Goal: Task Accomplishment & Management: Complete application form

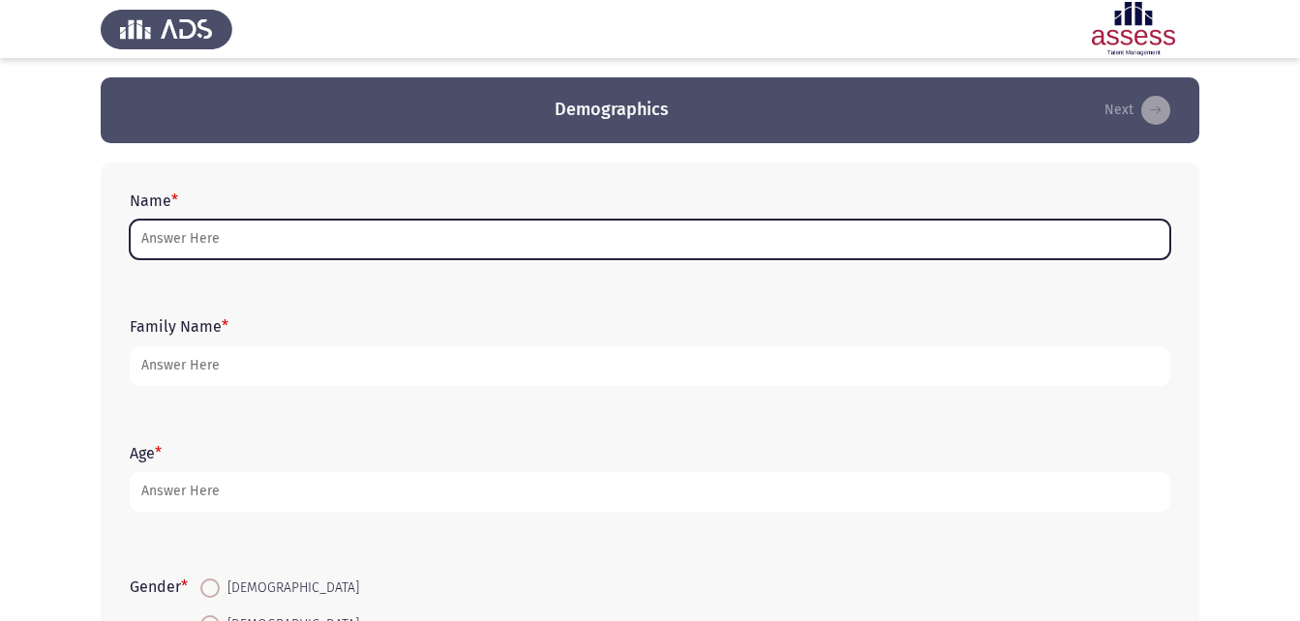
click at [197, 244] on input "Name *" at bounding box center [650, 240] width 1040 height 40
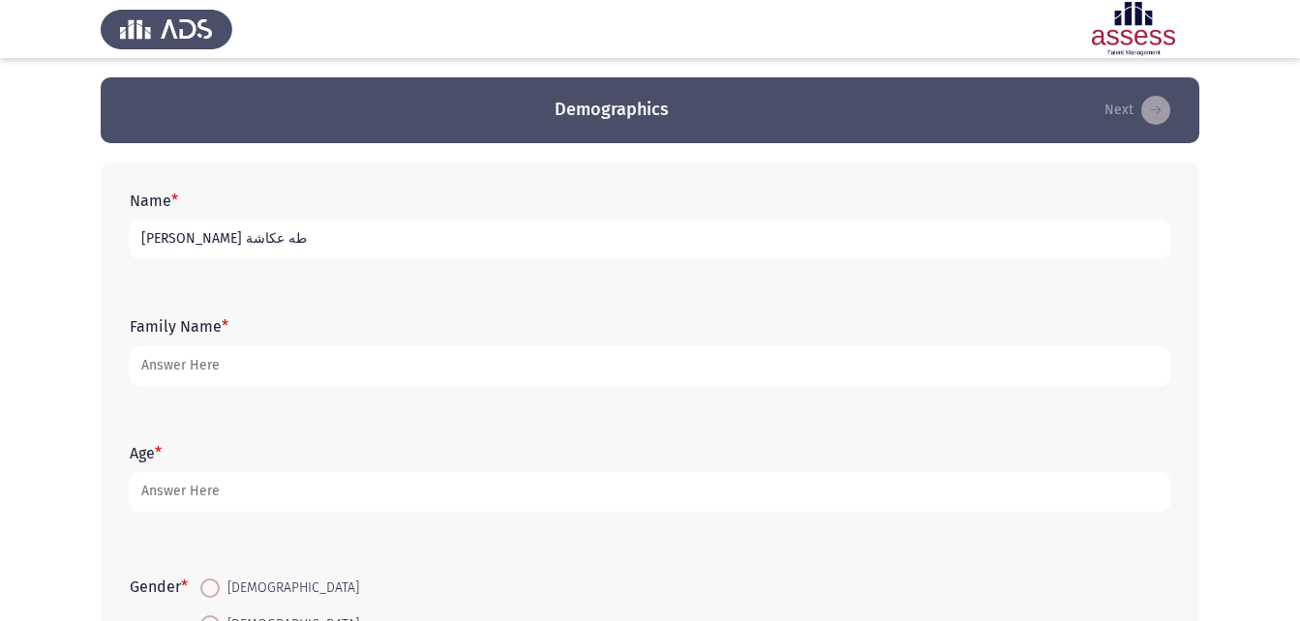
type input "[PERSON_NAME] طه عكاشة"
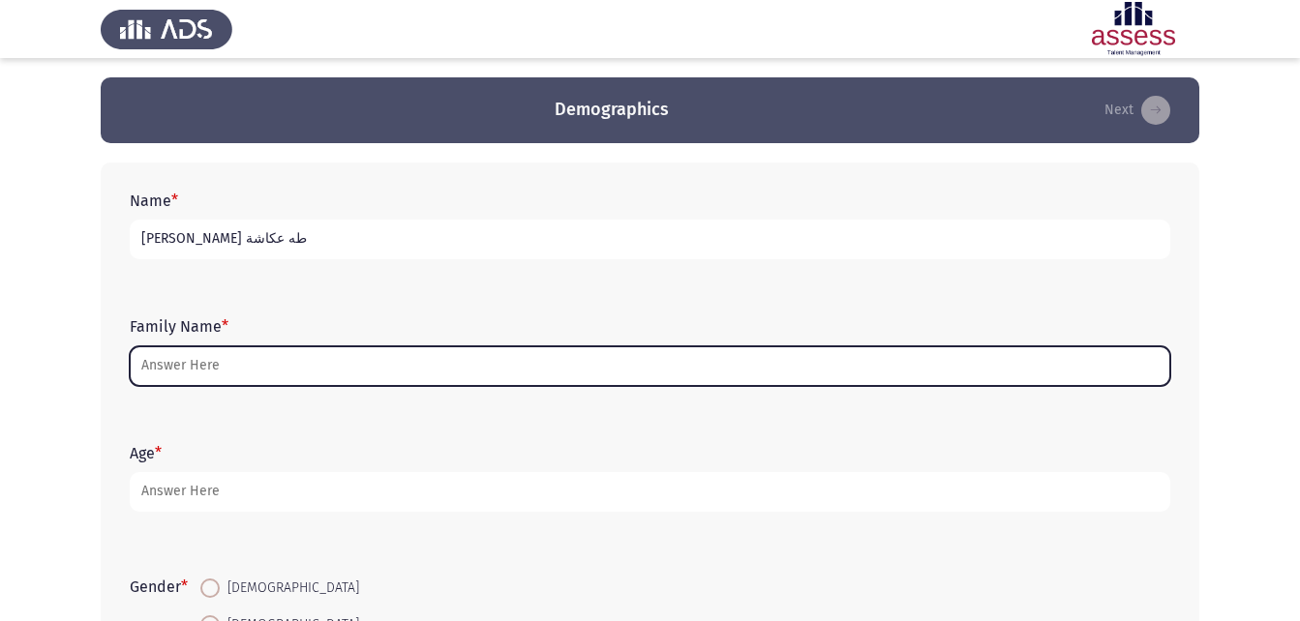
click at [196, 363] on input "Family Name *" at bounding box center [650, 366] width 1040 height 40
type input "ى"
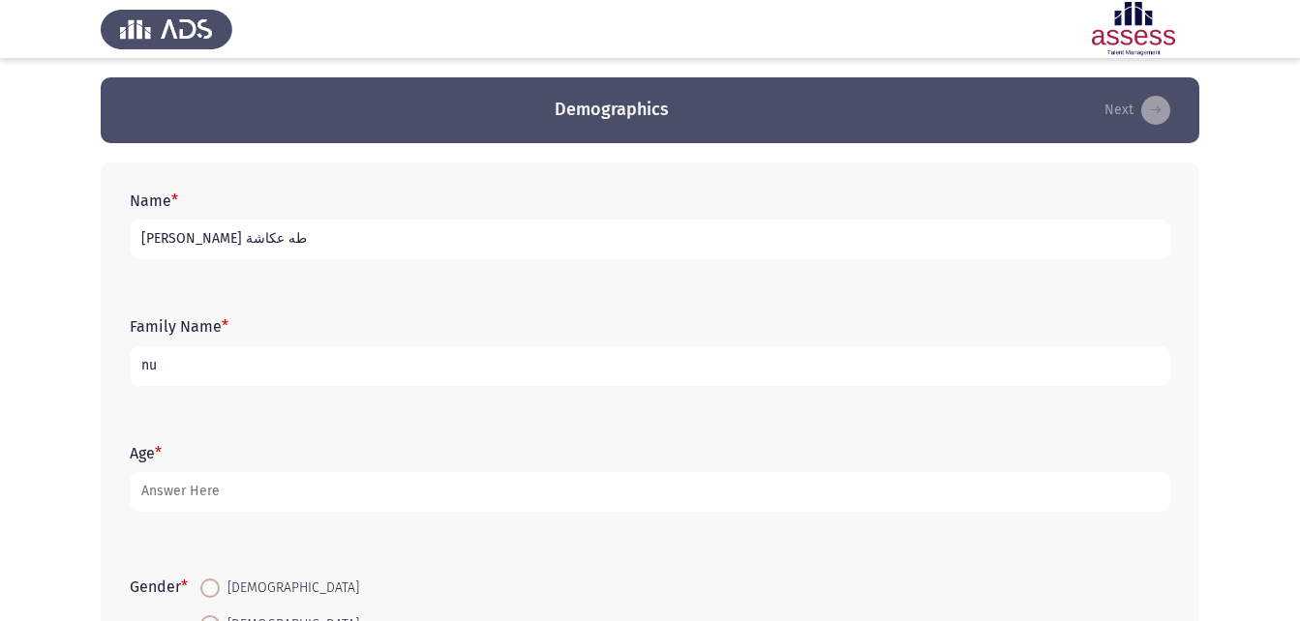
type input "n"
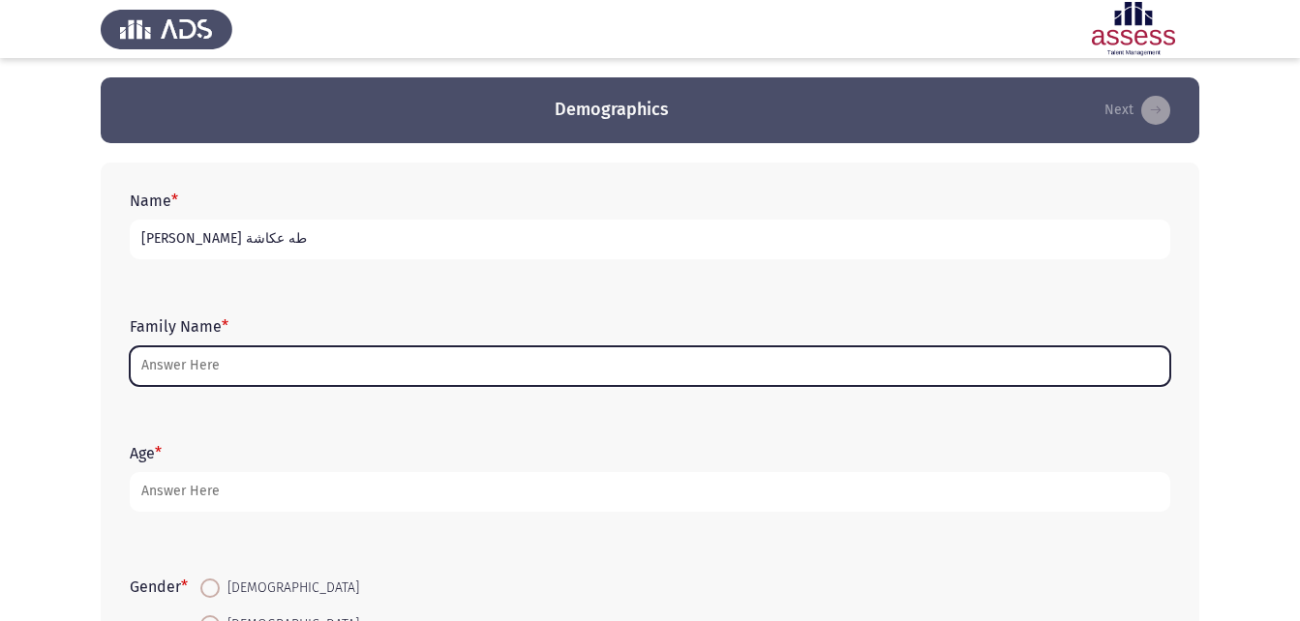
type input "n"
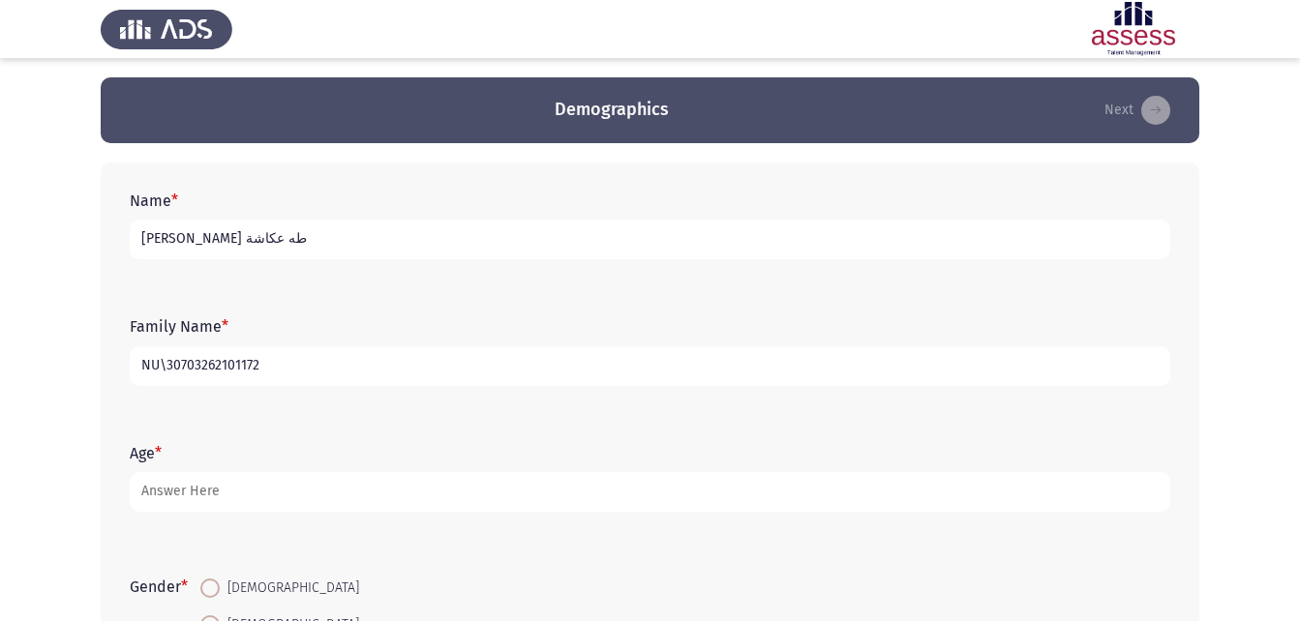
type input "NU\30703262101172"
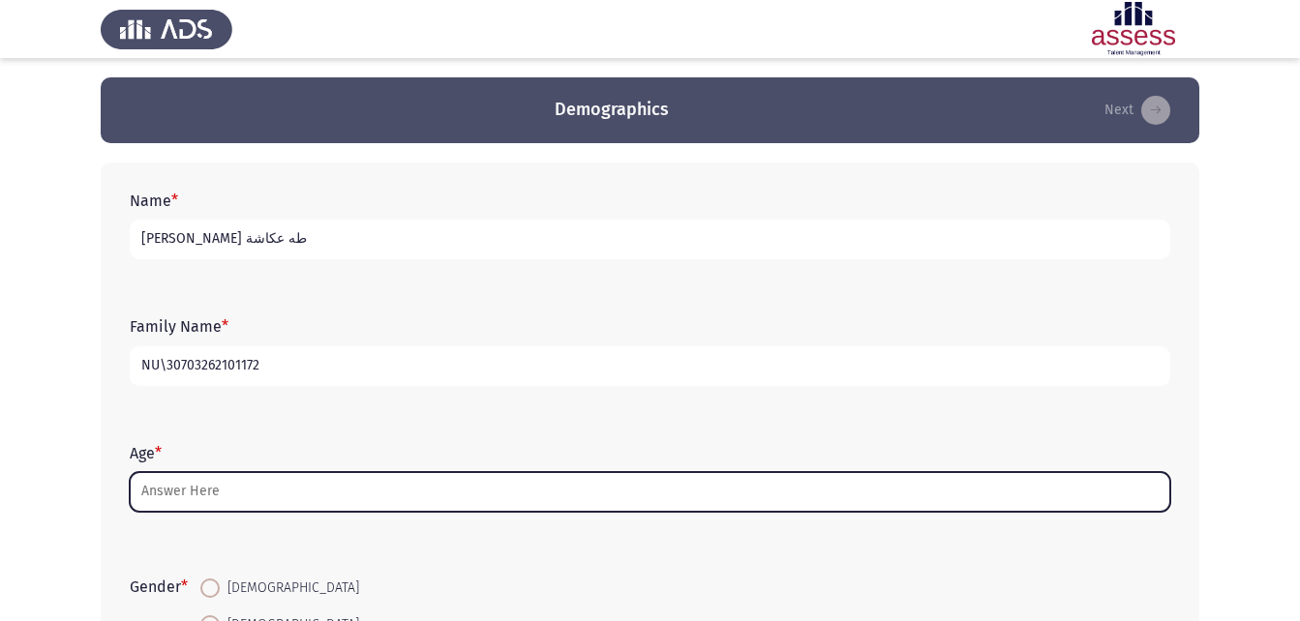
click at [209, 484] on input "Age *" at bounding box center [650, 492] width 1040 height 40
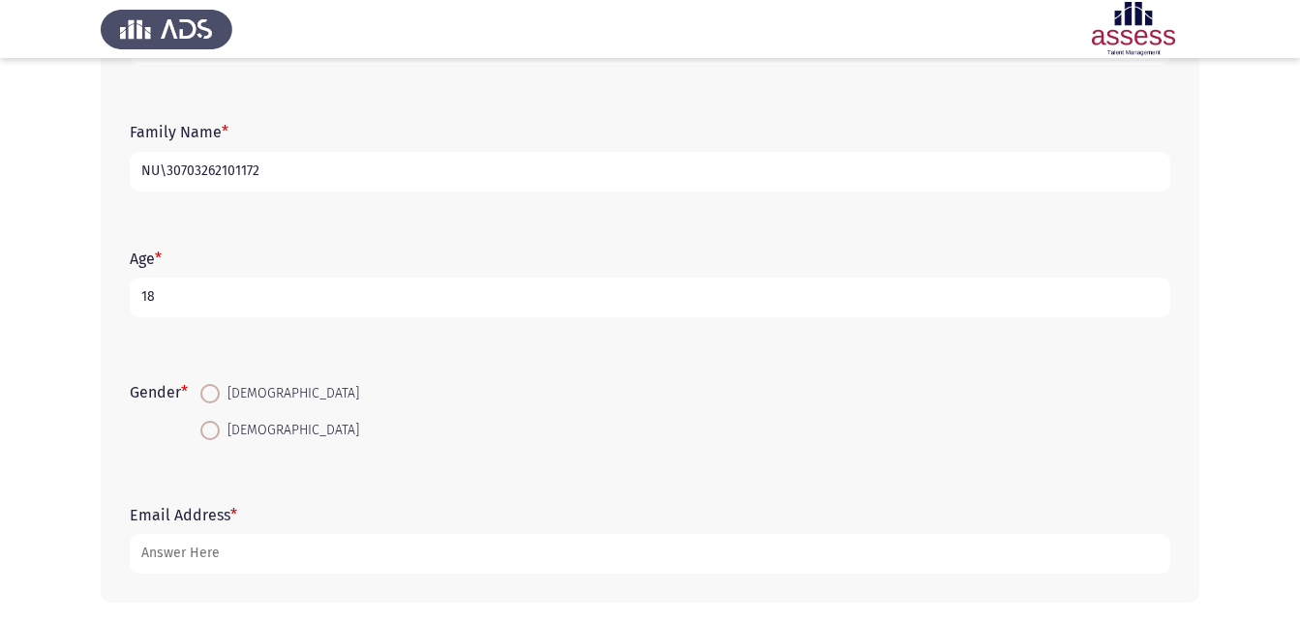
scroll to position [273, 0]
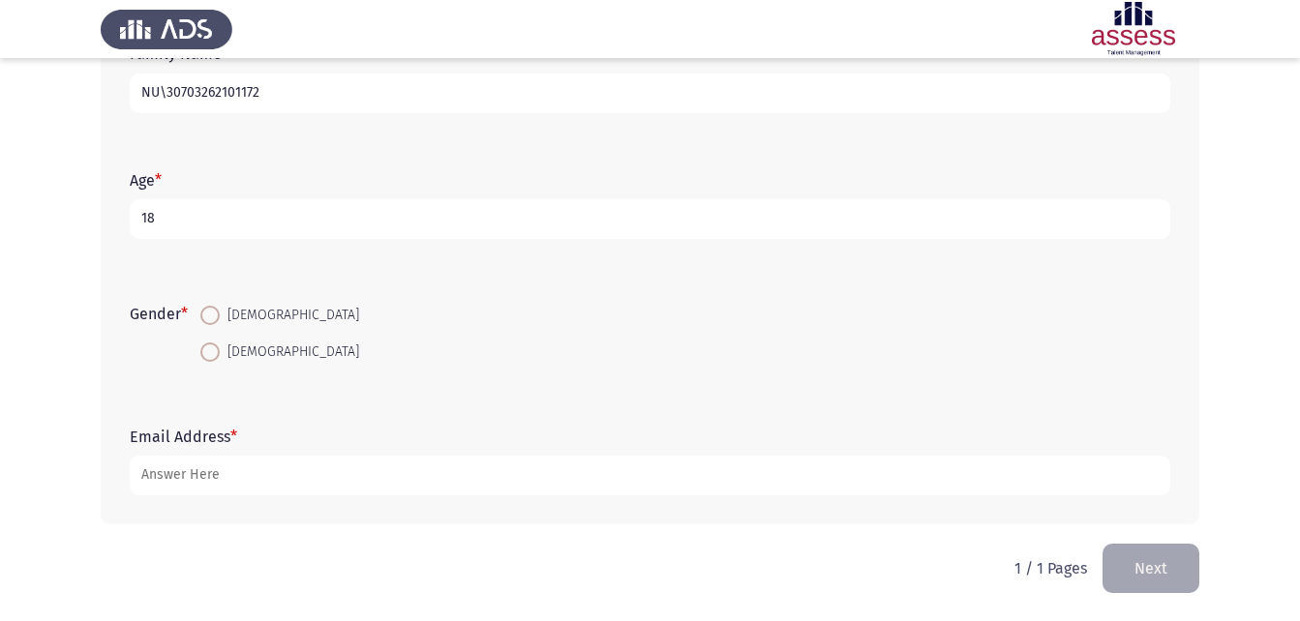
type input "18"
click at [211, 319] on span at bounding box center [209, 315] width 19 height 19
click at [211, 319] on input "[DEMOGRAPHIC_DATA]" at bounding box center [209, 315] width 19 height 19
radio input "true"
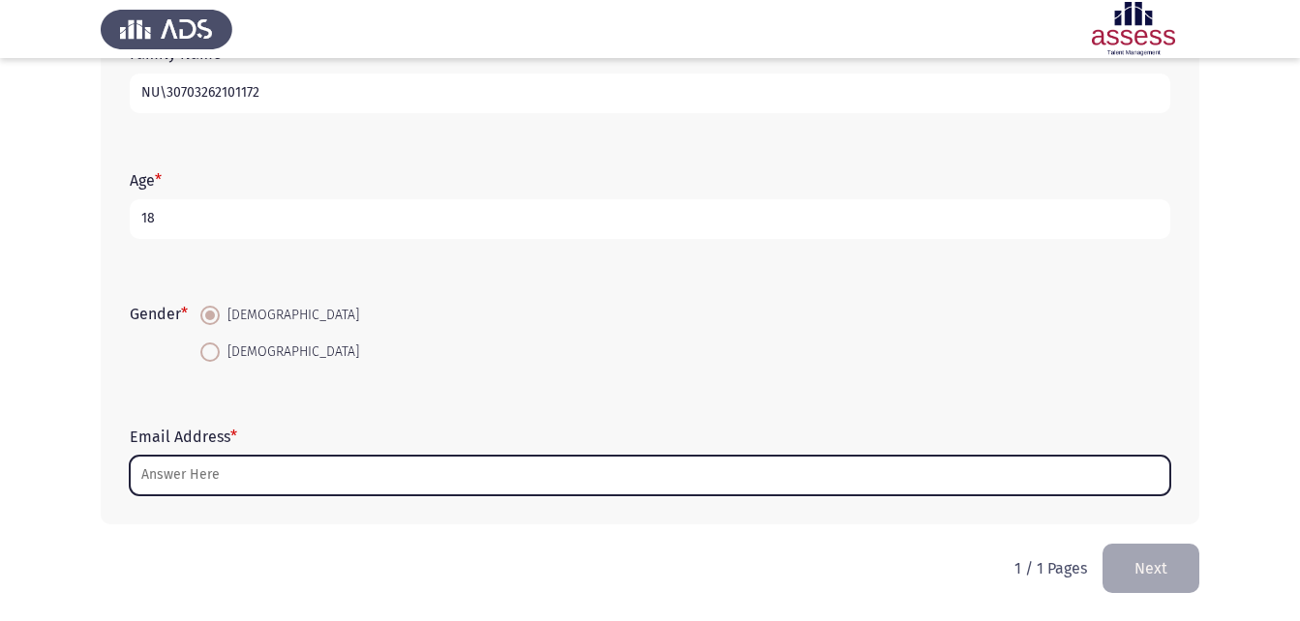
click at [216, 490] on input "Email Address *" at bounding box center [650, 476] width 1040 height 40
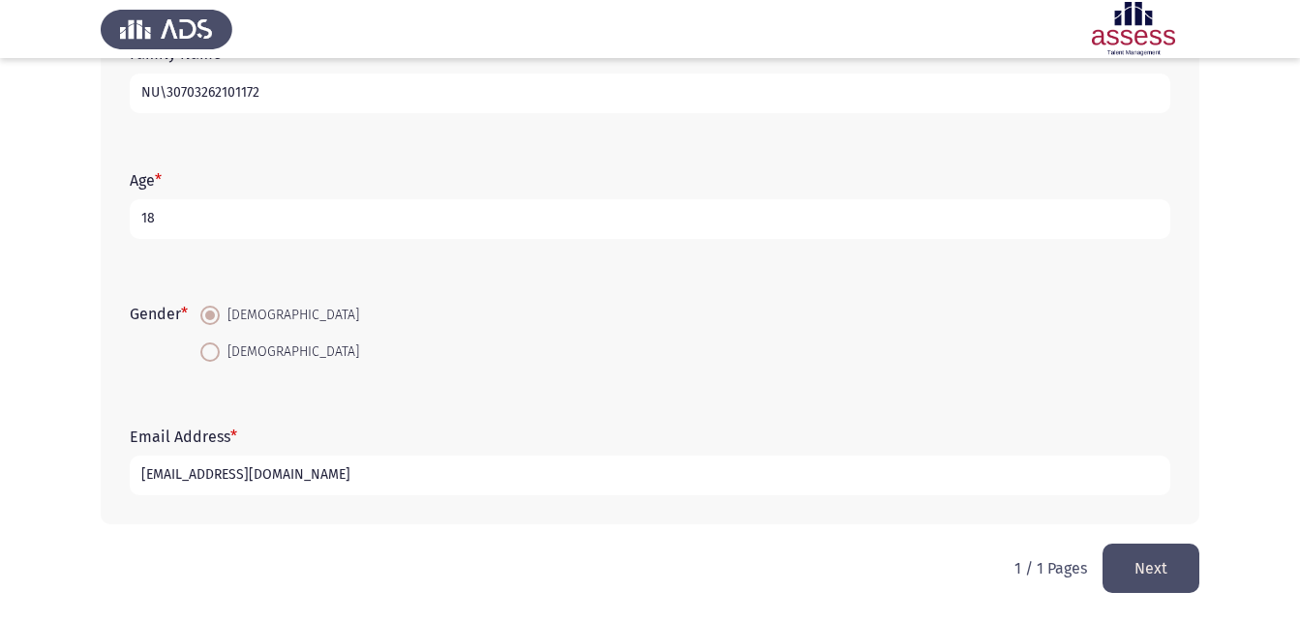
type input "[EMAIL_ADDRESS][DOMAIN_NAME]"
click at [1171, 580] on button "Next" at bounding box center [1150, 568] width 97 height 49
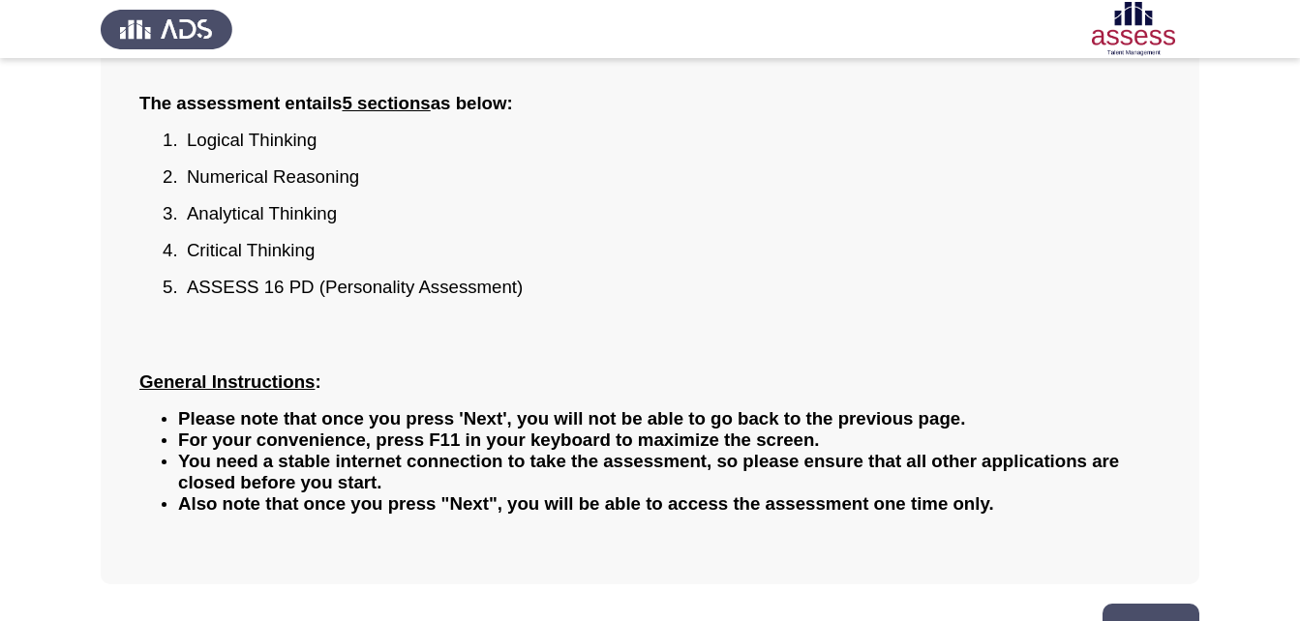
scroll to position [234, 0]
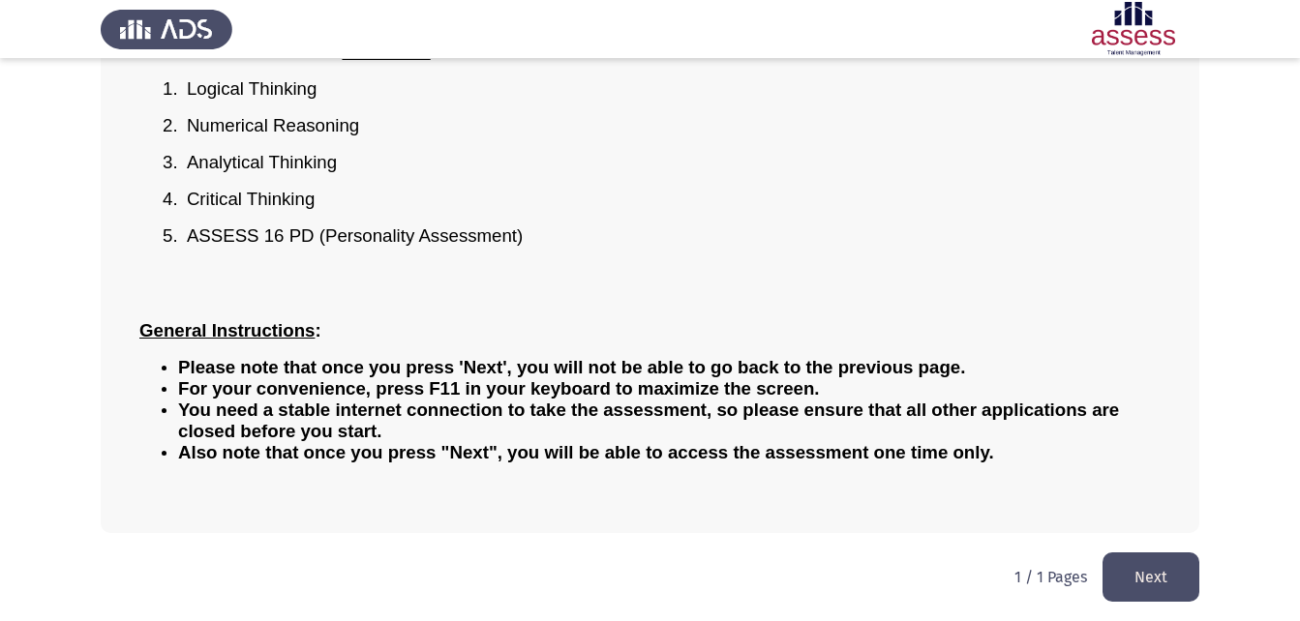
click at [1152, 584] on button "Next" at bounding box center [1150, 577] width 97 height 49
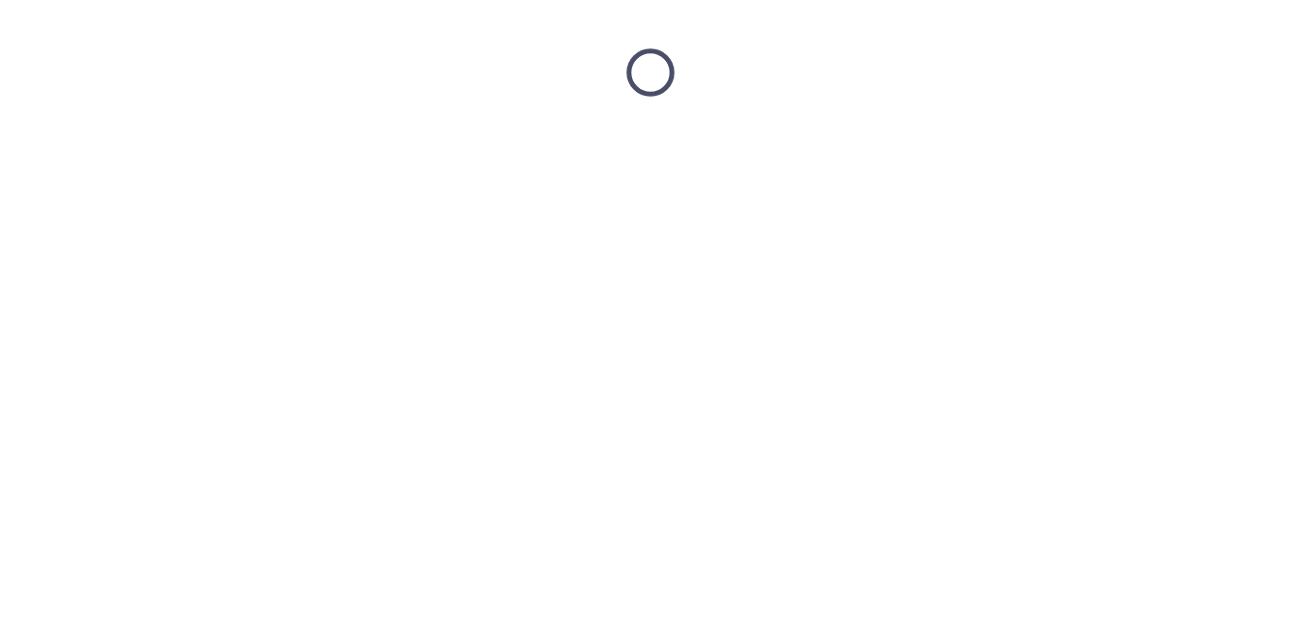
scroll to position [0, 0]
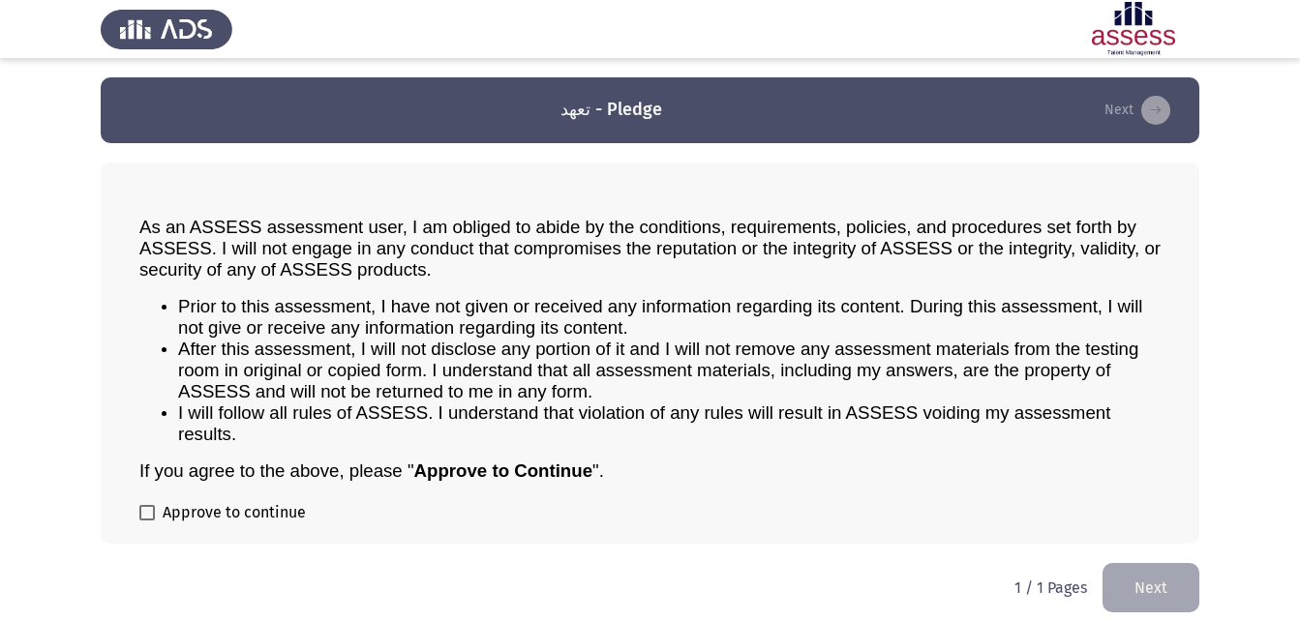
click at [151, 504] on label "Approve to continue" at bounding box center [222, 512] width 166 height 23
click at [147, 521] on input "Approve to continue" at bounding box center [146, 521] width 1 height 1
checkbox input "true"
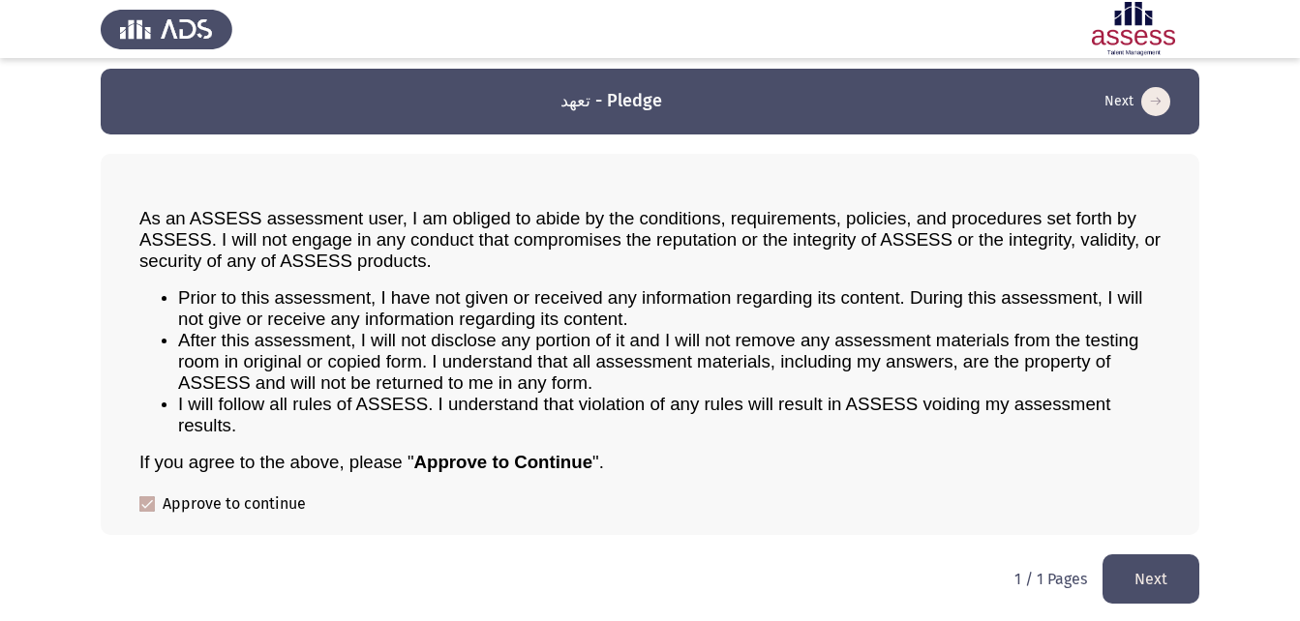
scroll to position [11, 0]
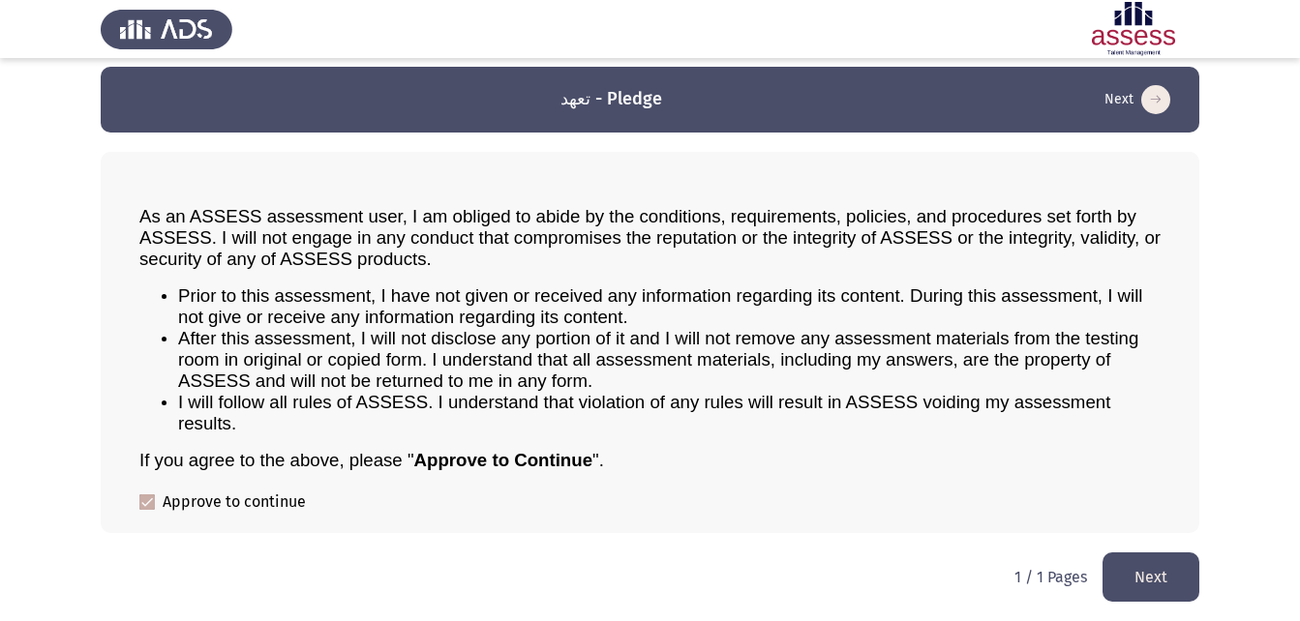
click at [1152, 571] on button "Next" at bounding box center [1150, 577] width 97 height 49
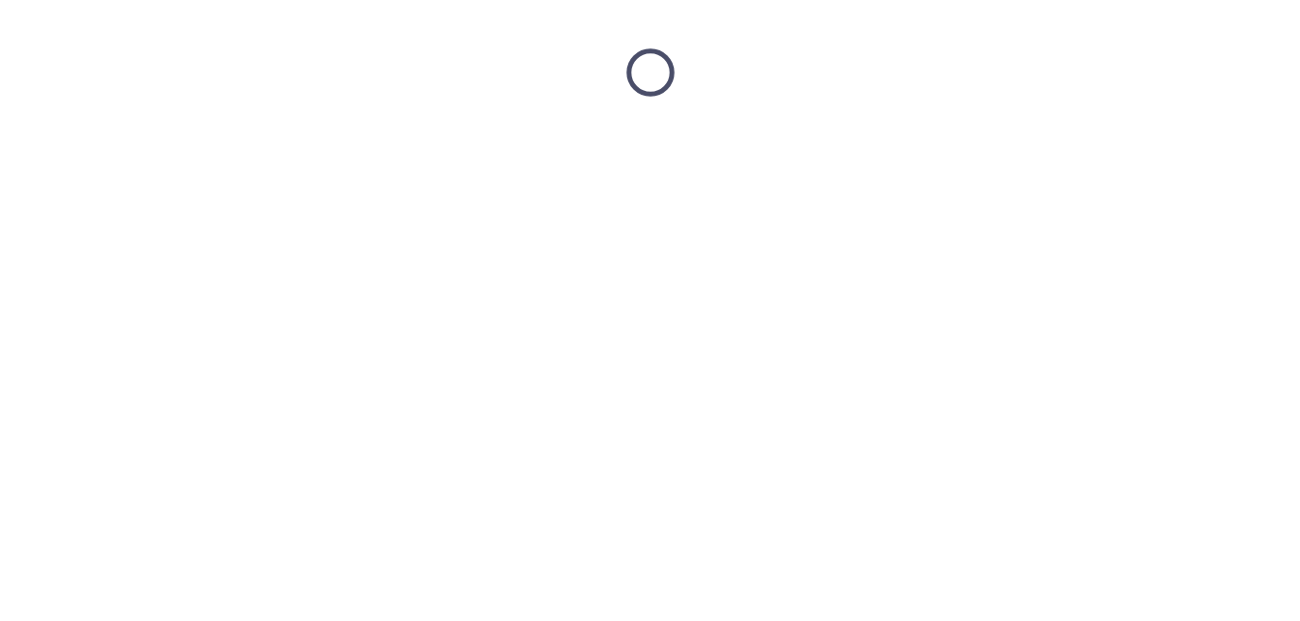
scroll to position [0, 0]
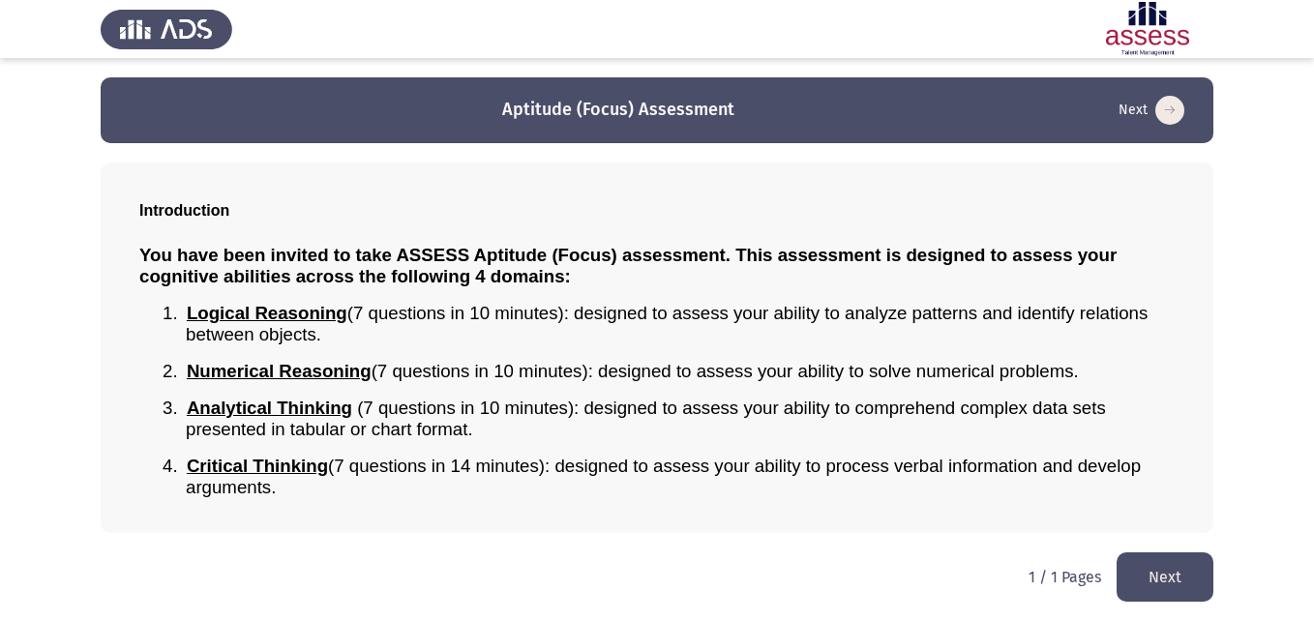
click at [1188, 581] on button "Next" at bounding box center [1165, 577] width 97 height 49
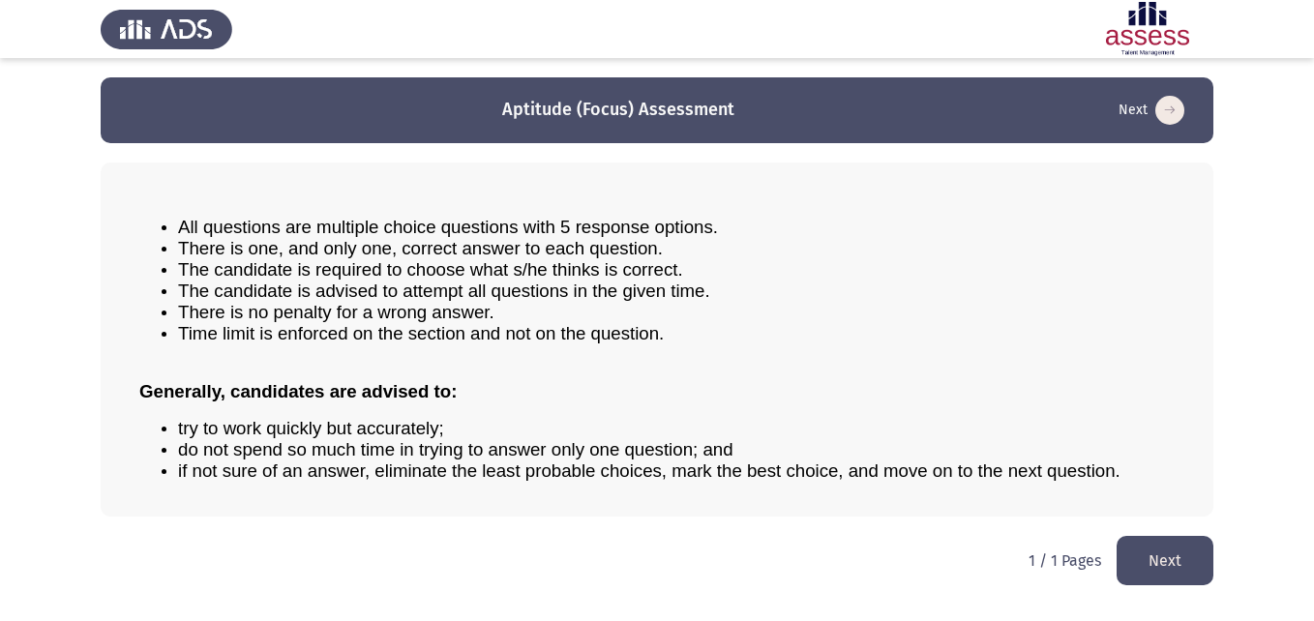
drag, startPoint x: 419, startPoint y: 444, endPoint x: 465, endPoint y: 453, distance: 47.3
click at [465, 453] on span "do not spend so much time in trying to answer only one question; and" at bounding box center [455, 449] width 555 height 20
click at [1164, 573] on button "Next" at bounding box center [1165, 560] width 97 height 49
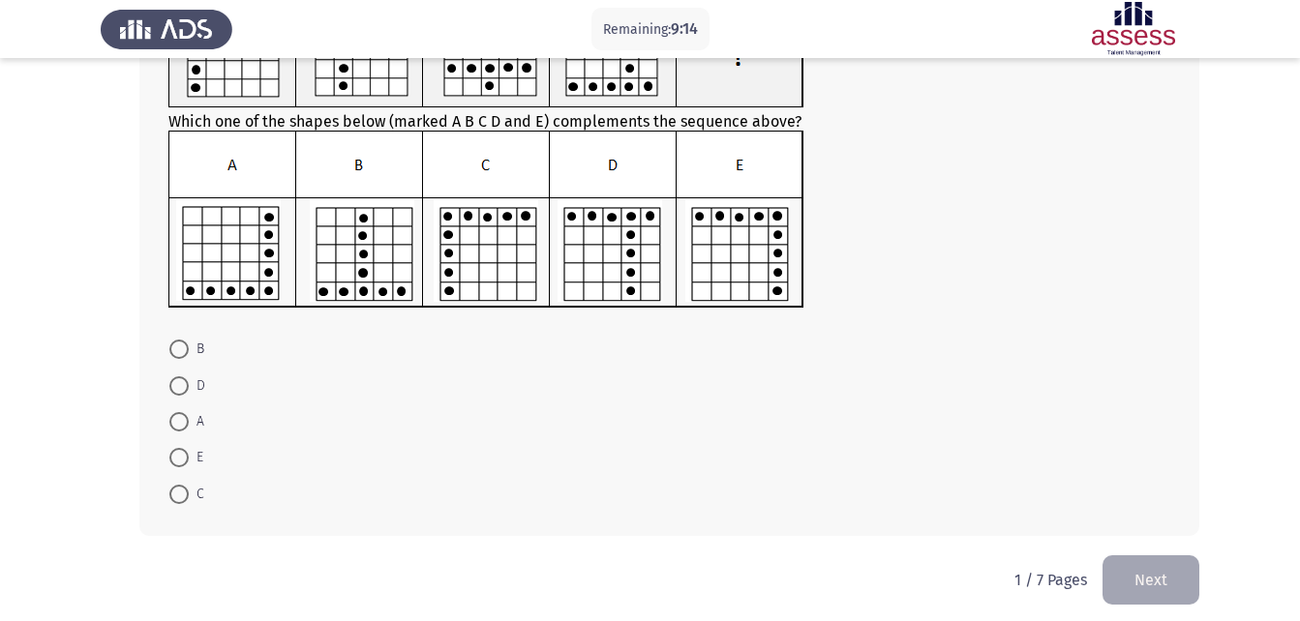
scroll to position [201, 0]
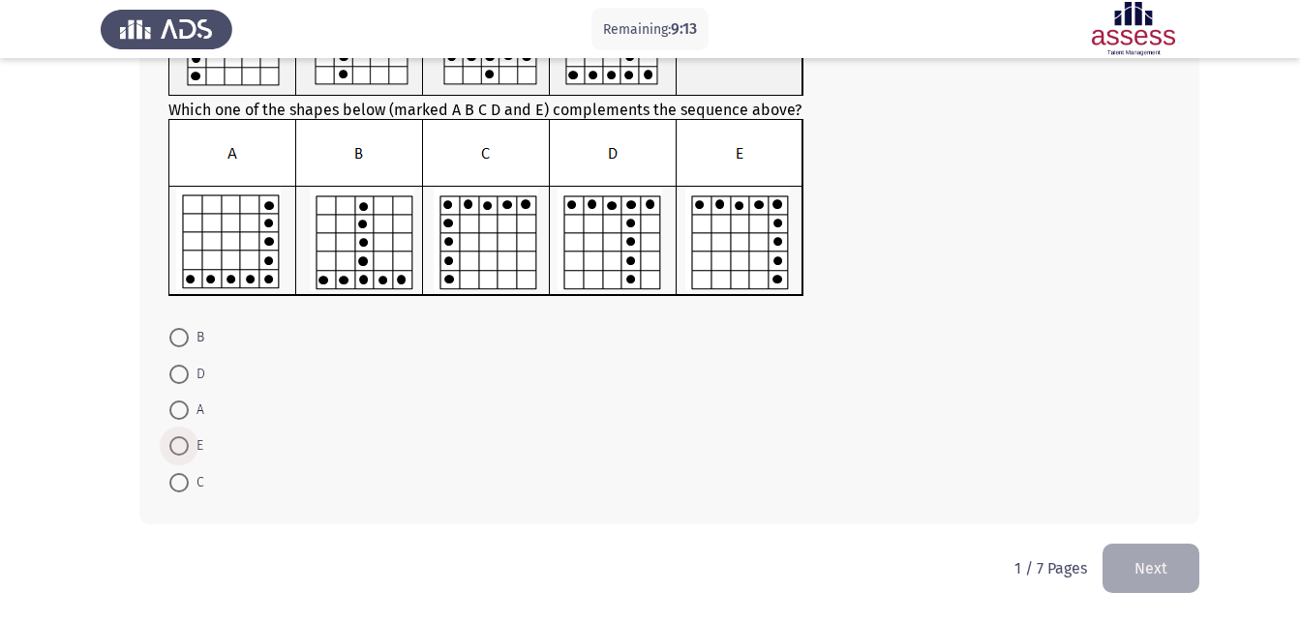
click at [191, 440] on span "E" at bounding box center [196, 446] width 15 height 23
click at [189, 440] on input "E" at bounding box center [178, 445] width 19 height 19
radio input "true"
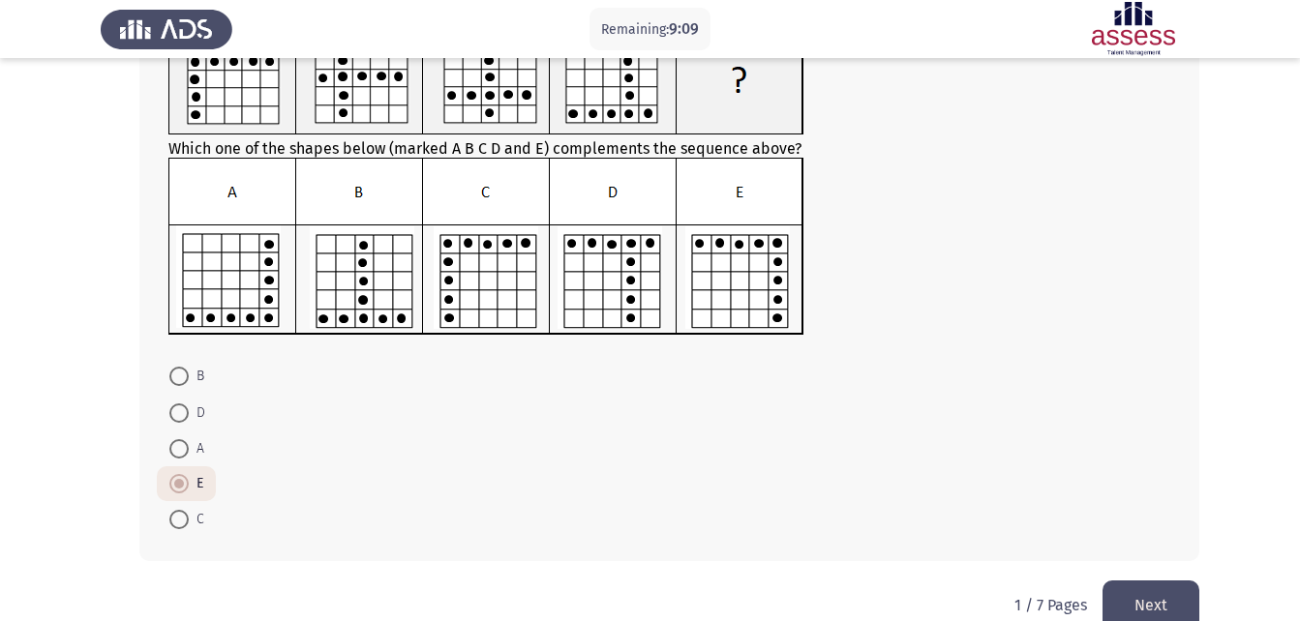
scroll to position [199, 0]
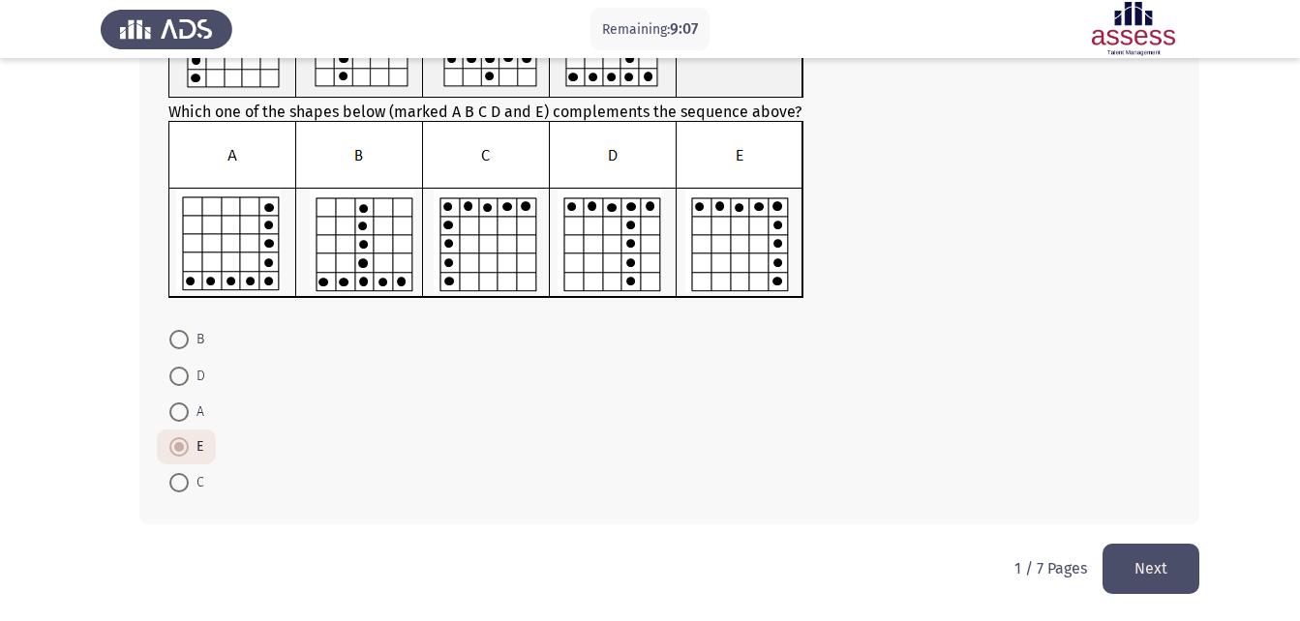
click at [1188, 571] on button "Next" at bounding box center [1150, 568] width 97 height 49
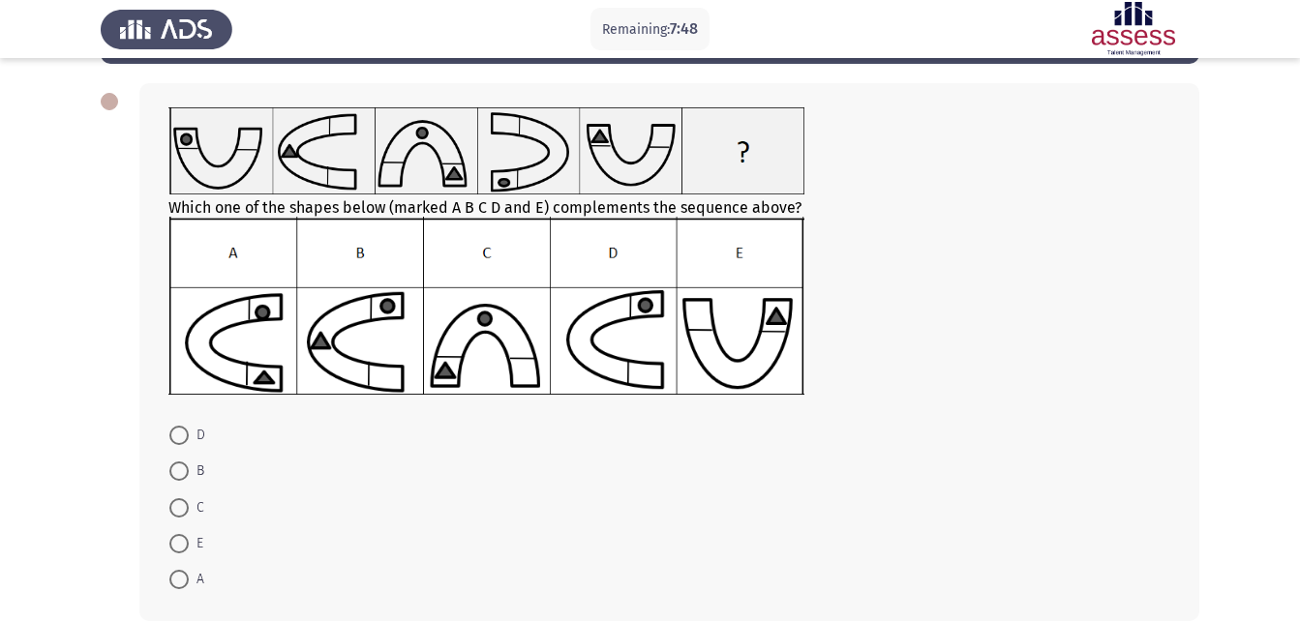
scroll to position [176, 0]
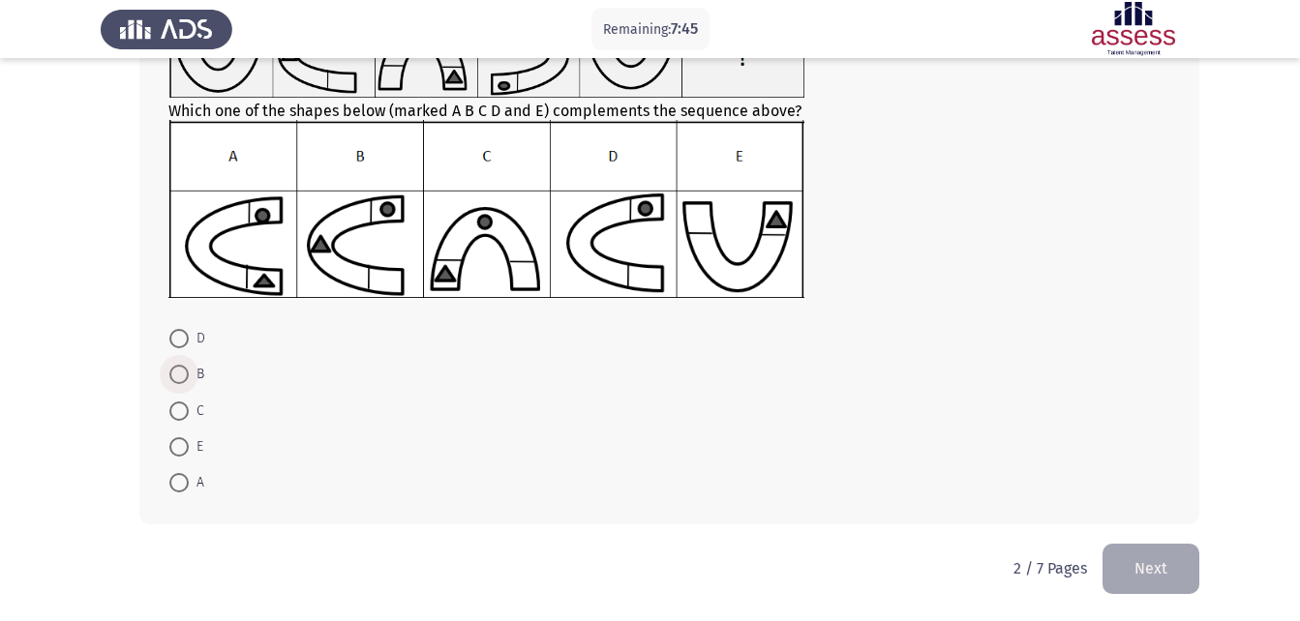
click at [176, 370] on span at bounding box center [178, 374] width 19 height 19
click at [176, 370] on input "B" at bounding box center [178, 374] width 19 height 19
radio input "true"
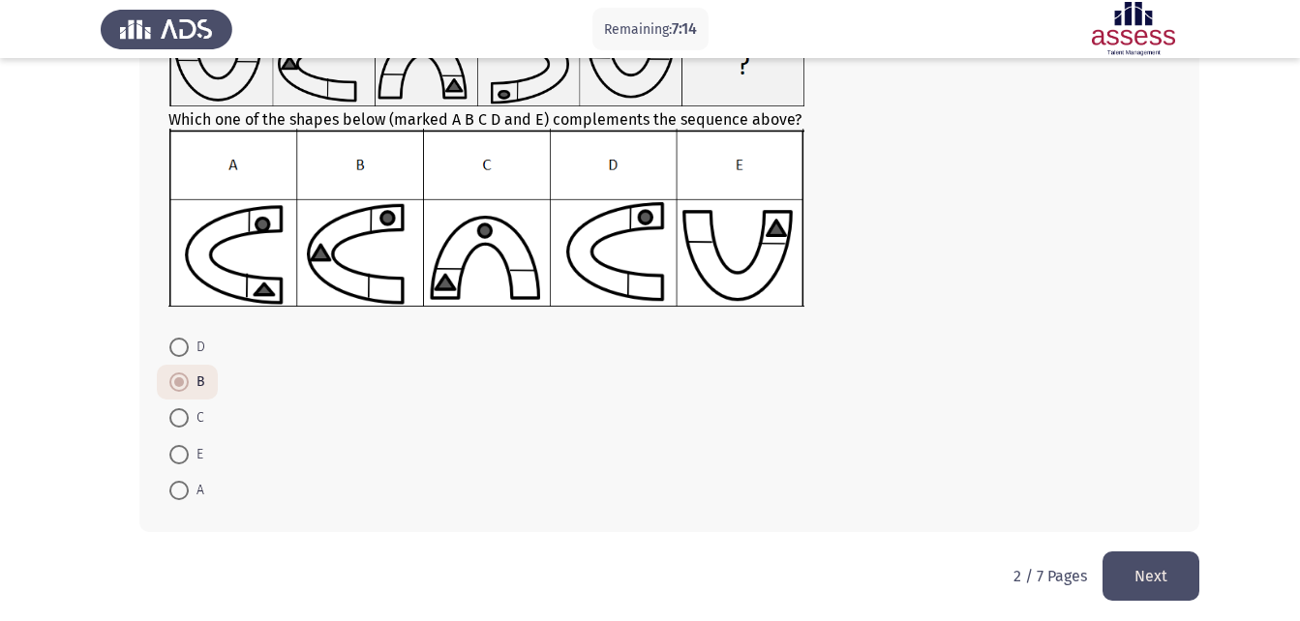
scroll to position [175, 0]
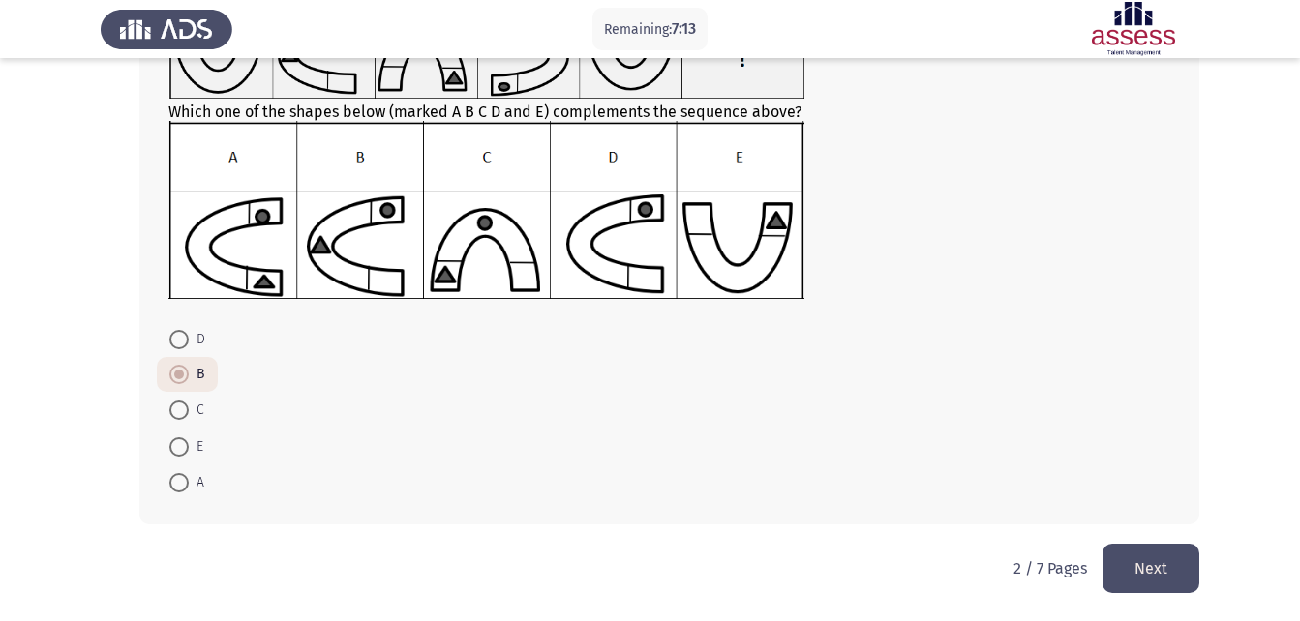
click at [1155, 577] on button "Next" at bounding box center [1150, 568] width 97 height 49
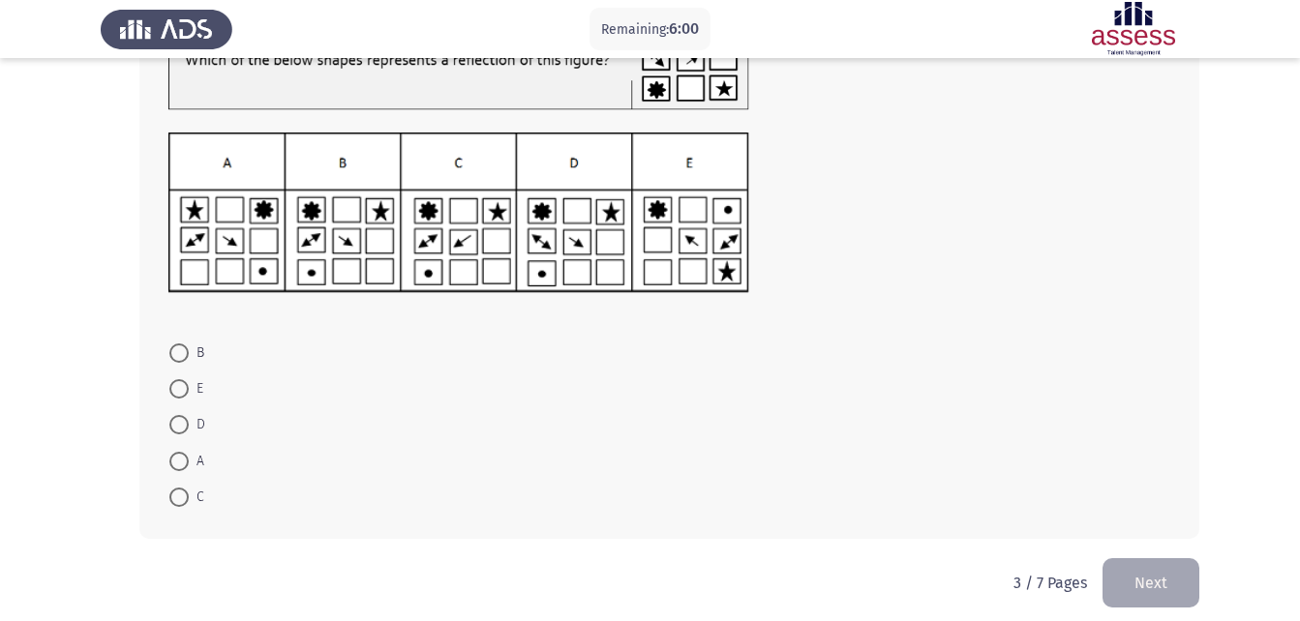
scroll to position [192, 0]
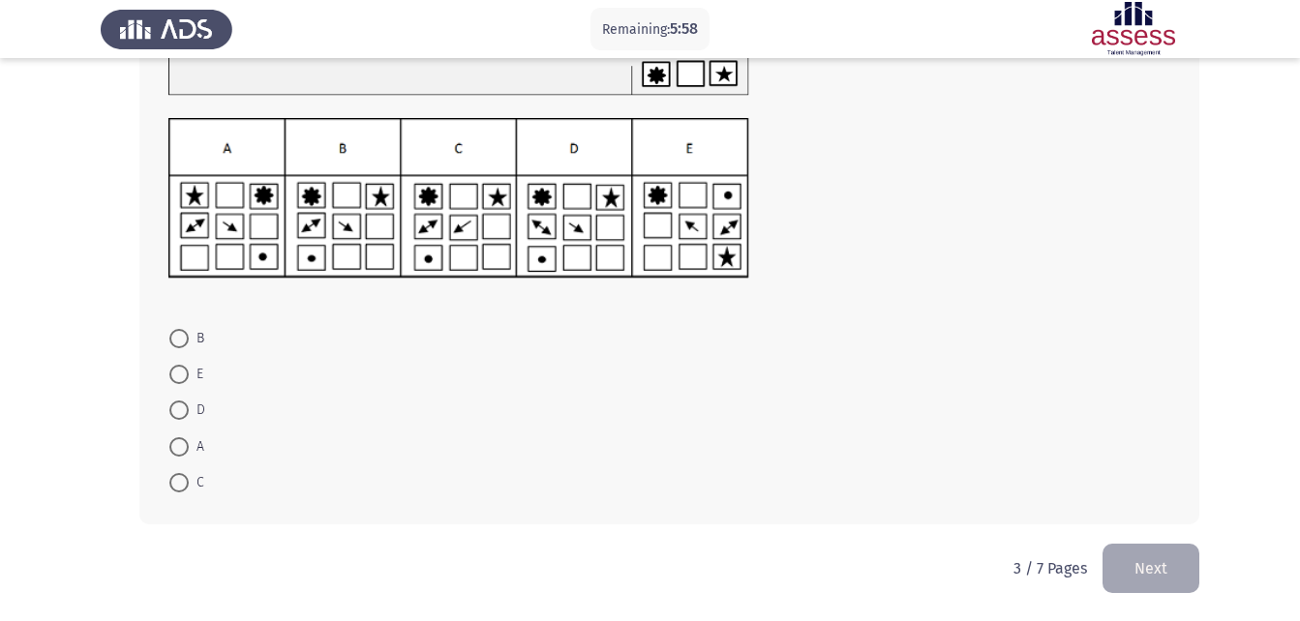
click at [182, 439] on span at bounding box center [178, 446] width 19 height 19
click at [182, 439] on input "A" at bounding box center [178, 446] width 19 height 19
radio input "true"
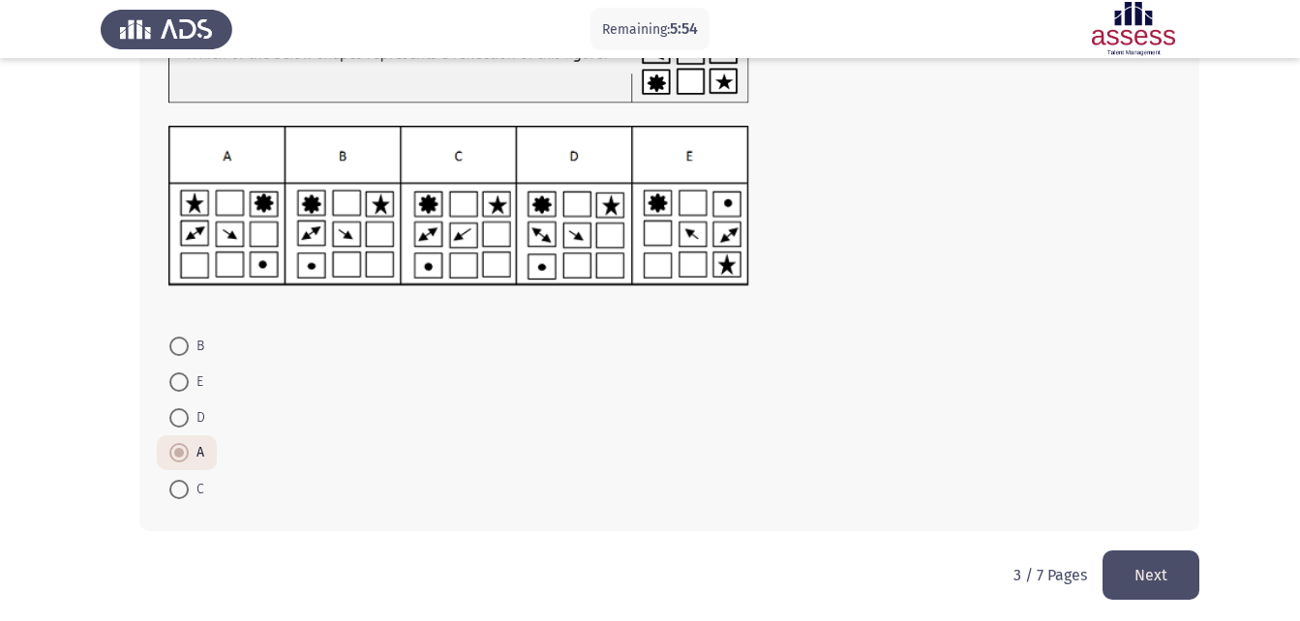
scroll to position [191, 0]
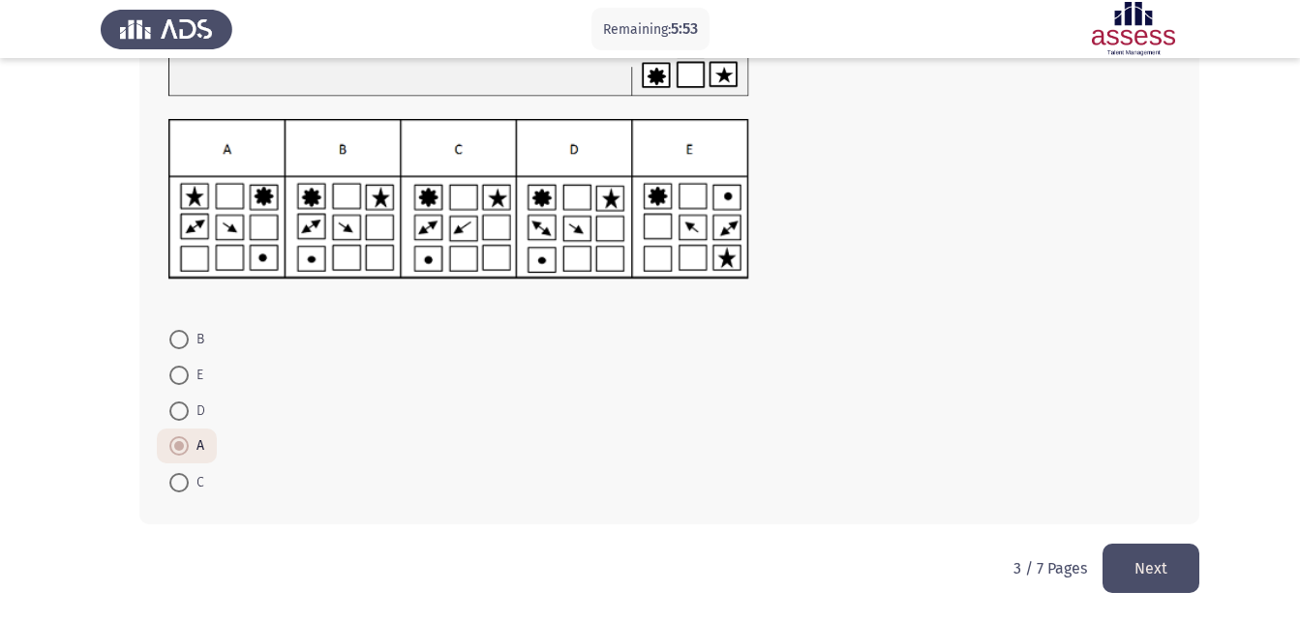
click at [1167, 547] on button "Next" at bounding box center [1150, 568] width 97 height 49
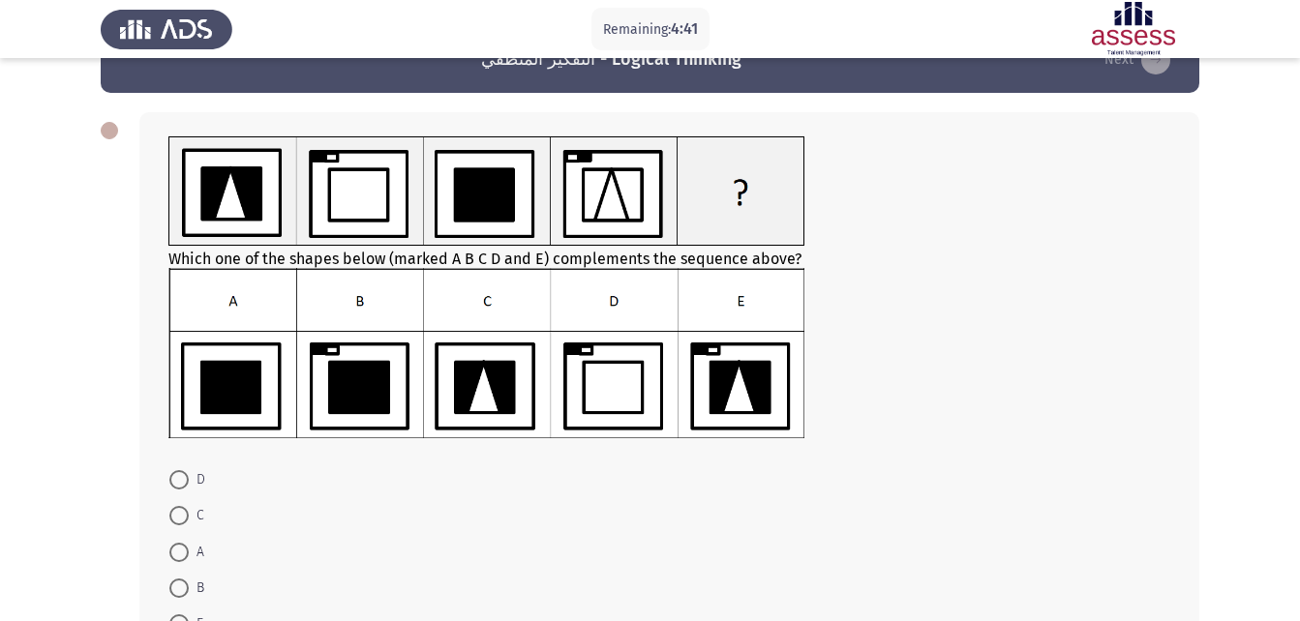
scroll to position [97, 0]
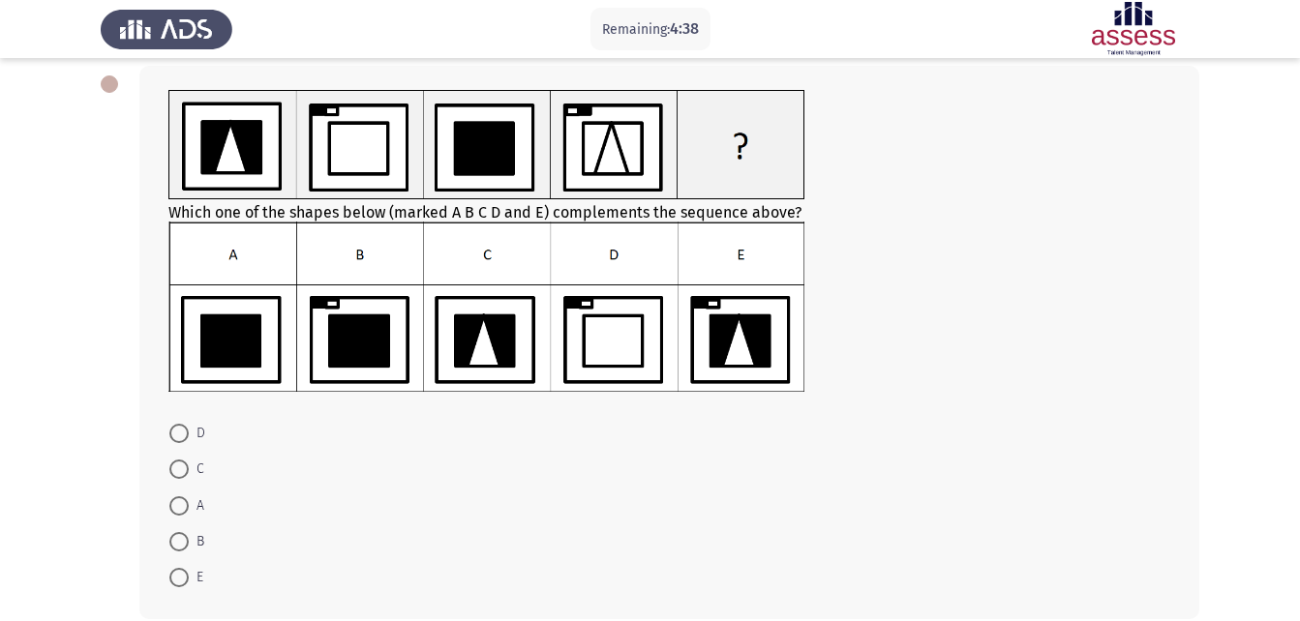
click at [441, 315] on img at bounding box center [486, 307] width 636 height 171
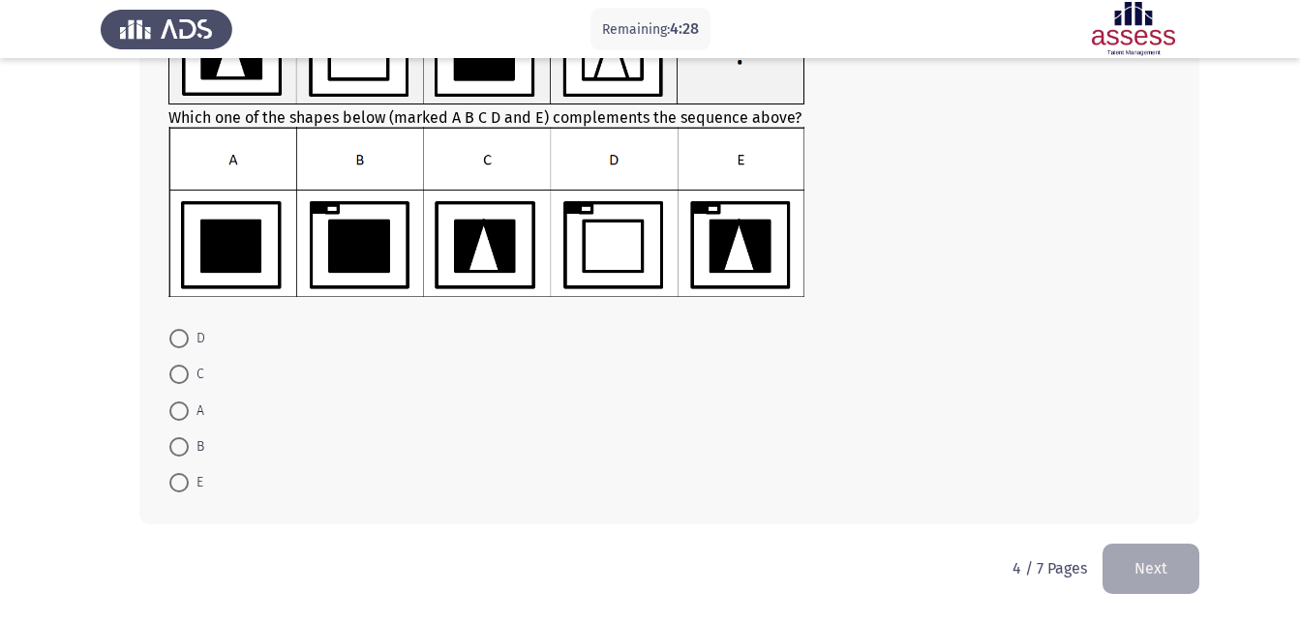
click at [178, 450] on span at bounding box center [178, 446] width 19 height 19
click at [178, 450] on input "B" at bounding box center [178, 446] width 19 height 19
radio input "true"
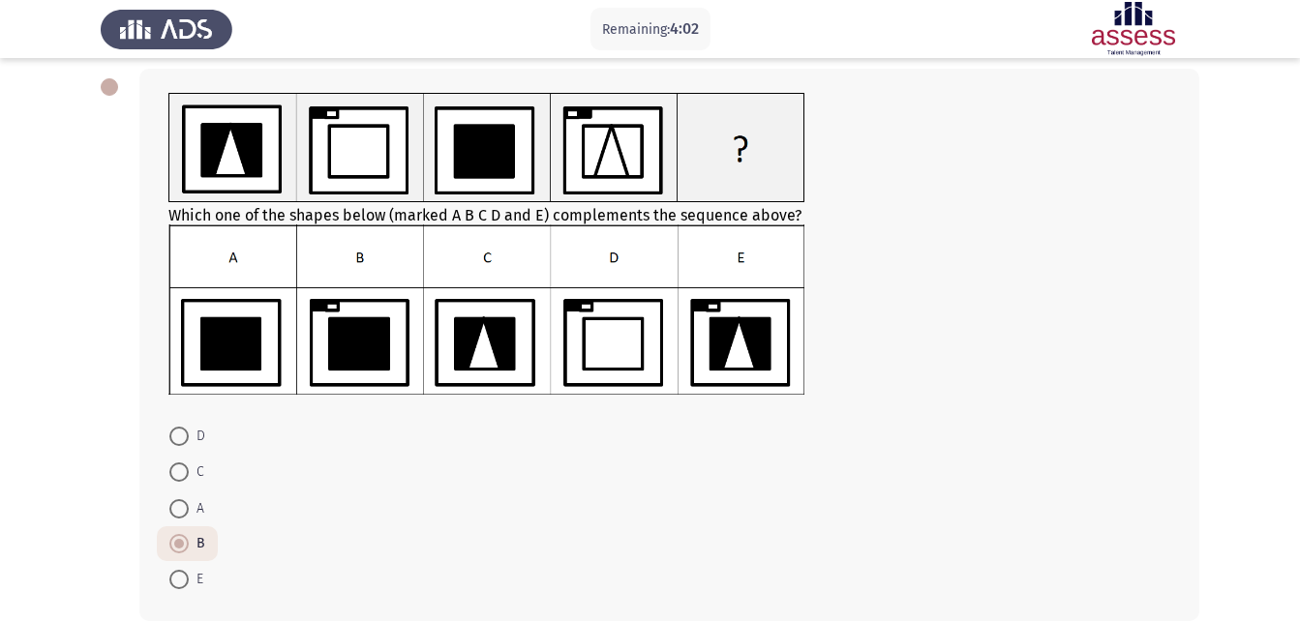
scroll to position [191, 0]
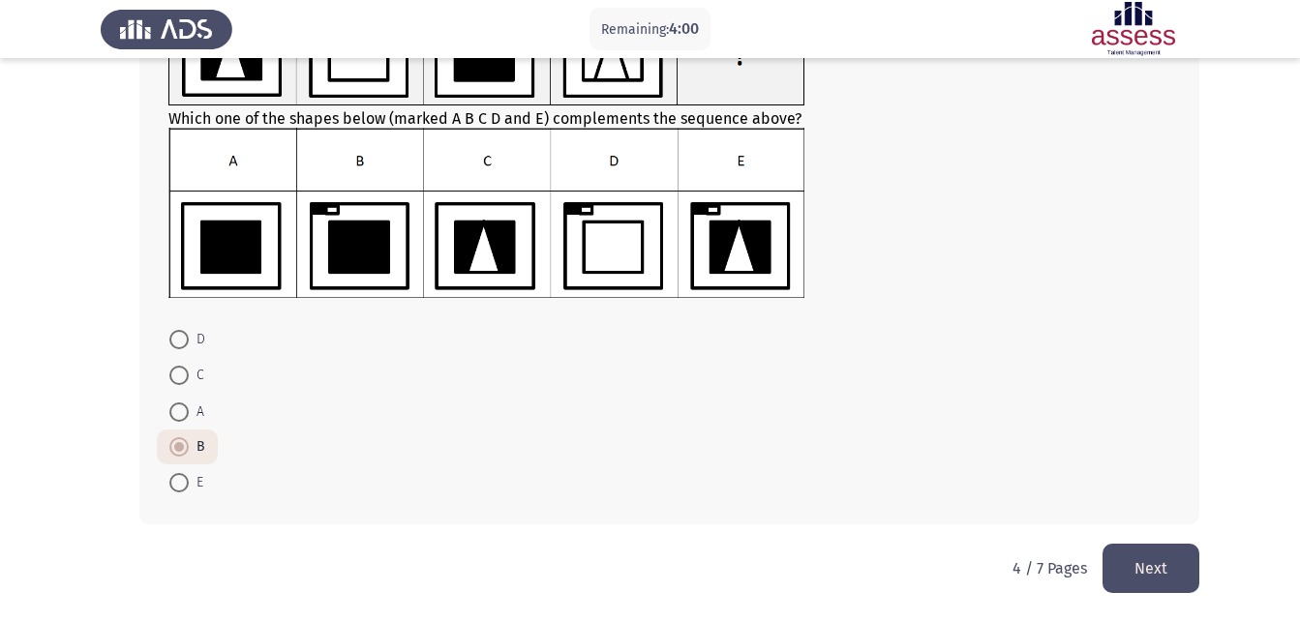
click at [1156, 585] on button "Next" at bounding box center [1150, 568] width 97 height 49
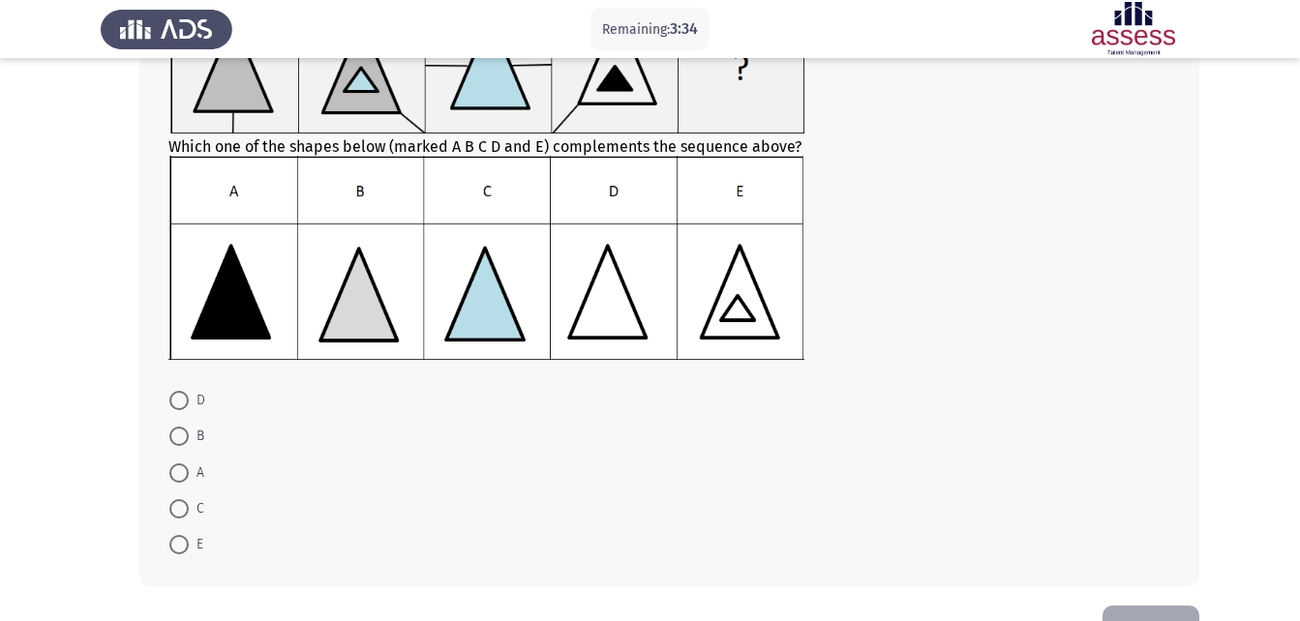
scroll to position [254, 0]
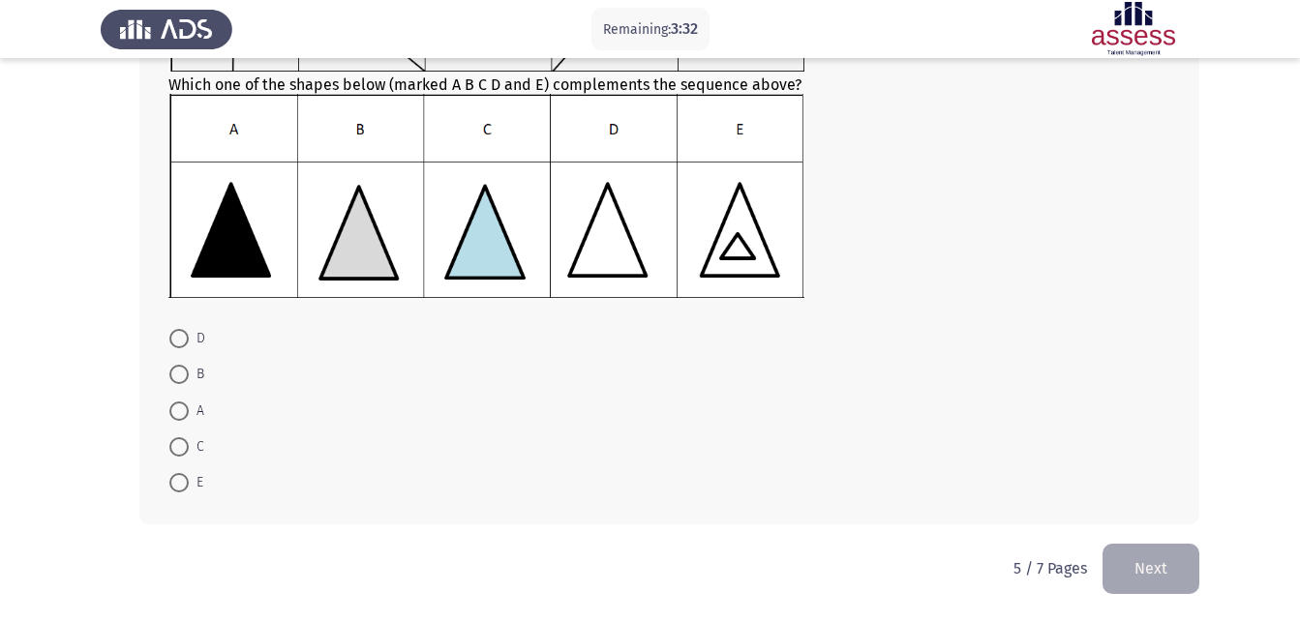
click at [188, 413] on span at bounding box center [178, 411] width 19 height 19
click at [188, 413] on input "A" at bounding box center [178, 411] width 19 height 19
radio input "true"
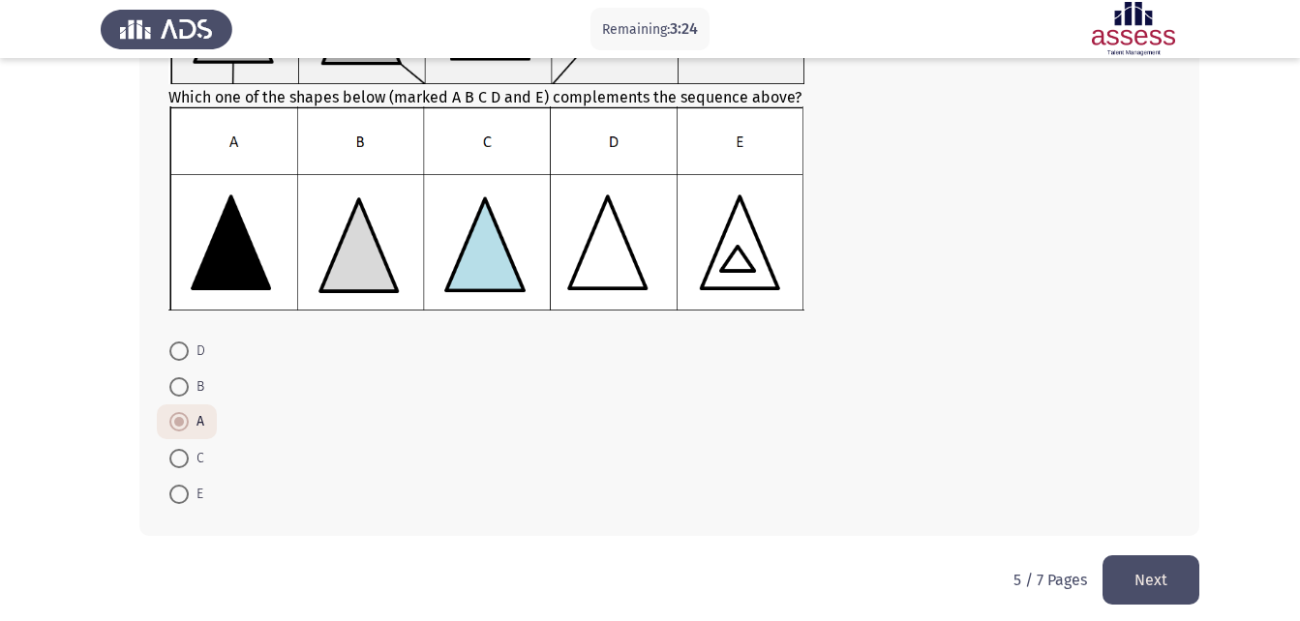
scroll to position [253, 0]
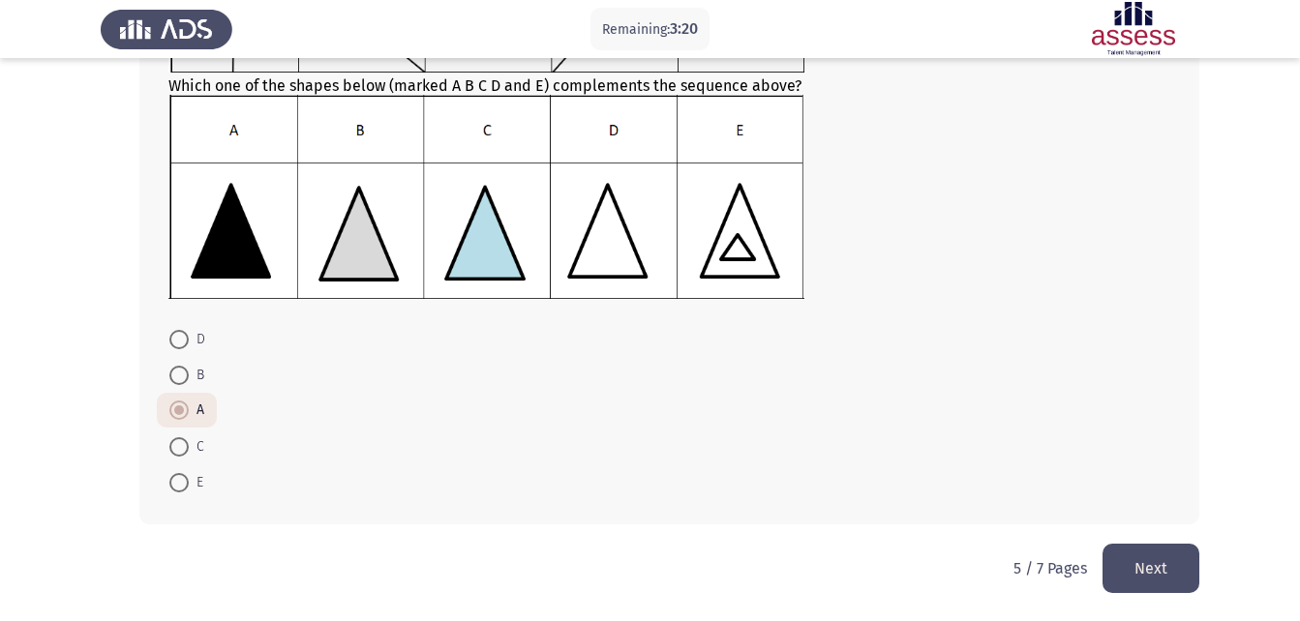
click at [1131, 569] on button "Next" at bounding box center [1150, 568] width 97 height 49
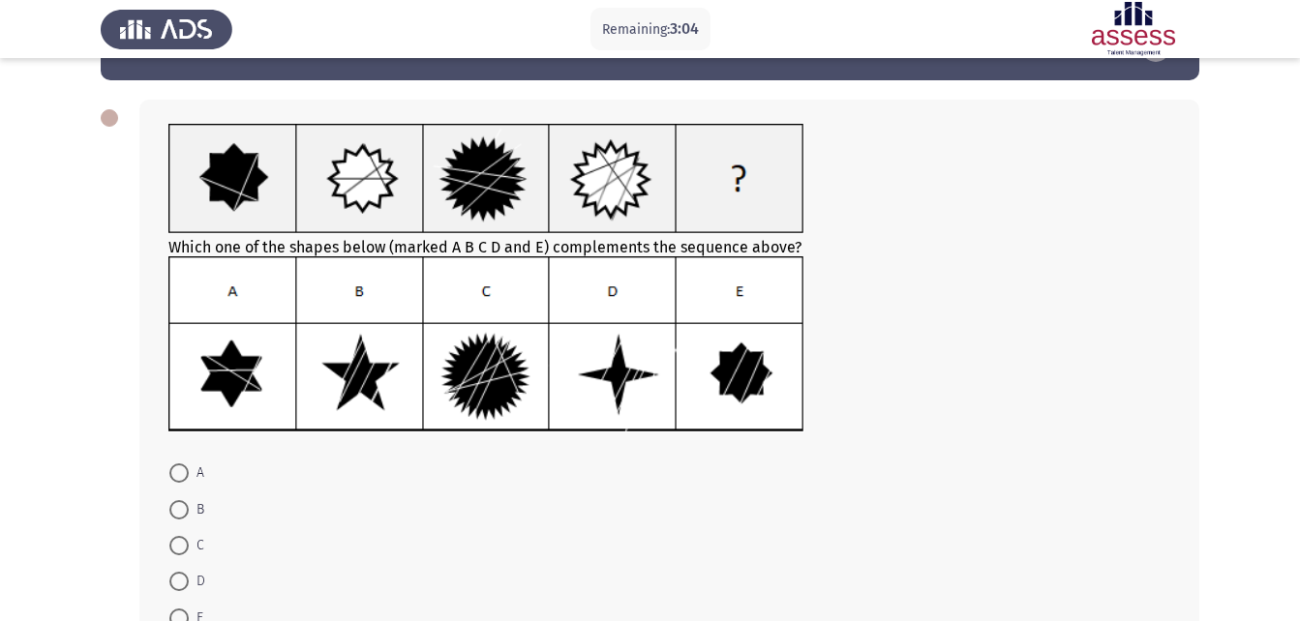
scroll to position [97, 0]
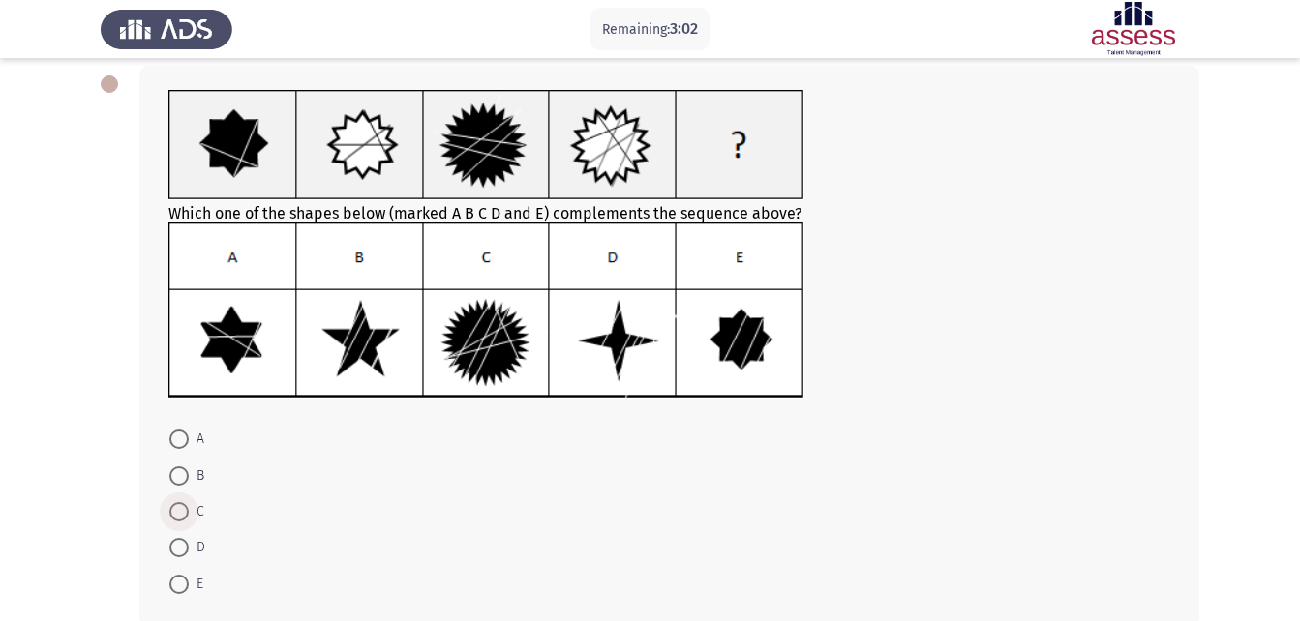
click at [176, 511] on span at bounding box center [178, 511] width 19 height 19
click at [176, 511] on input "C" at bounding box center [178, 511] width 19 height 19
radio input "true"
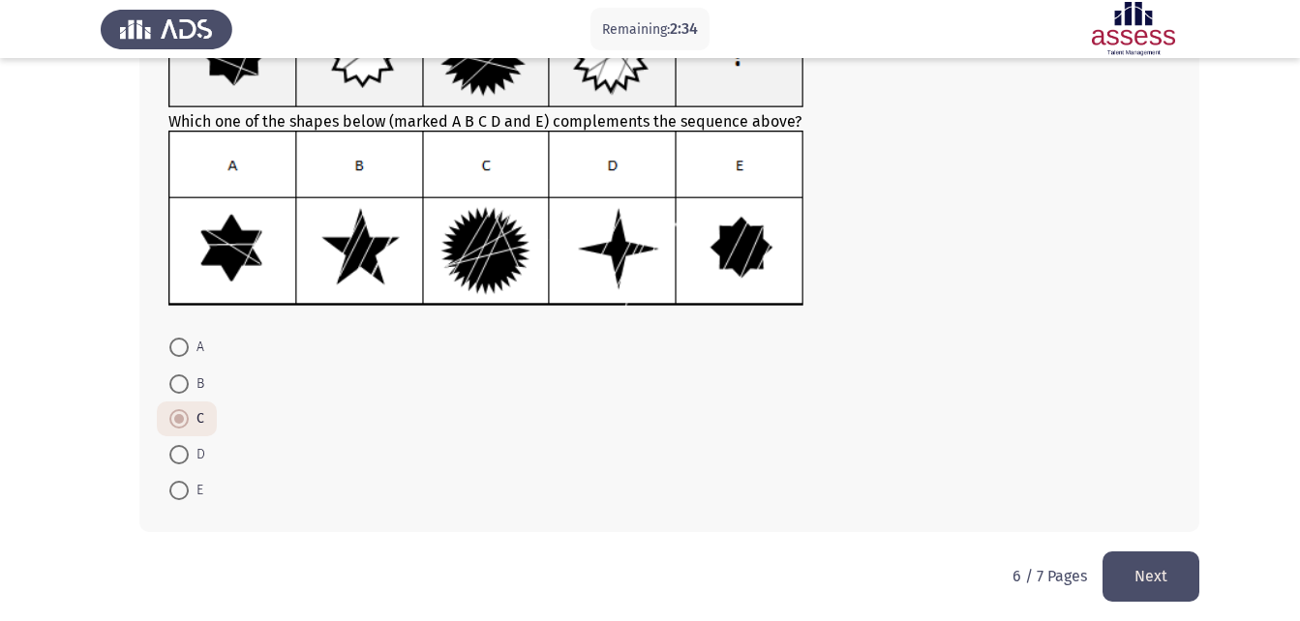
scroll to position [196, 0]
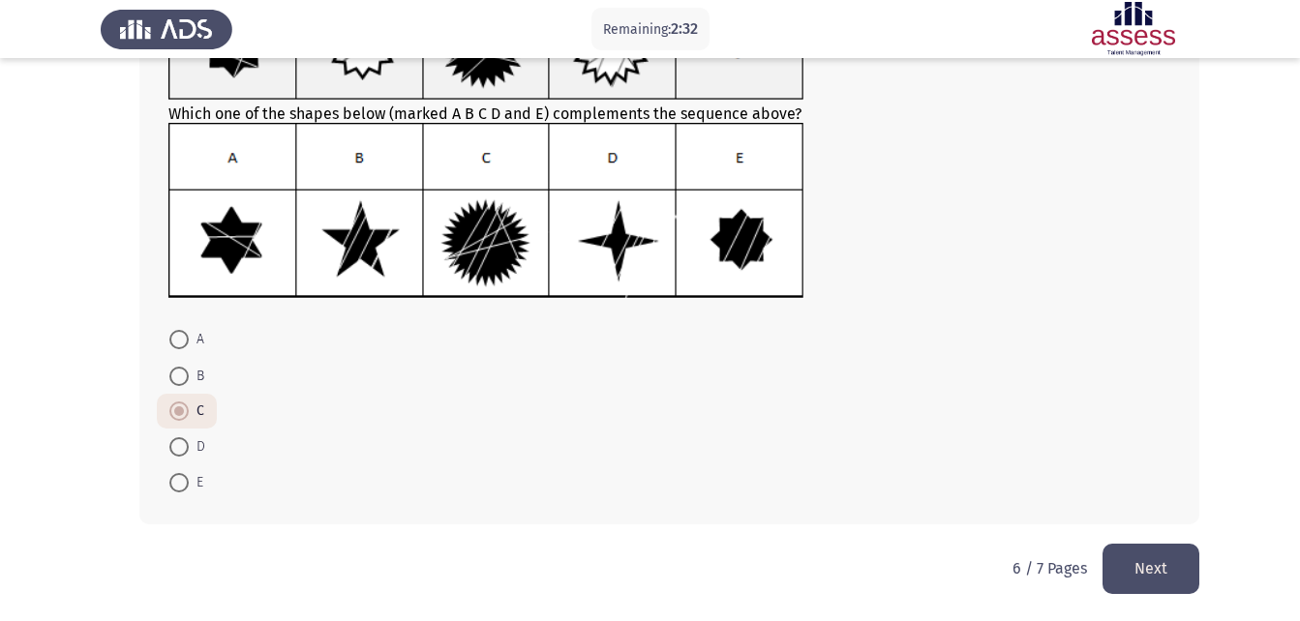
click at [1150, 570] on button "Next" at bounding box center [1150, 568] width 97 height 49
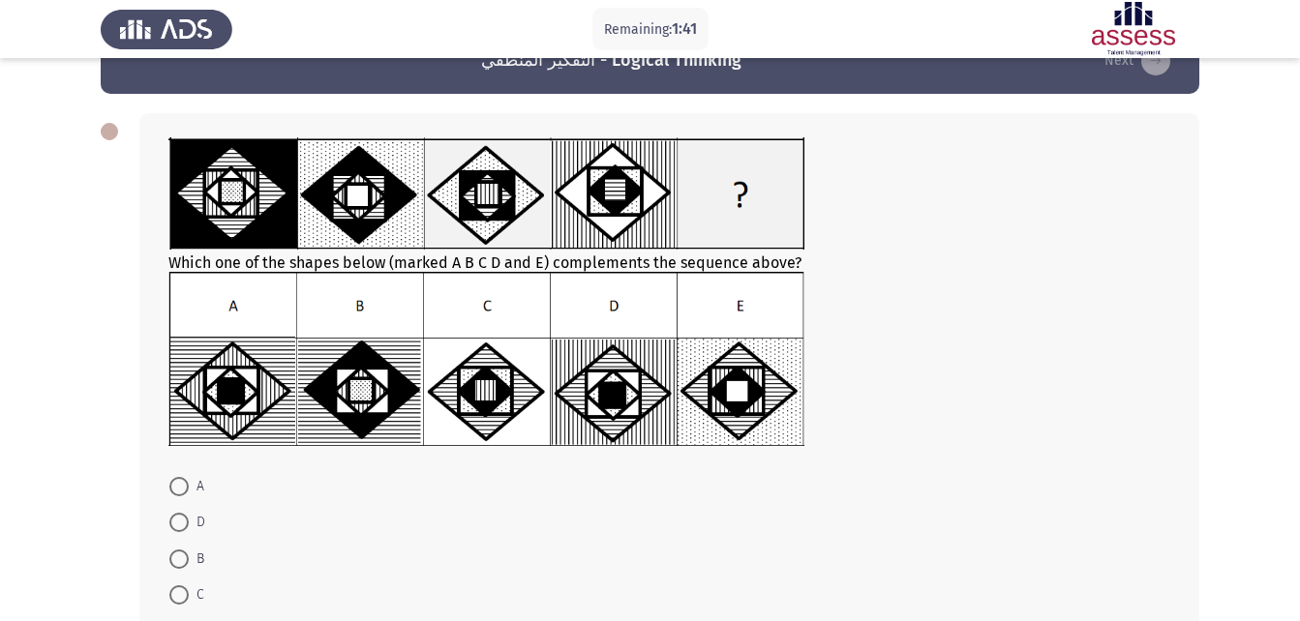
scroll to position [97, 0]
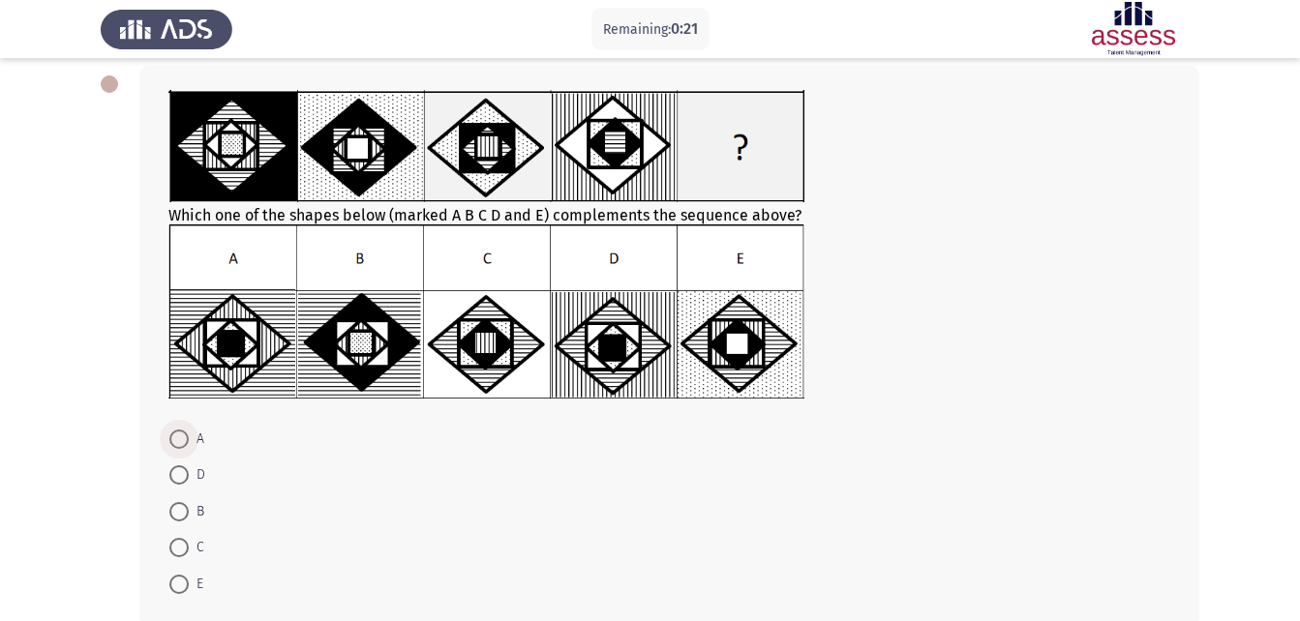
click at [186, 435] on span at bounding box center [178, 439] width 19 height 19
click at [186, 435] on input "A" at bounding box center [178, 439] width 19 height 19
radio input "true"
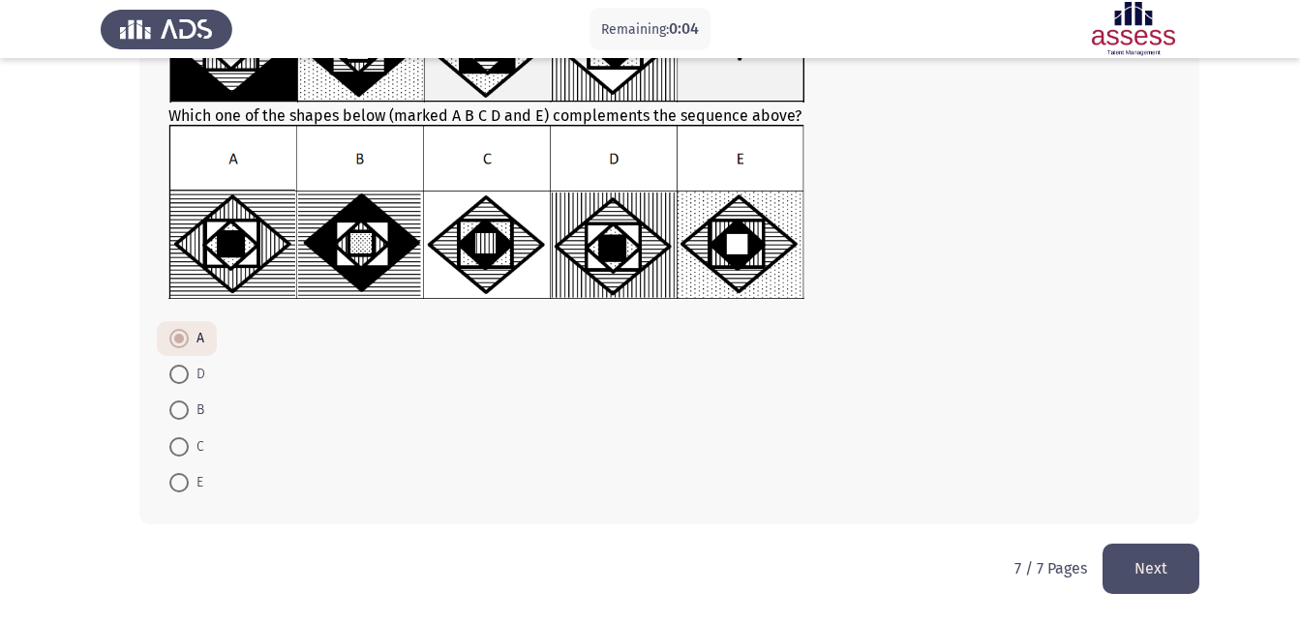
click at [183, 376] on span at bounding box center [178, 374] width 19 height 19
click at [183, 376] on input "D" at bounding box center [178, 374] width 19 height 19
radio input "true"
click at [1142, 560] on button "Next" at bounding box center [1150, 568] width 97 height 49
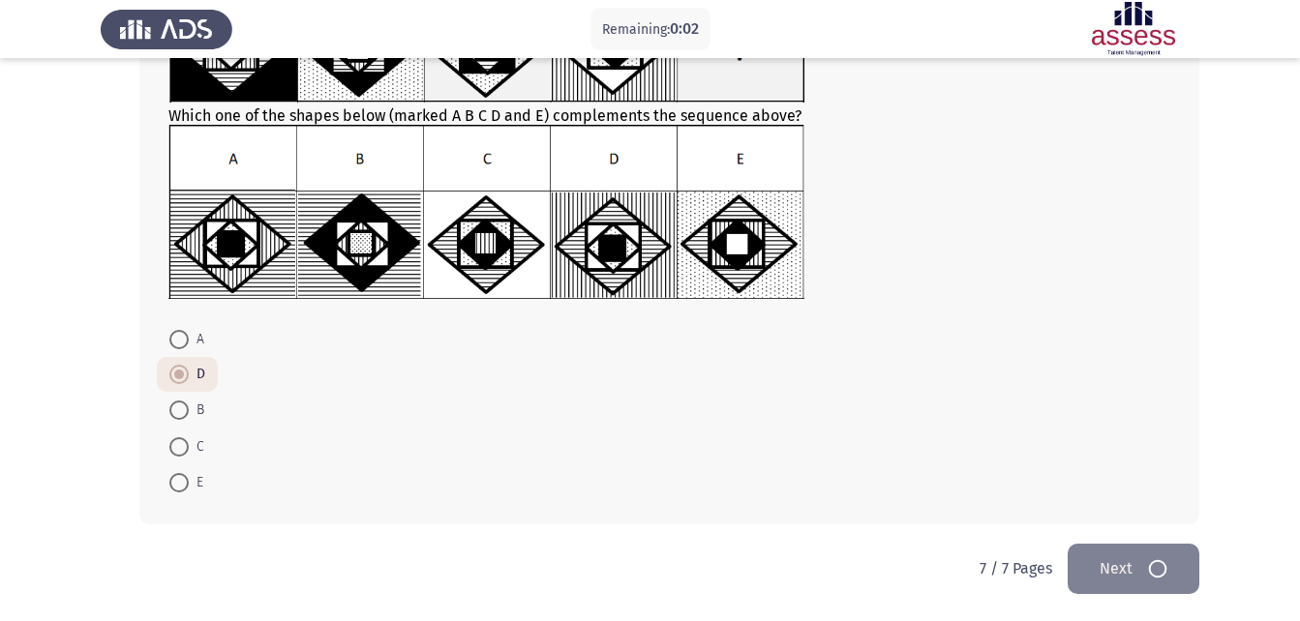
scroll to position [0, 0]
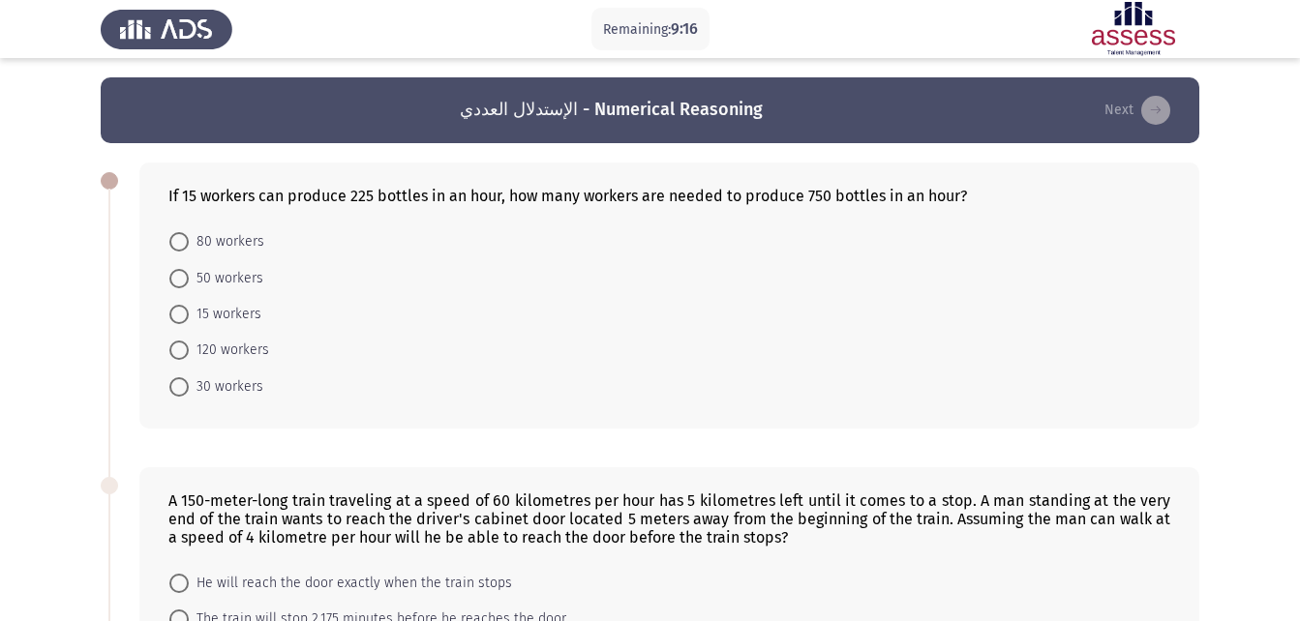
click at [180, 272] on span at bounding box center [178, 278] width 19 height 19
click at [180, 272] on input "50 workers" at bounding box center [178, 278] width 19 height 19
radio input "true"
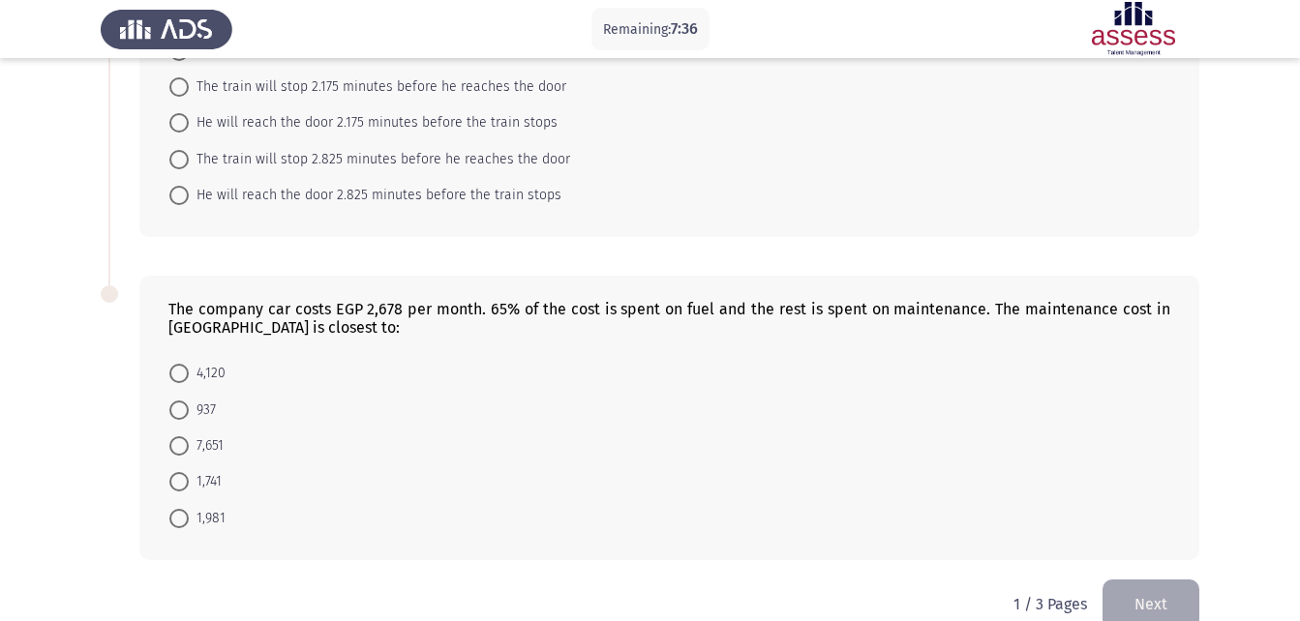
scroll to position [470, 0]
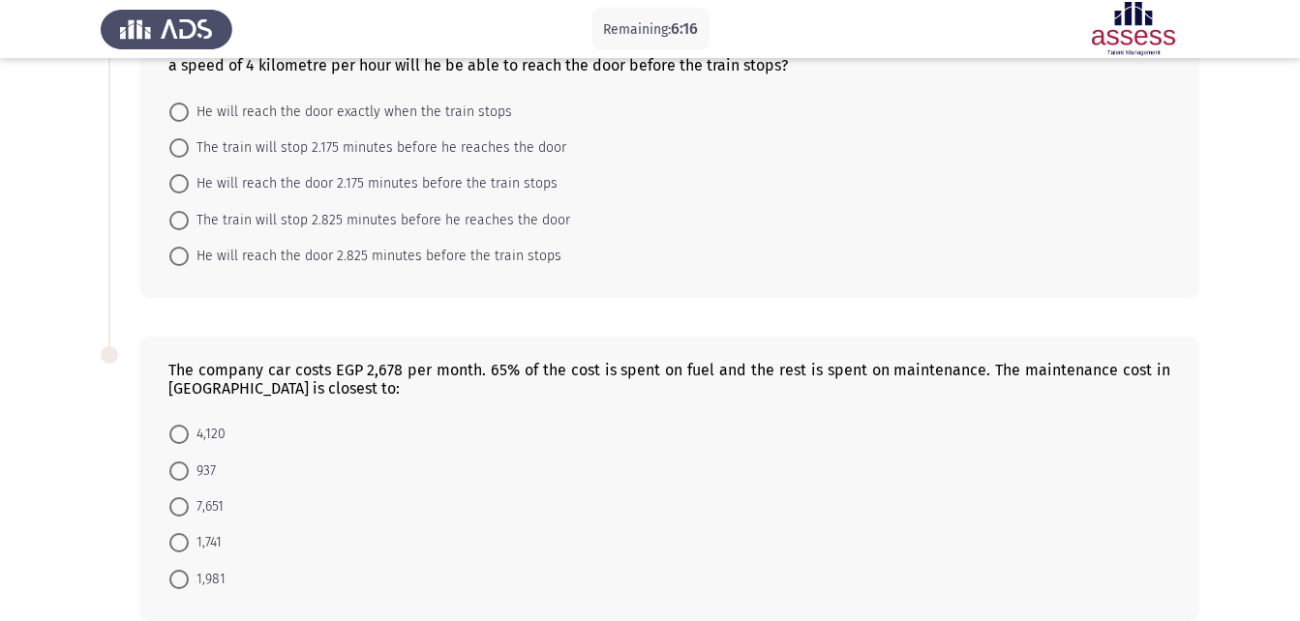
click at [187, 472] on span at bounding box center [178, 471] width 19 height 19
click at [187, 472] on input "937" at bounding box center [178, 471] width 19 height 19
radio input "true"
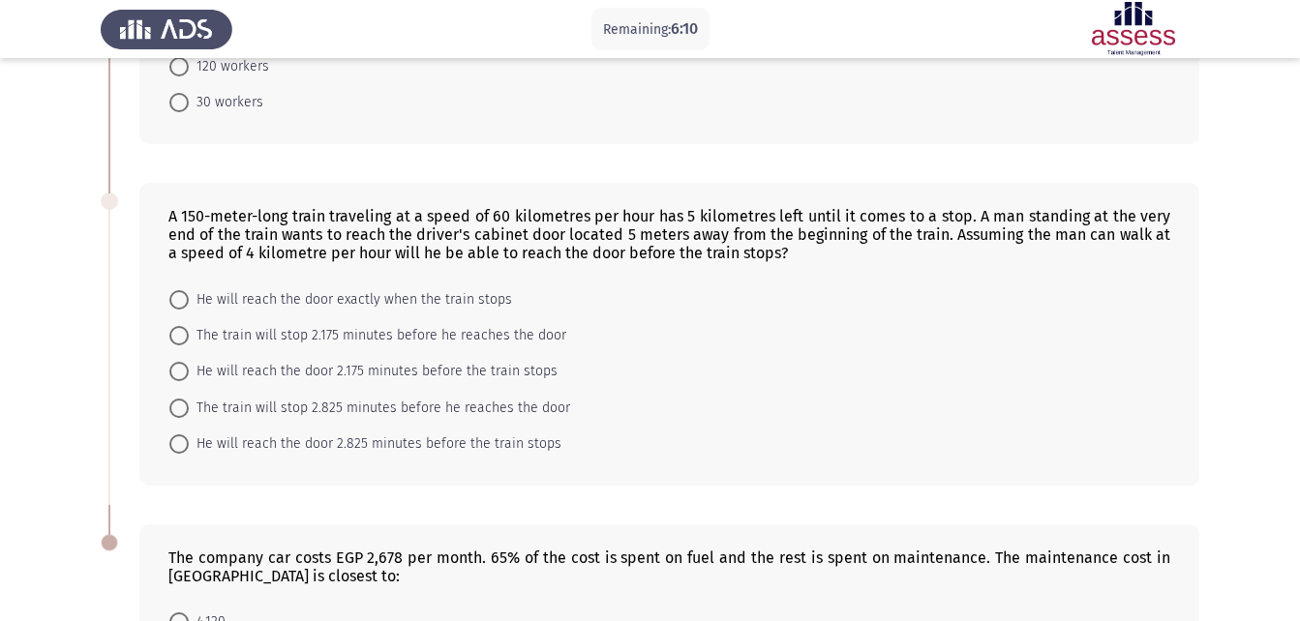
scroll to position [275, 0]
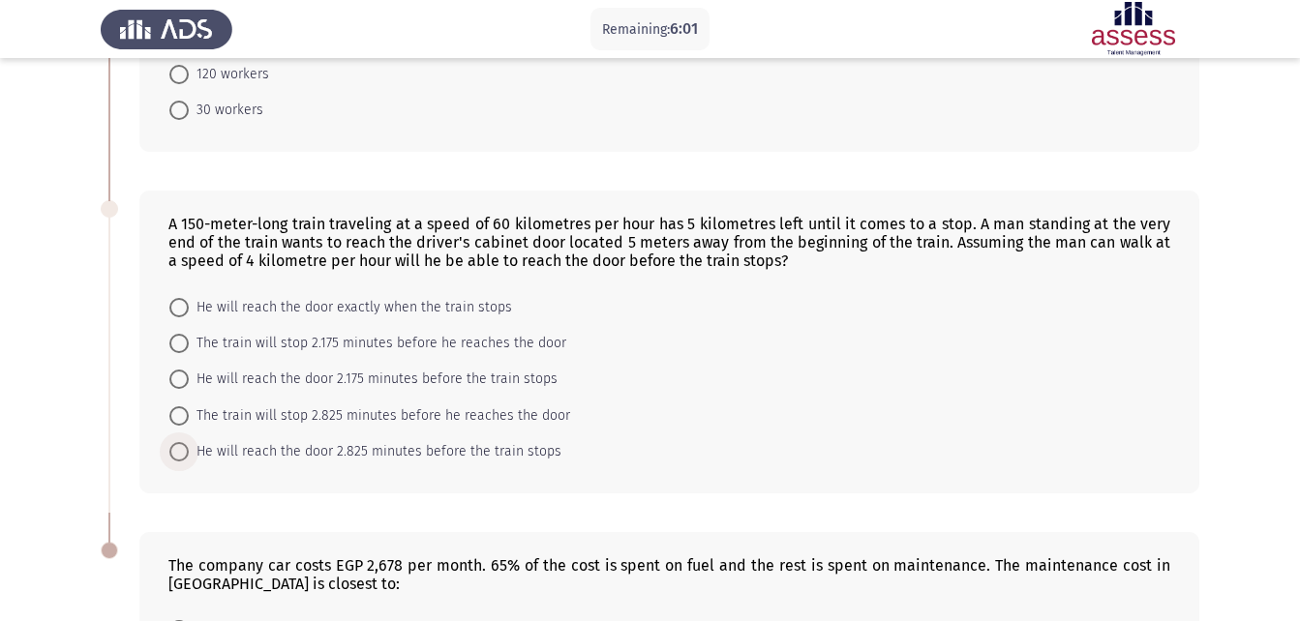
click at [350, 447] on span "He will reach the door 2.825 minutes before the train stops" at bounding box center [375, 451] width 373 height 23
click at [189, 447] on input "He will reach the door 2.825 minutes before the train stops" at bounding box center [178, 451] width 19 height 19
radio input "true"
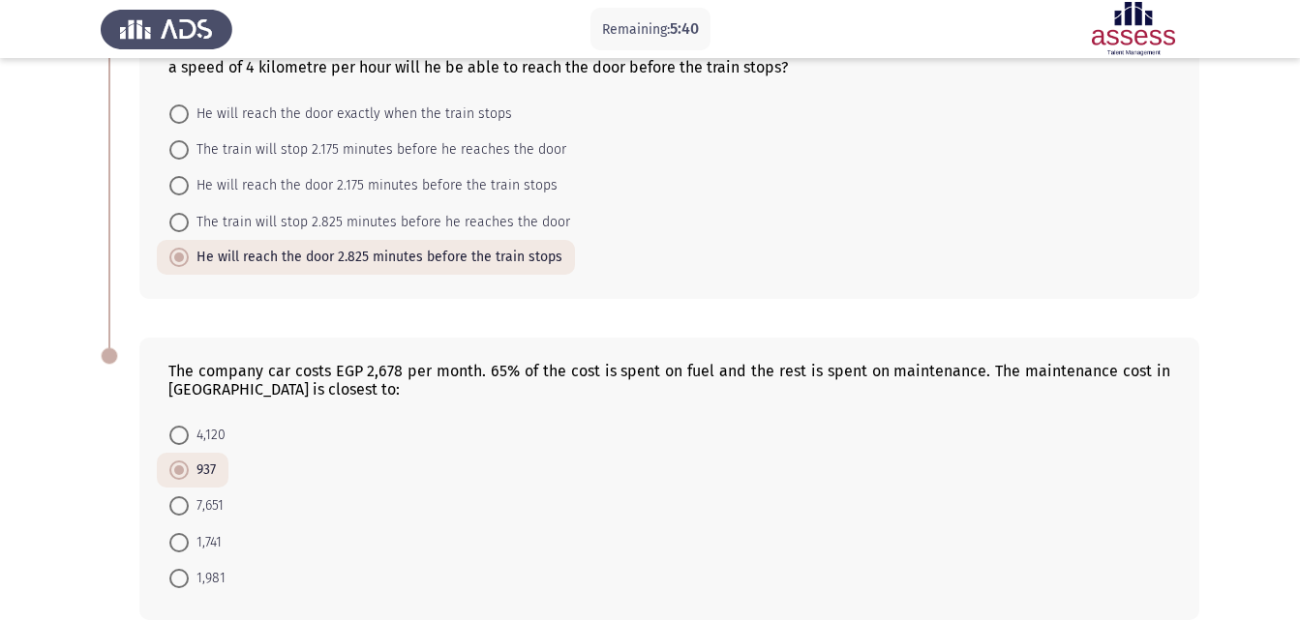
scroll to position [564, 0]
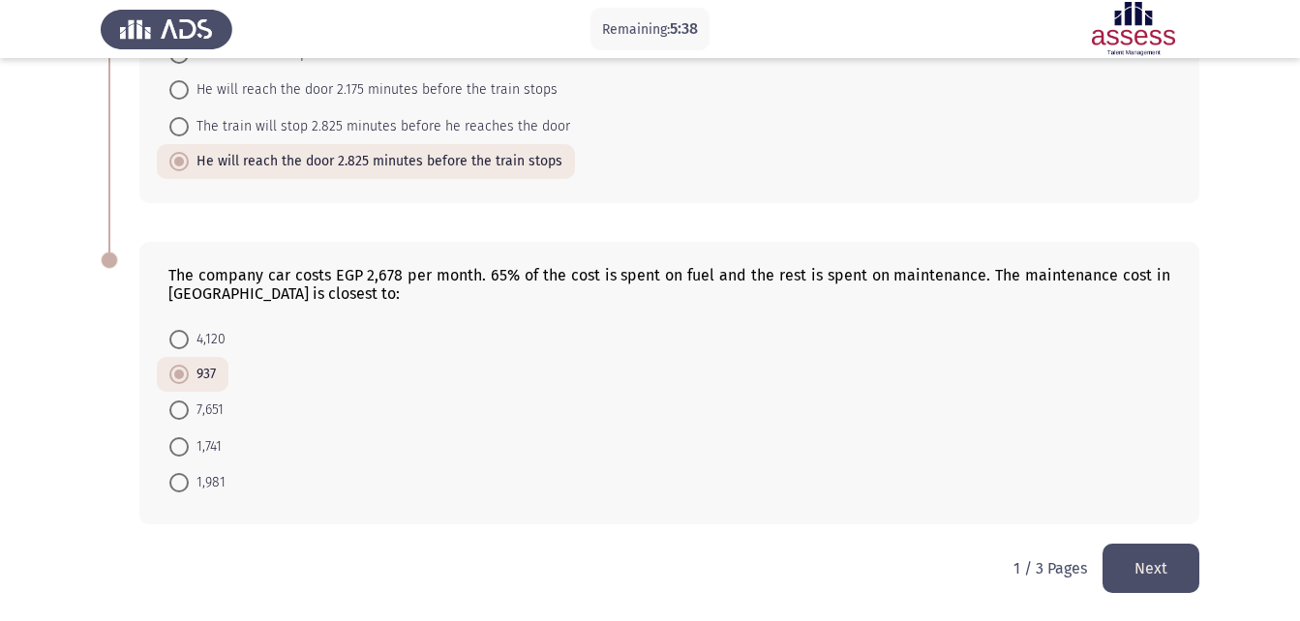
click at [1159, 566] on button "Next" at bounding box center [1150, 568] width 97 height 49
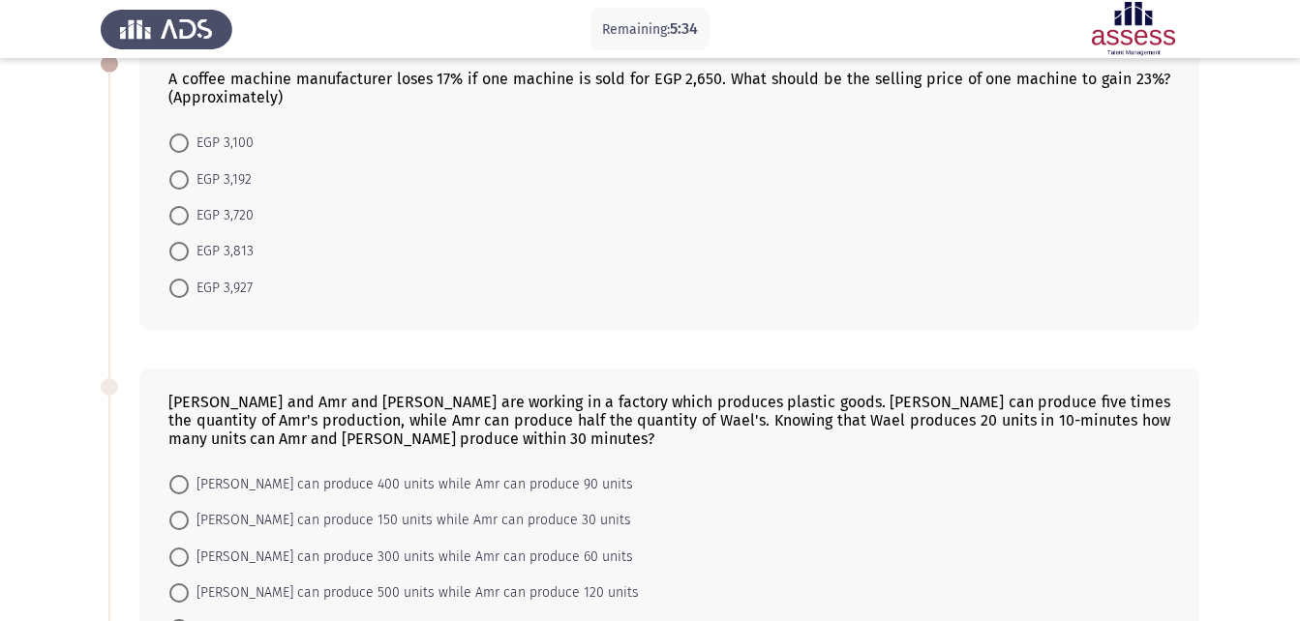
scroll to position [0, 0]
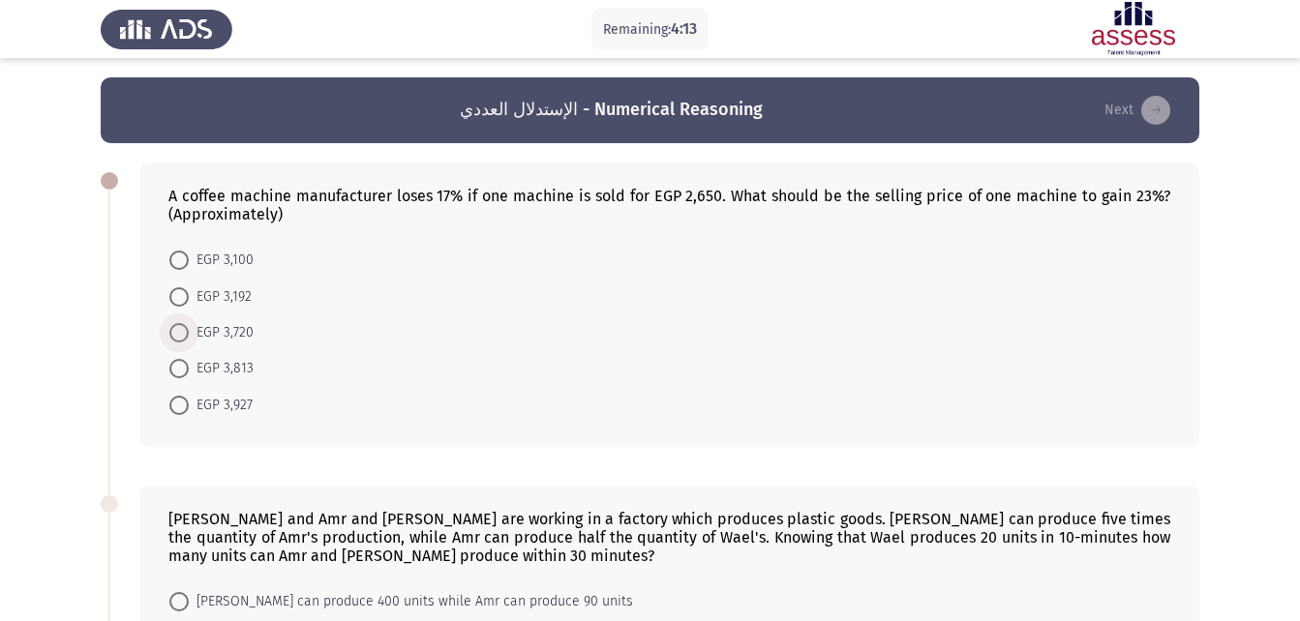
click at [175, 331] on span at bounding box center [178, 332] width 19 height 19
click at [175, 331] on input "EGP 3,720" at bounding box center [178, 332] width 19 height 19
radio input "true"
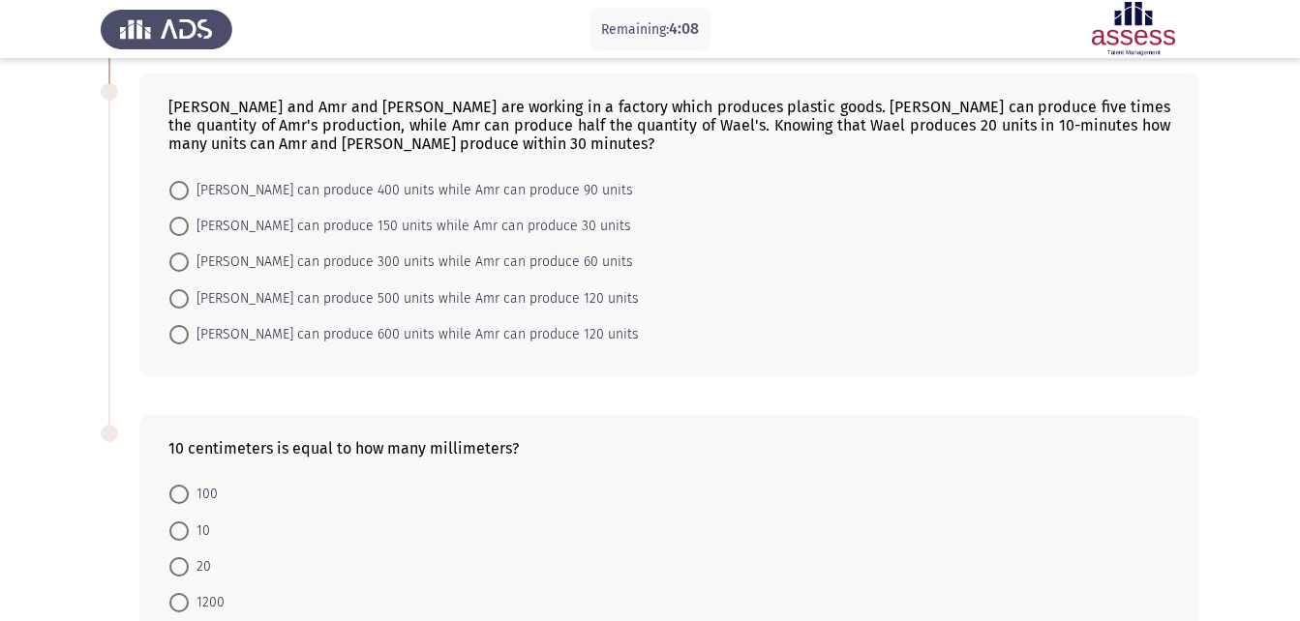
scroll to position [567, 0]
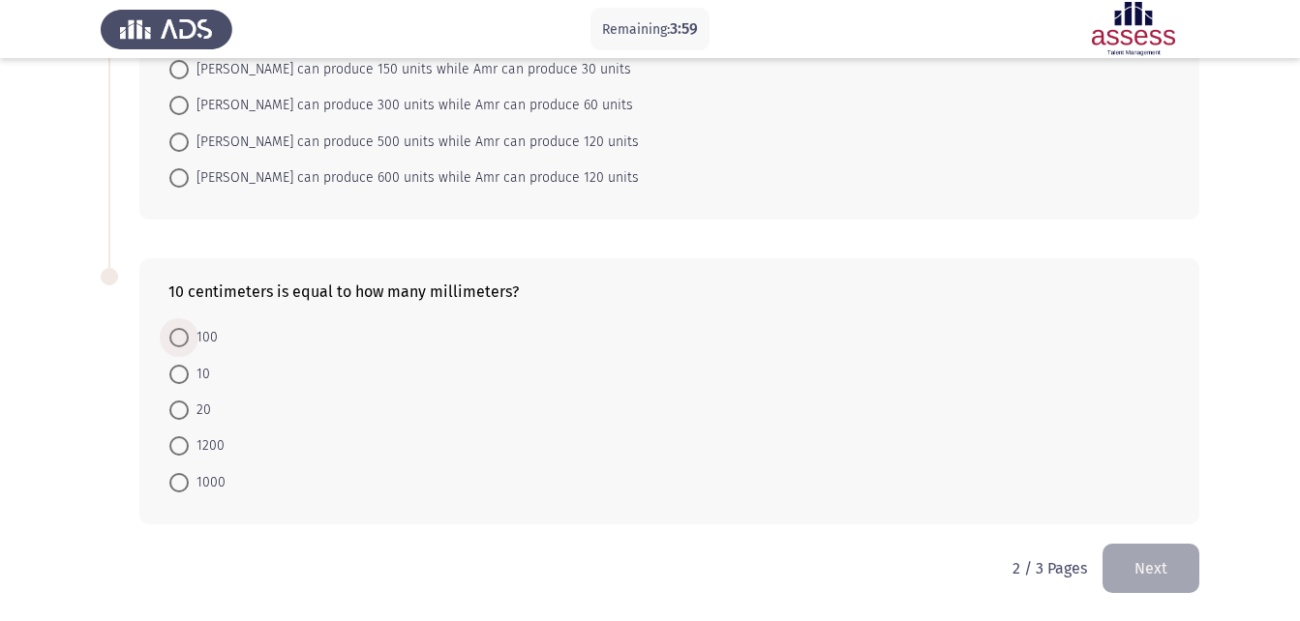
click at [172, 339] on span at bounding box center [178, 337] width 19 height 19
click at [172, 339] on input "100" at bounding box center [178, 337] width 19 height 19
radio input "true"
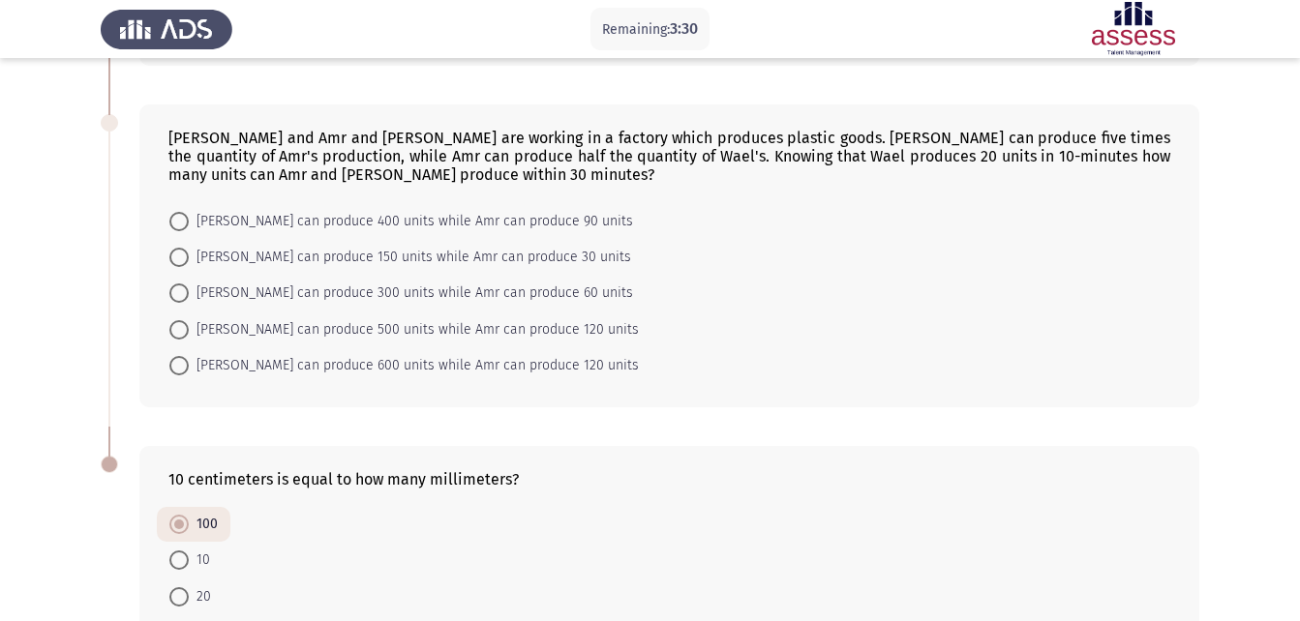
scroll to position [372, 0]
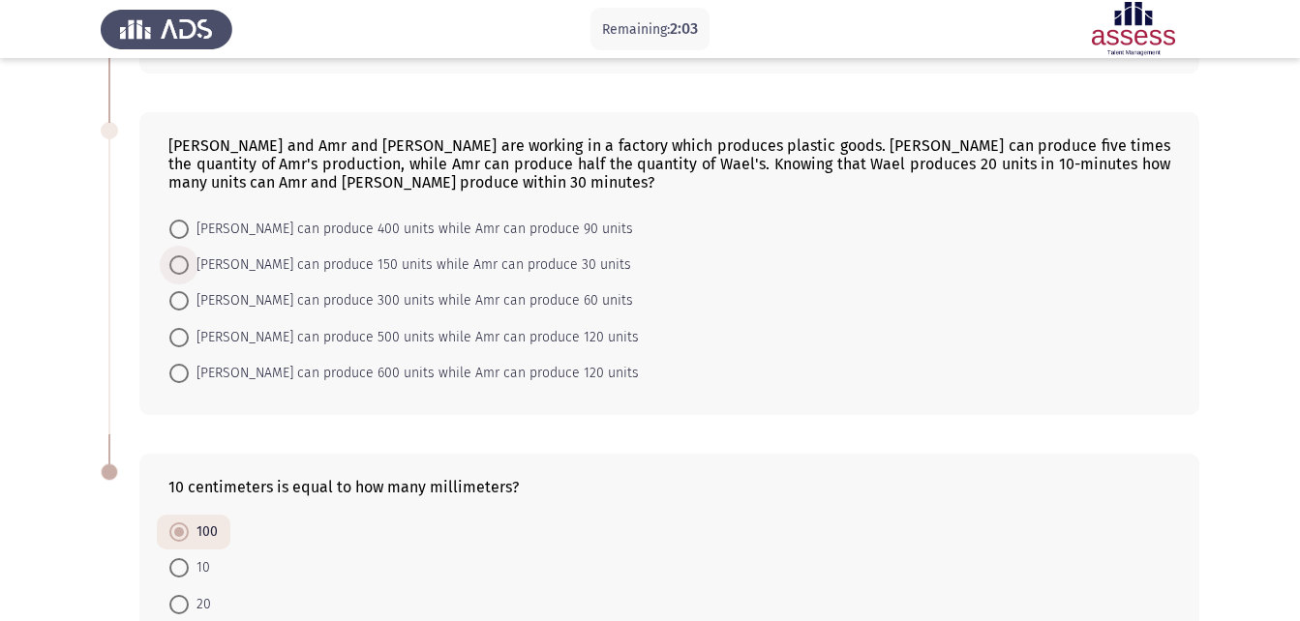
click at [266, 262] on span "[PERSON_NAME] can produce 150 units while Amr can produce 30 units" at bounding box center [410, 265] width 442 height 23
click at [189, 262] on input "[PERSON_NAME] can produce 150 units while Amr can produce 30 units" at bounding box center [178, 264] width 19 height 19
radio input "true"
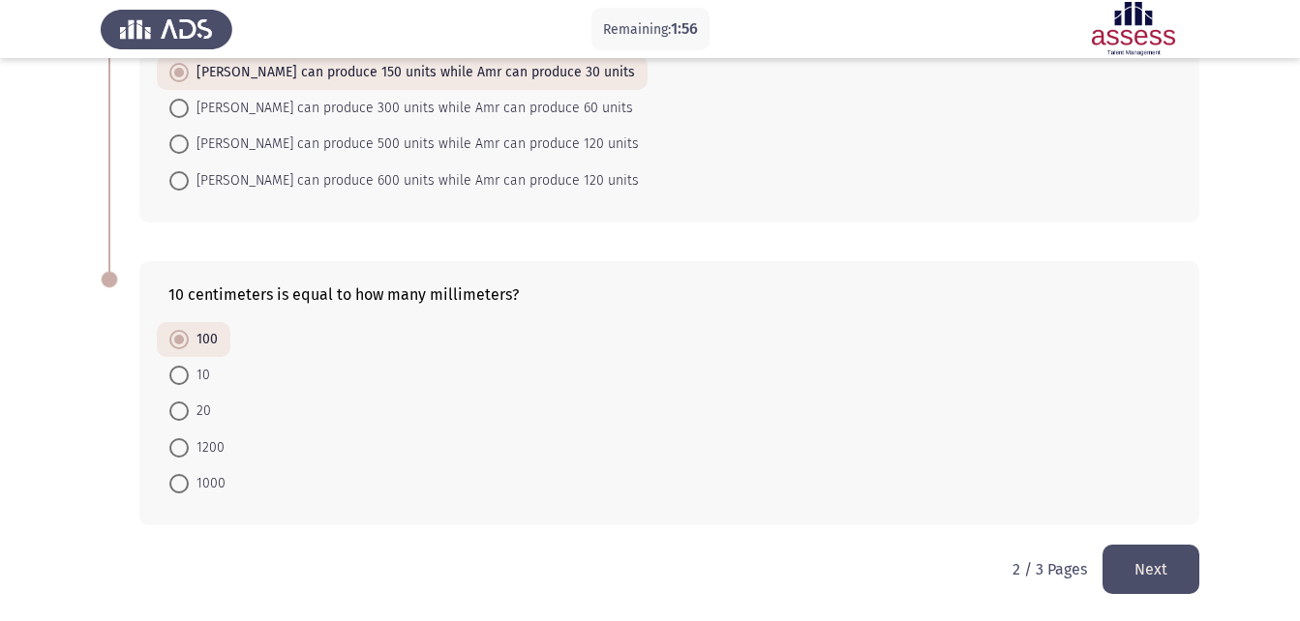
scroll to position [564, 0]
click at [1184, 568] on button "Next" at bounding box center [1150, 568] width 97 height 49
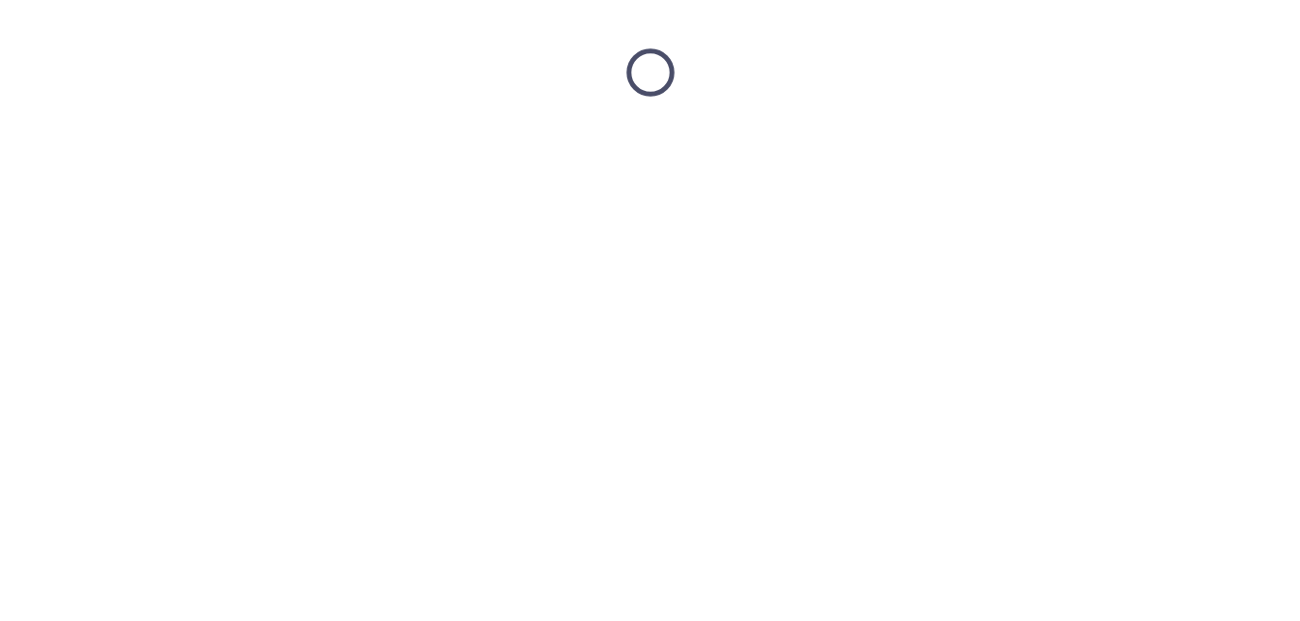
scroll to position [0, 0]
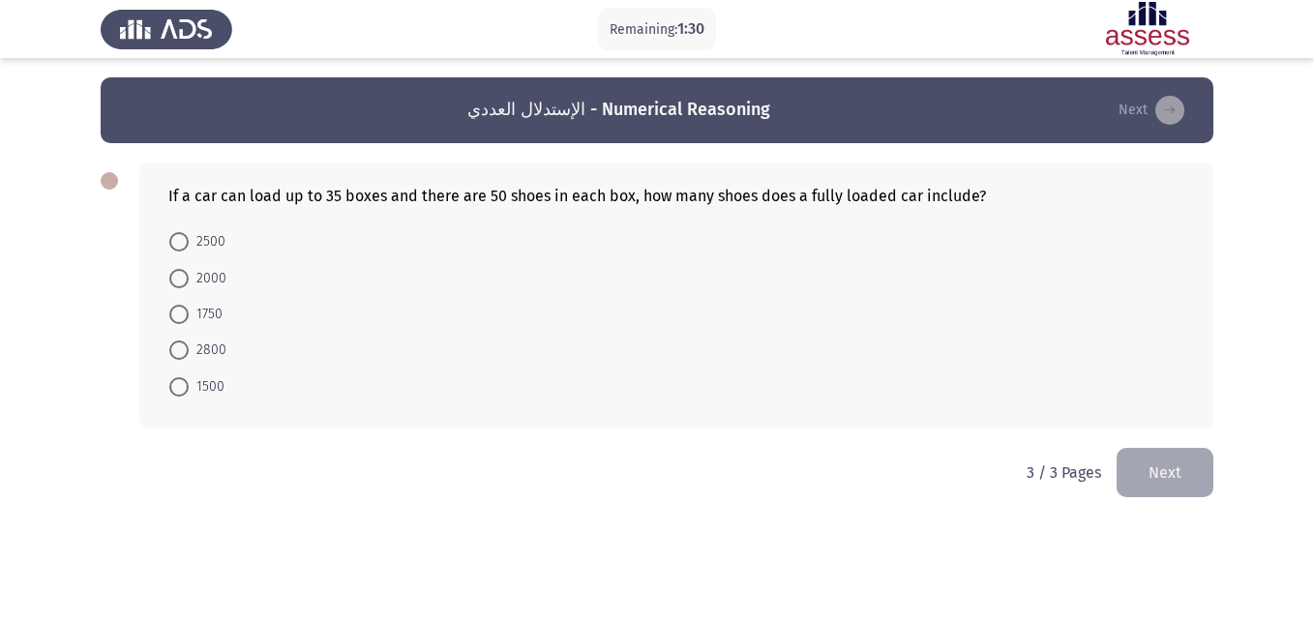
click at [170, 313] on span at bounding box center [178, 314] width 19 height 19
click at [170, 313] on input "1750" at bounding box center [178, 314] width 19 height 19
radio input "true"
click at [1172, 491] on button "Next" at bounding box center [1165, 470] width 97 height 49
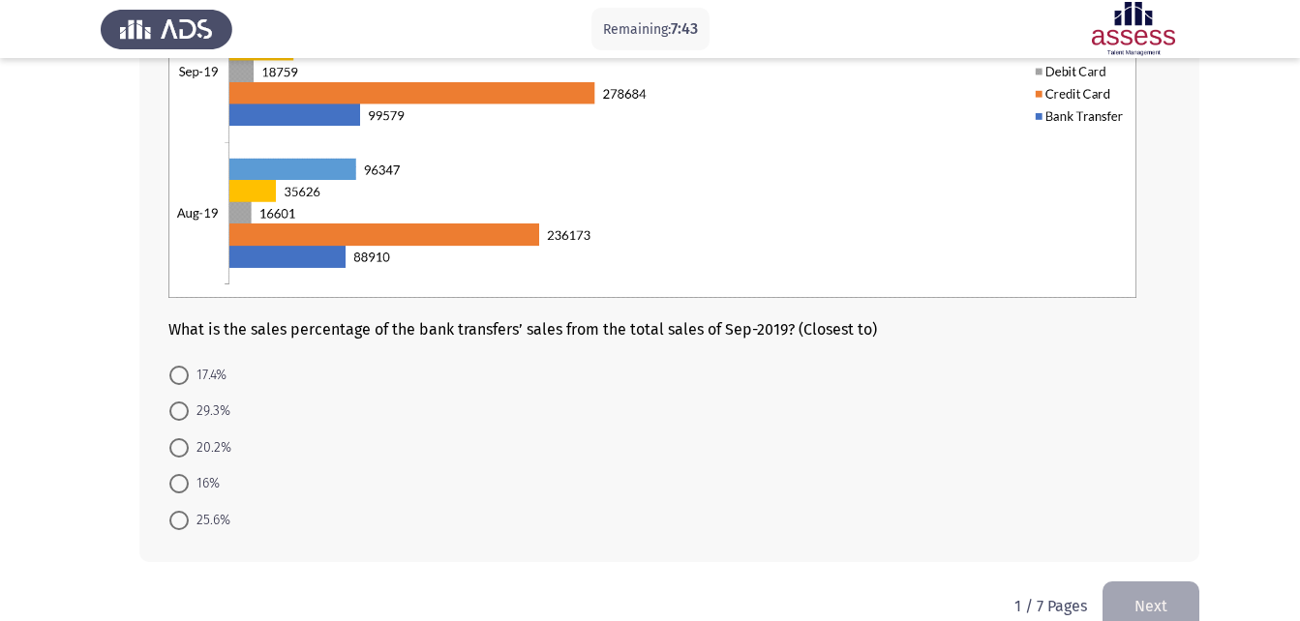
scroll to position [387, 0]
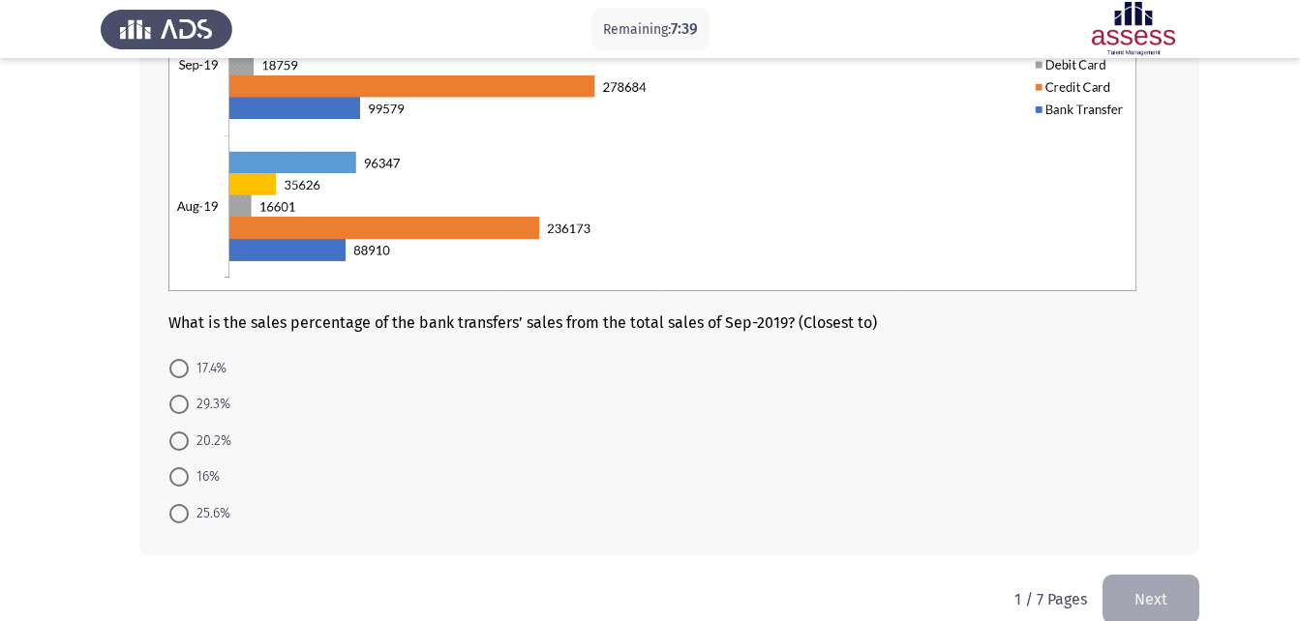
click at [179, 480] on span at bounding box center [178, 476] width 19 height 19
click at [179, 480] on input "16%" at bounding box center [178, 476] width 19 height 19
radio input "true"
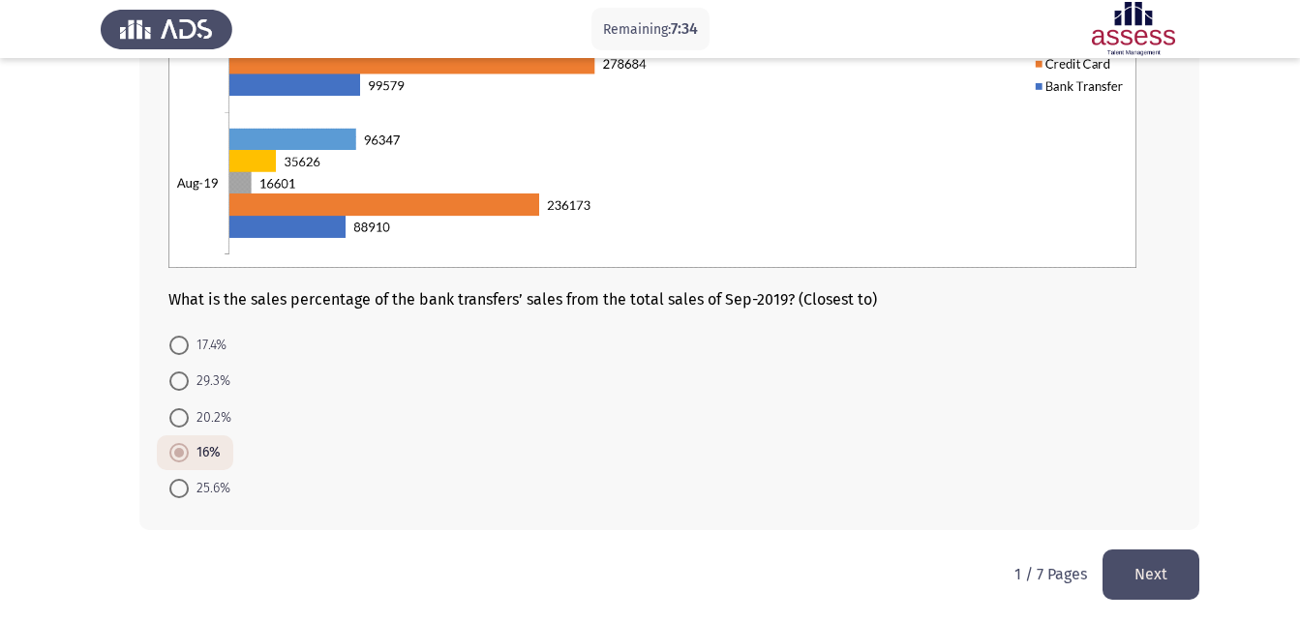
scroll to position [416, 0]
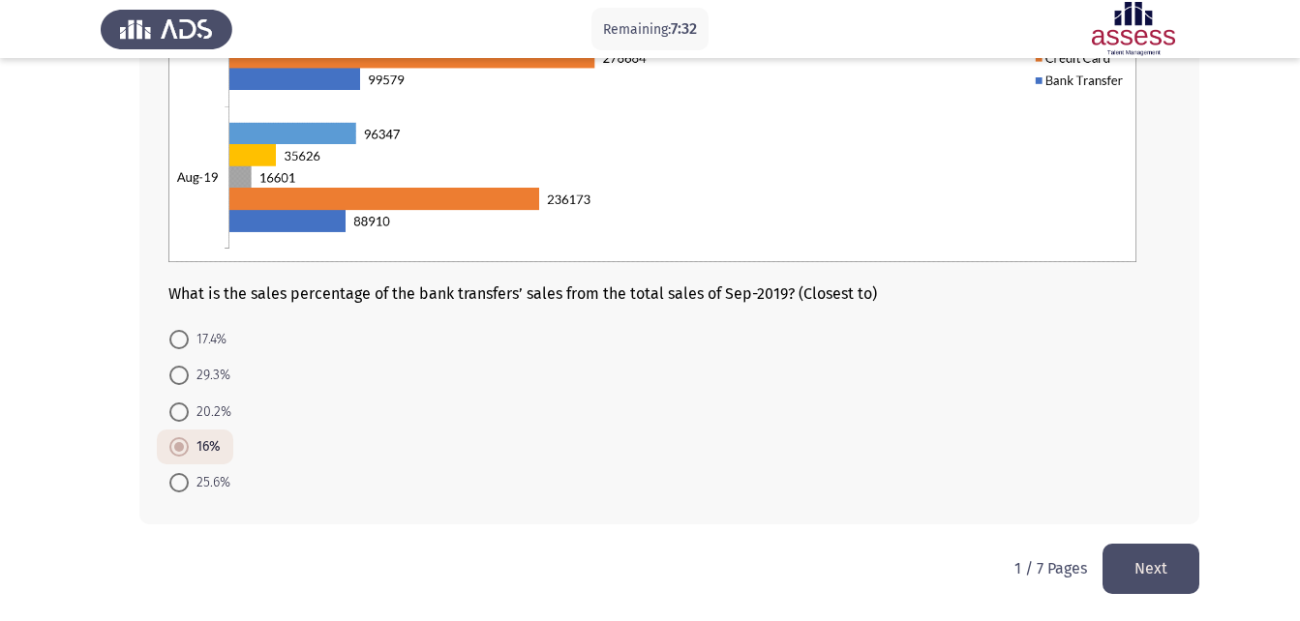
click at [1159, 563] on button "Next" at bounding box center [1150, 568] width 97 height 49
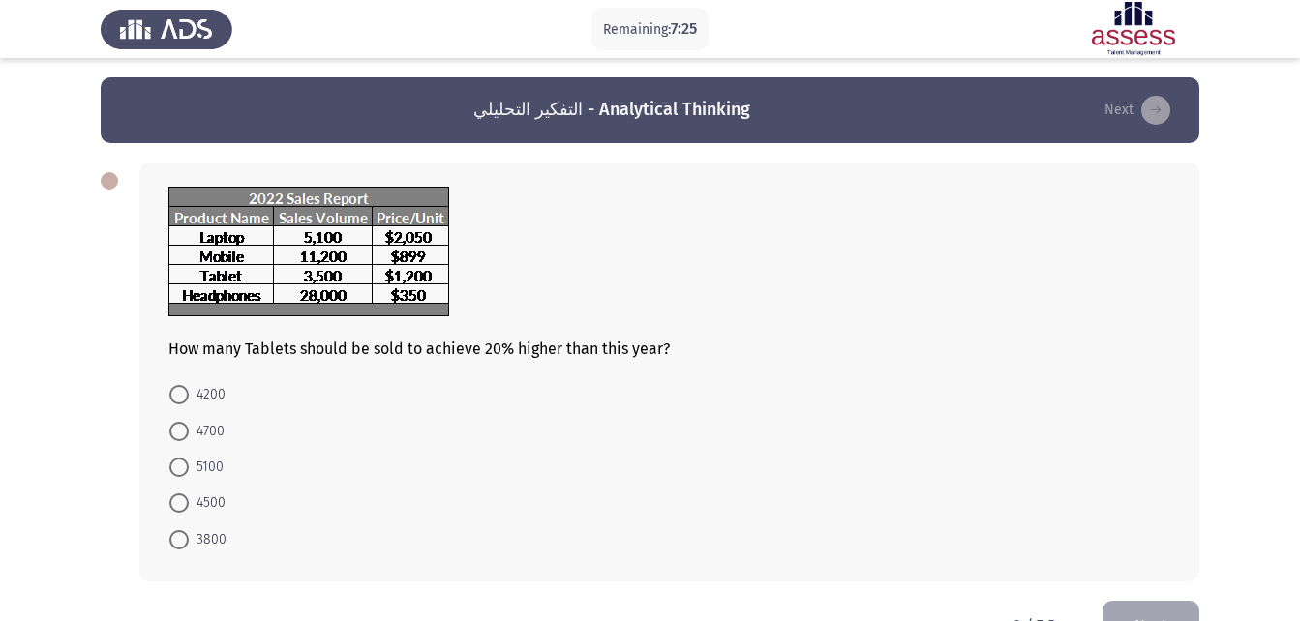
click at [506, 297] on div at bounding box center [669, 254] width 1002 height 135
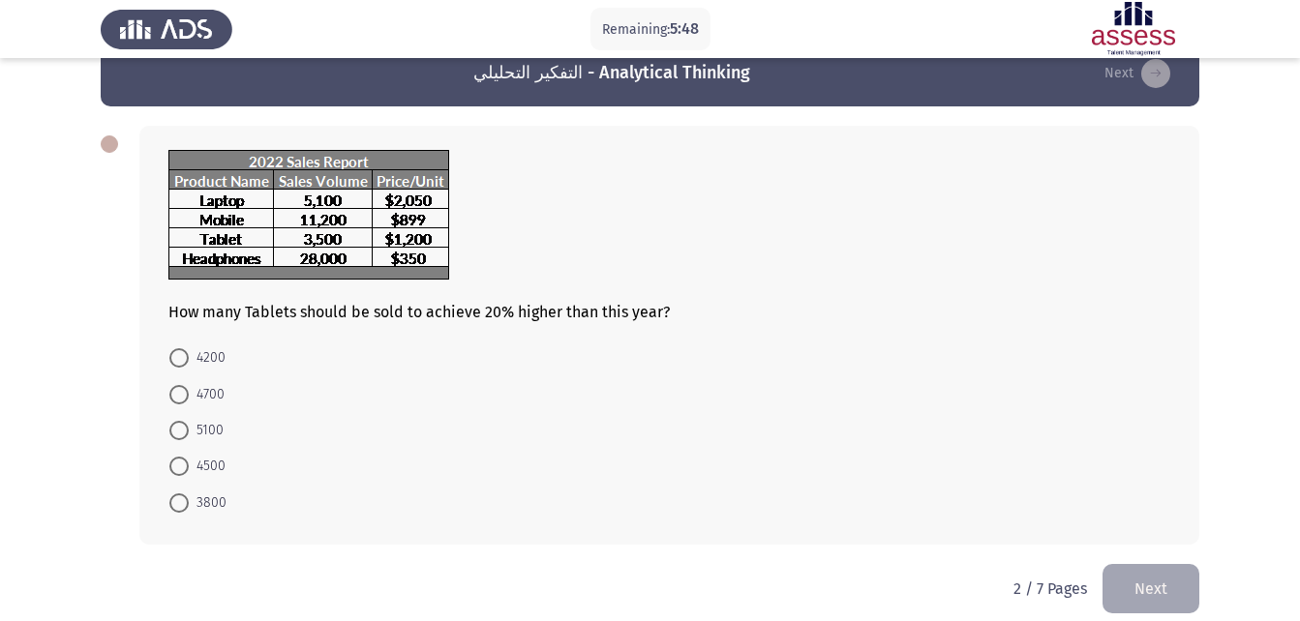
scroll to position [57, 0]
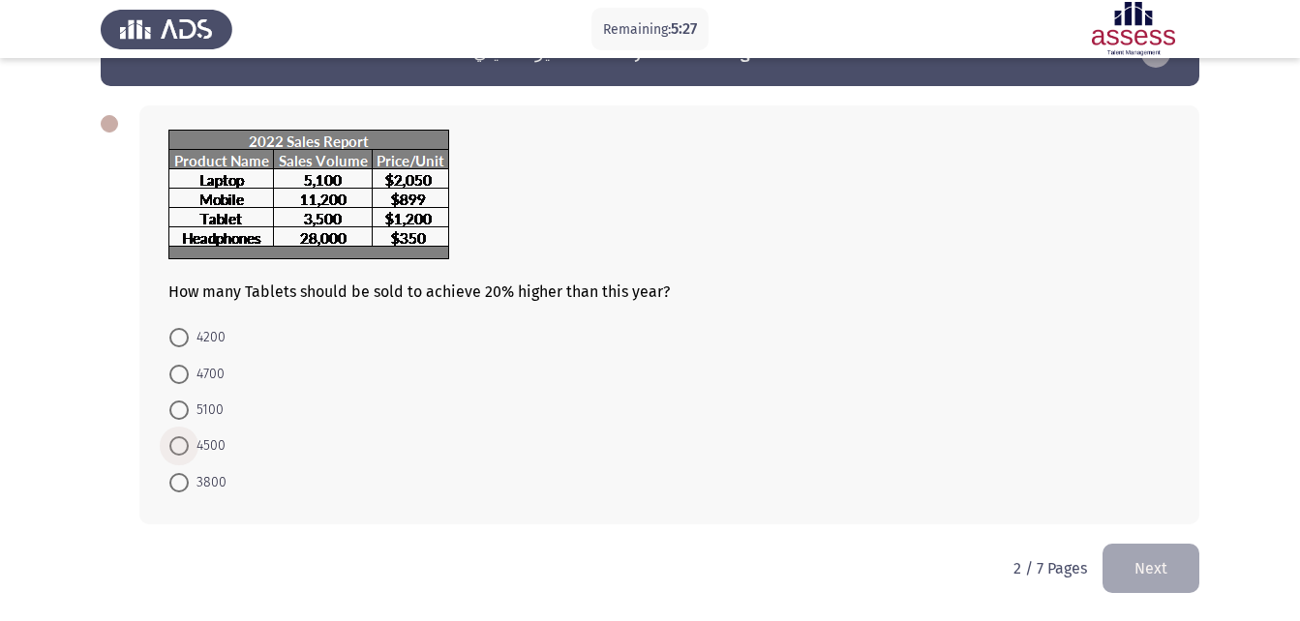
click at [195, 439] on span "4500" at bounding box center [207, 446] width 37 height 23
click at [189, 439] on input "4500" at bounding box center [178, 445] width 19 height 19
radio input "true"
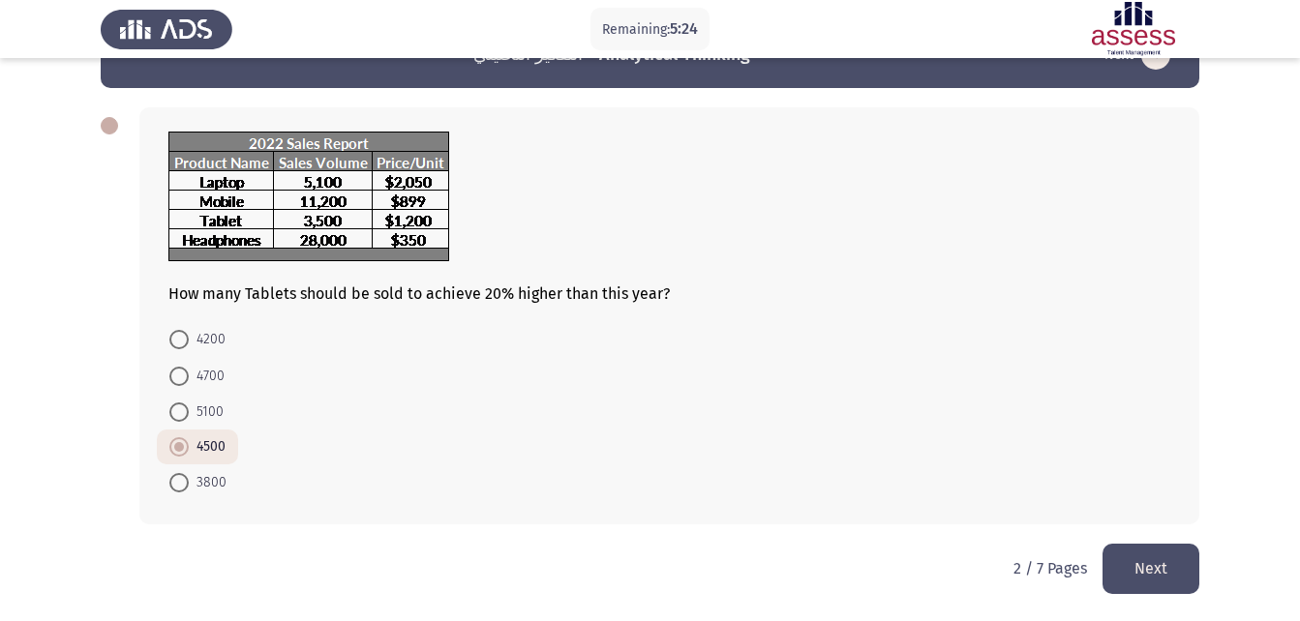
click at [179, 480] on span at bounding box center [178, 482] width 19 height 19
click at [179, 480] on input "3800" at bounding box center [178, 482] width 19 height 19
radio input "true"
click at [1171, 562] on button "Next" at bounding box center [1150, 568] width 97 height 49
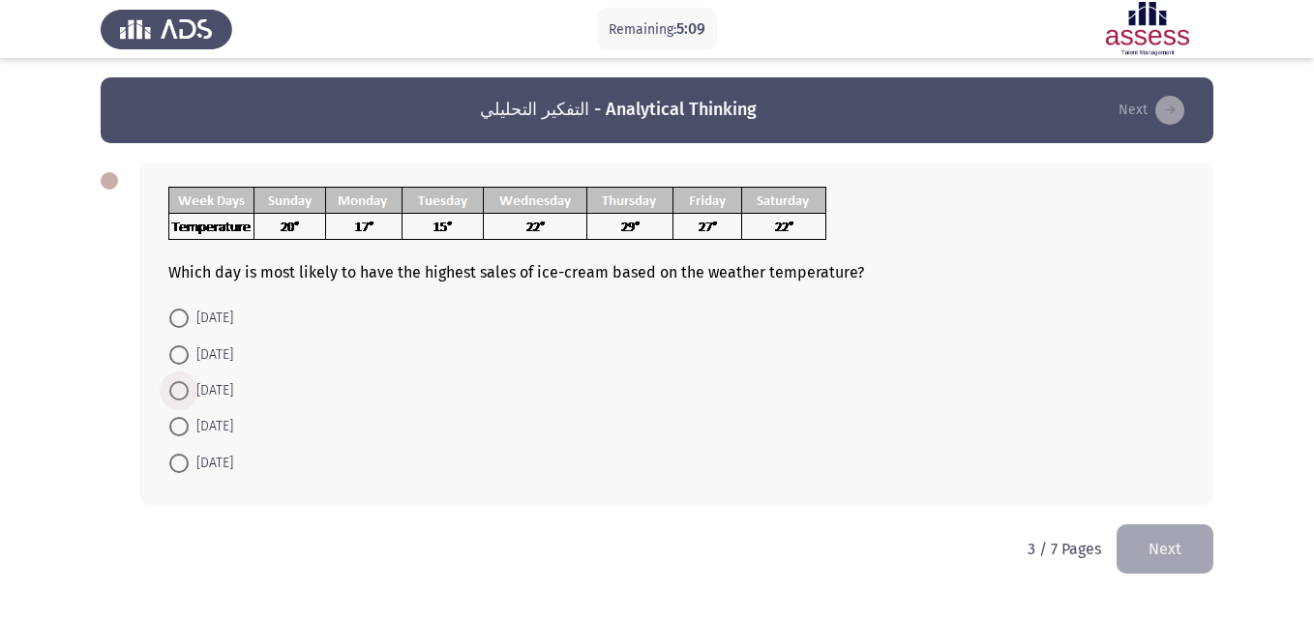
click at [171, 392] on span at bounding box center [178, 390] width 19 height 19
click at [171, 392] on input "[DATE]" at bounding box center [178, 390] width 19 height 19
radio input "true"
click at [1137, 548] on button "Next" at bounding box center [1165, 547] width 97 height 49
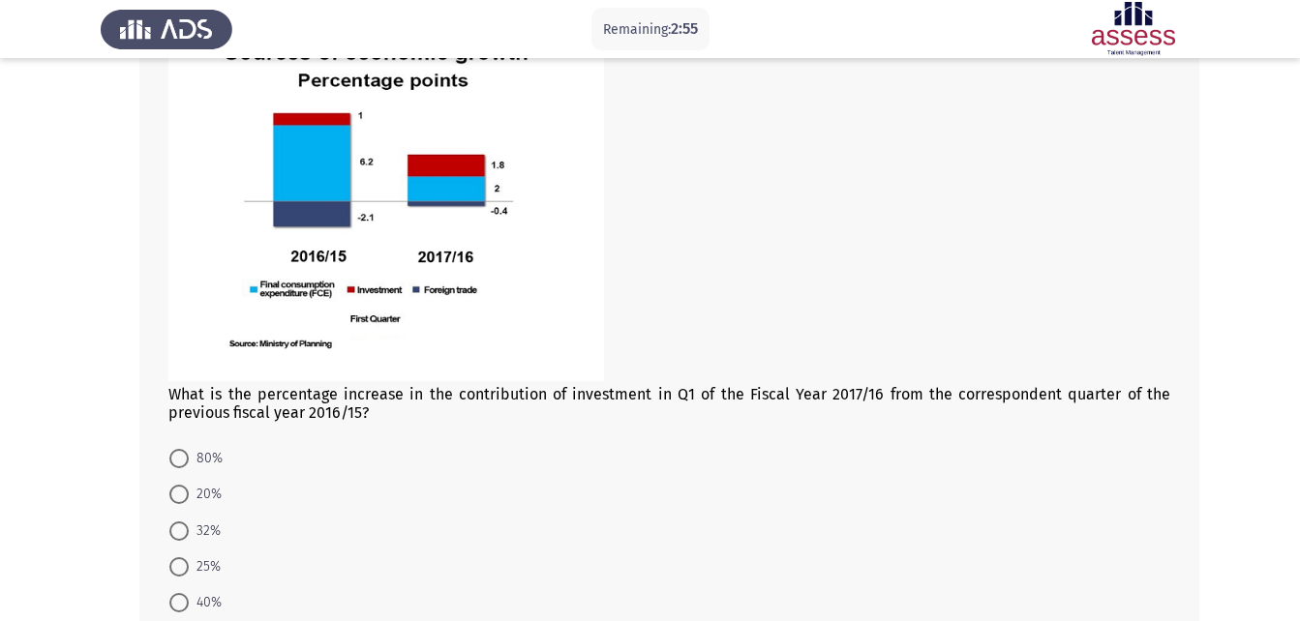
scroll to position [290, 0]
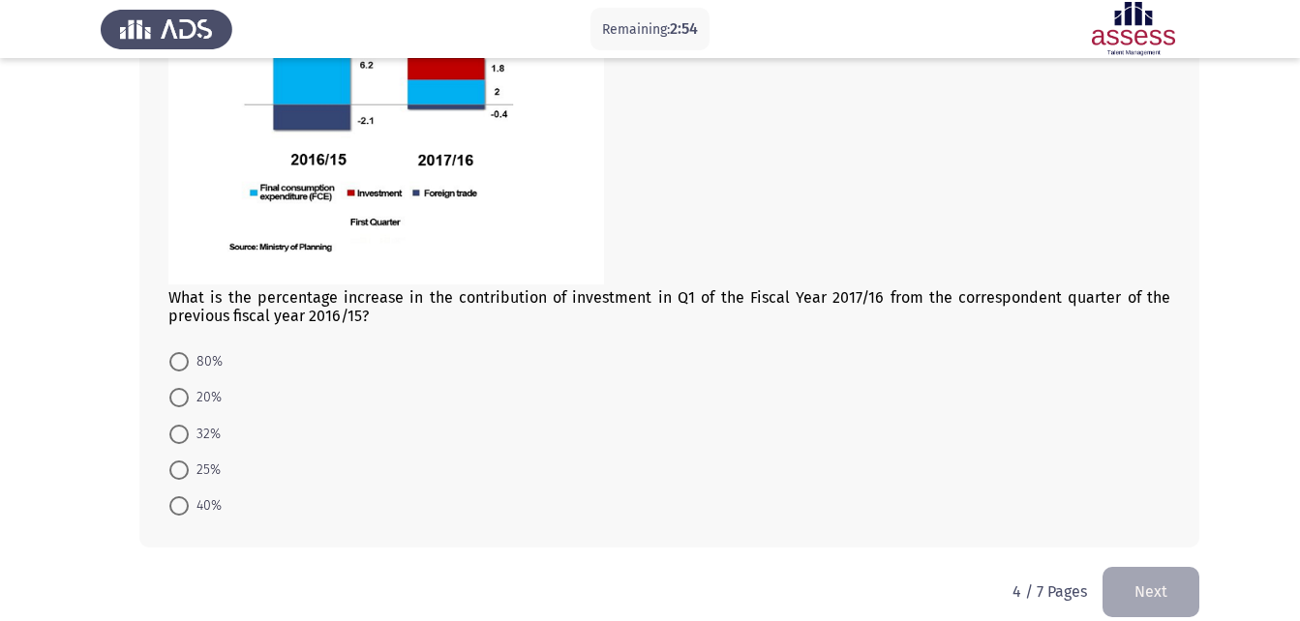
click at [185, 425] on label "32%" at bounding box center [194, 434] width 51 height 23
click at [185, 425] on input "32%" at bounding box center [178, 434] width 19 height 19
radio input "true"
click at [188, 515] on label "40%" at bounding box center [195, 505] width 52 height 23
click at [188, 515] on input "40%" at bounding box center [178, 504] width 19 height 19
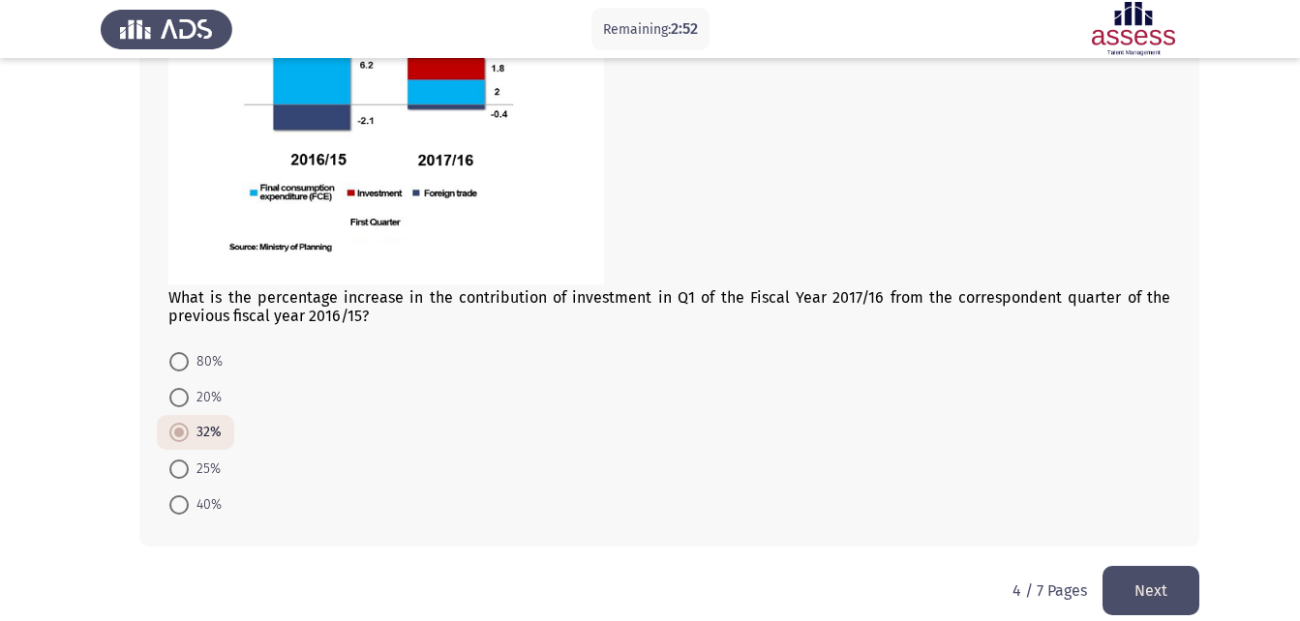
radio input "true"
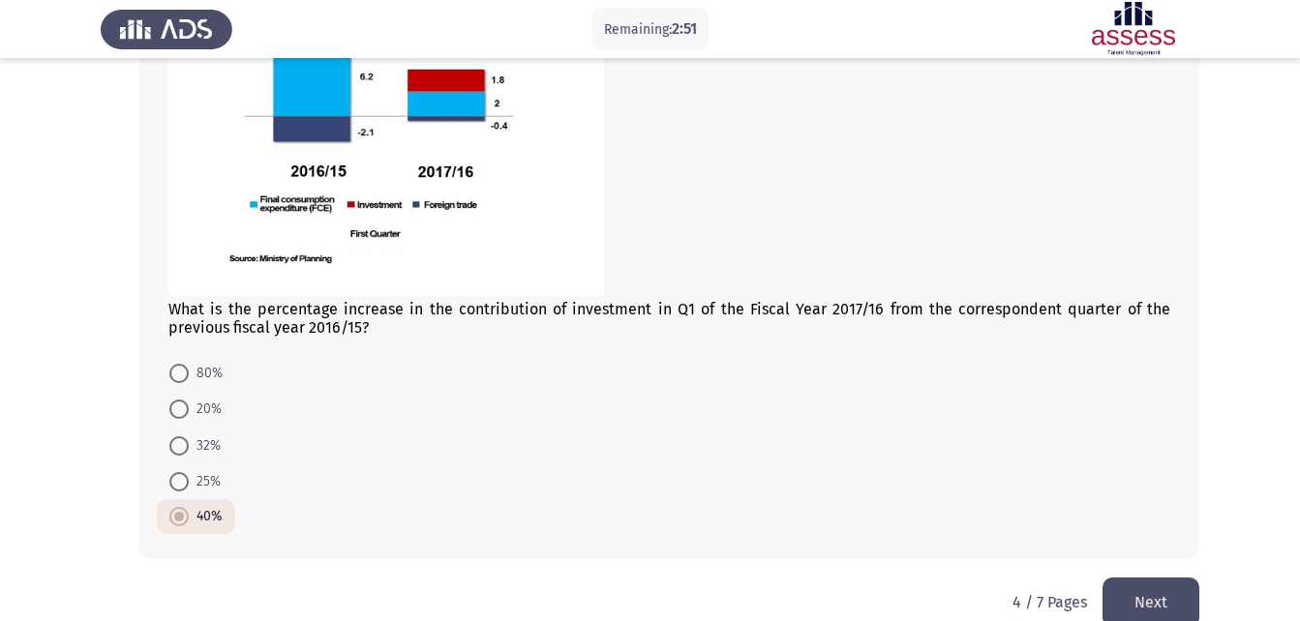
scroll to position [313, 0]
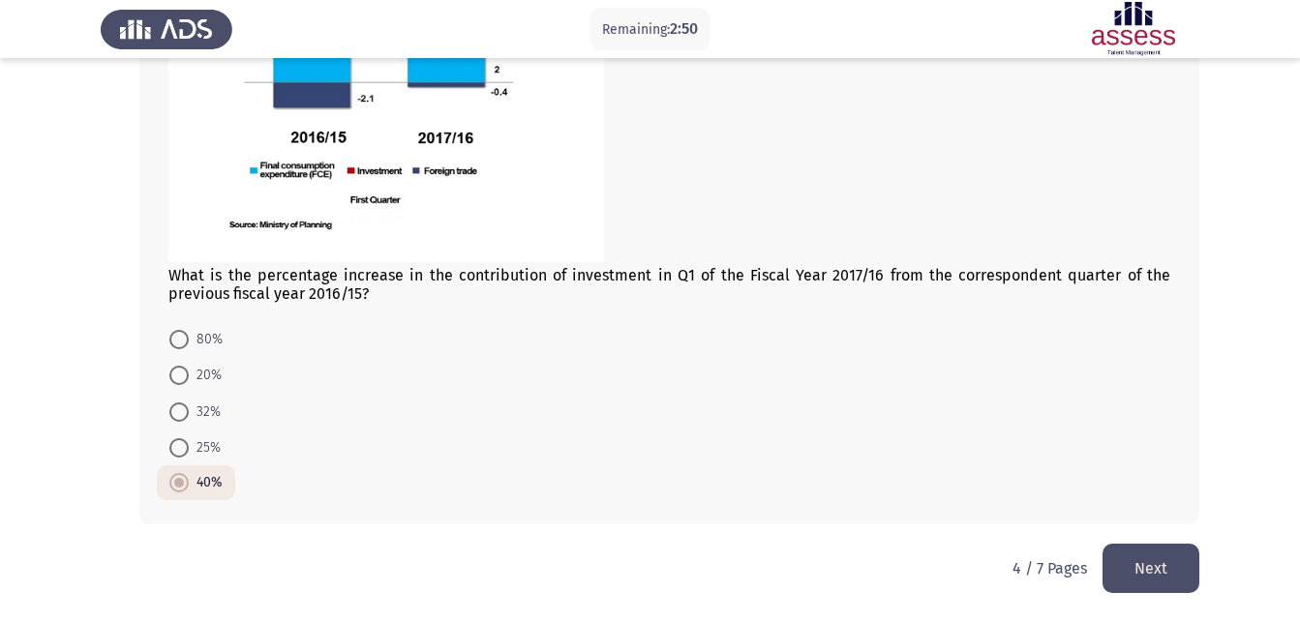
click at [1138, 571] on button "Next" at bounding box center [1150, 568] width 97 height 49
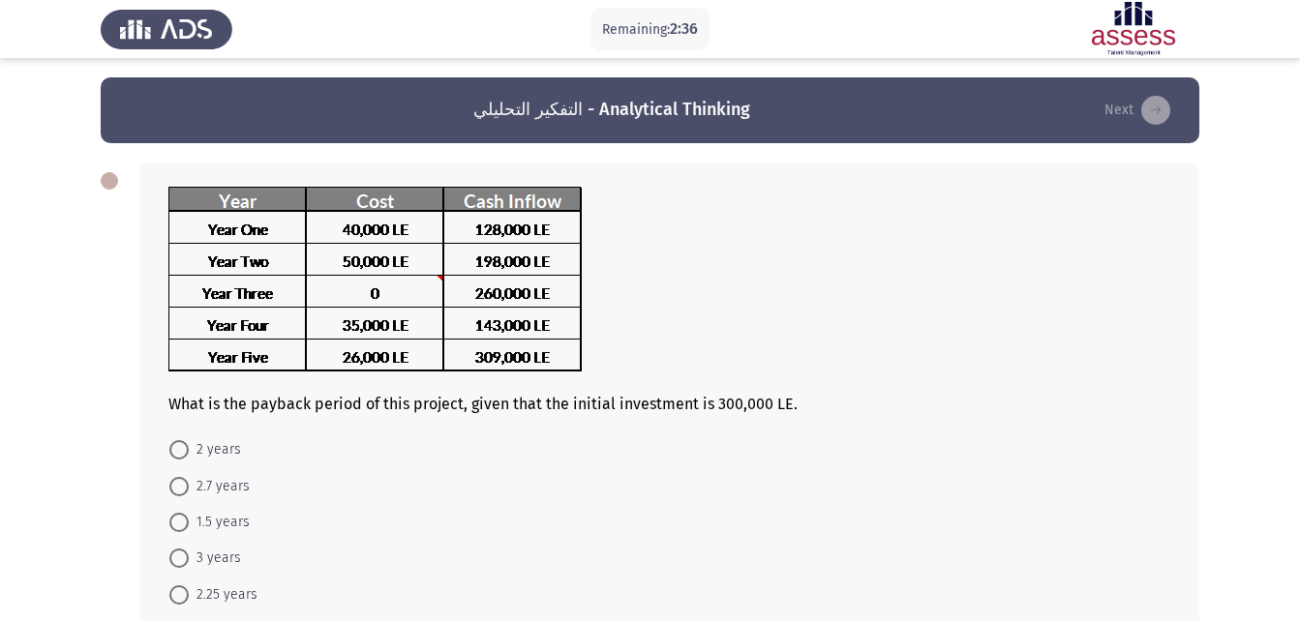
scroll to position [97, 0]
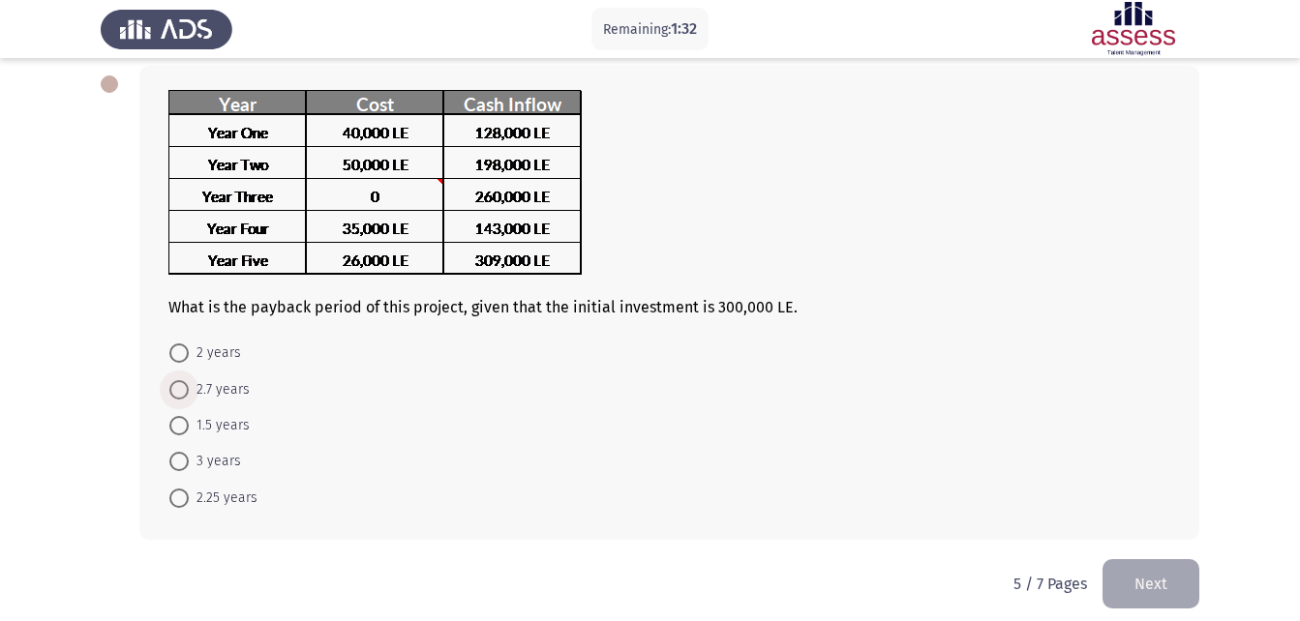
click at [186, 387] on span at bounding box center [178, 389] width 19 height 19
click at [186, 387] on input "2.7 years" at bounding box center [178, 389] width 19 height 19
radio input "true"
click at [187, 503] on span at bounding box center [178, 496] width 19 height 19
click at [187, 503] on input "2.25 years" at bounding box center [178, 496] width 19 height 19
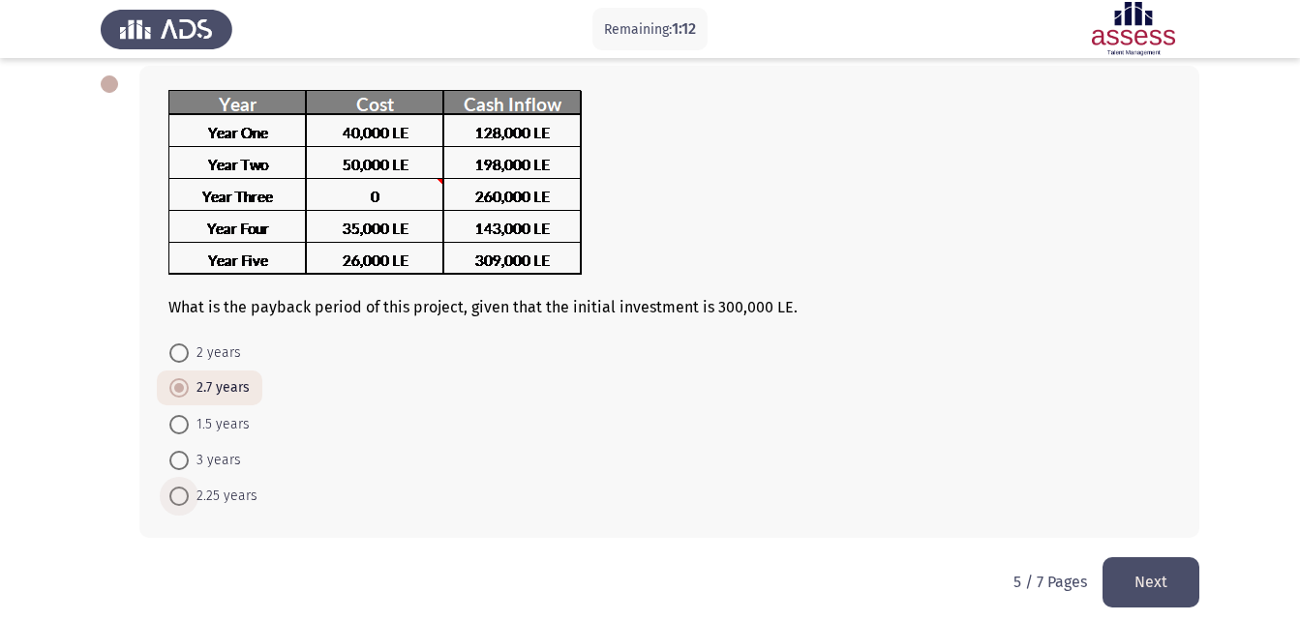
radio input "true"
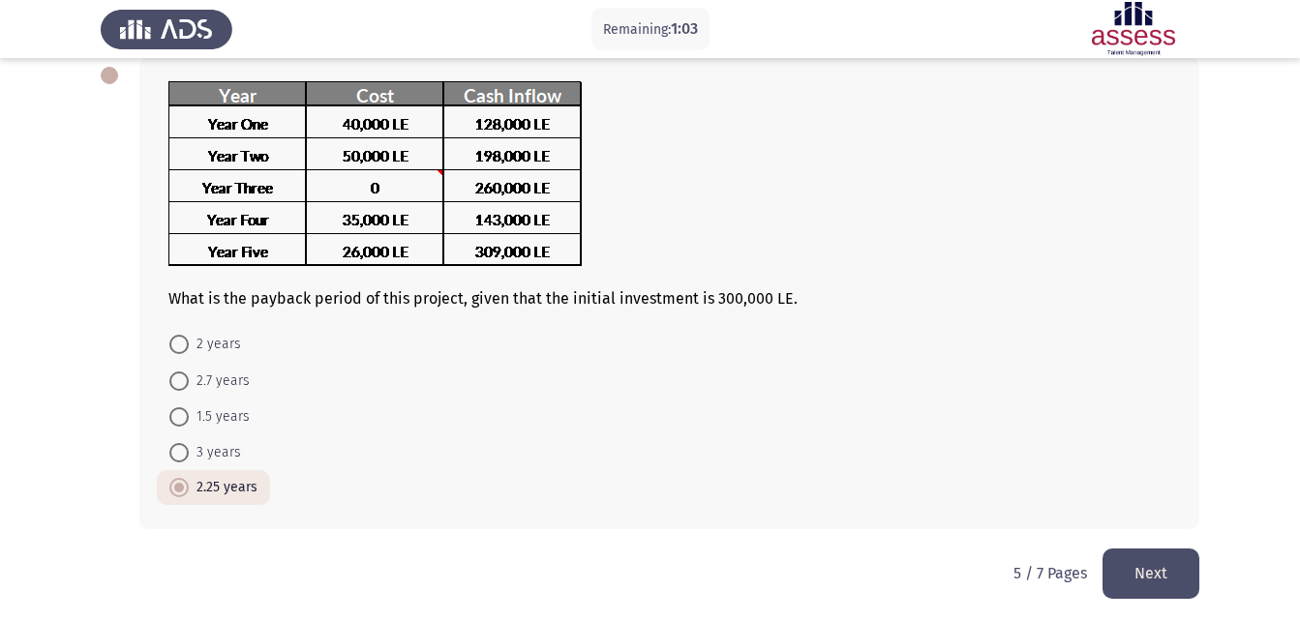
scroll to position [110, 0]
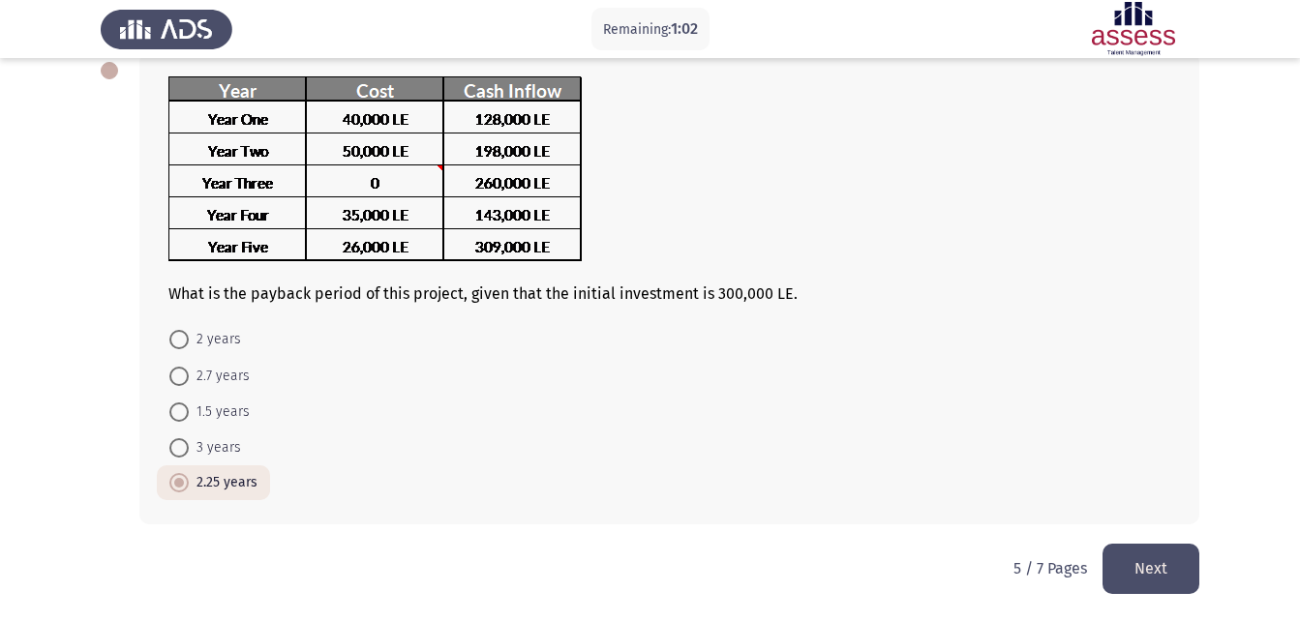
click at [1147, 551] on button "Next" at bounding box center [1150, 568] width 97 height 49
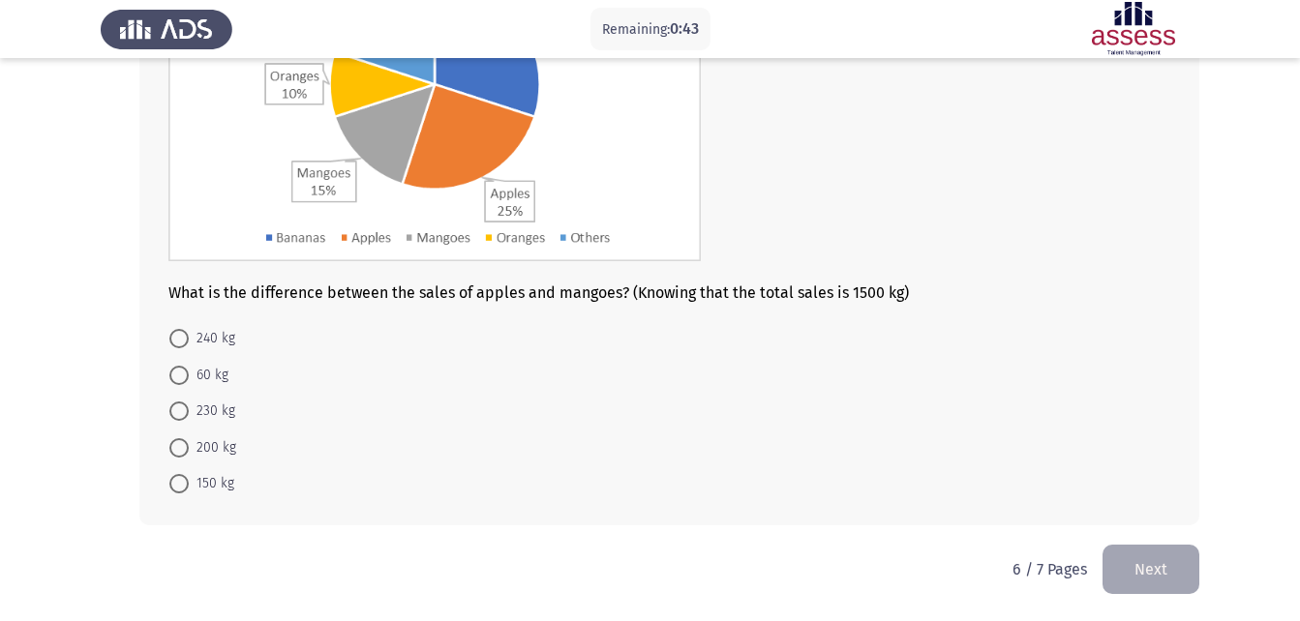
scroll to position [285, 0]
click at [175, 413] on span at bounding box center [178, 410] width 19 height 19
click at [175, 413] on input "230 kg" at bounding box center [178, 410] width 19 height 19
radio input "true"
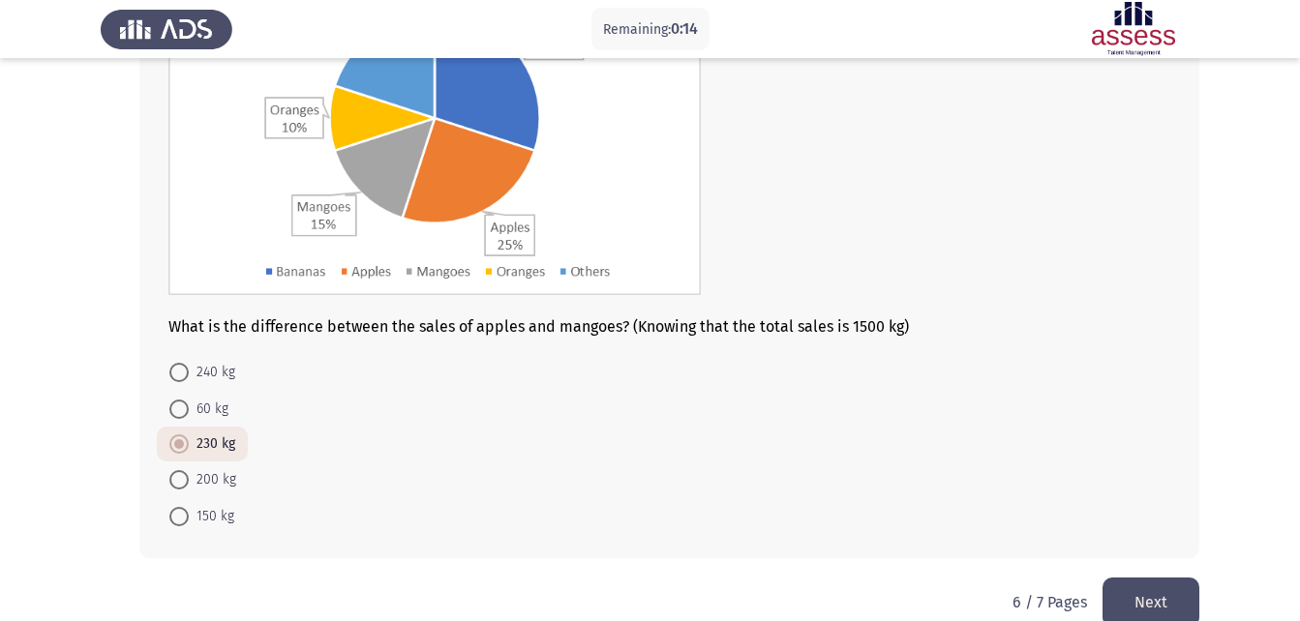
scroll to position [285, 0]
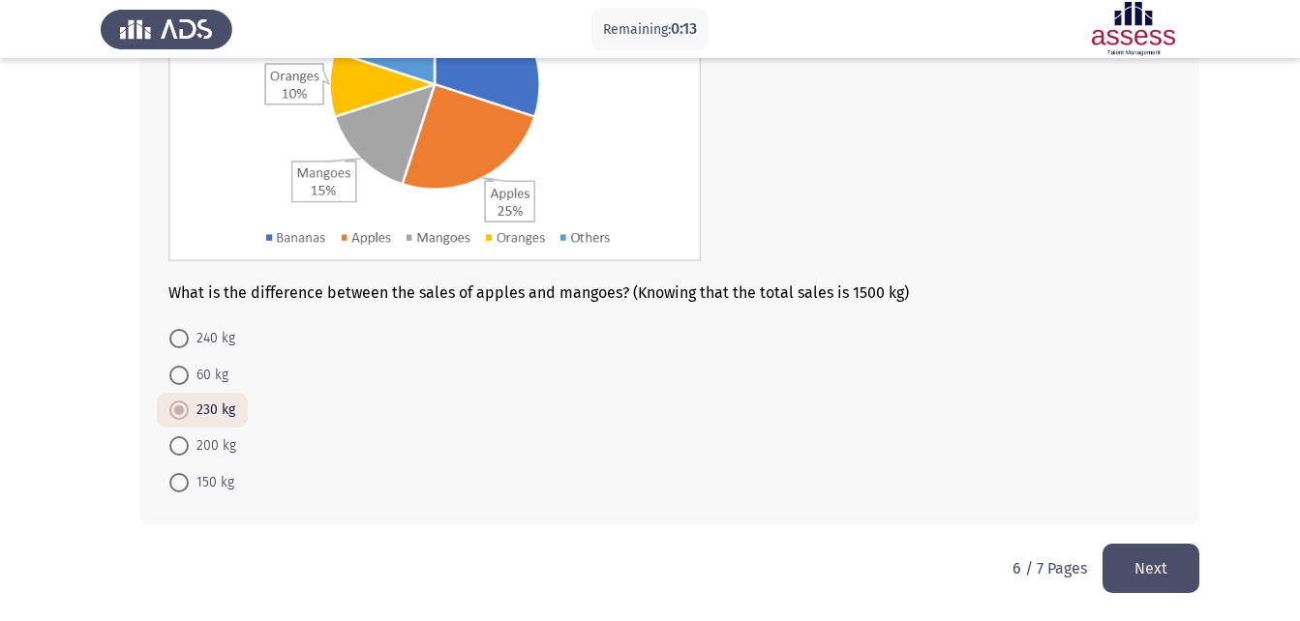
click at [173, 488] on span at bounding box center [178, 482] width 19 height 19
click at [173, 488] on input "150 kg" at bounding box center [178, 482] width 19 height 19
radio input "true"
click at [1176, 577] on button "Next" at bounding box center [1150, 568] width 97 height 49
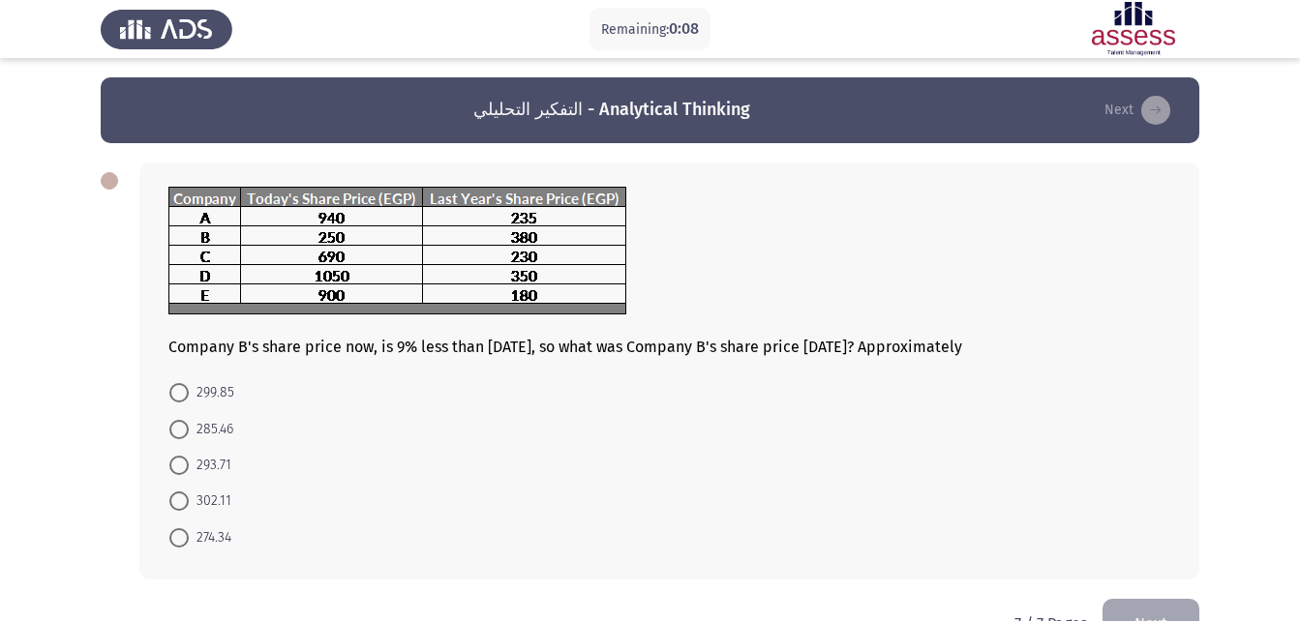
click at [175, 503] on span at bounding box center [178, 501] width 19 height 19
click at [175, 503] on input "302.11" at bounding box center [178, 501] width 19 height 19
radio input "true"
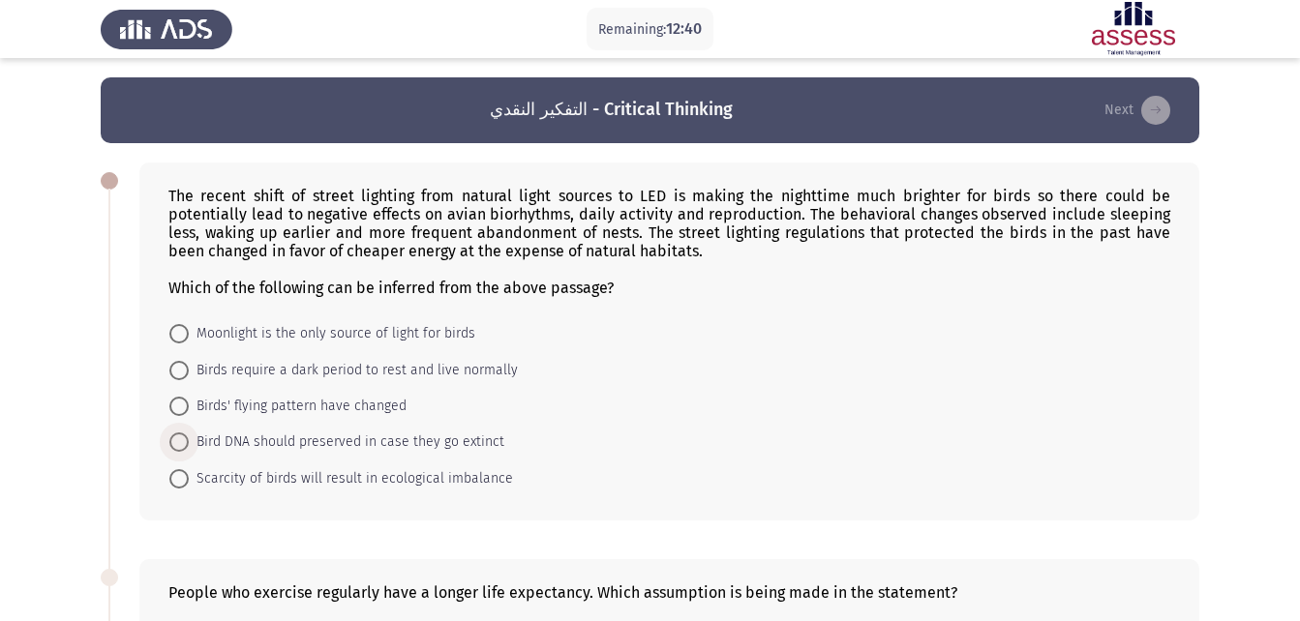
click at [255, 435] on span "Bird DNA should preserved in case they go extinct" at bounding box center [346, 442] width 315 height 23
click at [189, 435] on input "Bird DNA should preserved in case they go extinct" at bounding box center [178, 442] width 19 height 19
radio input "true"
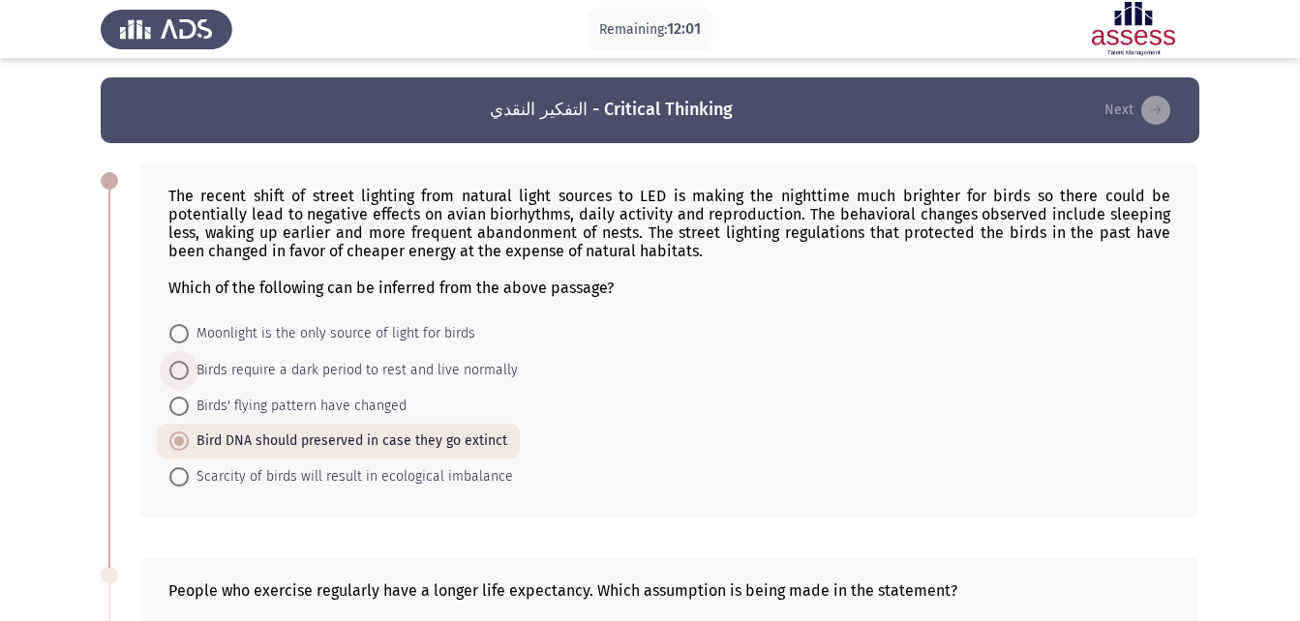
click at [244, 377] on span "Birds require a dark period to rest and live normally" at bounding box center [353, 370] width 329 height 23
click at [189, 377] on input "Birds require a dark period to rest and live normally" at bounding box center [178, 370] width 19 height 19
radio input "true"
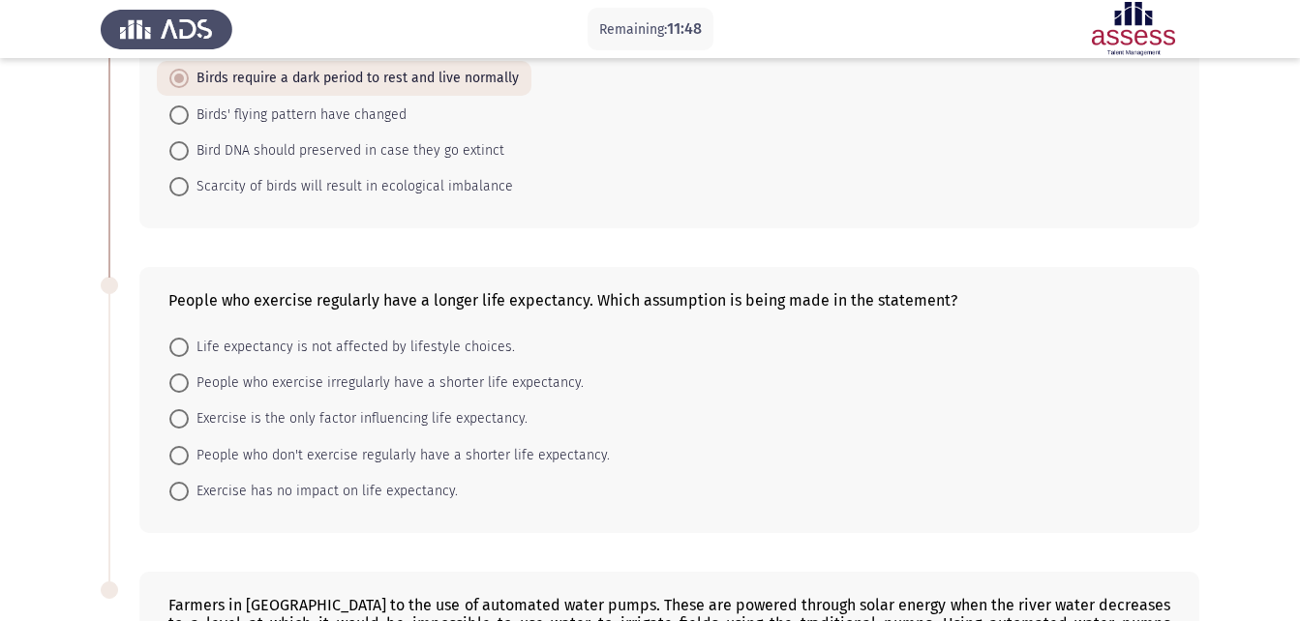
scroll to position [387, 0]
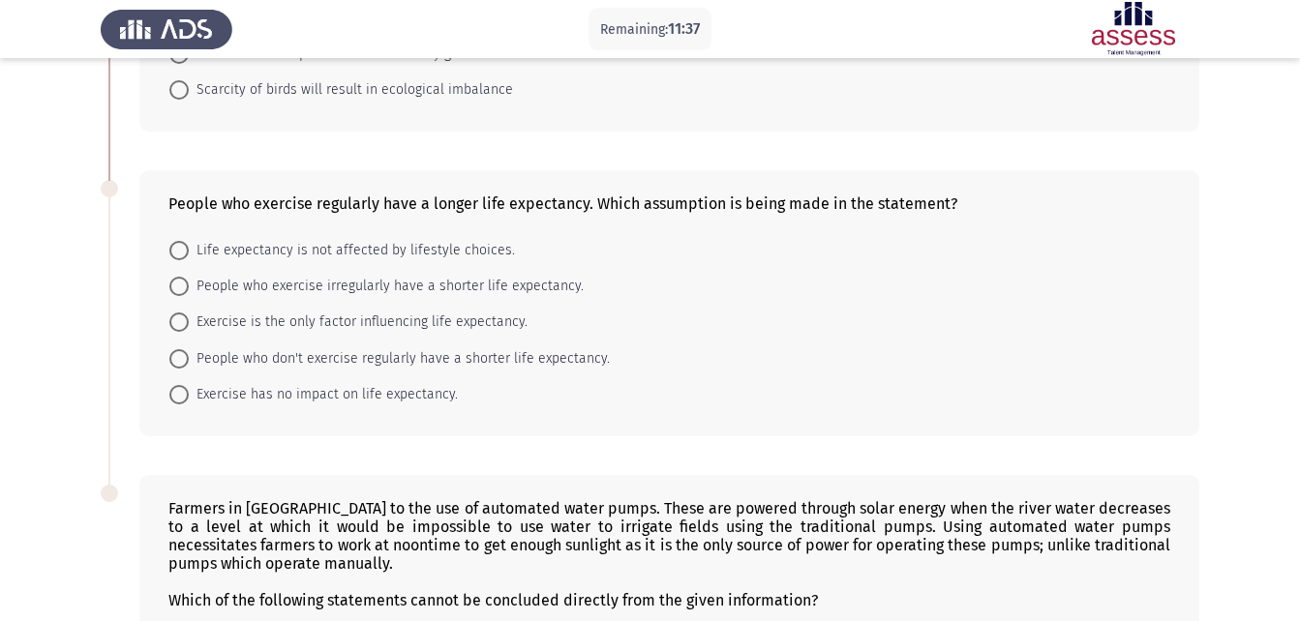
click at [309, 298] on span "People who exercise irregularly have a shorter life expectancy." at bounding box center [386, 286] width 395 height 23
click at [189, 296] on input "People who exercise irregularly have a shorter life expectancy." at bounding box center [178, 286] width 19 height 19
radio input "true"
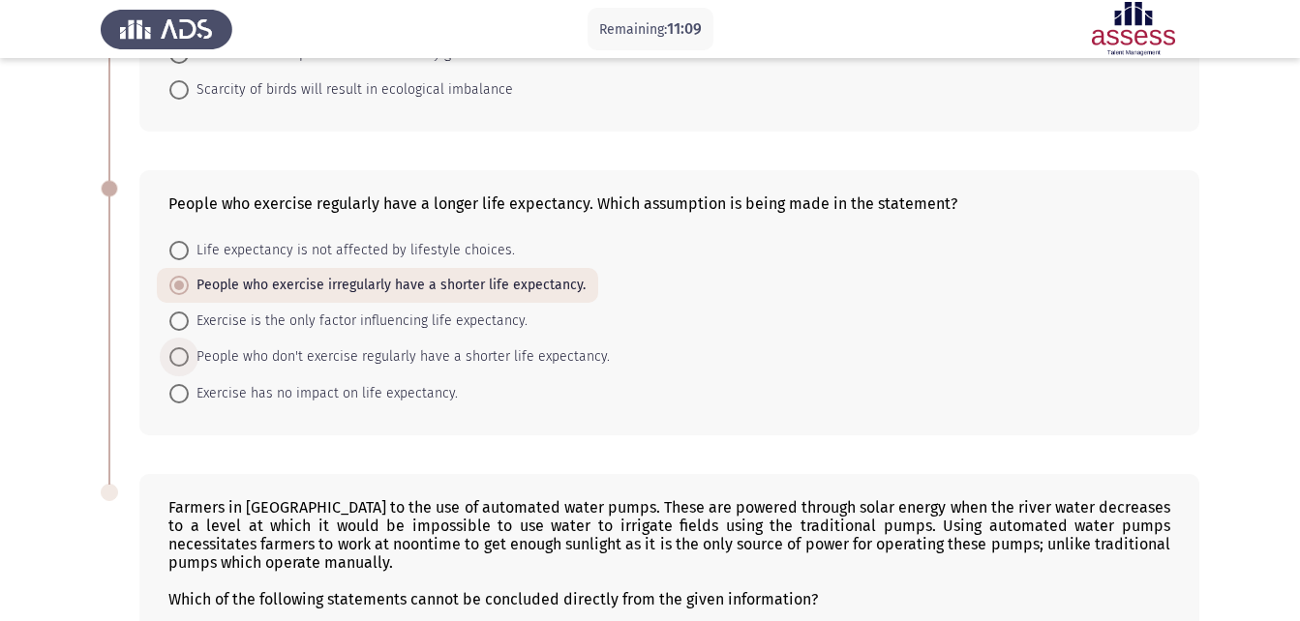
click at [234, 349] on span "People who don't exercise regularly have a shorter life expectancy." at bounding box center [399, 356] width 421 height 23
click at [189, 349] on input "People who don't exercise regularly have a shorter life expectancy." at bounding box center [178, 356] width 19 height 19
radio input "true"
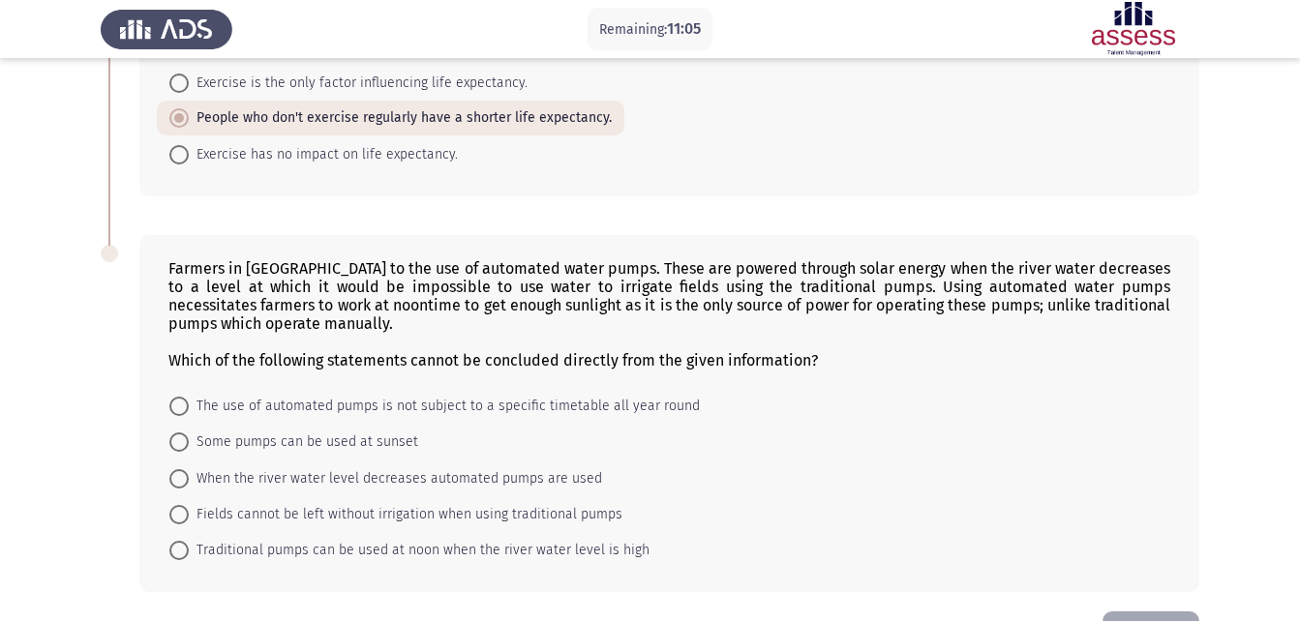
scroll to position [694, 0]
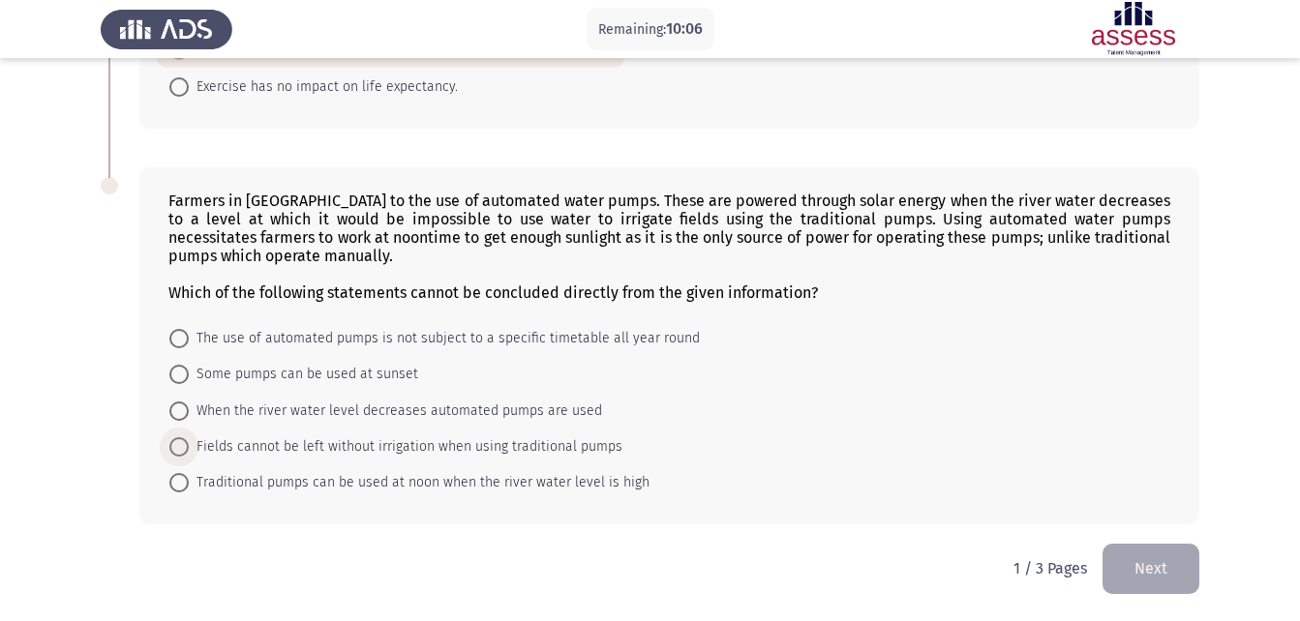
click at [297, 452] on span "Fields cannot be left without irrigation when using traditional pumps" at bounding box center [406, 446] width 434 height 23
click at [189, 452] on input "Fields cannot be left without irrigation when using traditional pumps" at bounding box center [178, 446] width 19 height 19
radio input "true"
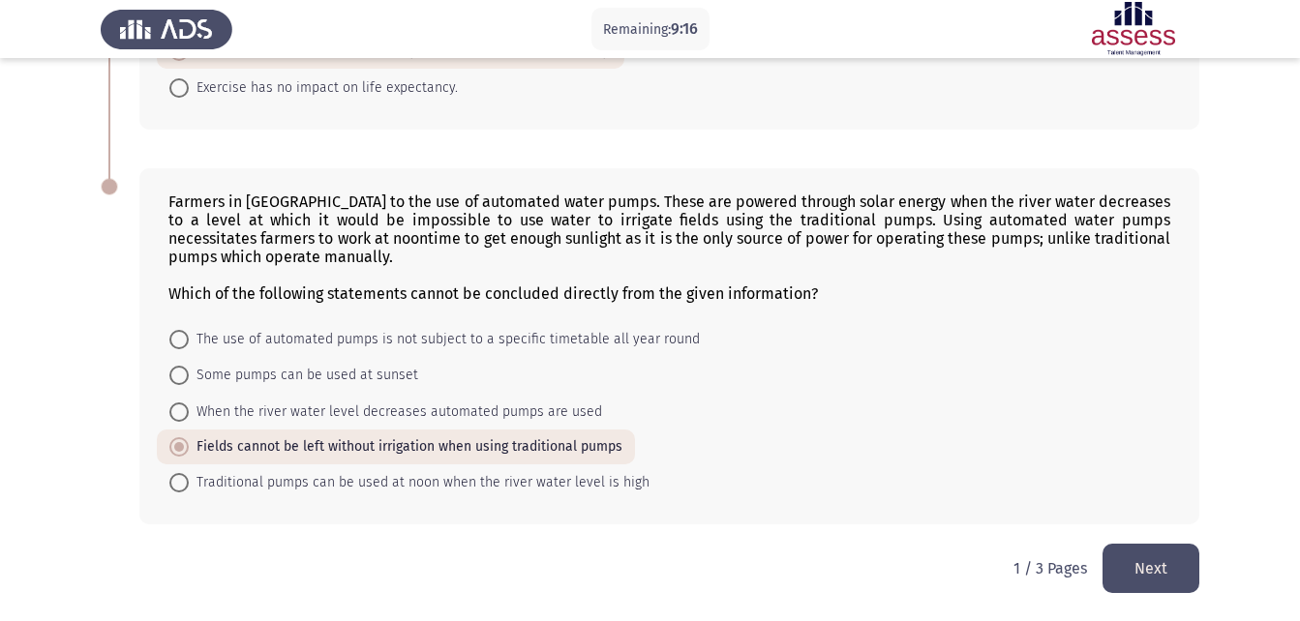
click at [1124, 569] on button "Next" at bounding box center [1150, 568] width 97 height 49
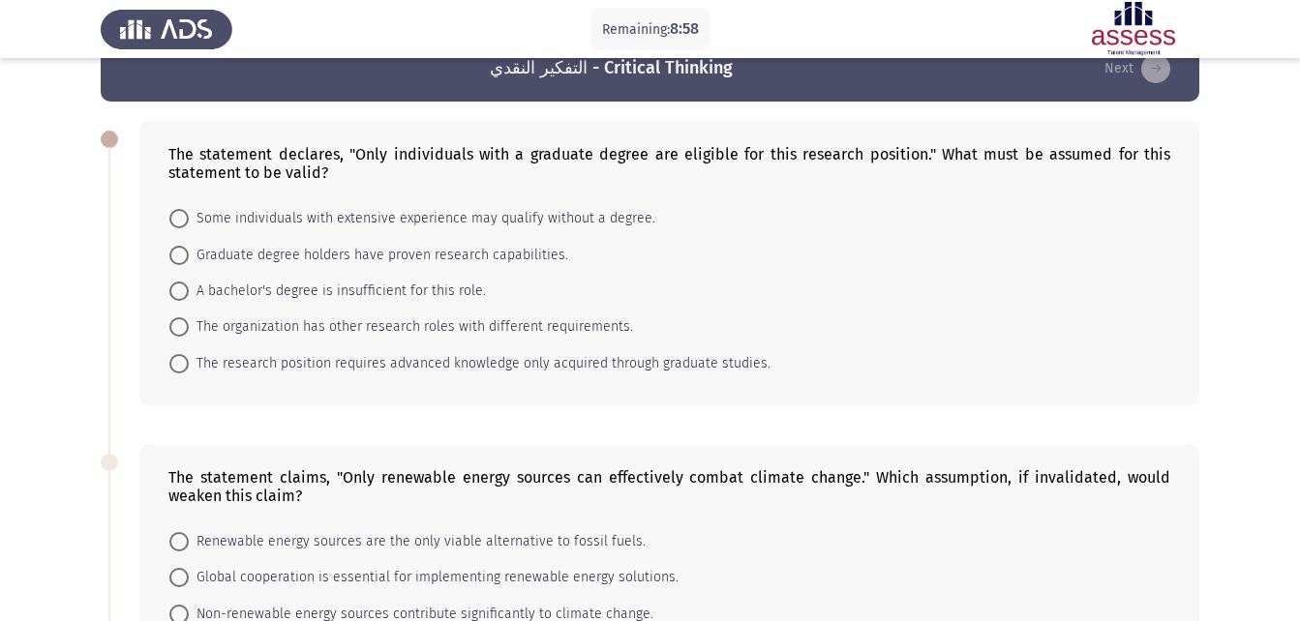
scroll to position [0, 0]
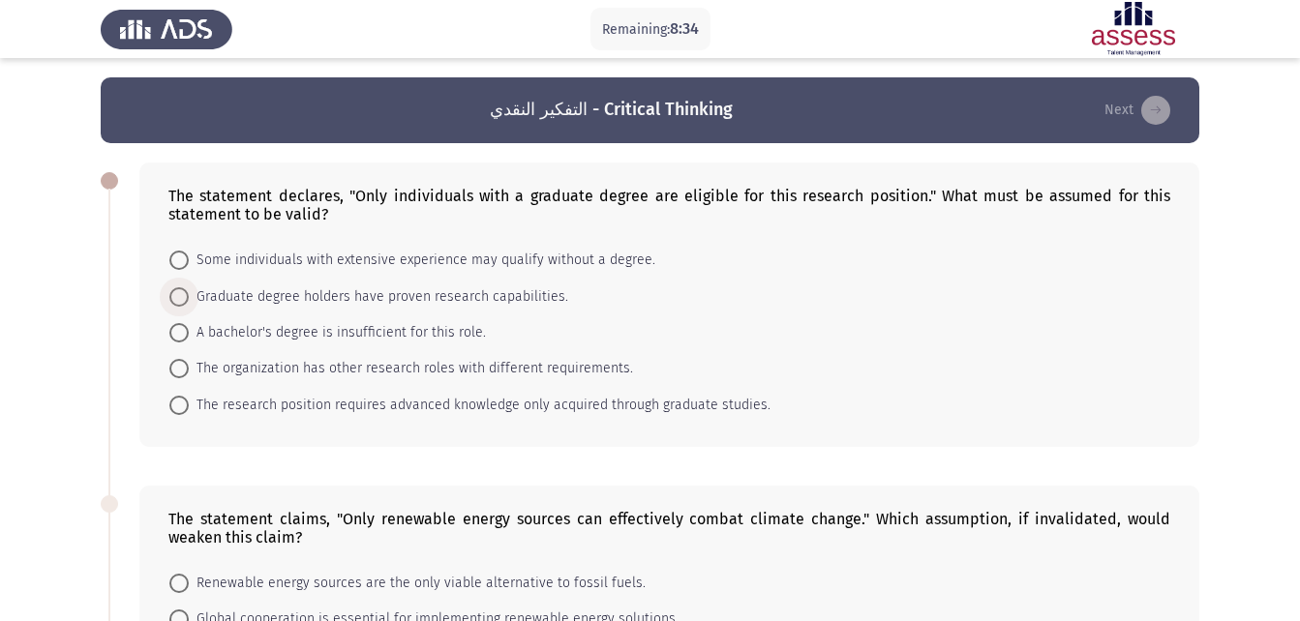
click at [311, 297] on span "Graduate degree holders have proven research capabilities." at bounding box center [378, 296] width 379 height 23
click at [189, 297] on input "Graduate degree holders have proven research capabilities." at bounding box center [178, 296] width 19 height 19
radio input "true"
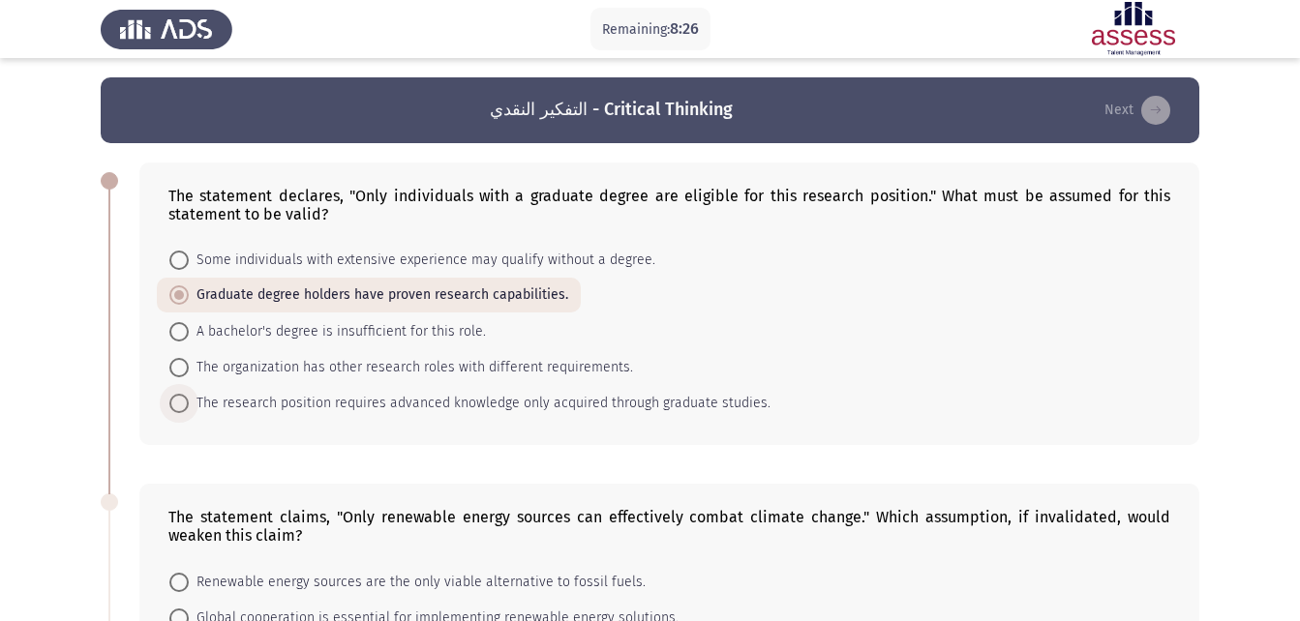
click at [325, 411] on span "The research position requires advanced knowledge only acquired through graduat…" at bounding box center [480, 403] width 582 height 23
click at [189, 411] on input "The research position requires advanced knowledge only acquired through graduat…" at bounding box center [178, 403] width 19 height 19
radio input "true"
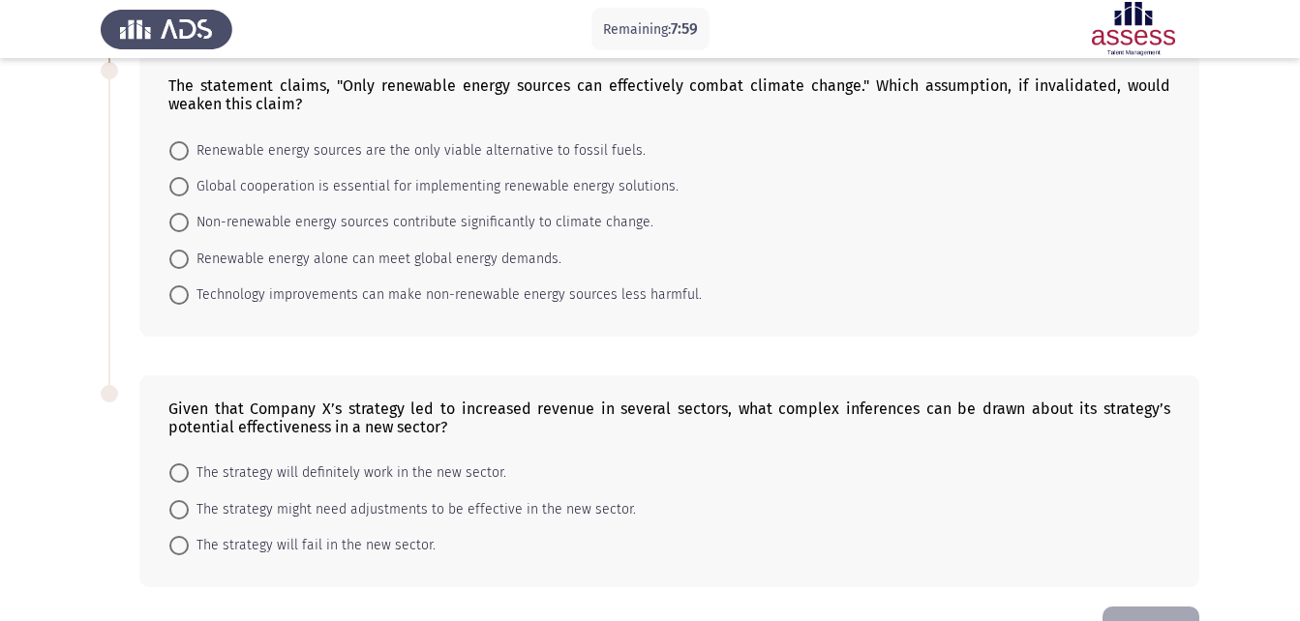
scroll to position [398, 0]
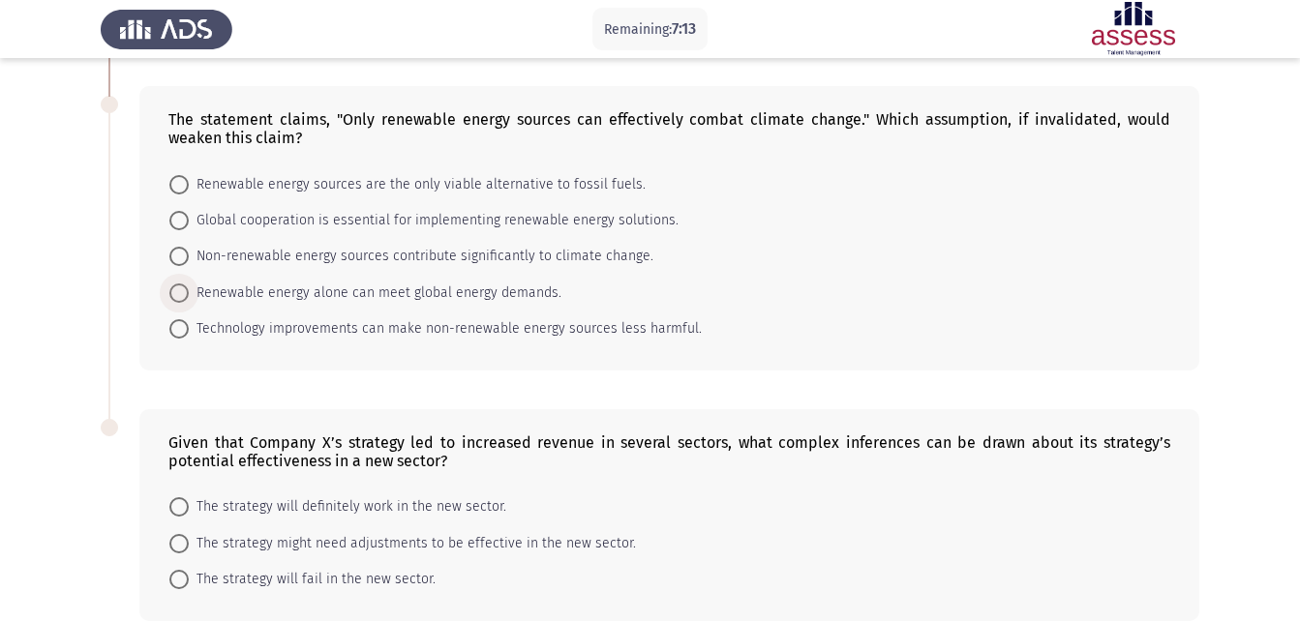
click at [399, 301] on span "Renewable energy alone can meet global energy demands." at bounding box center [375, 293] width 373 height 23
click at [189, 301] on input "Renewable energy alone can meet global energy demands." at bounding box center [178, 293] width 19 height 19
radio input "true"
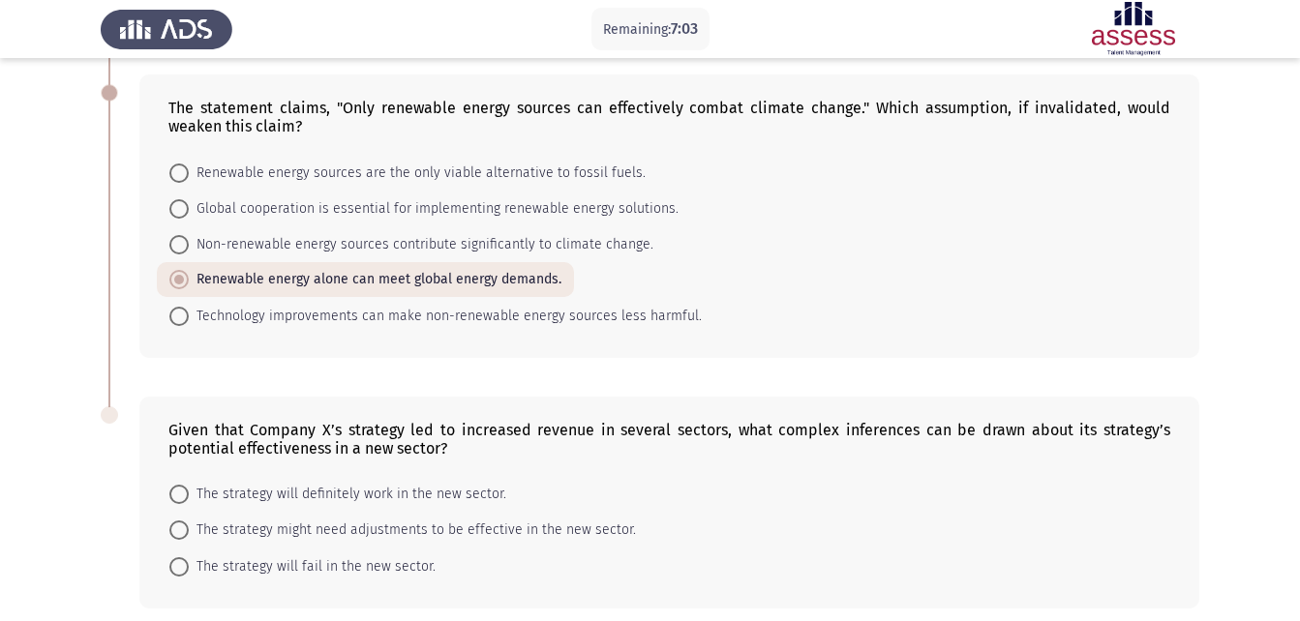
scroll to position [494, 0]
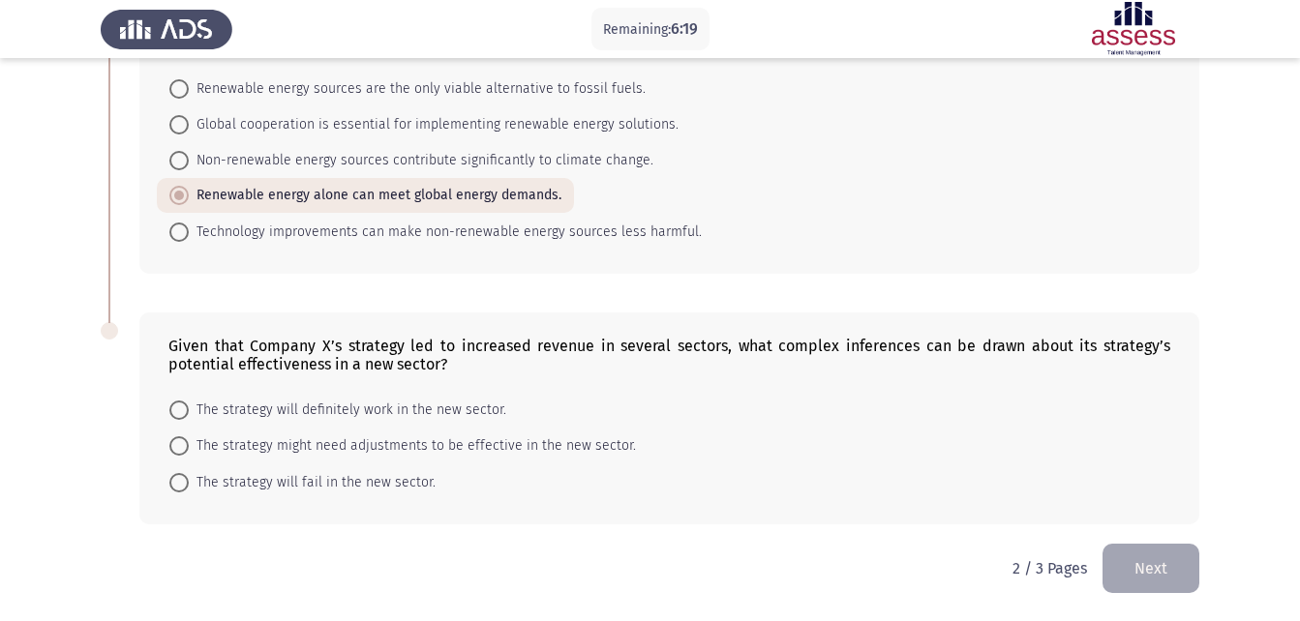
click at [215, 397] on mat-radio-button "The strategy will definitely work in the new sector." at bounding box center [338, 410] width 362 height 36
click at [184, 456] on span at bounding box center [178, 445] width 19 height 19
click at [184, 456] on input "The strategy might need adjustments to be effective in the new sector." at bounding box center [178, 445] width 19 height 19
radio input "true"
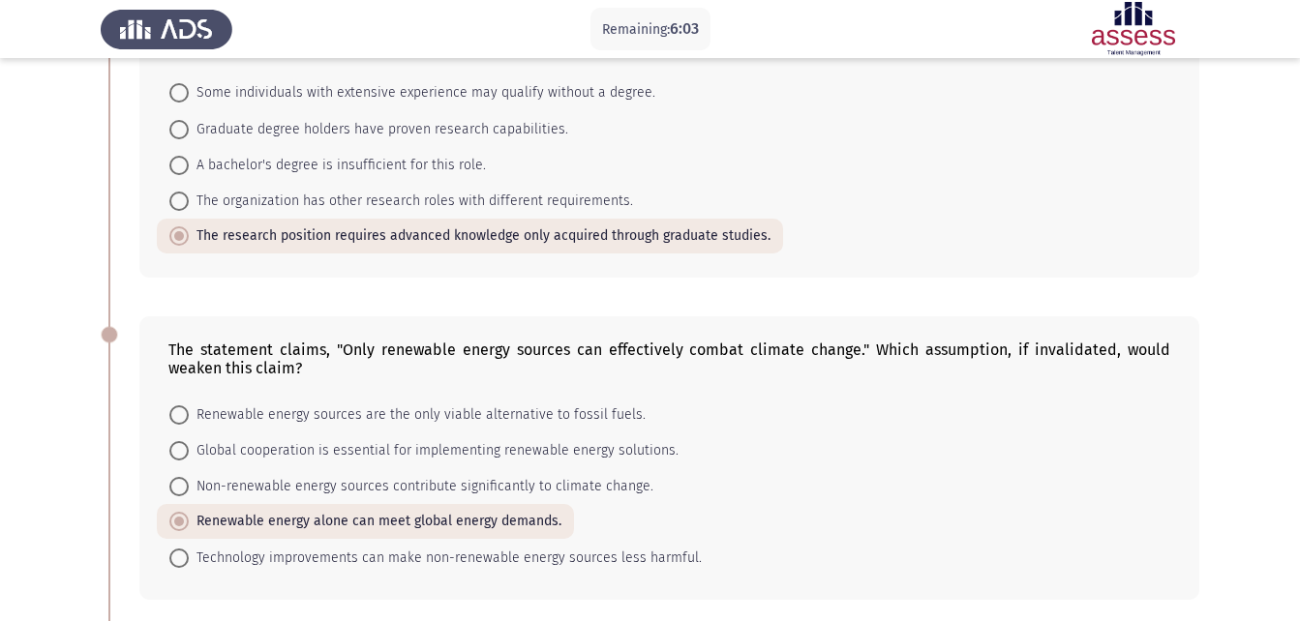
scroll to position [201, 0]
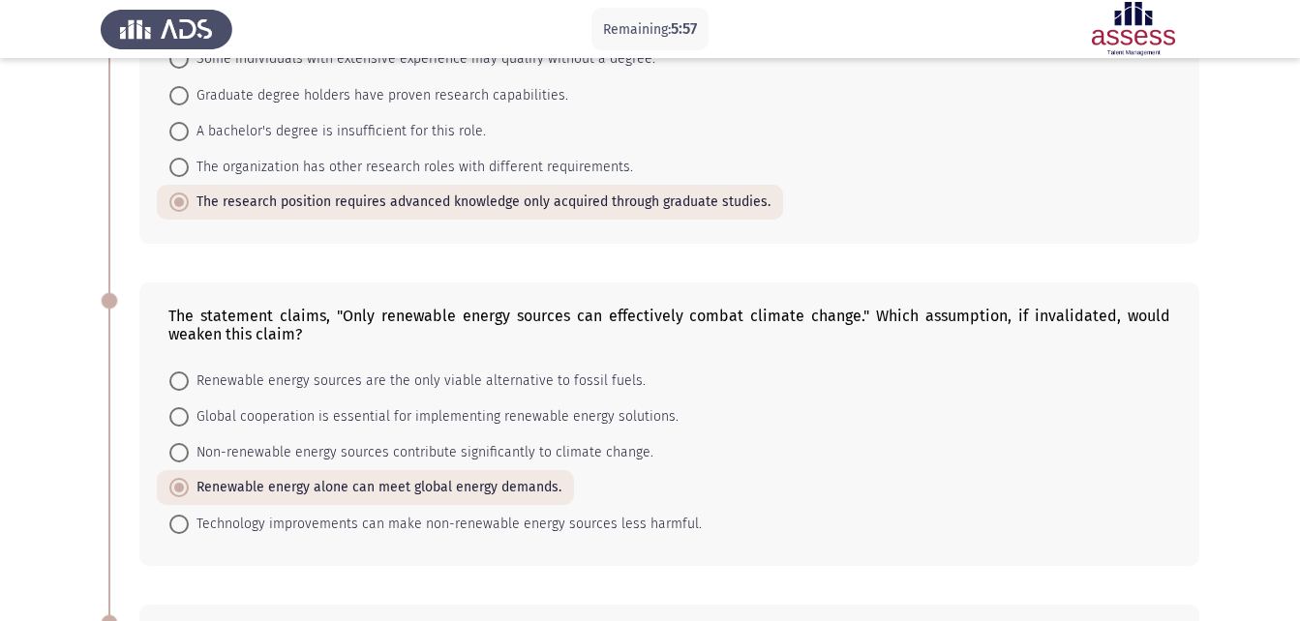
drag, startPoint x: 780, startPoint y: 315, endPoint x: 734, endPoint y: 328, distance: 48.1
click at [734, 328] on div "The statement claims, "Only renewable energy sources can effectively combat cli…" at bounding box center [669, 325] width 1002 height 37
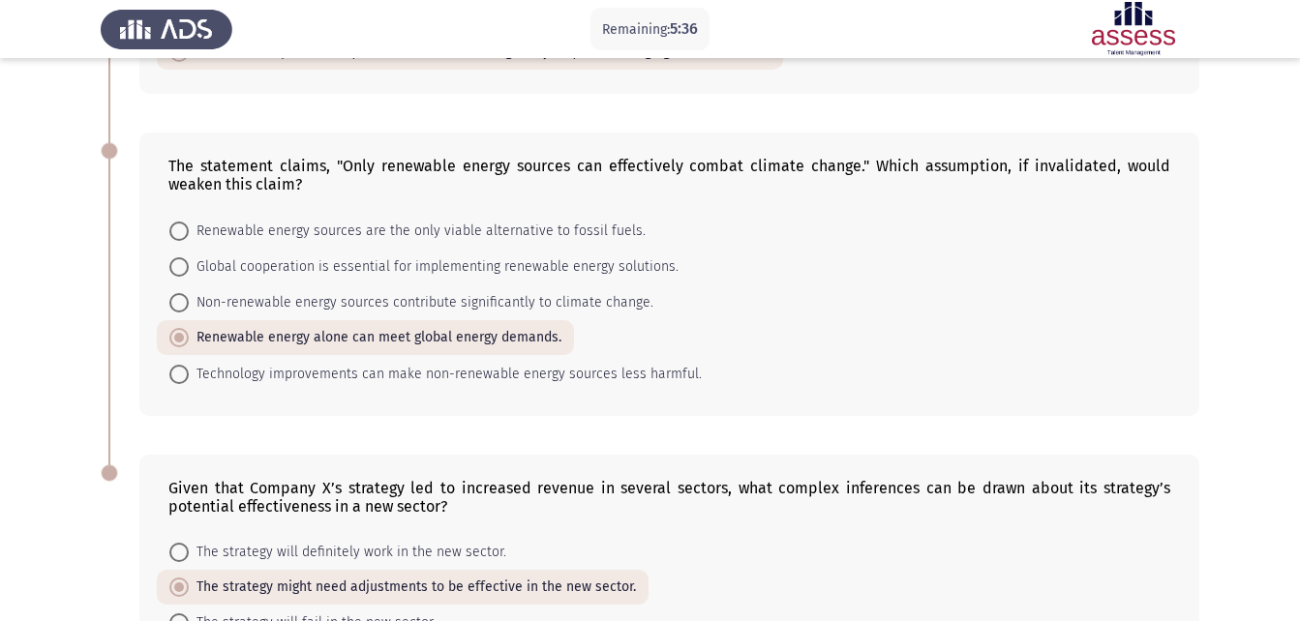
scroll to position [395, 0]
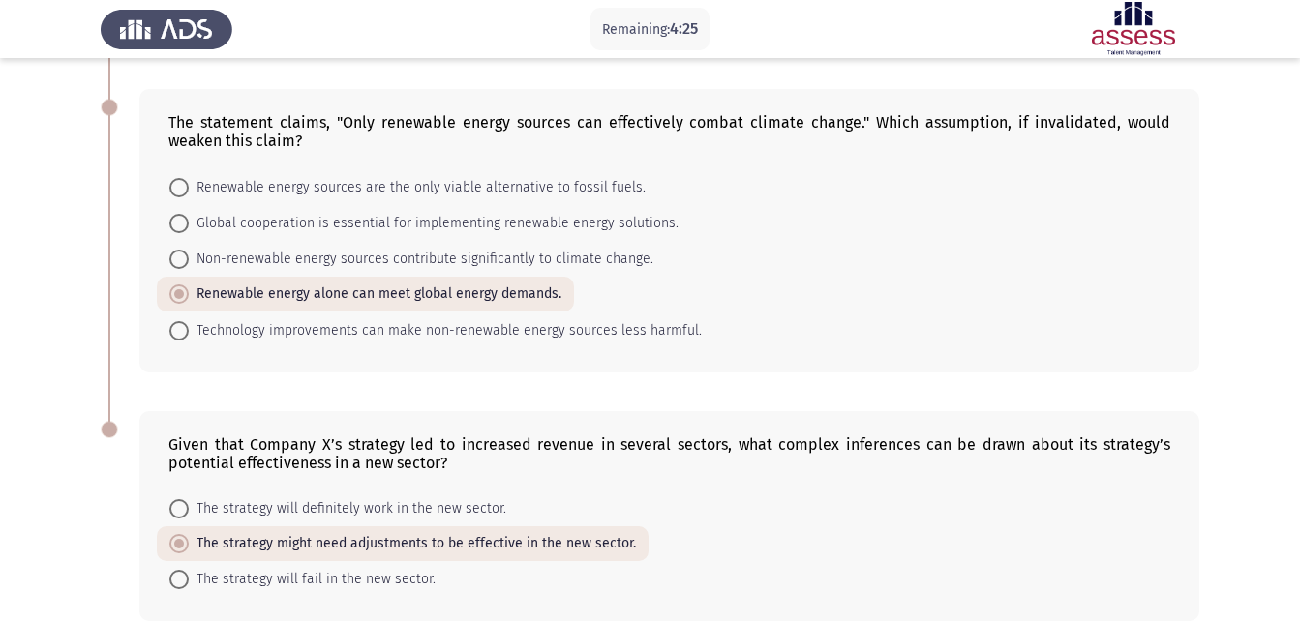
click at [334, 319] on span "Technology improvements can make non-renewable energy sources less harmful." at bounding box center [445, 330] width 513 height 23
click at [189, 321] on input "Technology improvements can make non-renewable energy sources less harmful." at bounding box center [178, 330] width 19 height 19
radio input "true"
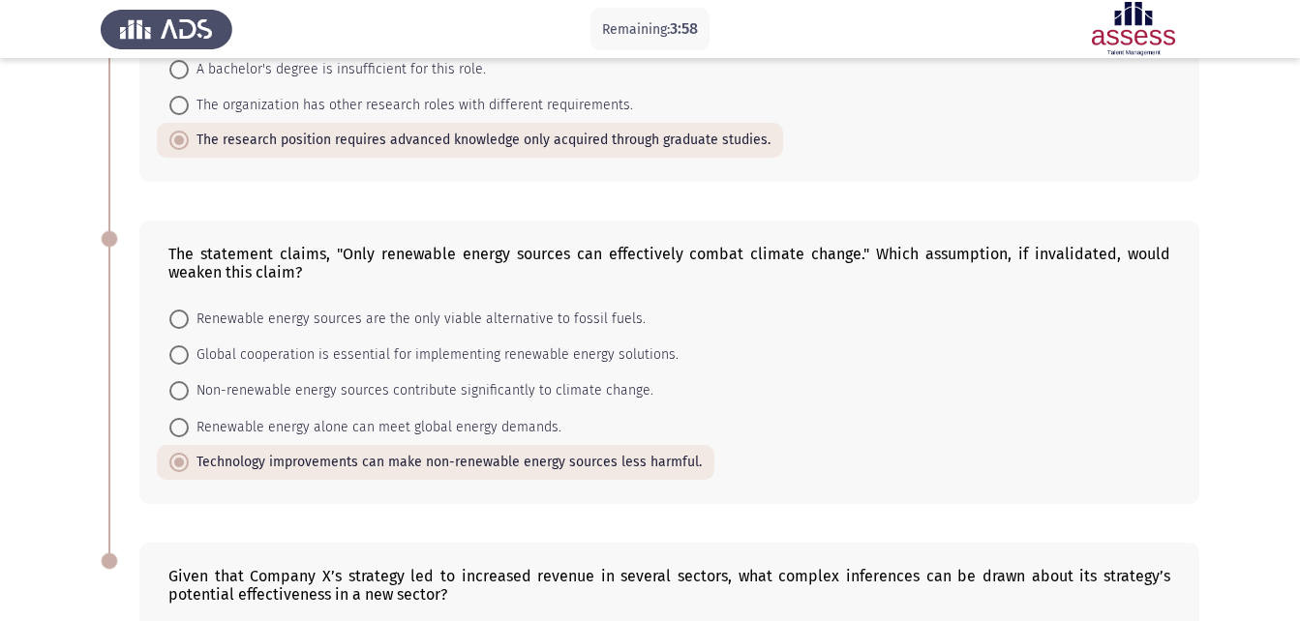
scroll to position [492, 0]
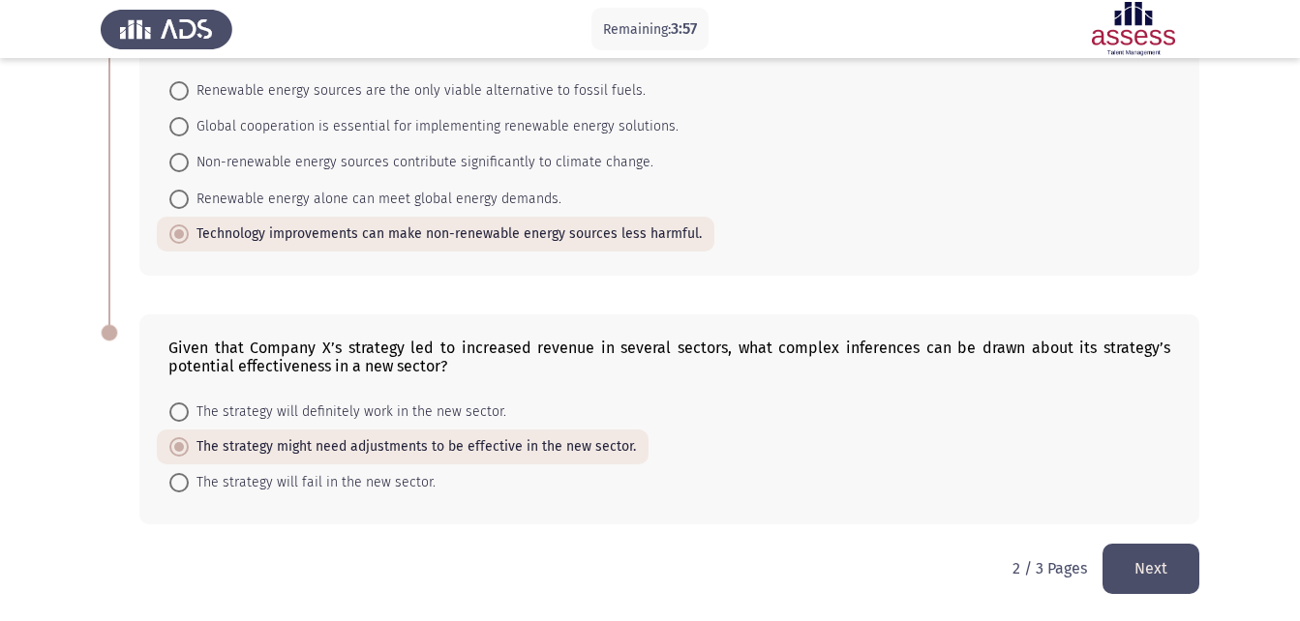
click at [1167, 571] on button "Next" at bounding box center [1150, 568] width 97 height 49
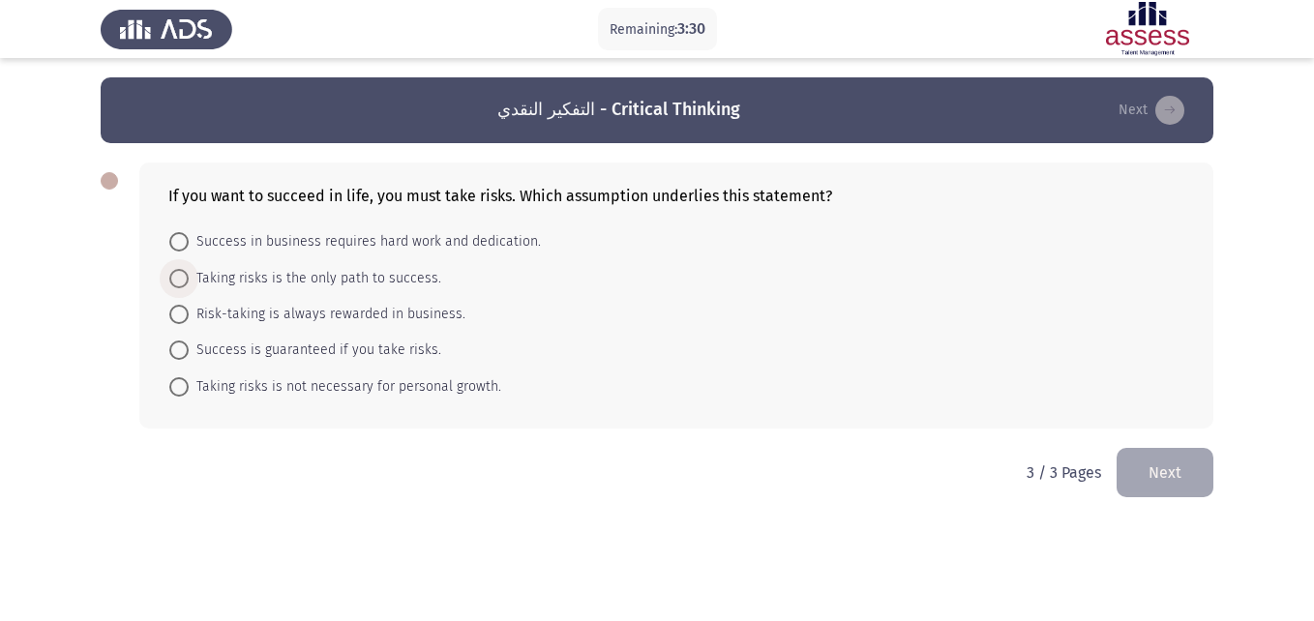
click at [263, 278] on span "Taking risks is the only path to success." at bounding box center [315, 278] width 253 height 23
click at [189, 278] on input "Taking risks is the only path to success." at bounding box center [178, 278] width 19 height 19
radio input "true"
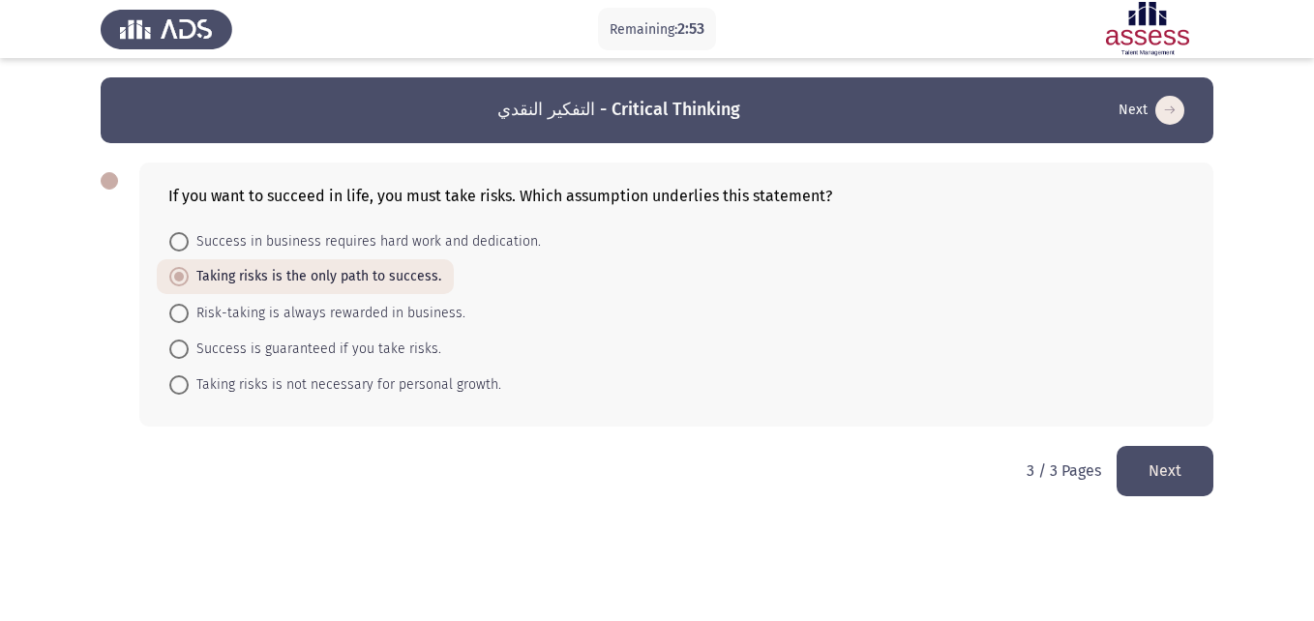
click at [362, 349] on span "Success is guaranteed if you take risks." at bounding box center [315, 349] width 253 height 23
click at [189, 349] on input "Success is guaranteed if you take risks." at bounding box center [178, 349] width 19 height 19
radio input "true"
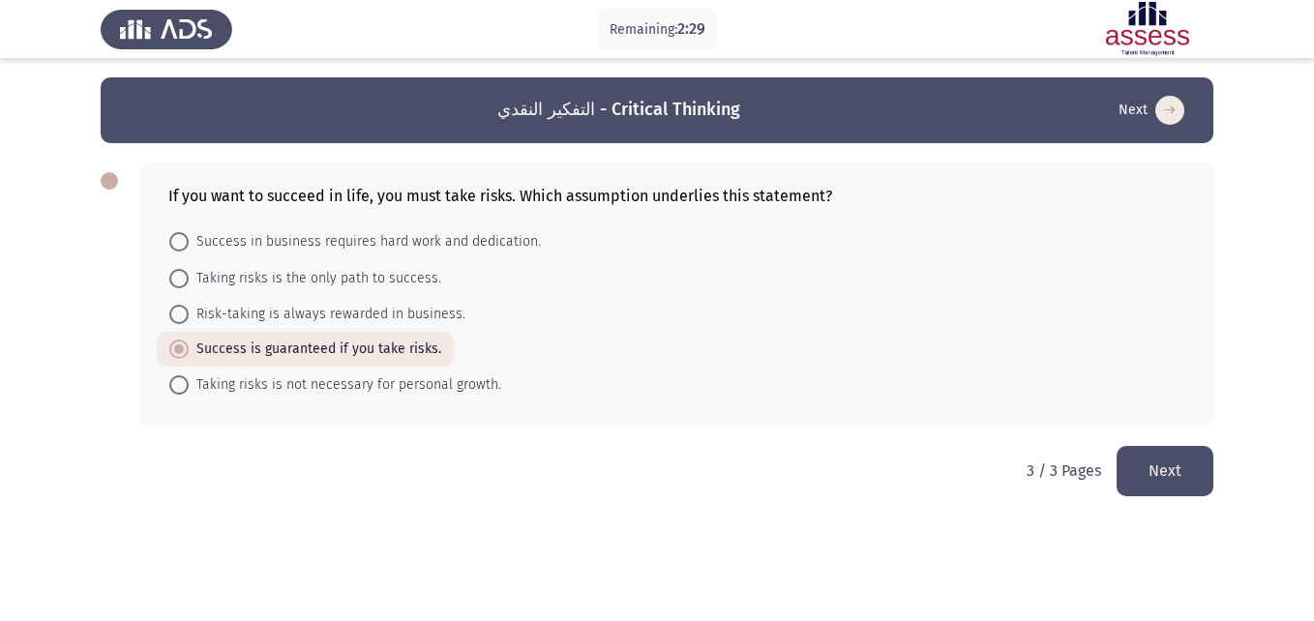
click at [1165, 489] on button "Next" at bounding box center [1165, 470] width 97 height 49
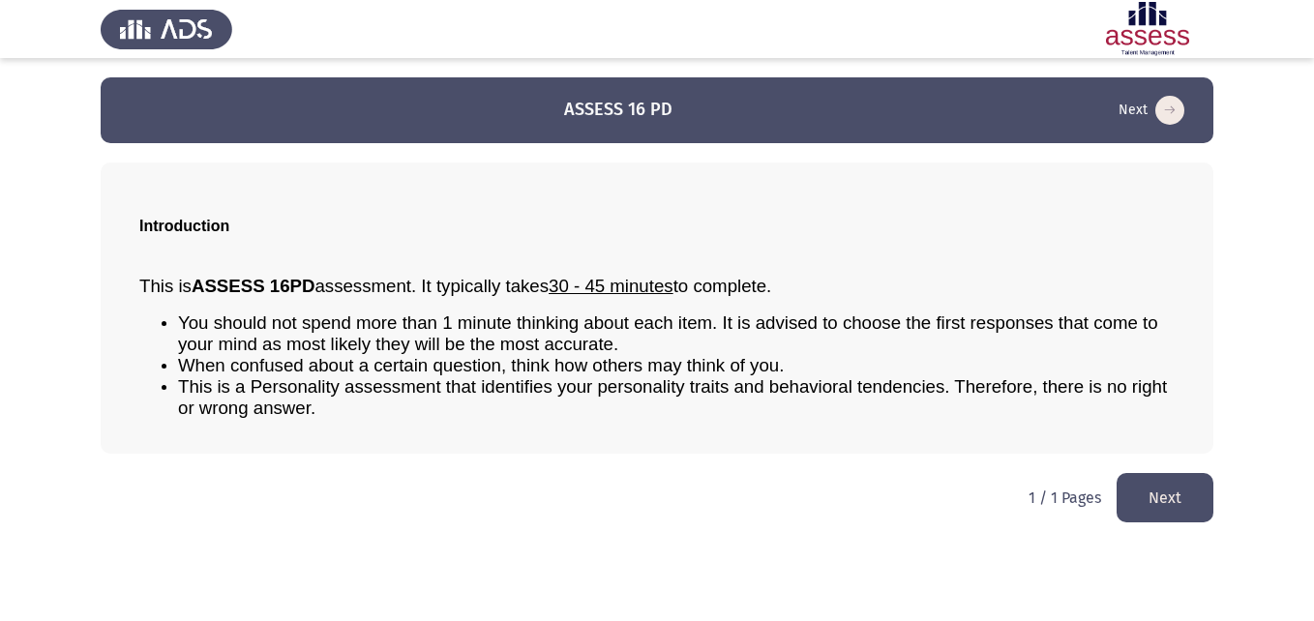
click at [1194, 507] on button "Next" at bounding box center [1165, 497] width 97 height 49
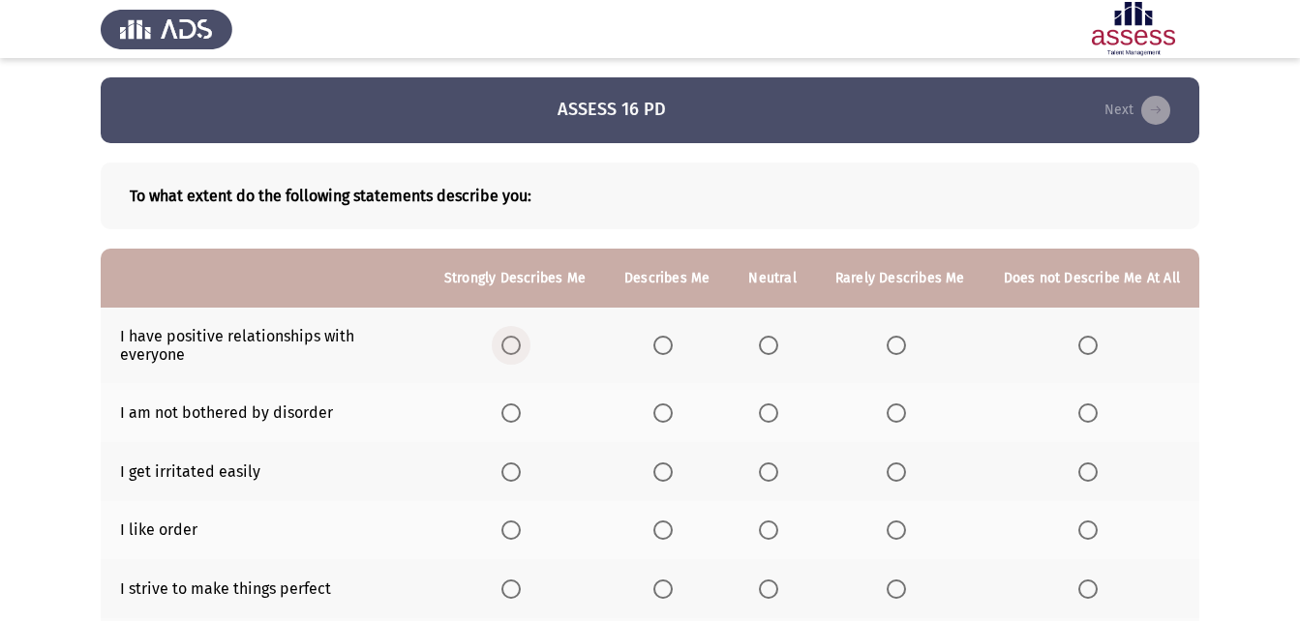
click at [521, 353] on span "Select an option" at bounding box center [510, 345] width 19 height 19
click at [521, 353] on input "Select an option" at bounding box center [510, 345] width 19 height 19
click at [1091, 419] on span "Select an option" at bounding box center [1087, 413] width 19 height 19
click at [1091, 419] on input "Select an option" at bounding box center [1087, 413] width 19 height 19
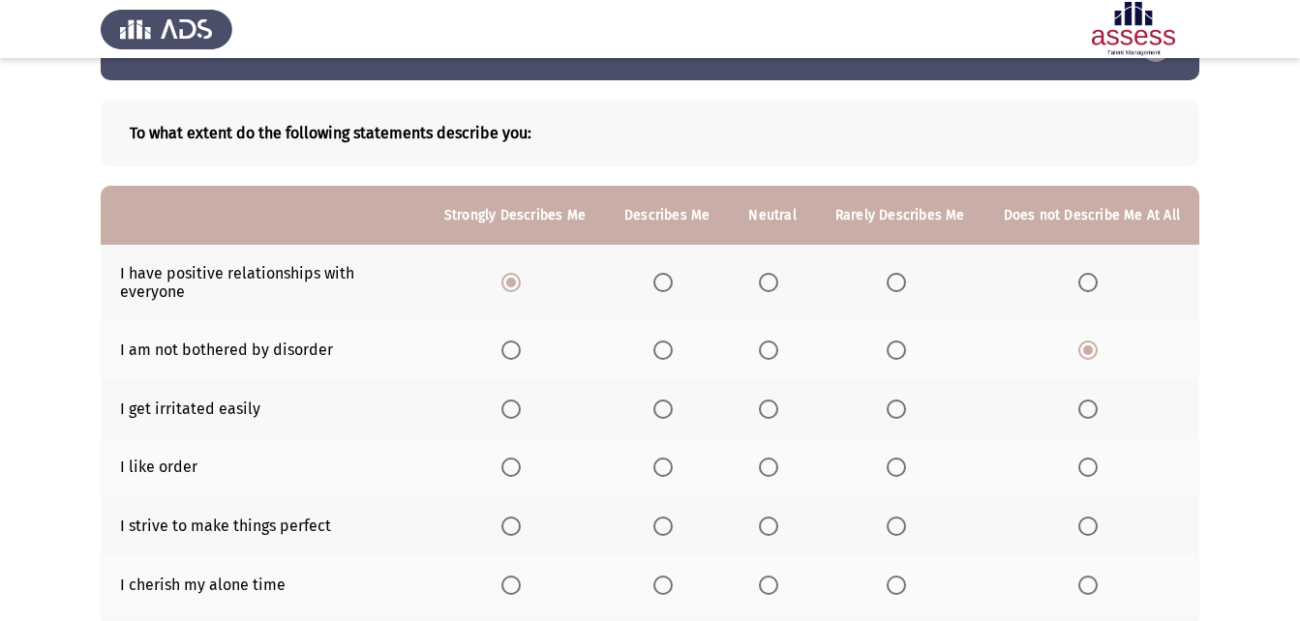
scroll to position [97, 0]
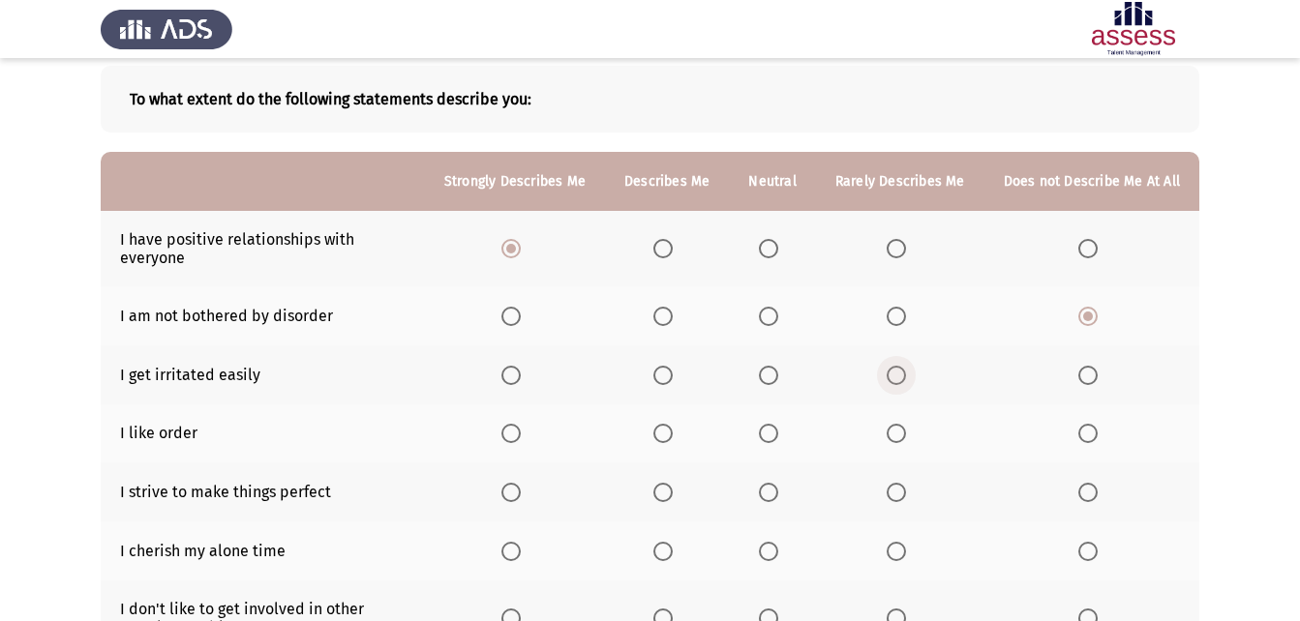
click at [900, 366] on span "Select an option" at bounding box center [895, 375] width 19 height 19
click at [900, 366] on input "Select an option" at bounding box center [895, 375] width 19 height 19
click at [664, 428] on span "Select an option" at bounding box center [662, 433] width 19 height 19
click at [664, 428] on input "Select an option" at bounding box center [662, 433] width 19 height 19
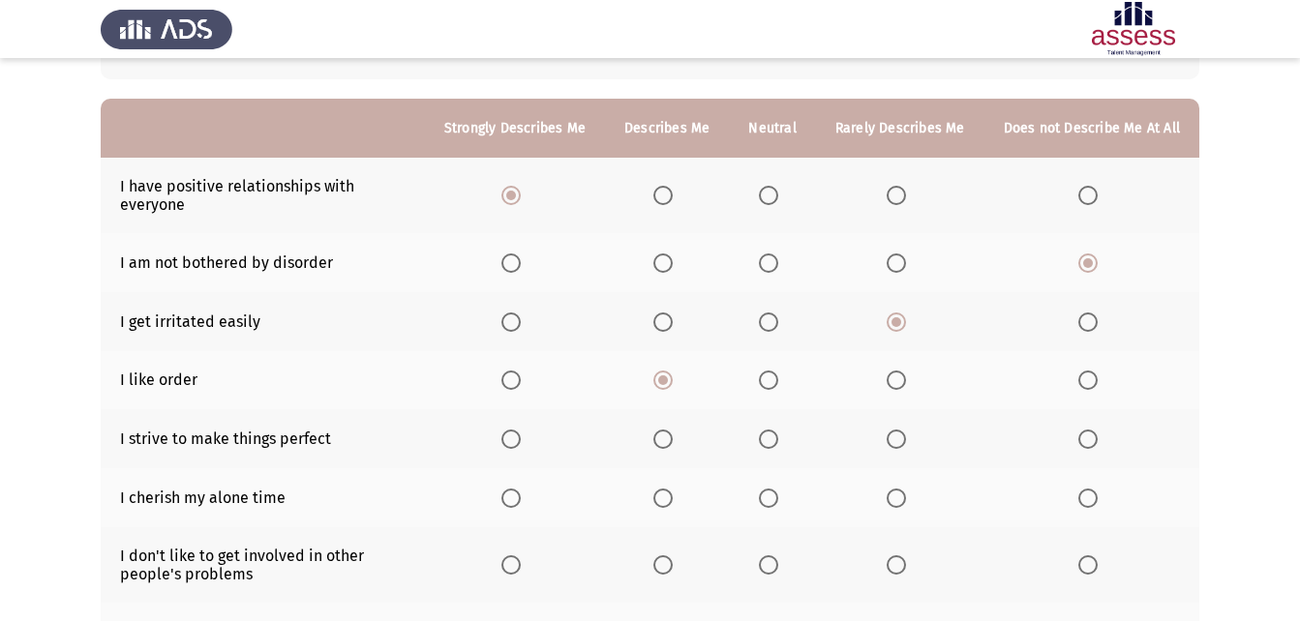
scroll to position [194, 0]
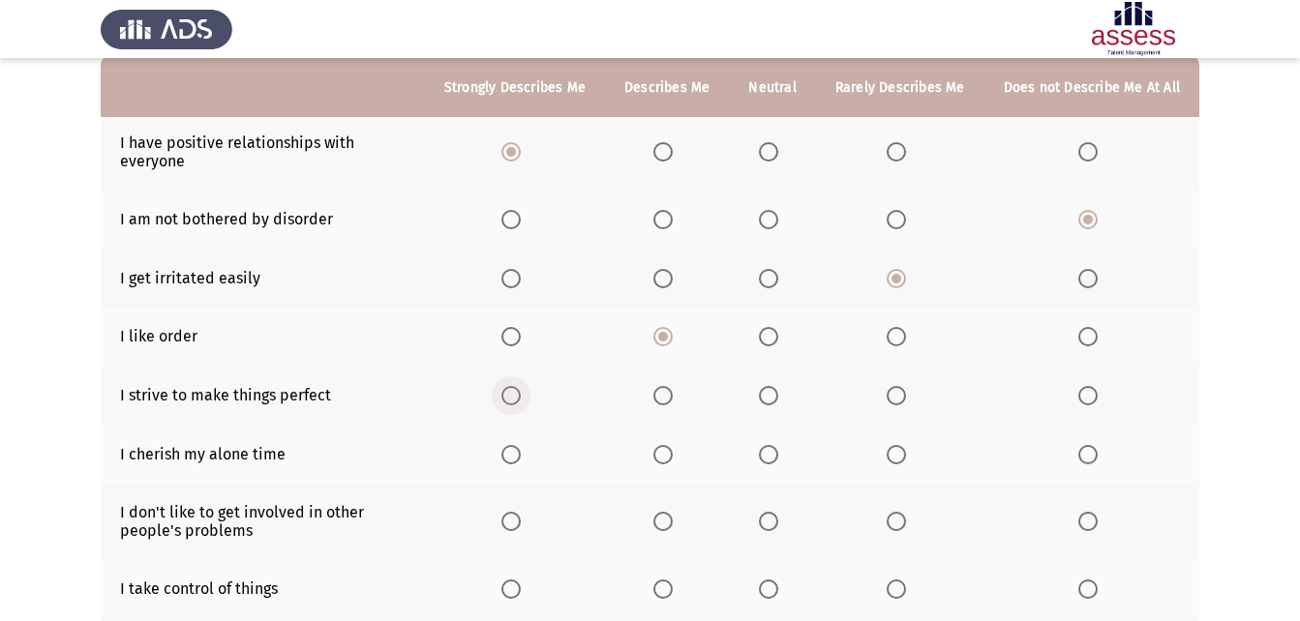
click at [516, 395] on span "Select an option" at bounding box center [510, 395] width 19 height 19
click at [516, 395] on input "Select an option" at bounding box center [510, 395] width 19 height 19
click at [768, 454] on span "Select an option" at bounding box center [768, 454] width 19 height 19
click at [768, 454] on input "Select an option" at bounding box center [768, 454] width 19 height 19
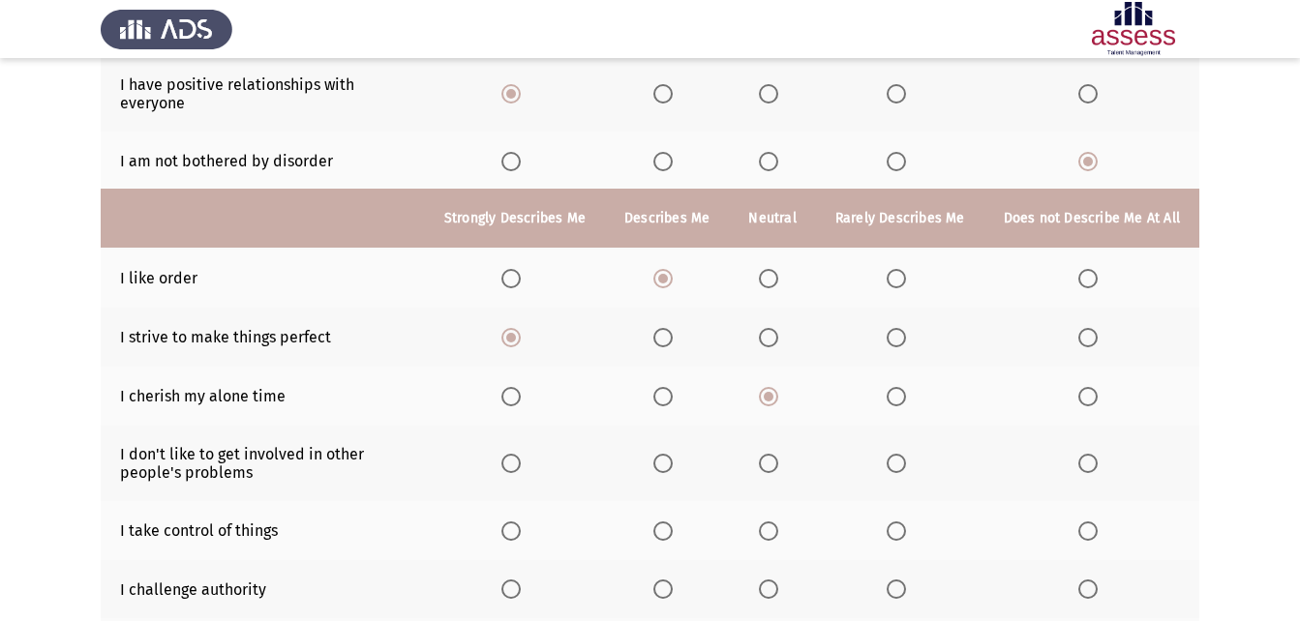
scroll to position [250, 0]
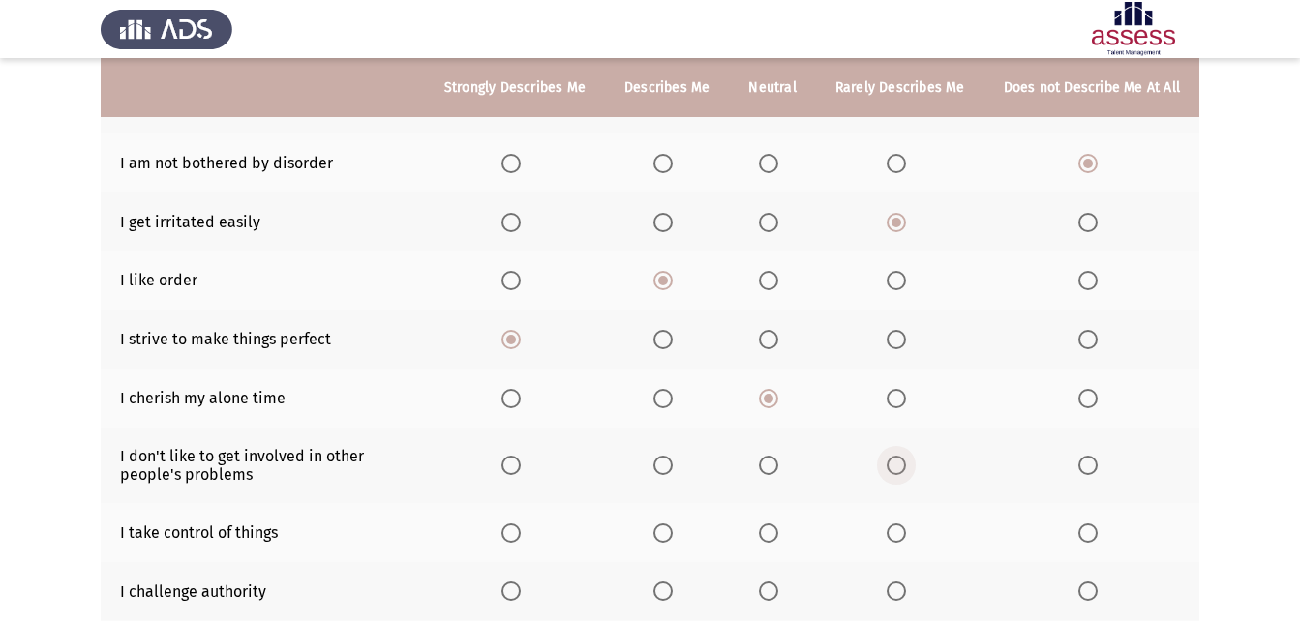
click at [906, 459] on span "Select an option" at bounding box center [895, 465] width 19 height 19
click at [906, 459] on input "Select an option" at bounding box center [895, 465] width 19 height 19
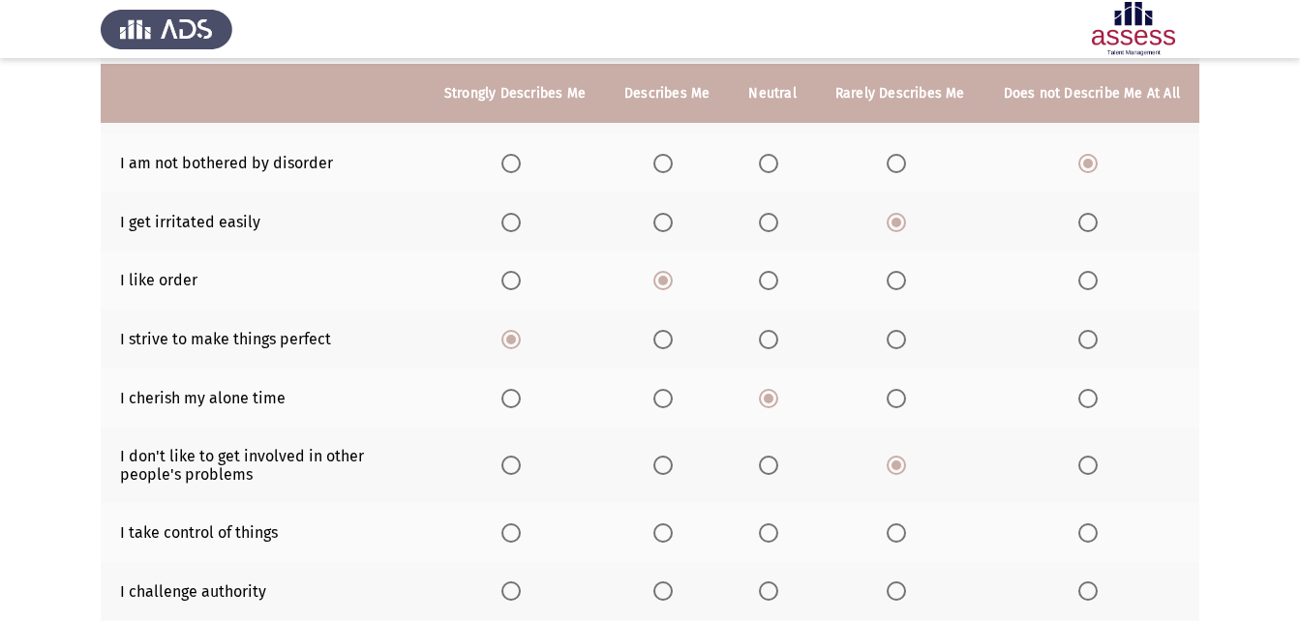
scroll to position [346, 0]
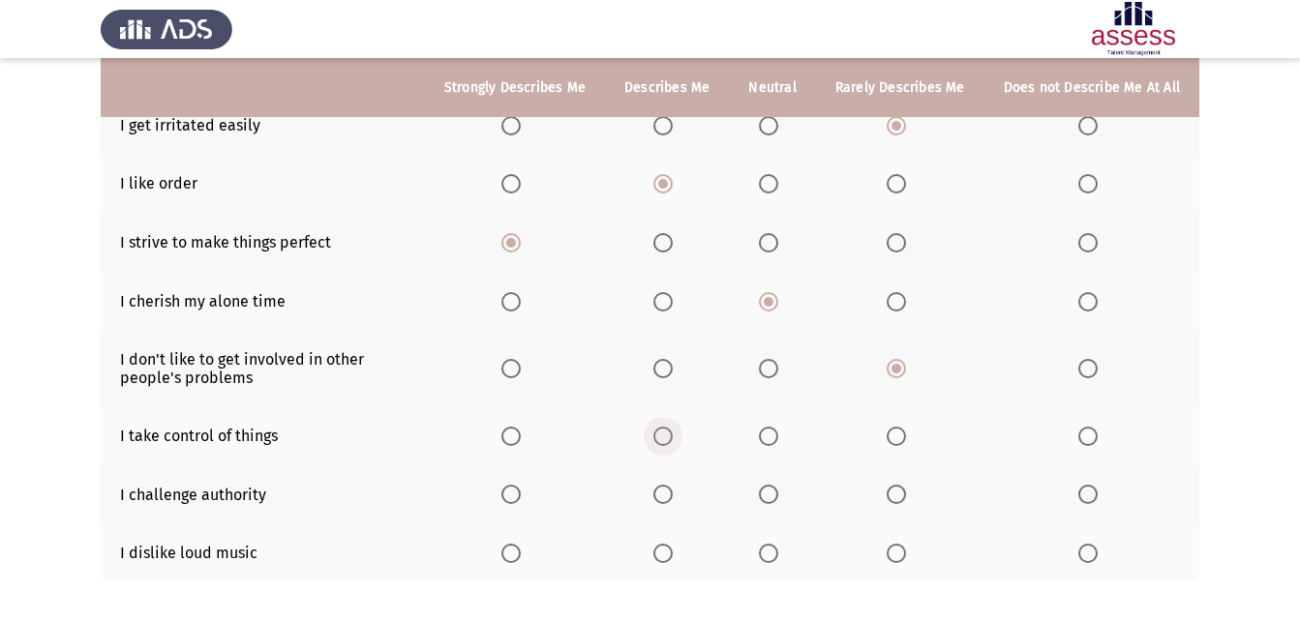
click at [667, 443] on span "Select an option" at bounding box center [662, 436] width 19 height 19
click at [667, 443] on input "Select an option" at bounding box center [662, 436] width 19 height 19
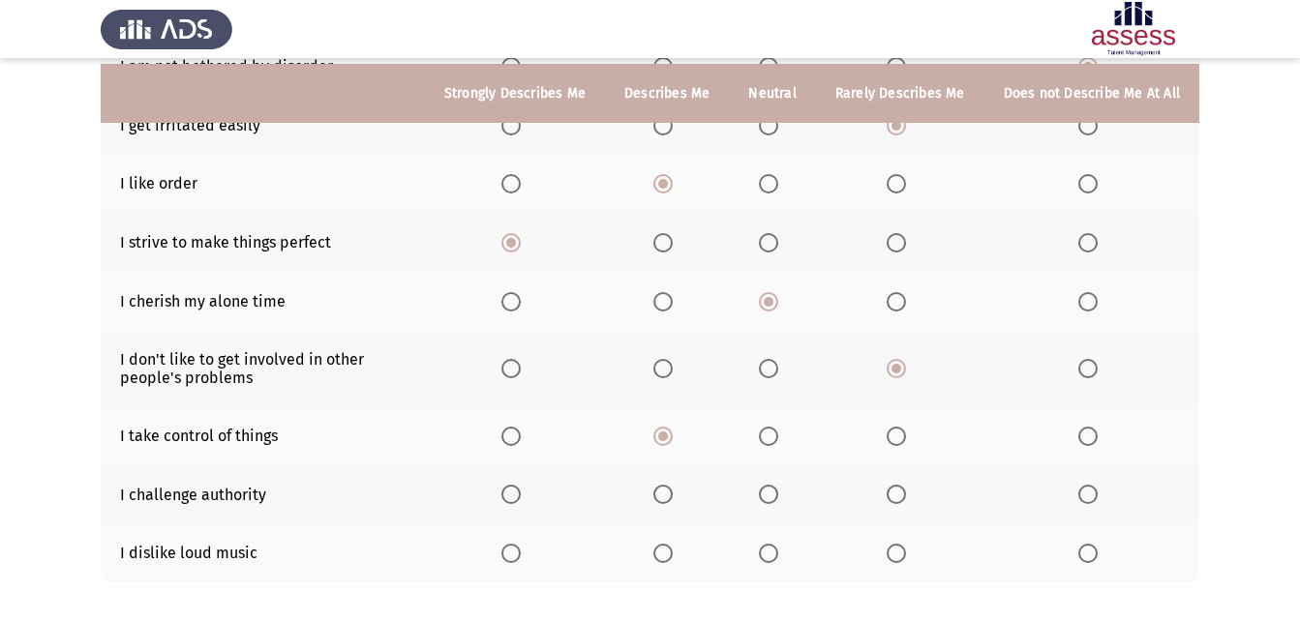
scroll to position [443, 0]
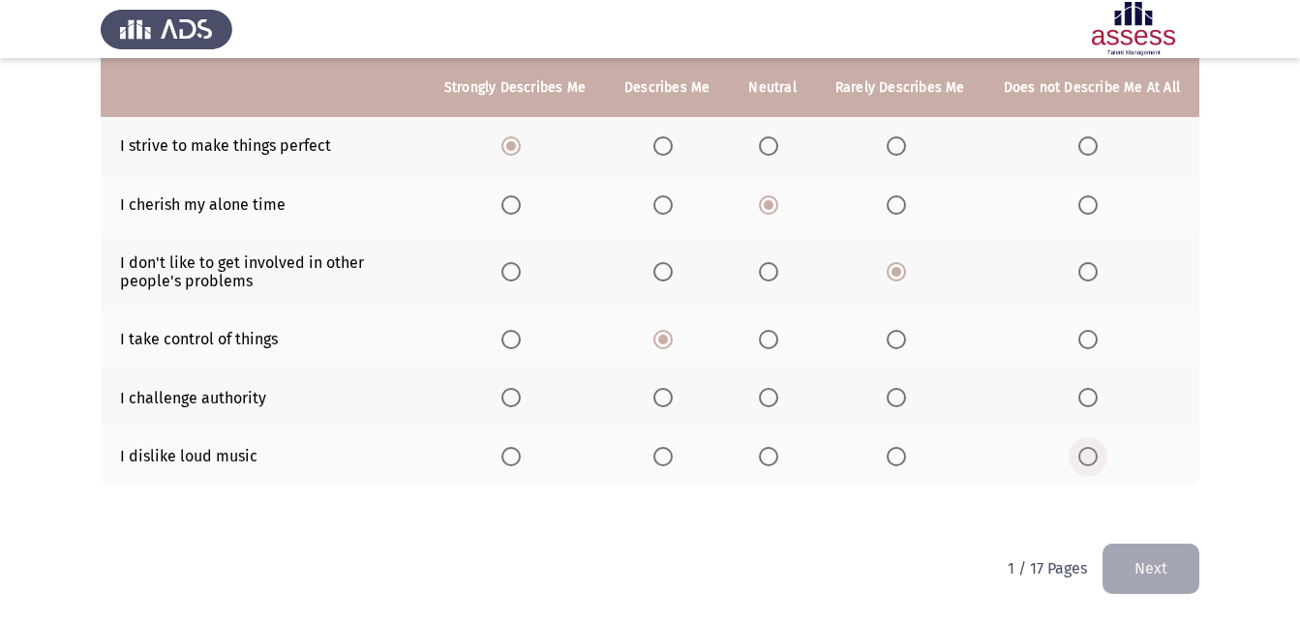
click at [1105, 449] on label "Select an option" at bounding box center [1091, 456] width 27 height 19
click at [1097, 449] on input "Select an option" at bounding box center [1087, 456] width 19 height 19
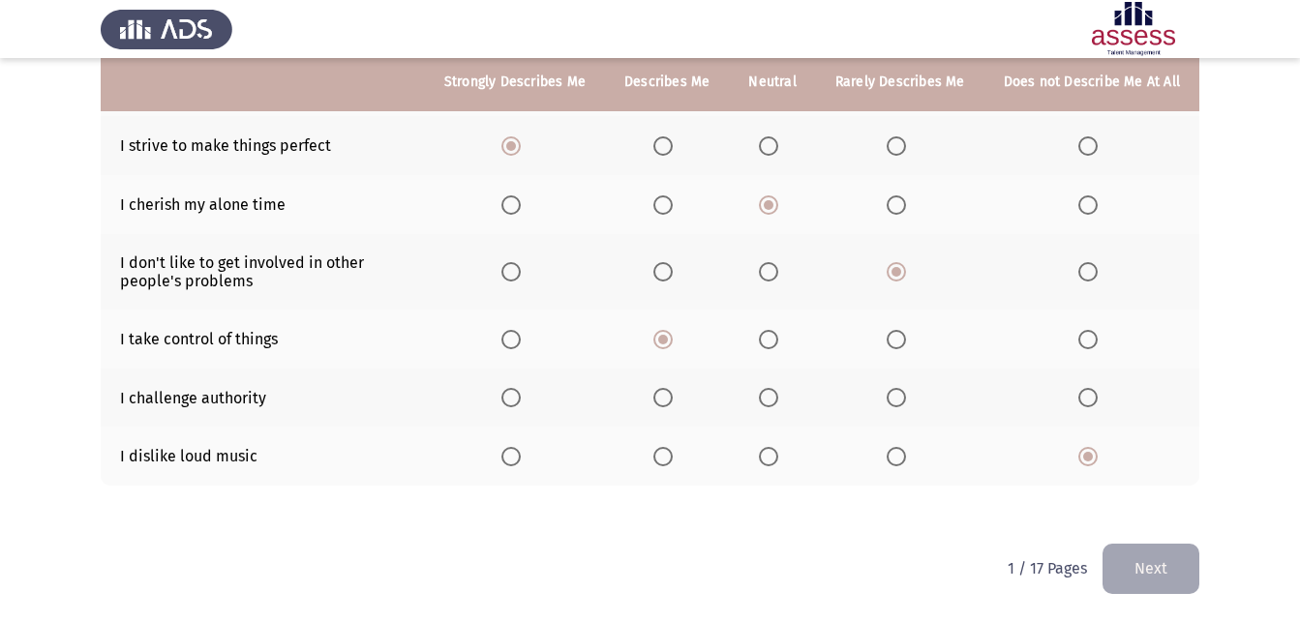
scroll to position [346, 0]
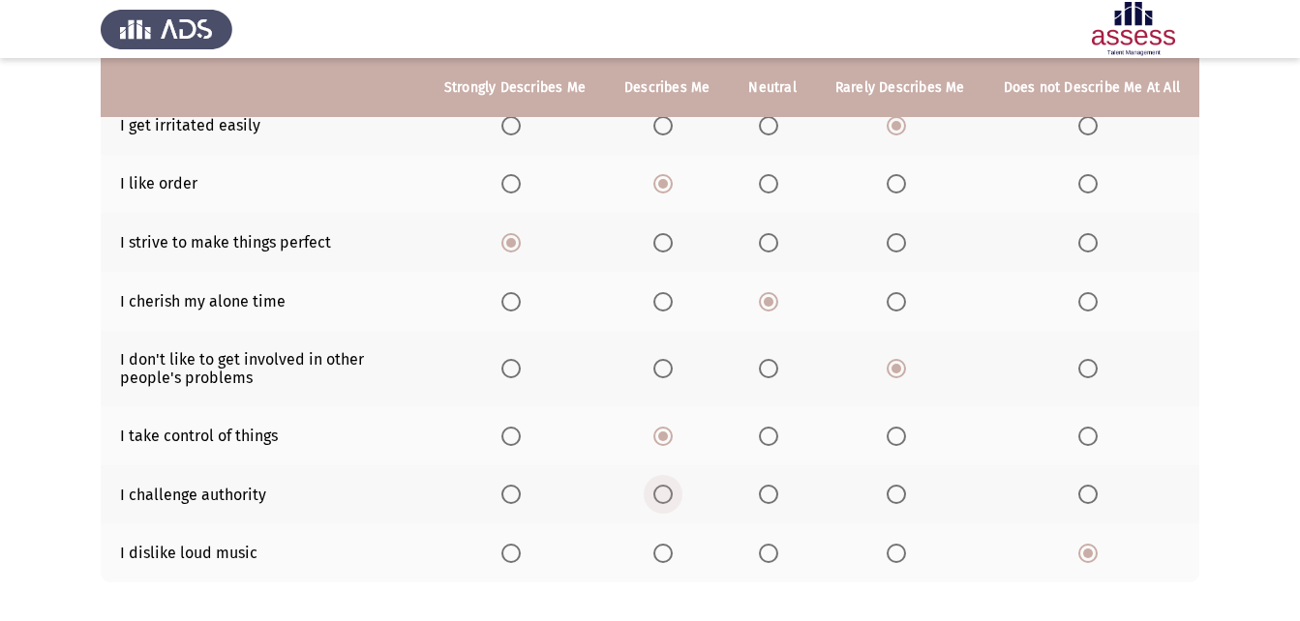
click at [662, 498] on span "Select an option" at bounding box center [662, 494] width 19 height 19
click at [662, 498] on input "Select an option" at bounding box center [662, 494] width 19 height 19
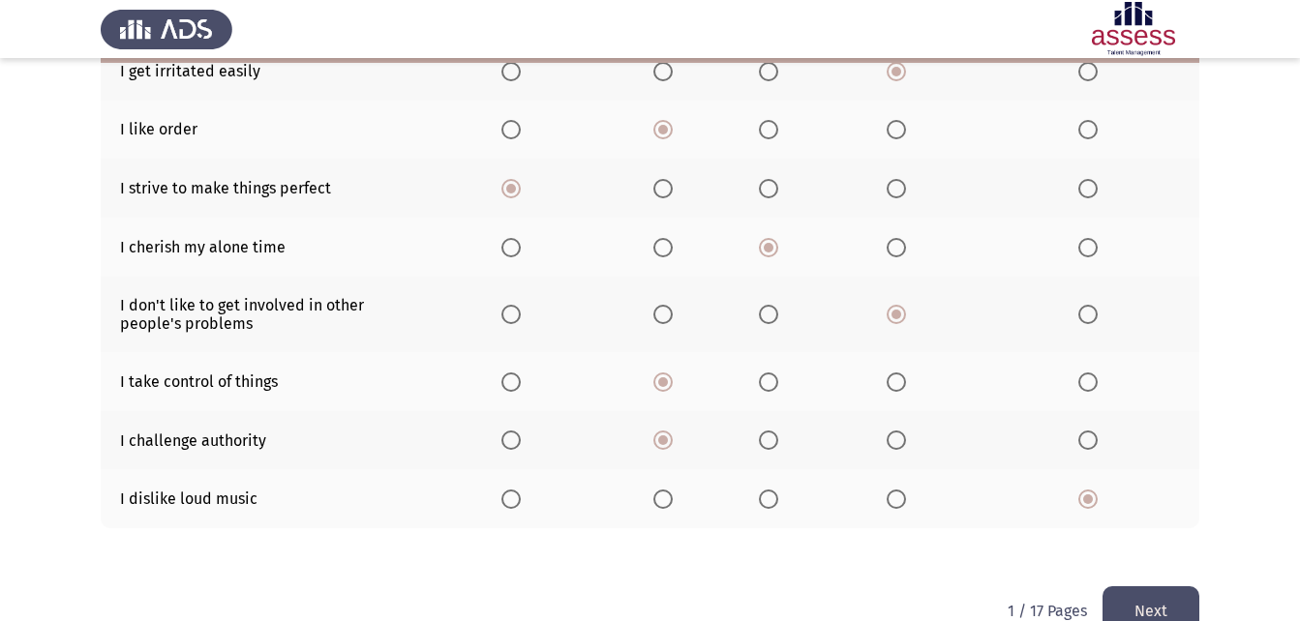
scroll to position [443, 0]
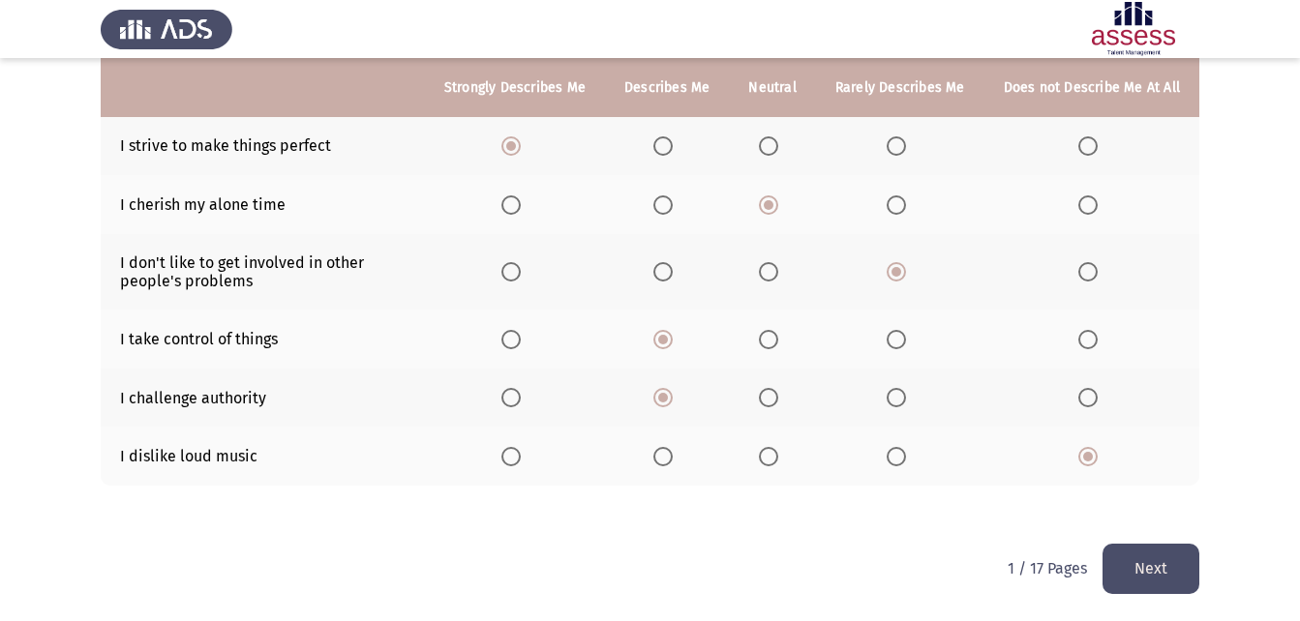
click at [1148, 585] on button "Next" at bounding box center [1150, 568] width 97 height 49
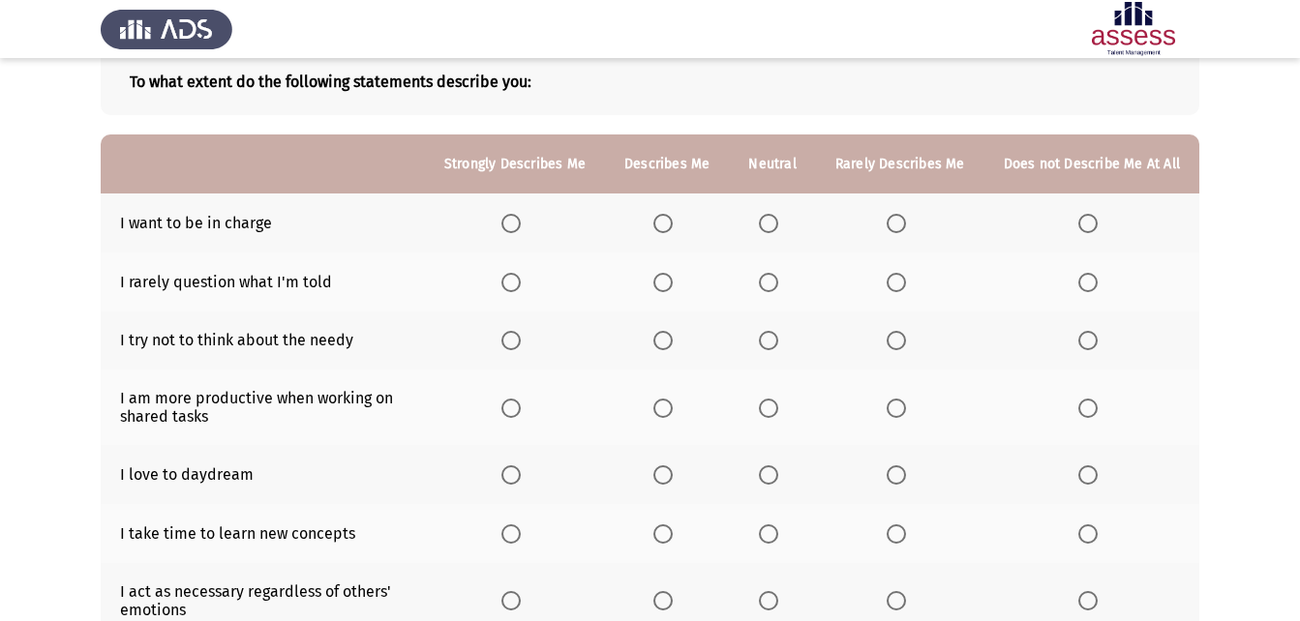
scroll to position [94, 0]
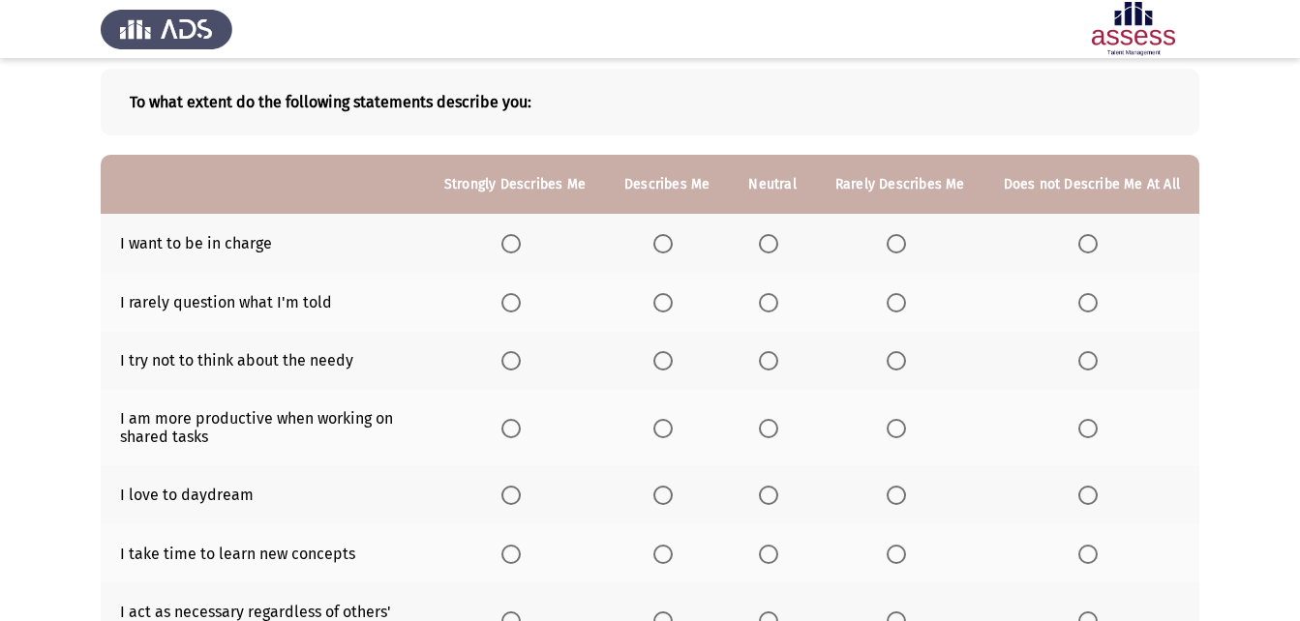
click at [673, 254] on th at bounding box center [667, 243] width 124 height 59
click at [680, 235] on label "Select an option" at bounding box center [666, 243] width 27 height 19
click at [673, 235] on input "Select an option" at bounding box center [662, 243] width 19 height 19
click at [772, 304] on span "Select an option" at bounding box center [768, 302] width 19 height 19
click at [772, 304] on input "Select an option" at bounding box center [768, 302] width 19 height 19
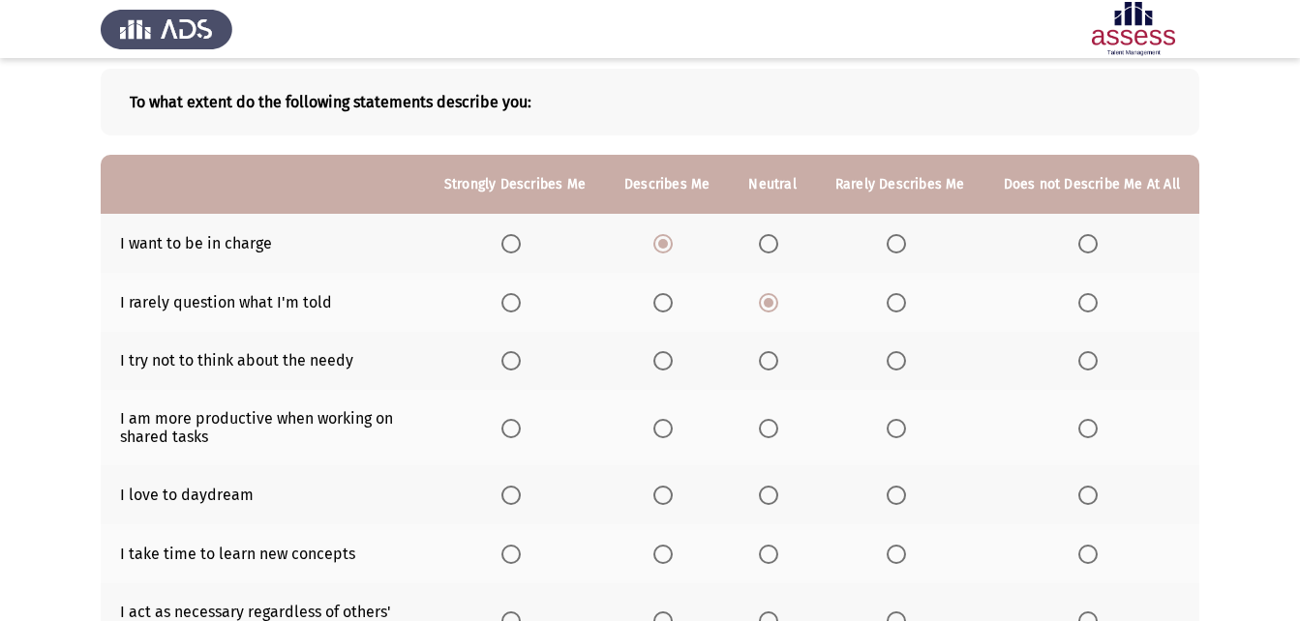
click at [665, 363] on span "Select an option" at bounding box center [662, 360] width 19 height 19
click at [665, 363] on input "Select an option" at bounding box center [662, 360] width 19 height 19
click at [777, 368] on span "Select an option" at bounding box center [768, 360] width 19 height 19
click at [777, 368] on input "Select an option" at bounding box center [768, 360] width 19 height 19
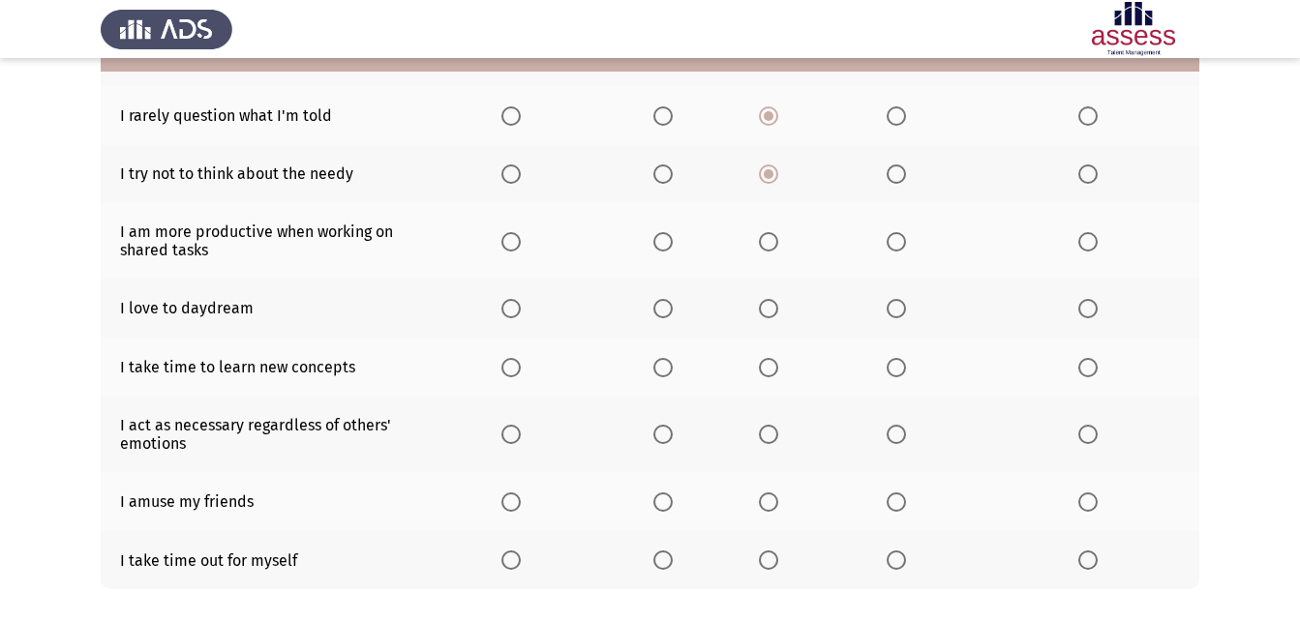
scroll to position [287, 0]
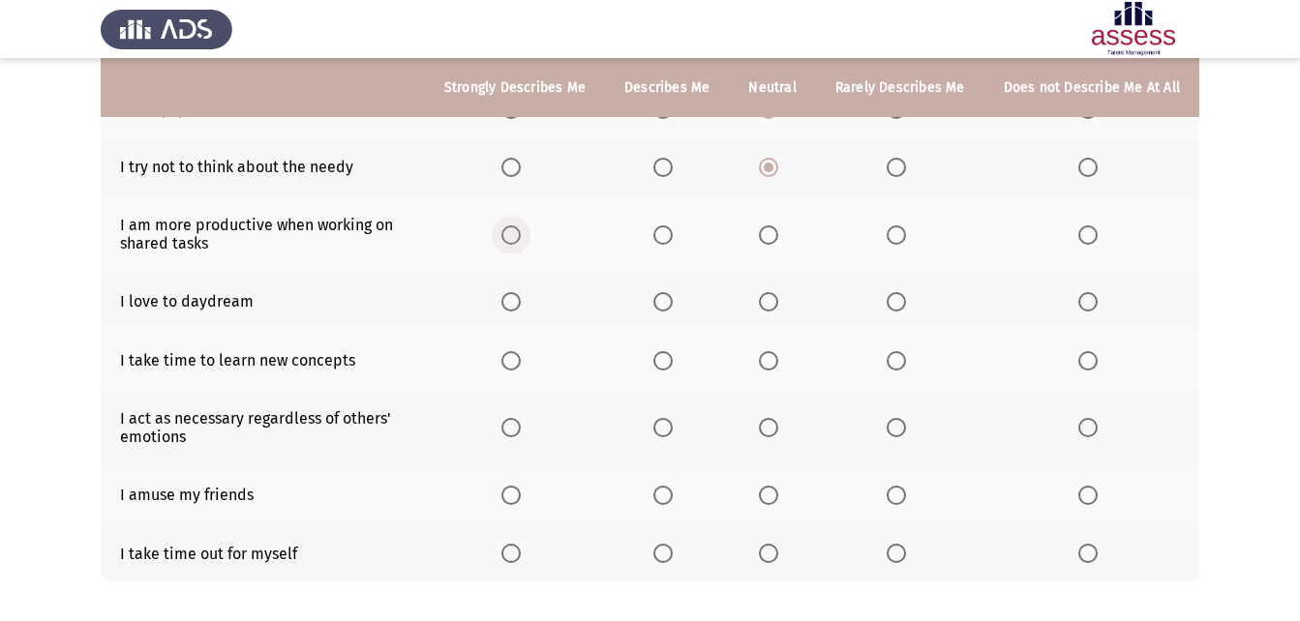
click at [521, 225] on span "Select an option" at bounding box center [510, 234] width 19 height 19
click at [521, 225] on input "Select an option" at bounding box center [510, 234] width 19 height 19
click at [668, 305] on span "Select an option" at bounding box center [662, 301] width 19 height 19
click at [668, 305] on input "Select an option" at bounding box center [662, 301] width 19 height 19
click at [898, 367] on span "Select an option" at bounding box center [895, 360] width 19 height 19
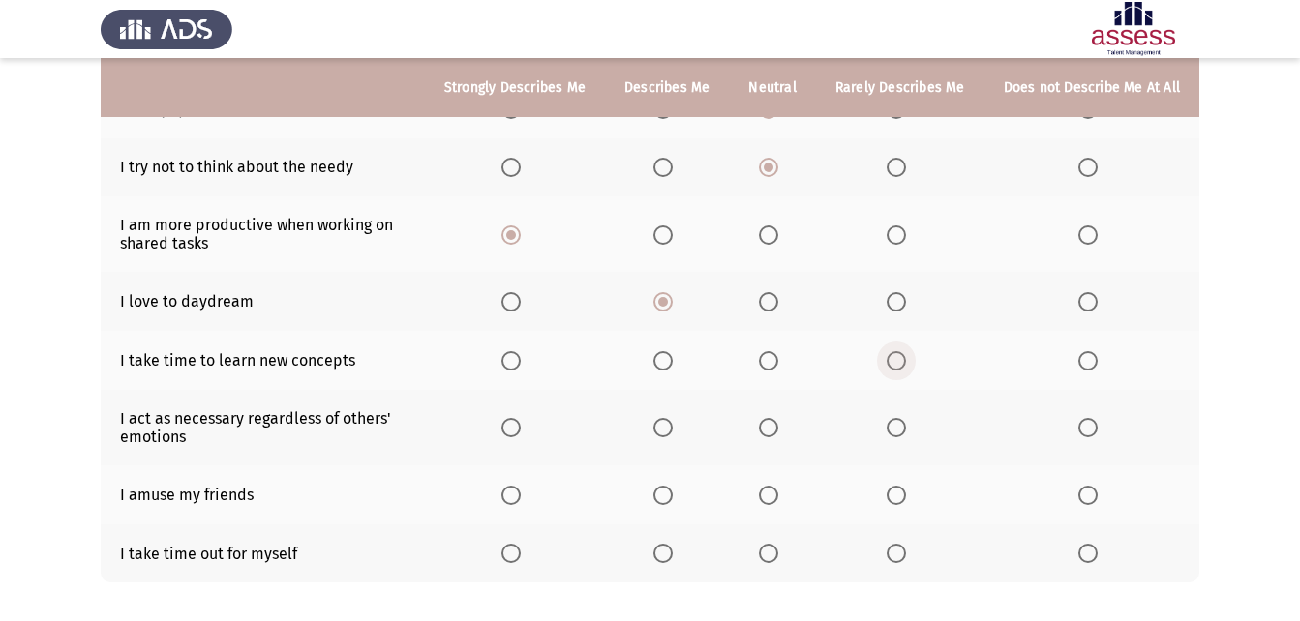
click at [898, 367] on input "Select an option" at bounding box center [895, 360] width 19 height 19
click at [663, 428] on span "Select an option" at bounding box center [663, 428] width 0 height 0
click at [670, 428] on input "Select an option" at bounding box center [662, 427] width 19 height 19
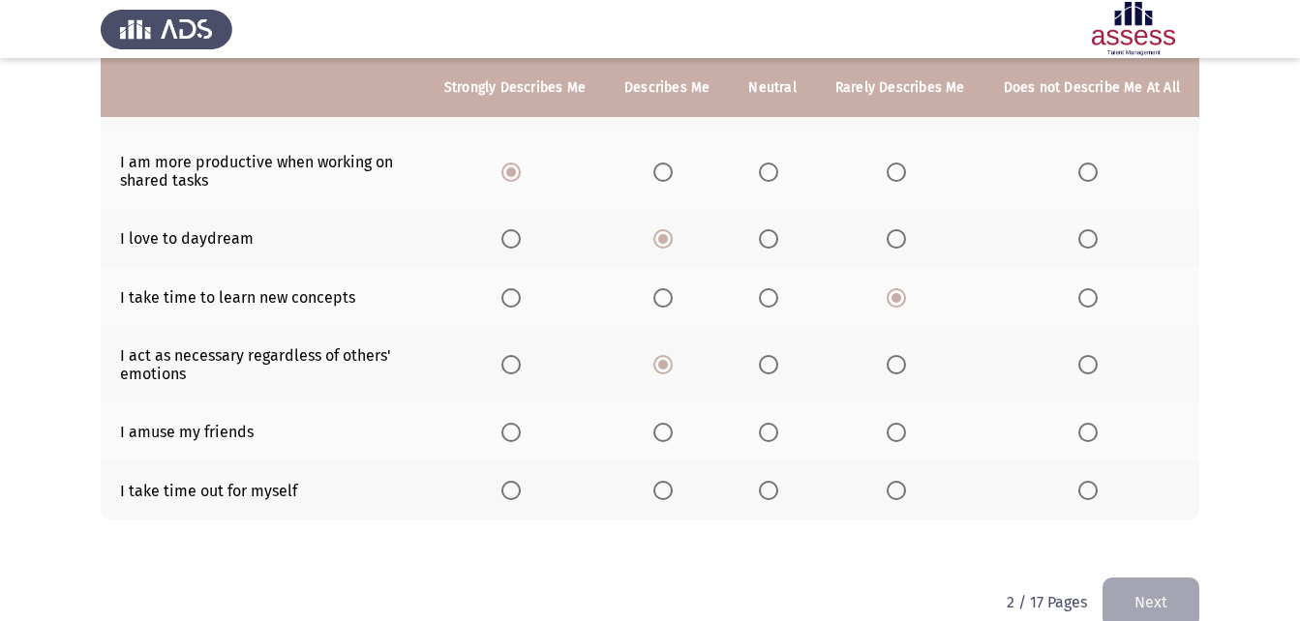
scroll to position [384, 0]
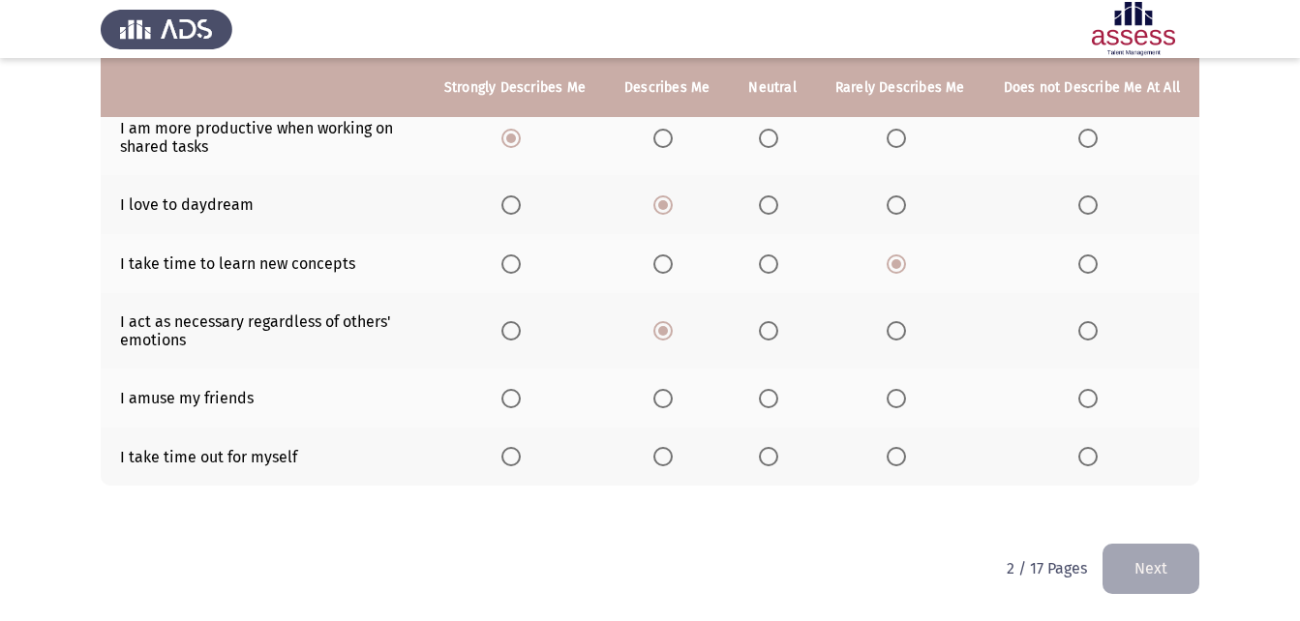
click at [775, 390] on span "Select an option" at bounding box center [768, 398] width 19 height 19
click at [775, 390] on input "Select an option" at bounding box center [768, 398] width 19 height 19
click at [663, 453] on span "Select an option" at bounding box center [662, 456] width 19 height 19
click at [663, 453] on input "Select an option" at bounding box center [662, 456] width 19 height 19
click at [1160, 552] on button "Next" at bounding box center [1150, 568] width 97 height 49
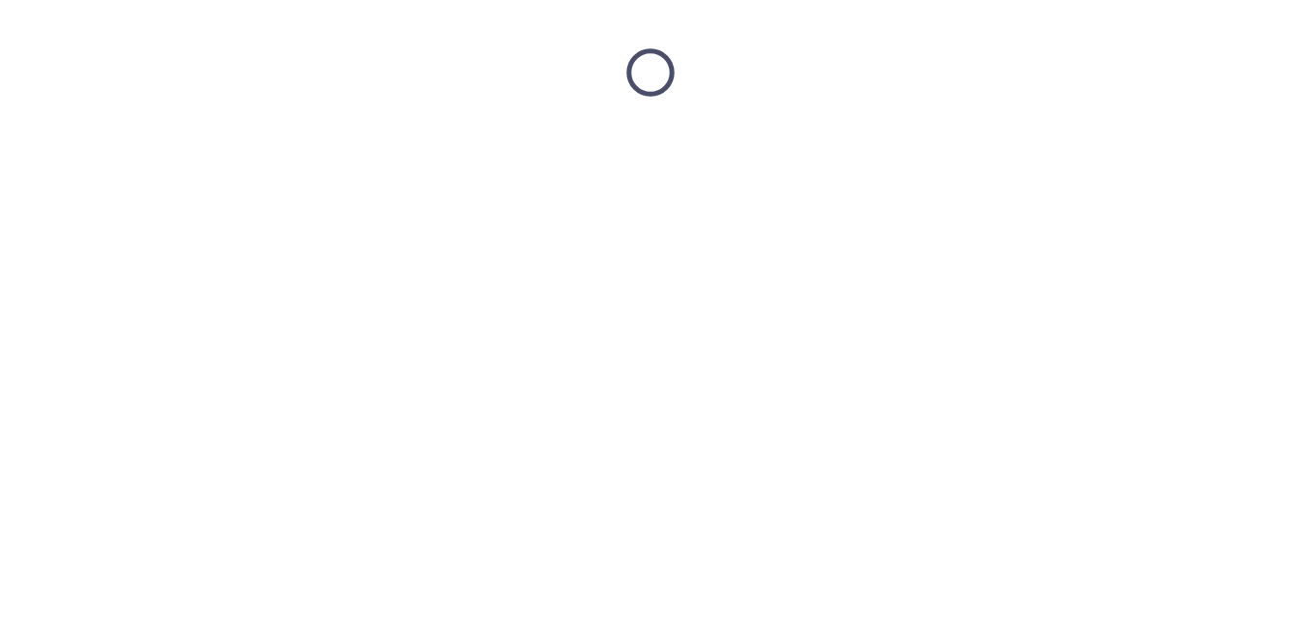
scroll to position [0, 0]
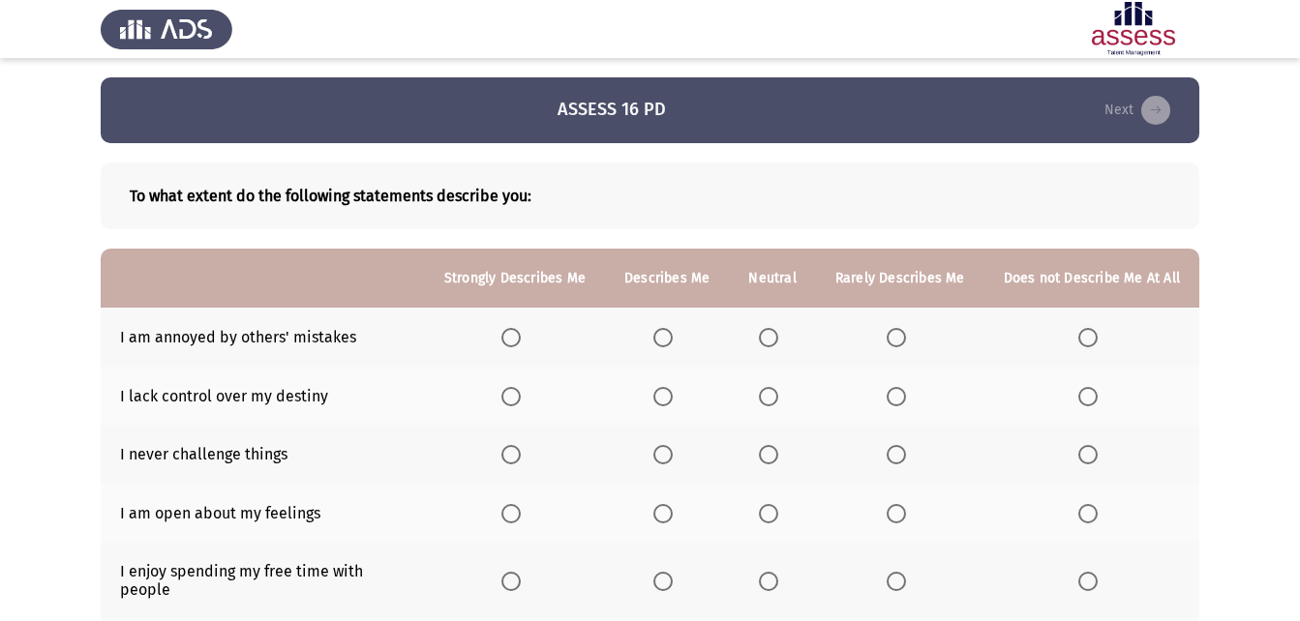
click at [515, 341] on span "Select an option" at bounding box center [510, 337] width 19 height 19
click at [515, 341] on input "Select an option" at bounding box center [510, 337] width 19 height 19
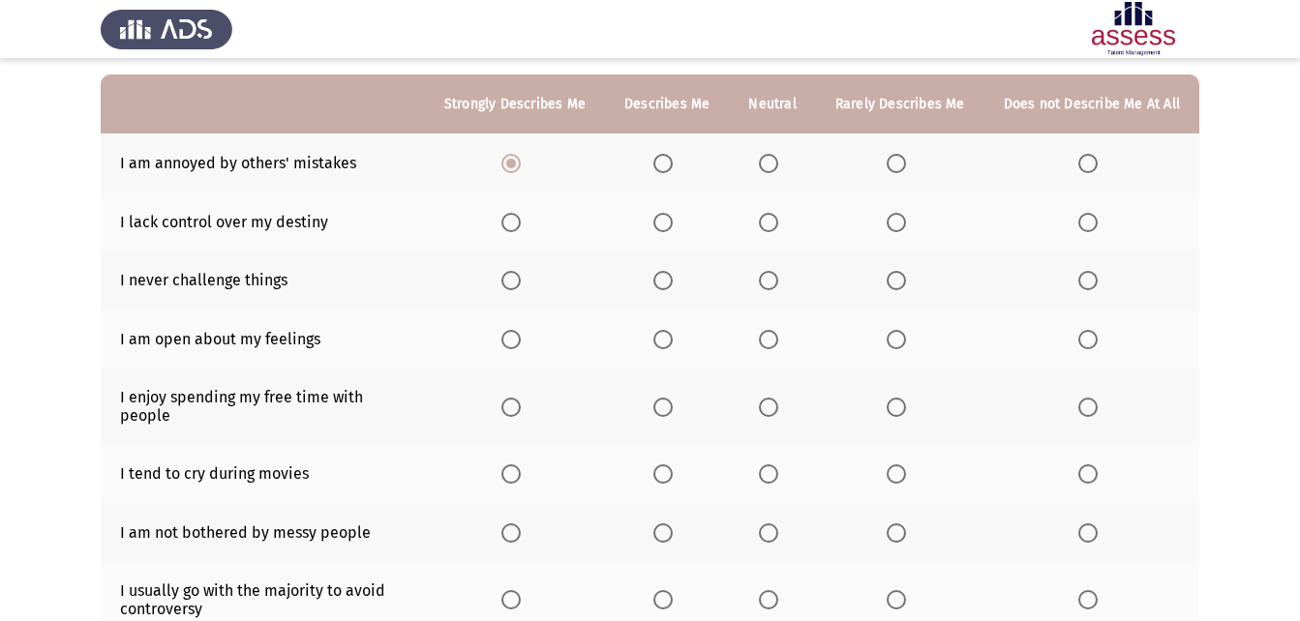
scroll to position [77, 0]
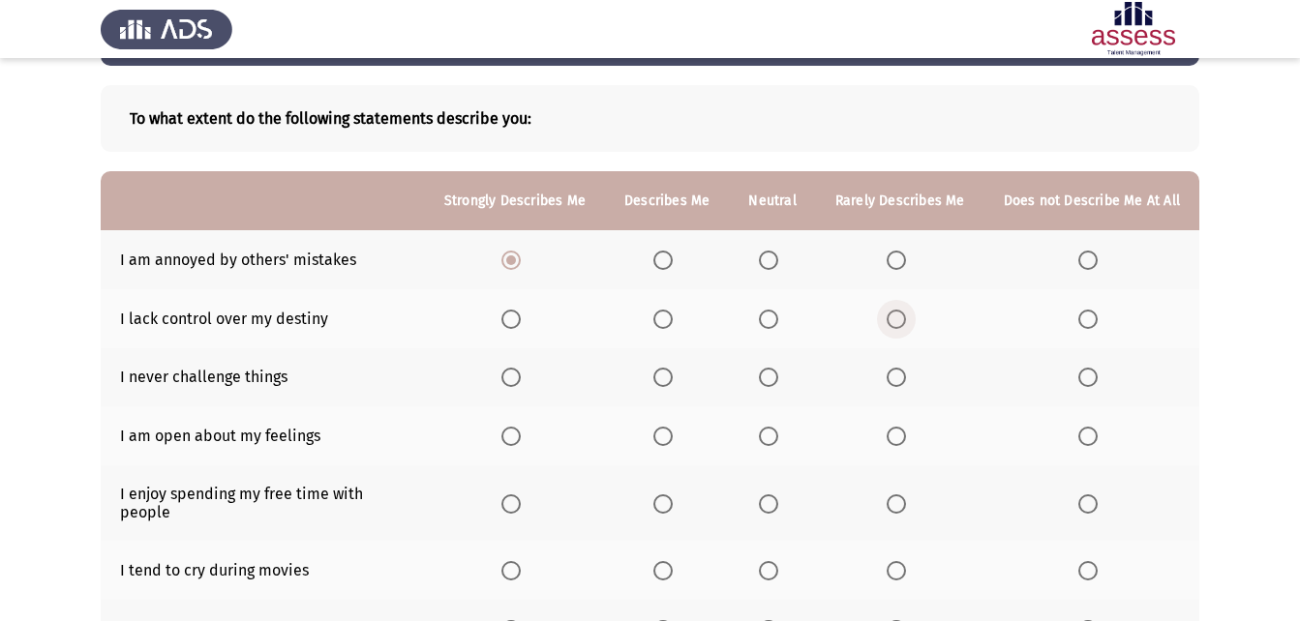
click at [902, 323] on span "Select an option" at bounding box center [895, 319] width 19 height 19
click at [902, 323] on input "Select an option" at bounding box center [895, 319] width 19 height 19
click at [1078, 389] on th at bounding box center [1091, 377] width 215 height 59
click at [673, 441] on span "Select an option" at bounding box center [662, 436] width 19 height 19
click at [673, 441] on input "Select an option" at bounding box center [662, 436] width 19 height 19
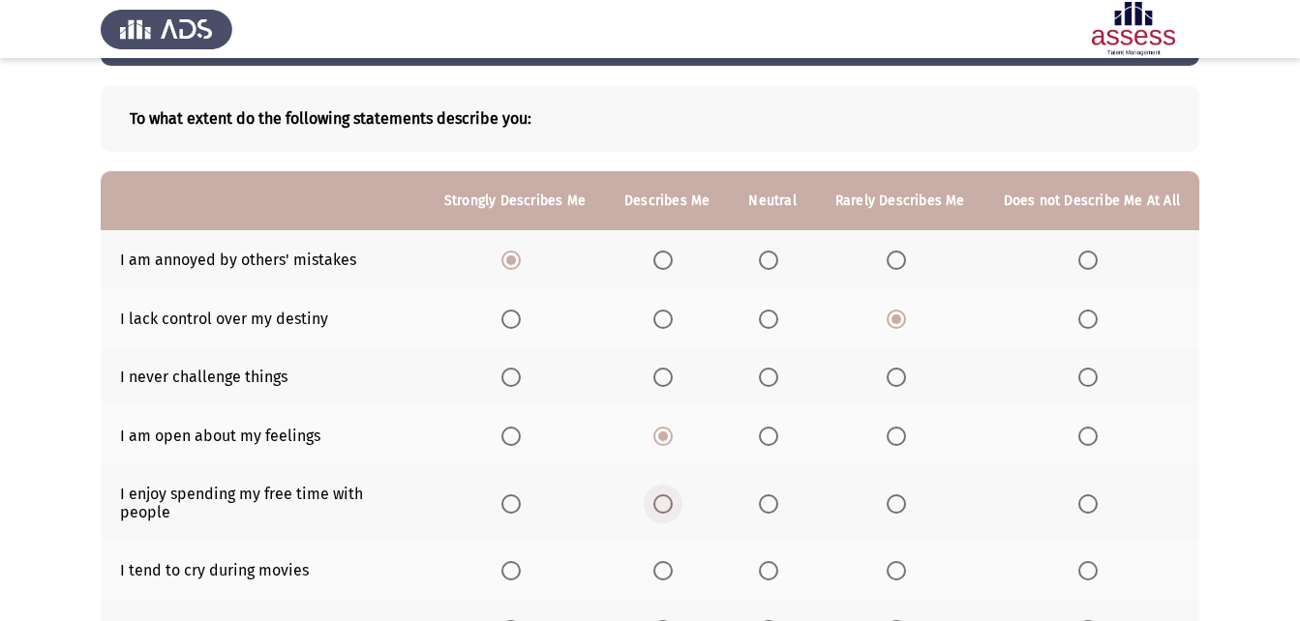
click at [668, 504] on span "Select an option" at bounding box center [662, 503] width 19 height 19
click at [668, 504] on input "Select an option" at bounding box center [662, 503] width 19 height 19
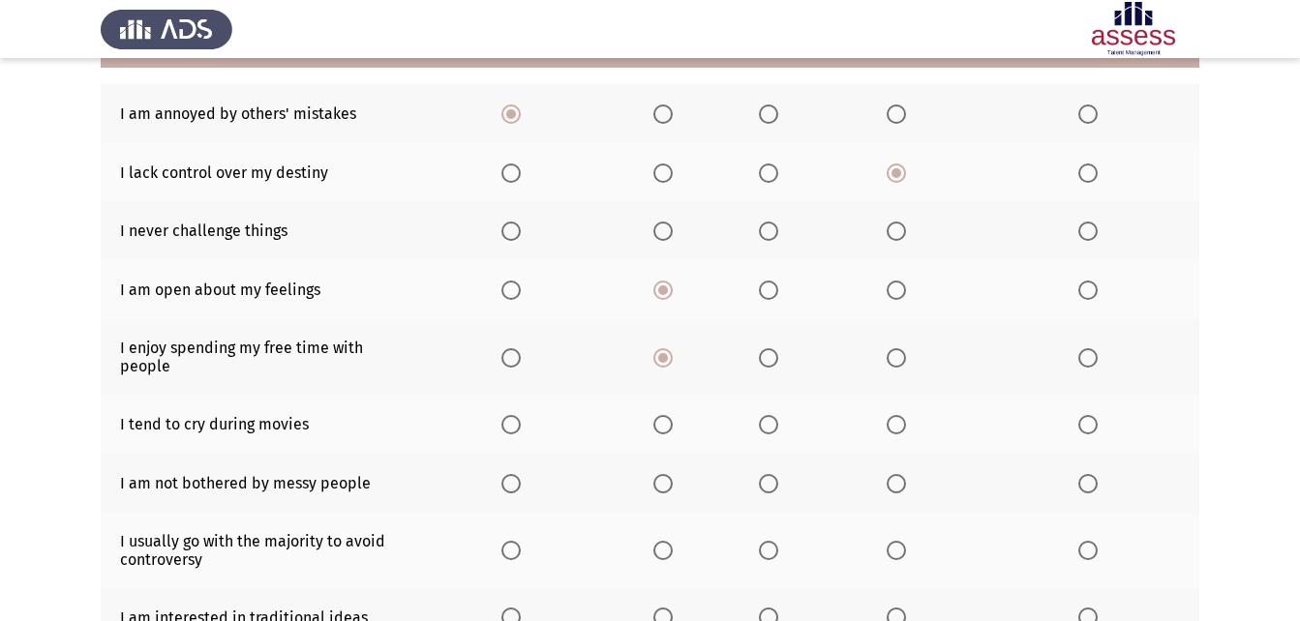
scroll to position [271, 0]
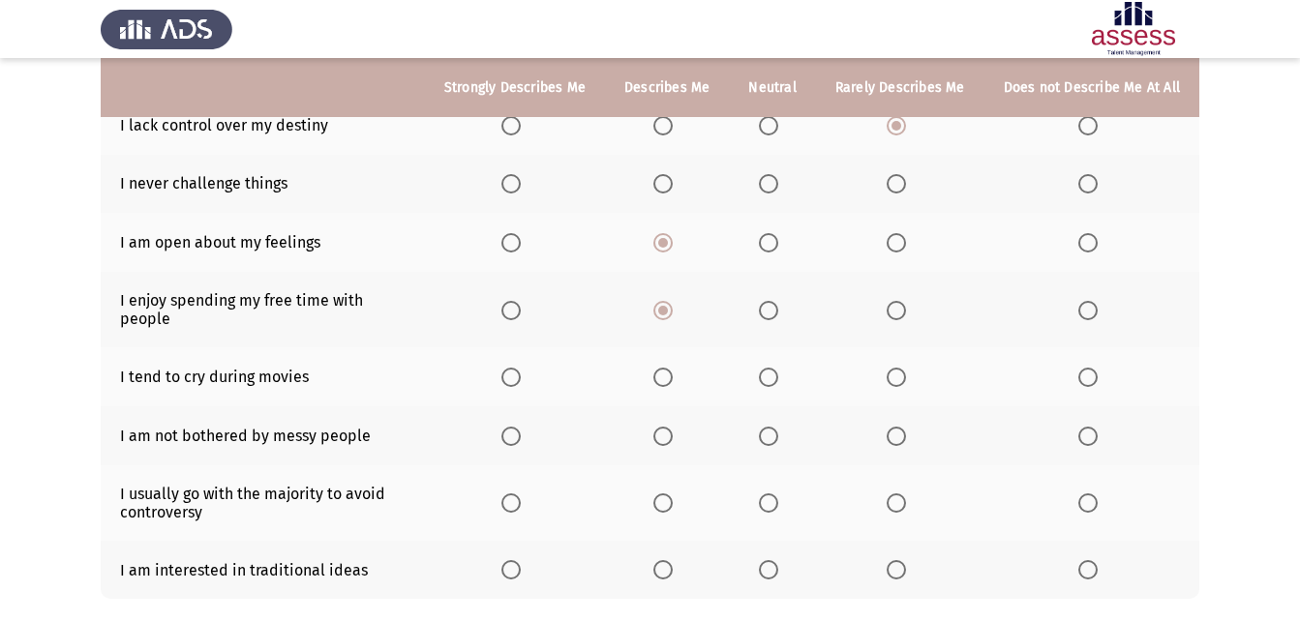
click at [517, 368] on span "Select an option" at bounding box center [510, 377] width 19 height 19
click at [517, 368] on input "Select an option" at bounding box center [510, 377] width 19 height 19
click at [900, 427] on span "Select an option" at bounding box center [895, 436] width 19 height 19
click at [900, 427] on input "Select an option" at bounding box center [895, 436] width 19 height 19
click at [515, 494] on span "Select an option" at bounding box center [510, 503] width 19 height 19
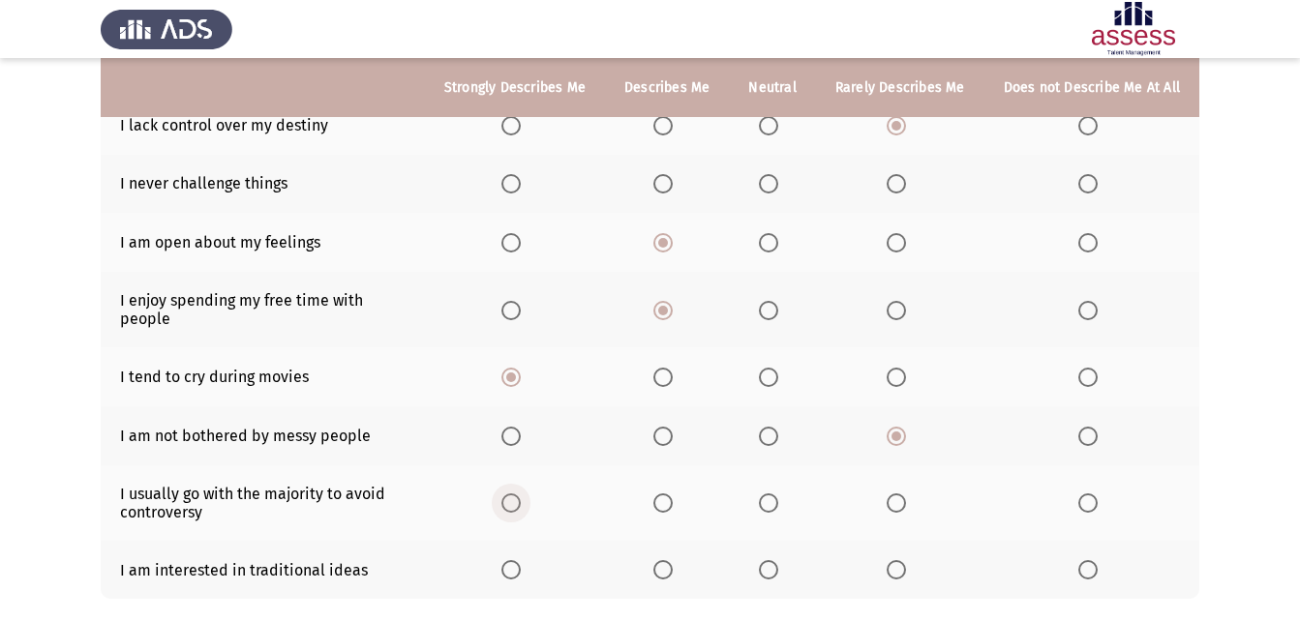
click at [515, 494] on input "Select an option" at bounding box center [510, 503] width 19 height 19
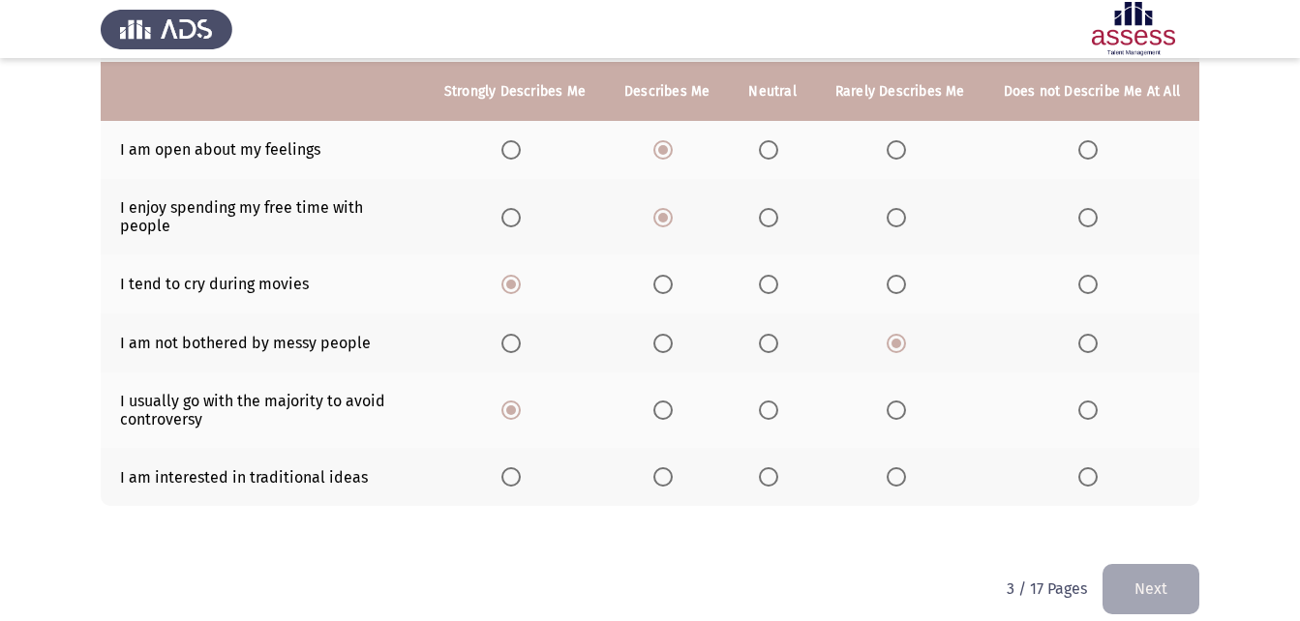
scroll to position [368, 0]
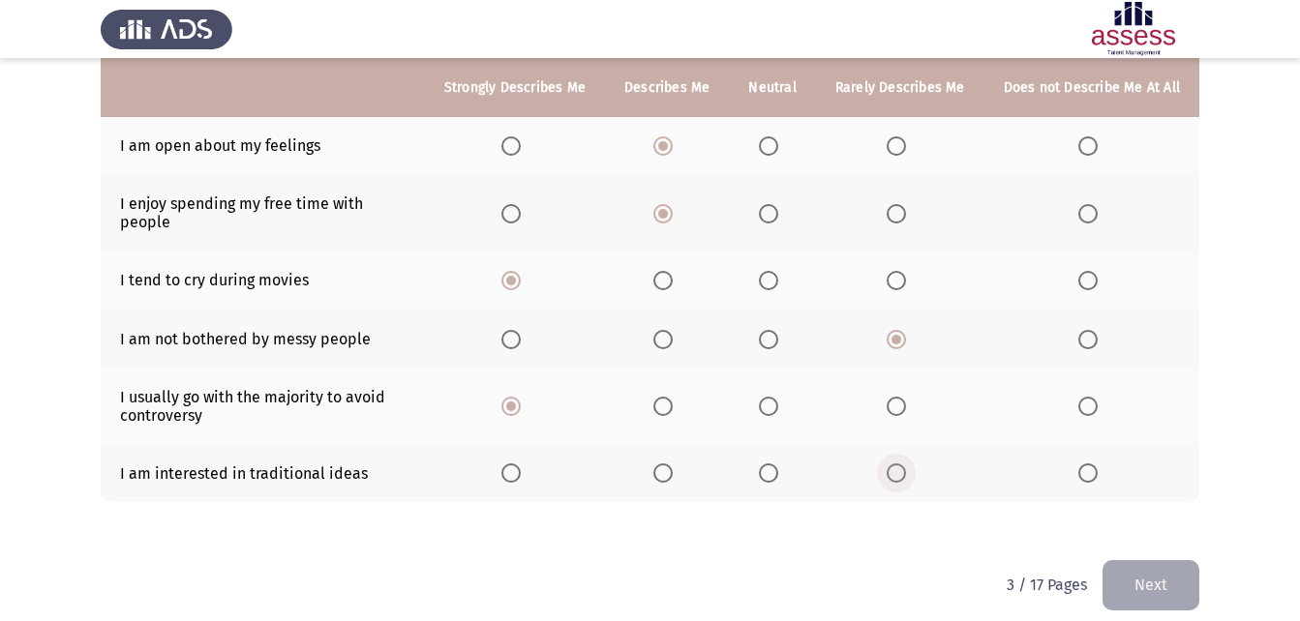
click at [896, 464] on span "Select an option" at bounding box center [895, 473] width 19 height 19
click at [896, 464] on input "Select an option" at bounding box center [895, 473] width 19 height 19
click at [1173, 595] on html "ASSESS 16 PD Next To what extent do the following statements describe you: Stro…" at bounding box center [650, 134] width 1300 height 1005
click at [1176, 575] on button "Next" at bounding box center [1150, 584] width 97 height 49
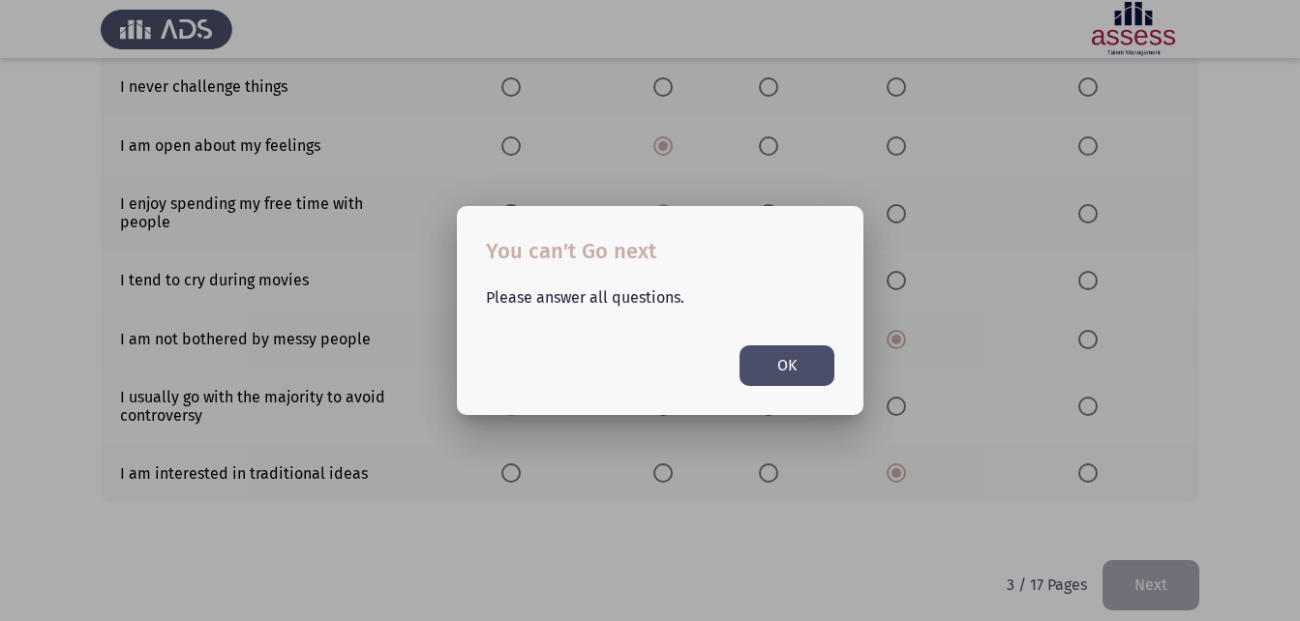
click at [839, 546] on div at bounding box center [650, 310] width 1300 height 621
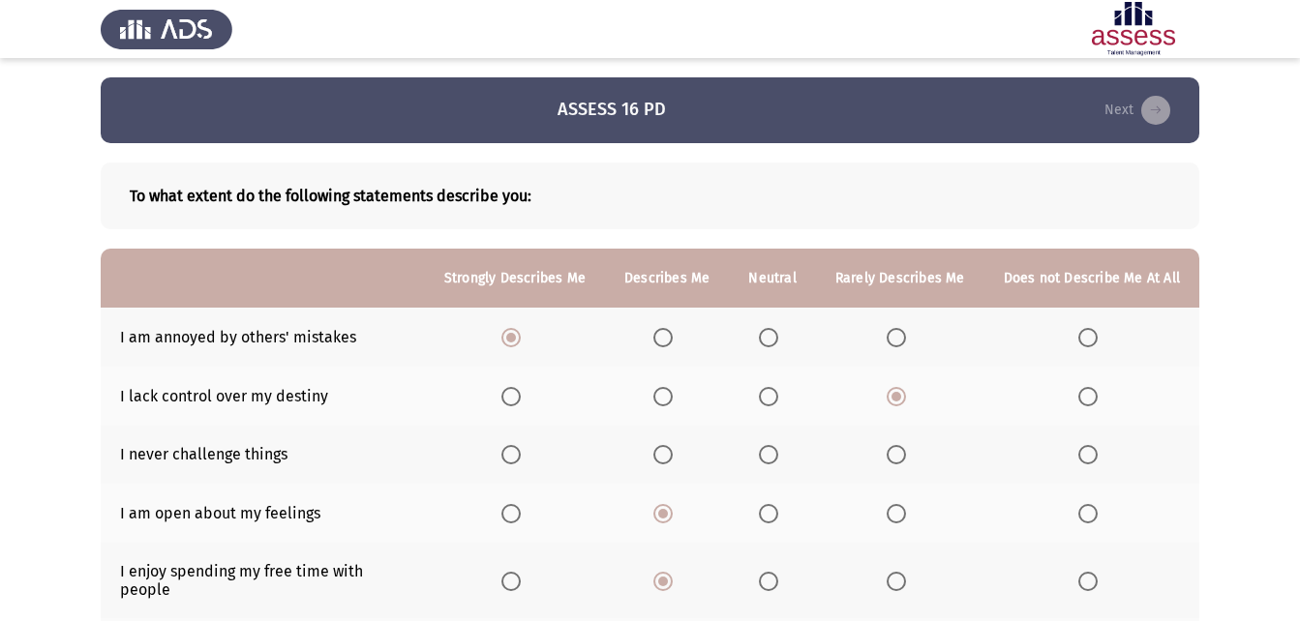
click at [1094, 451] on span "Select an option" at bounding box center [1087, 454] width 19 height 19
click at [1094, 451] on input "Select an option" at bounding box center [1087, 454] width 19 height 19
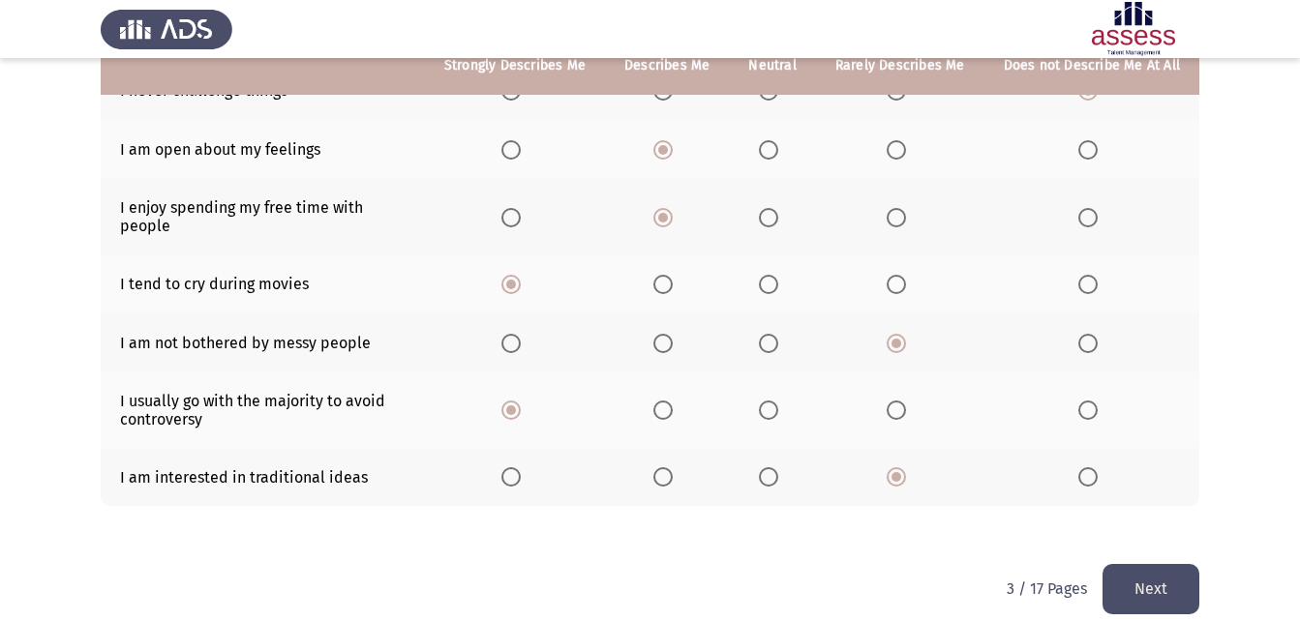
scroll to position [368, 0]
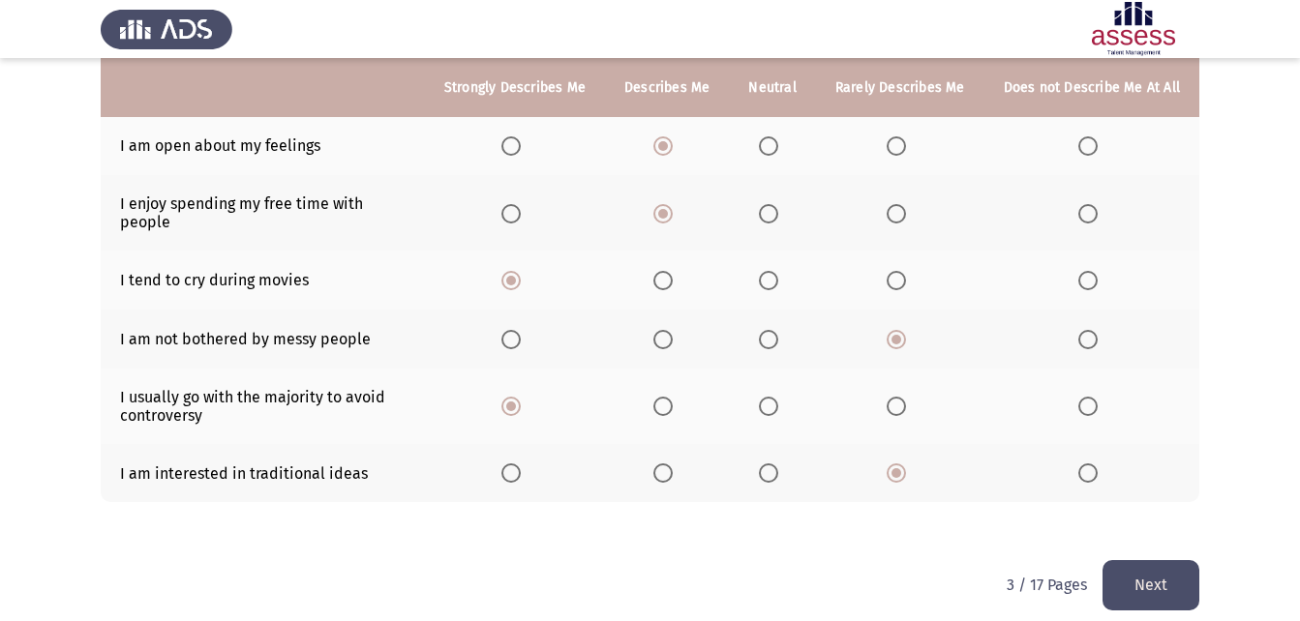
click at [1123, 560] on button "Next" at bounding box center [1150, 584] width 97 height 49
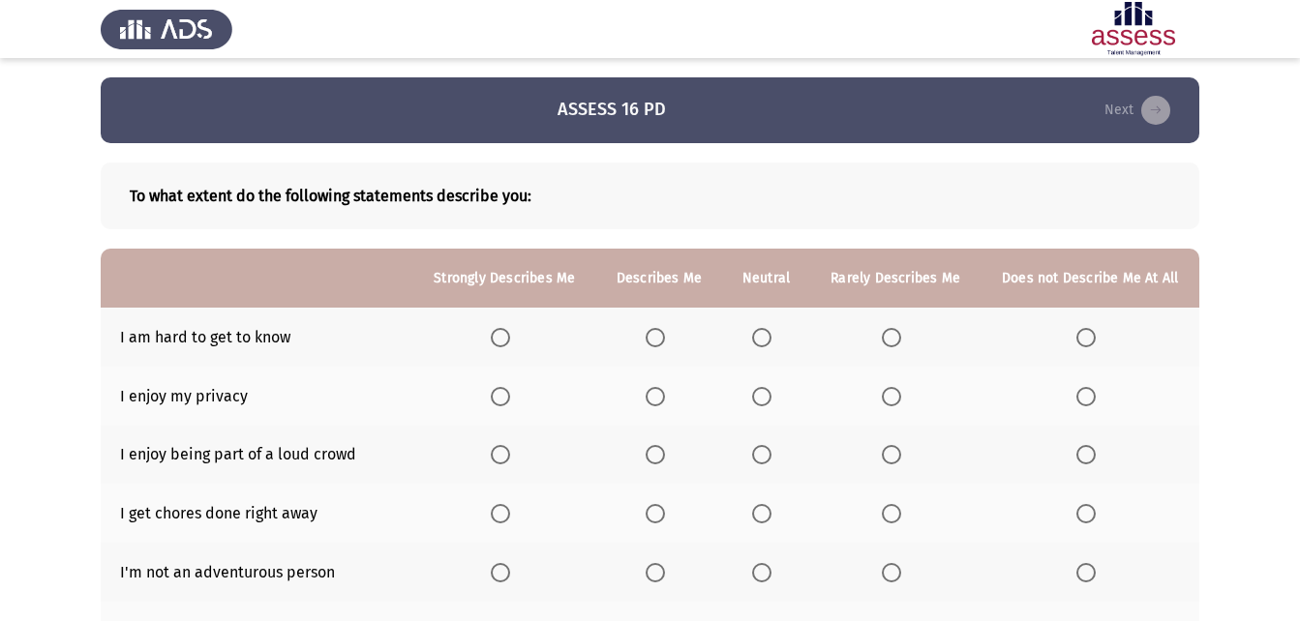
click at [891, 340] on span "Select an option" at bounding box center [891, 337] width 19 height 19
click at [891, 340] on input "Select an option" at bounding box center [891, 337] width 19 height 19
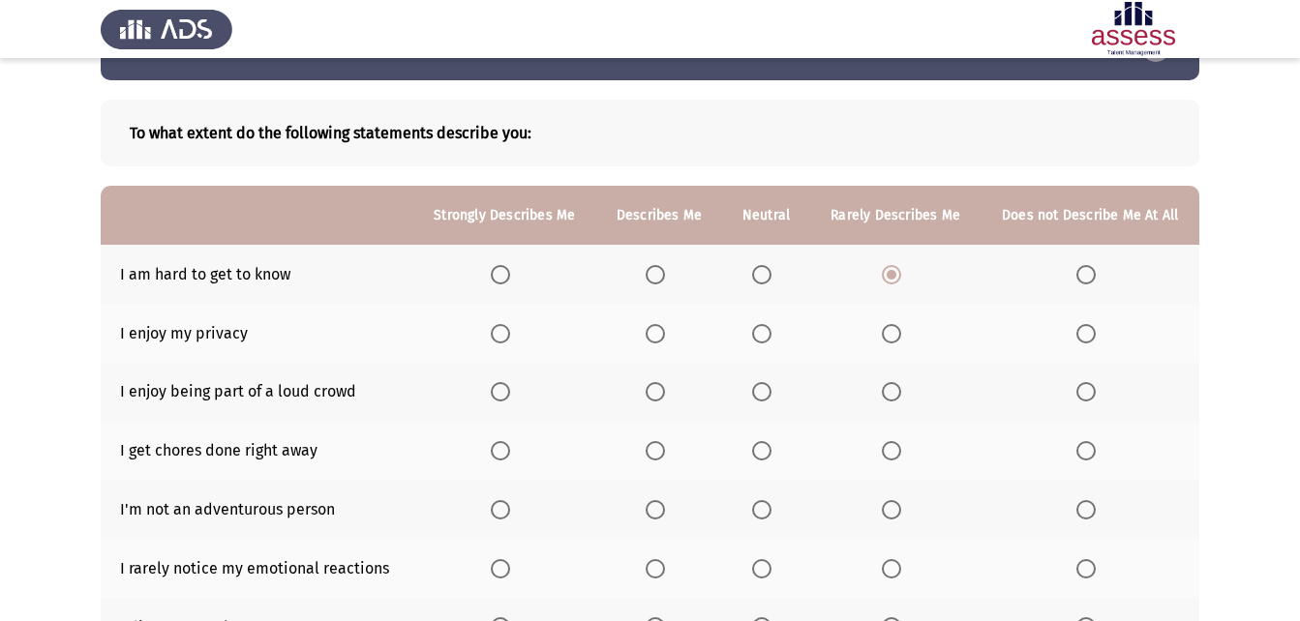
scroll to position [97, 0]
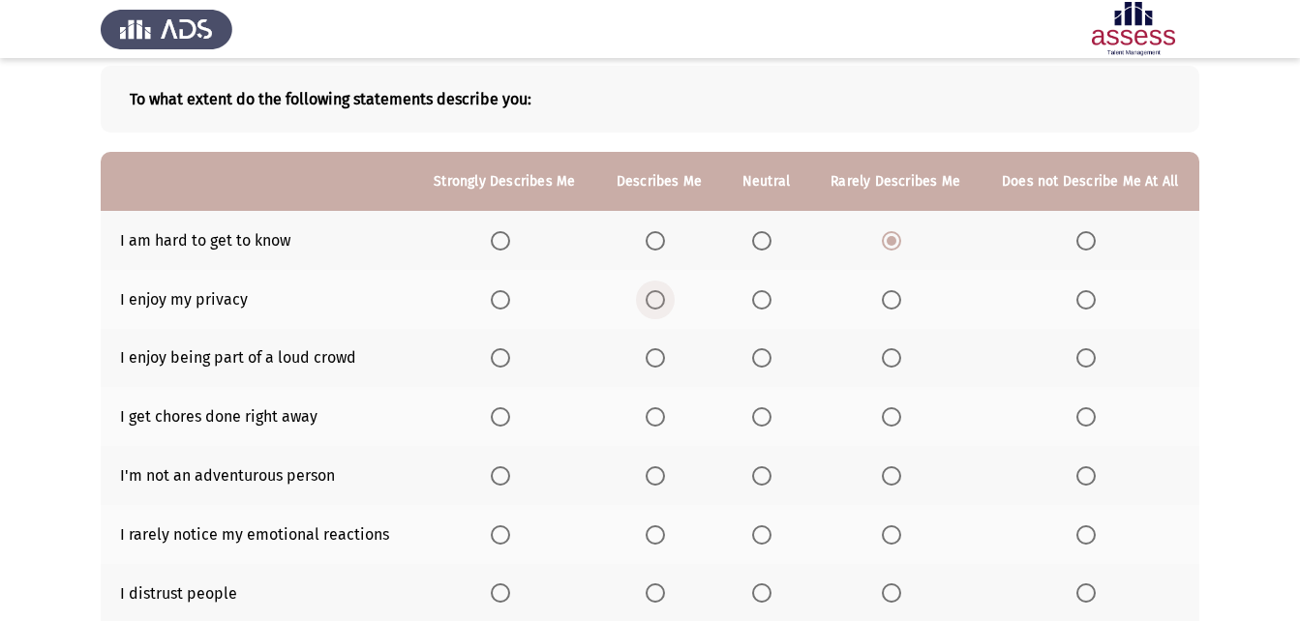
click at [665, 301] on span "Select an option" at bounding box center [654, 299] width 19 height 19
click at [665, 301] on input "Select an option" at bounding box center [654, 299] width 19 height 19
click at [654, 362] on span "Select an option" at bounding box center [654, 357] width 19 height 19
click at [654, 362] on input "Select an option" at bounding box center [654, 357] width 19 height 19
click at [765, 421] on span "Select an option" at bounding box center [761, 416] width 19 height 19
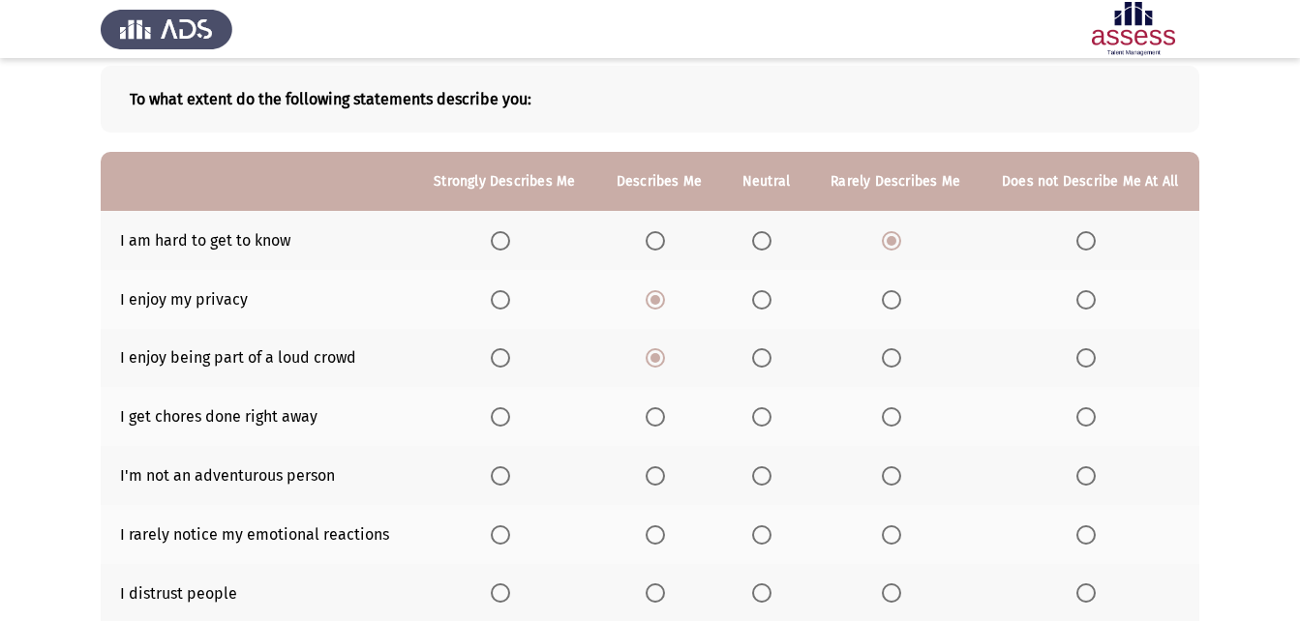
click at [765, 421] on input "Select an option" at bounding box center [761, 416] width 19 height 19
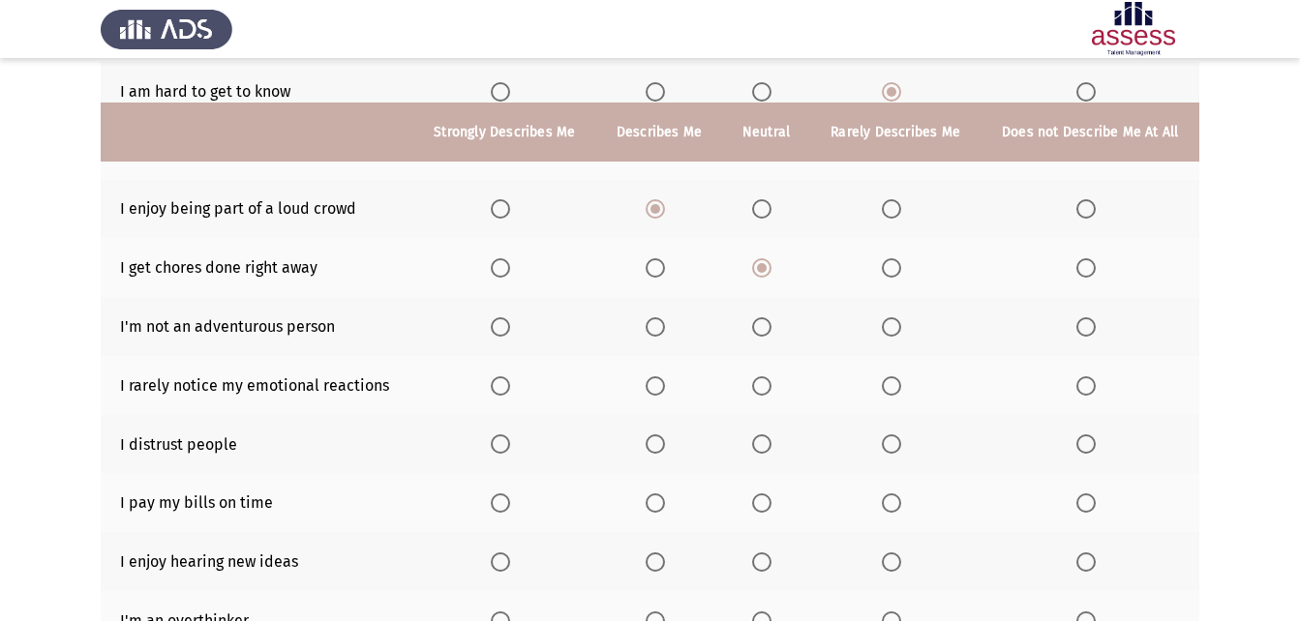
scroll to position [290, 0]
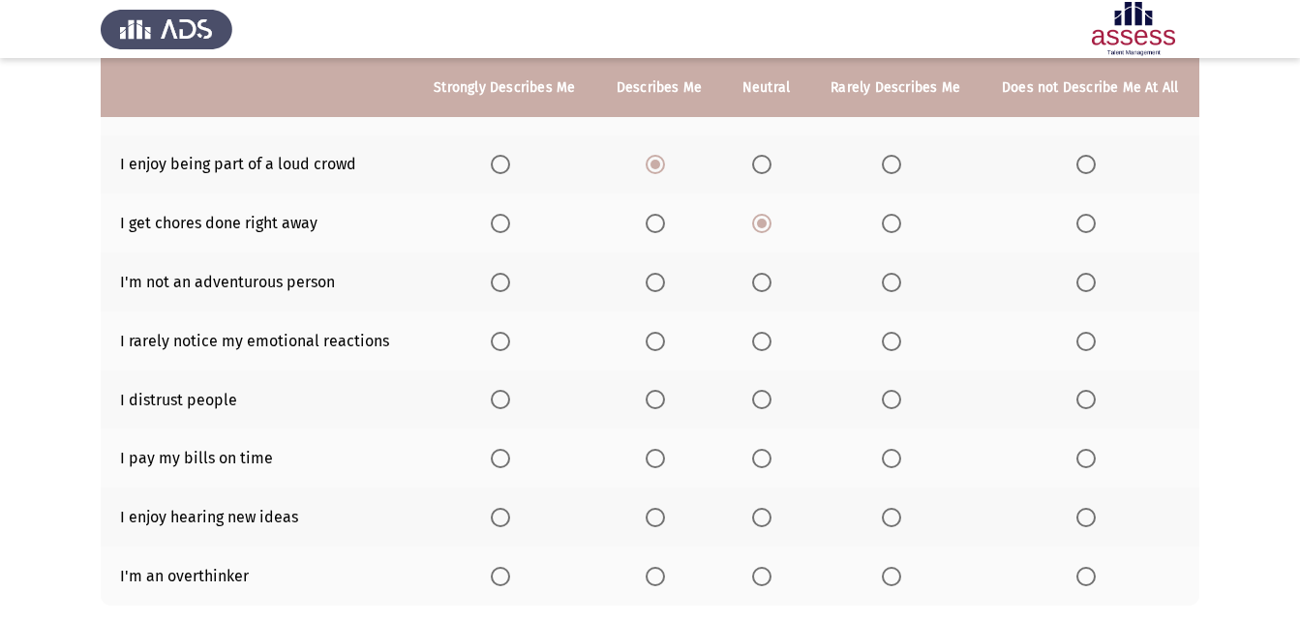
click at [759, 287] on span "Select an option" at bounding box center [761, 282] width 19 height 19
click at [759, 287] on input "Select an option" at bounding box center [761, 282] width 19 height 19
click at [1097, 337] on label "Select an option" at bounding box center [1089, 341] width 27 height 19
click at [1095, 337] on input "Select an option" at bounding box center [1085, 341] width 19 height 19
click at [891, 400] on span "Select an option" at bounding box center [891, 400] width 0 height 0
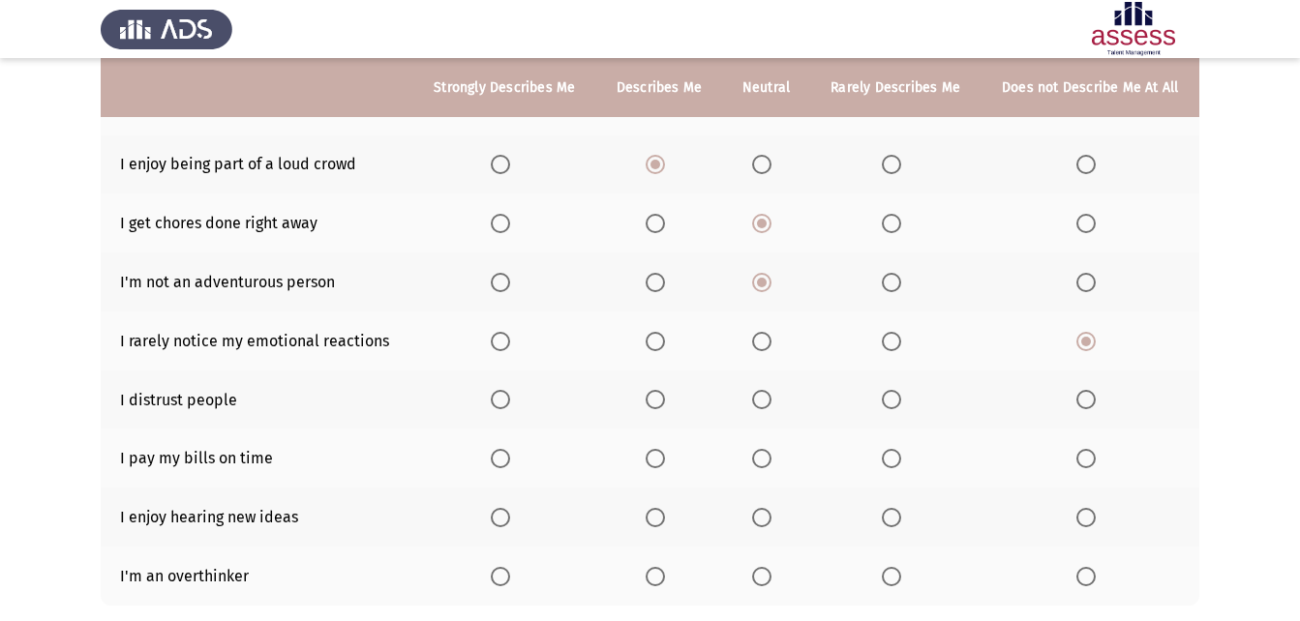
click at [891, 400] on input "Select an option" at bounding box center [891, 399] width 19 height 19
click at [1080, 460] on span "Select an option" at bounding box center [1085, 458] width 19 height 19
click at [1080, 460] on input "Select an option" at bounding box center [1085, 458] width 19 height 19
click at [897, 462] on span "Select an option" at bounding box center [891, 458] width 19 height 19
click at [897, 462] on input "Select an option" at bounding box center [891, 458] width 19 height 19
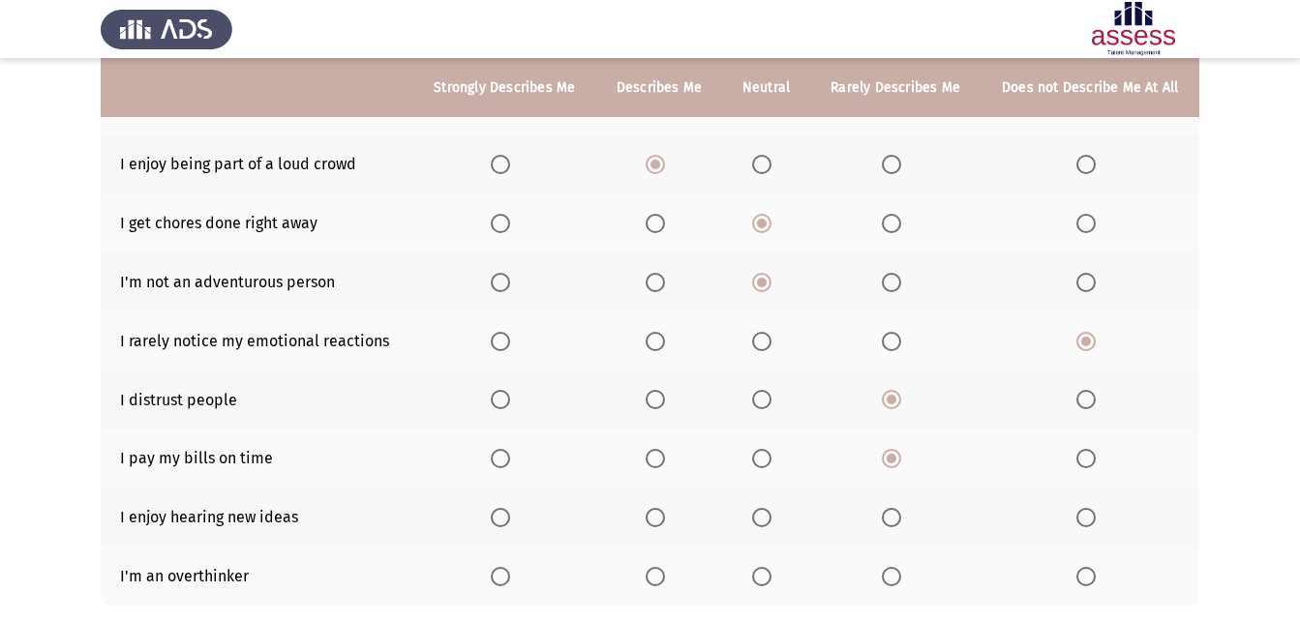
click at [501, 510] on span "Select an option" at bounding box center [500, 517] width 19 height 19
click at [501, 510] on input "Select an option" at bounding box center [500, 517] width 19 height 19
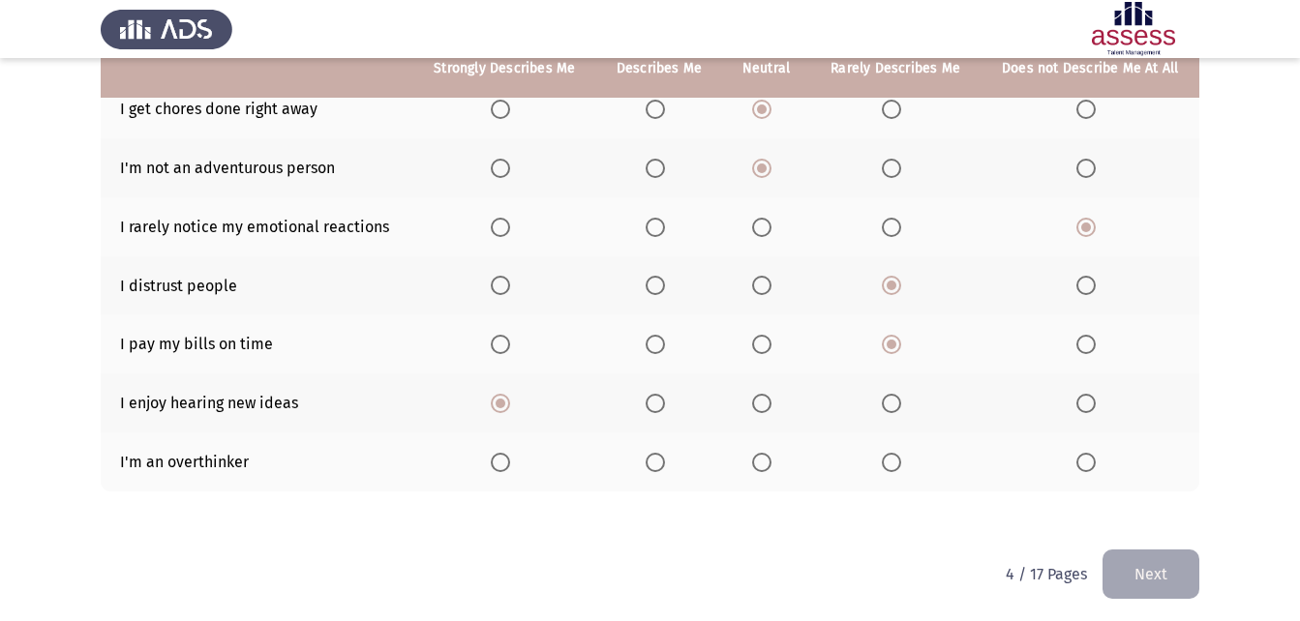
scroll to position [410, 0]
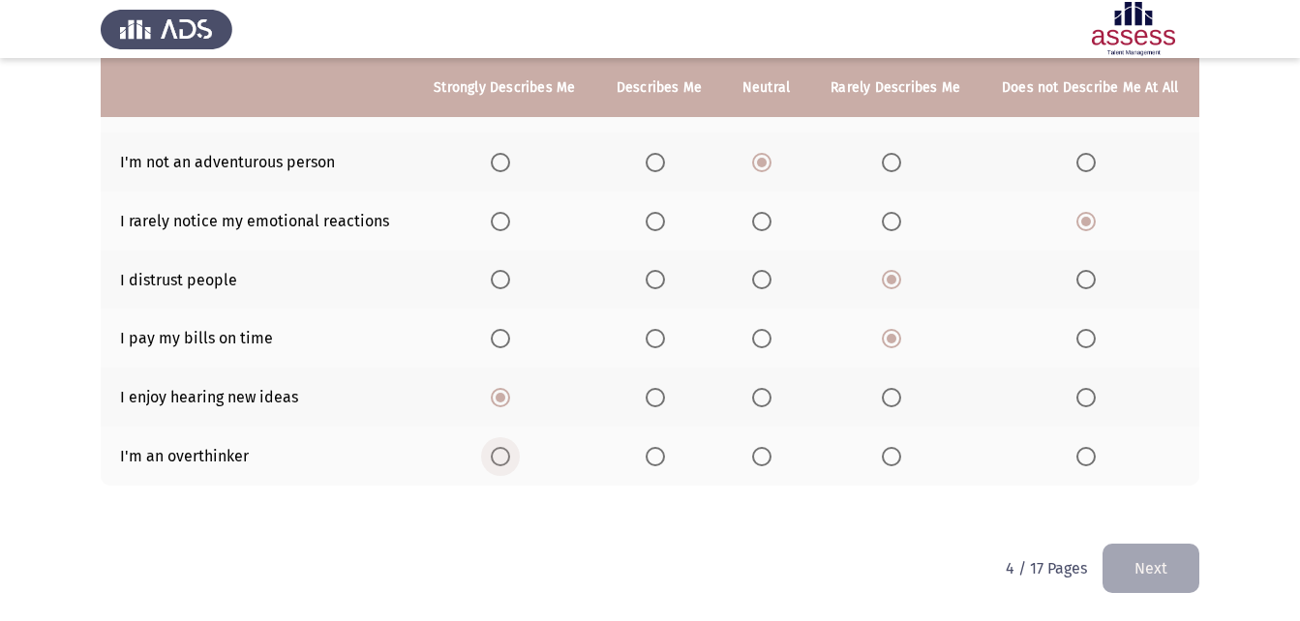
click at [503, 456] on span "Select an option" at bounding box center [500, 456] width 19 height 19
click at [503, 456] on input "Select an option" at bounding box center [500, 456] width 19 height 19
click at [1164, 556] on button "Next" at bounding box center [1150, 568] width 97 height 49
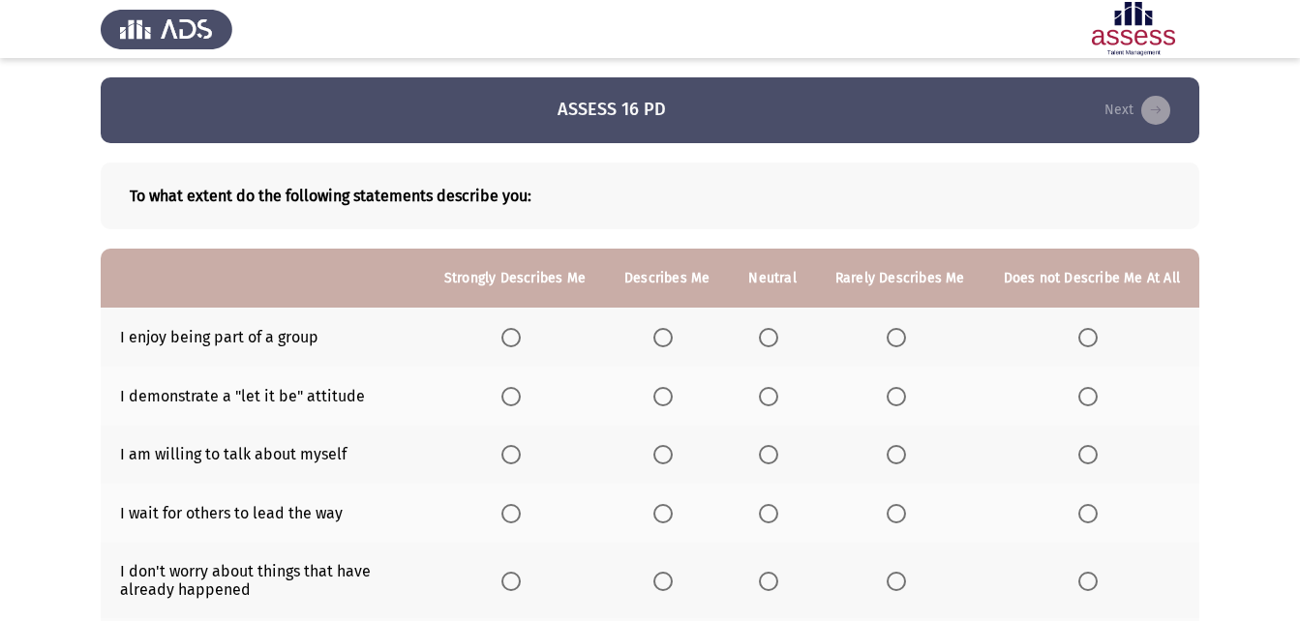
click at [664, 334] on span "Select an option" at bounding box center [662, 337] width 19 height 19
click at [664, 334] on input "Select an option" at bounding box center [662, 337] width 19 height 19
click at [669, 393] on span "Select an option" at bounding box center [662, 396] width 19 height 19
click at [669, 393] on input "Select an option" at bounding box center [662, 396] width 19 height 19
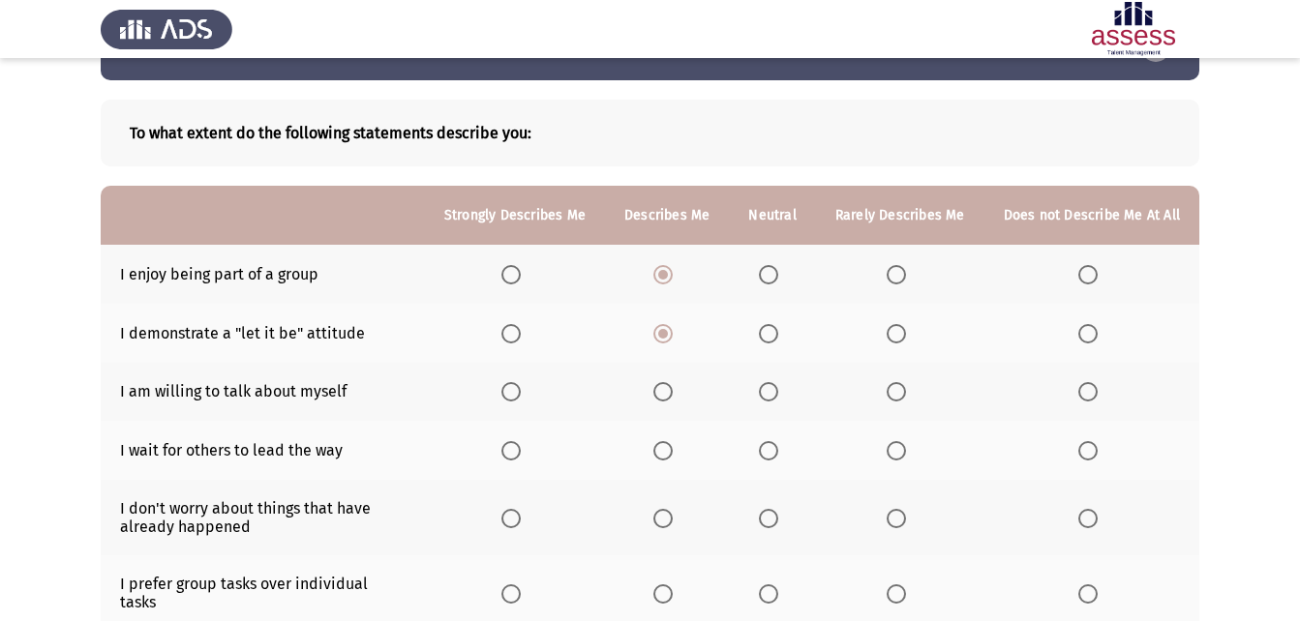
scroll to position [97, 0]
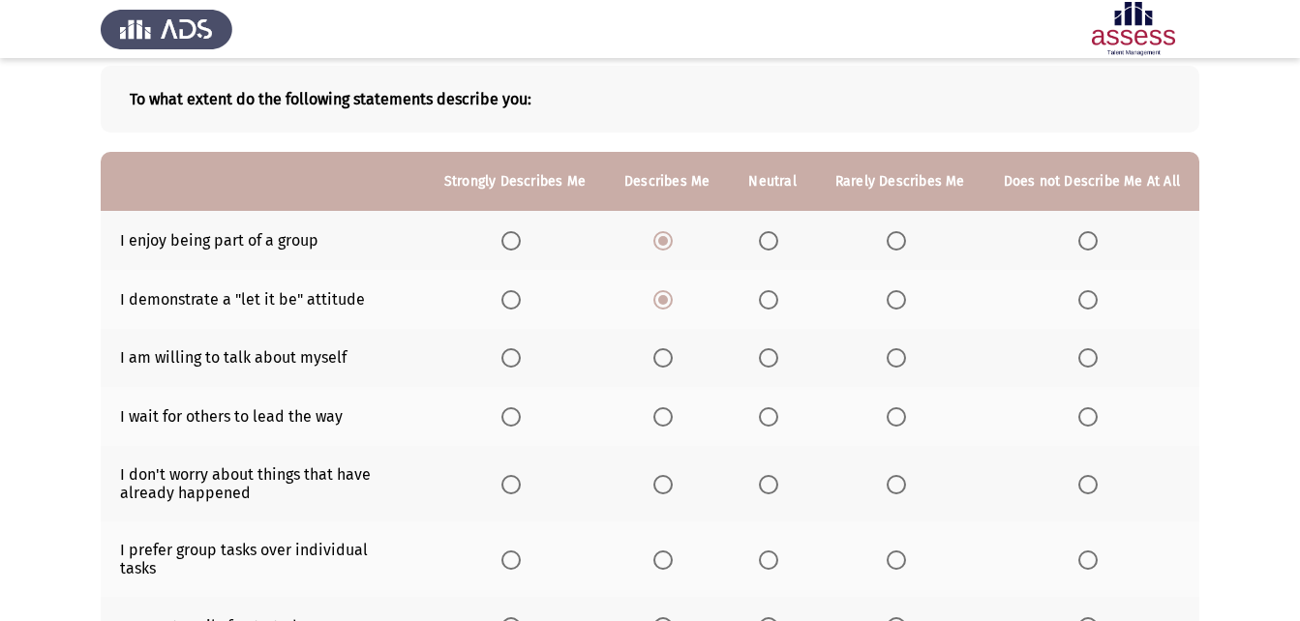
click at [903, 358] on span "Select an option" at bounding box center [895, 357] width 19 height 19
click at [903, 358] on input "Select an option" at bounding box center [895, 357] width 19 height 19
click at [673, 413] on span "Select an option" at bounding box center [662, 416] width 19 height 19
click at [673, 413] on input "Select an option" at bounding box center [662, 416] width 19 height 19
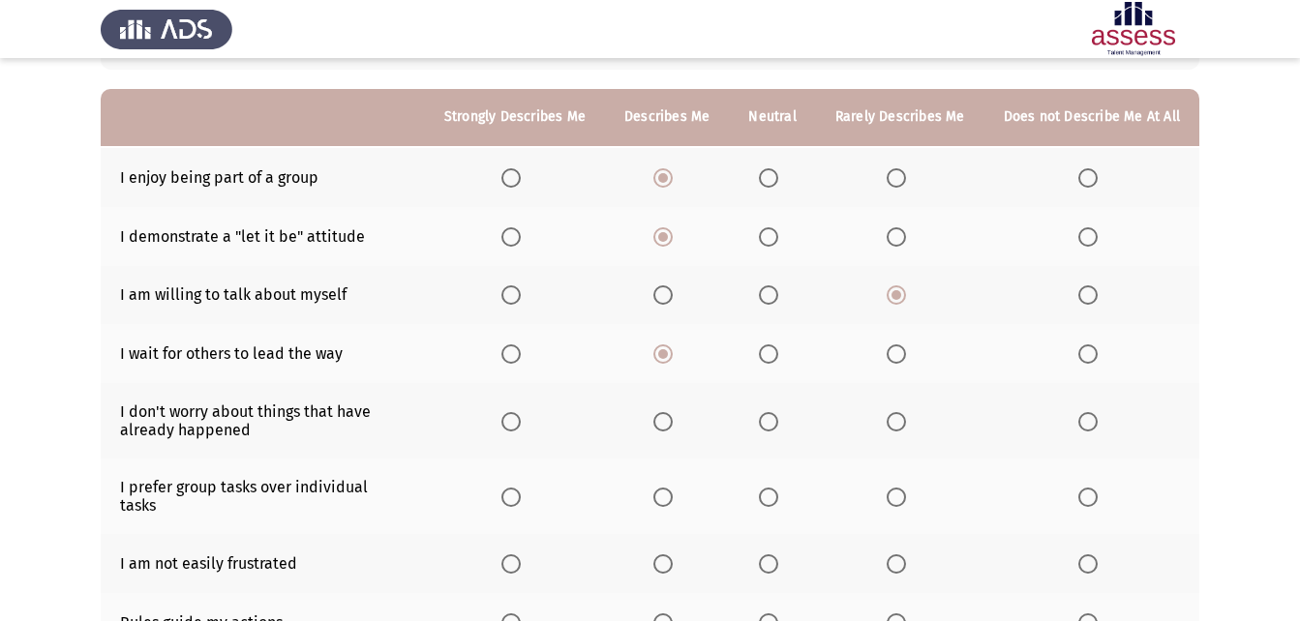
scroll to position [194, 0]
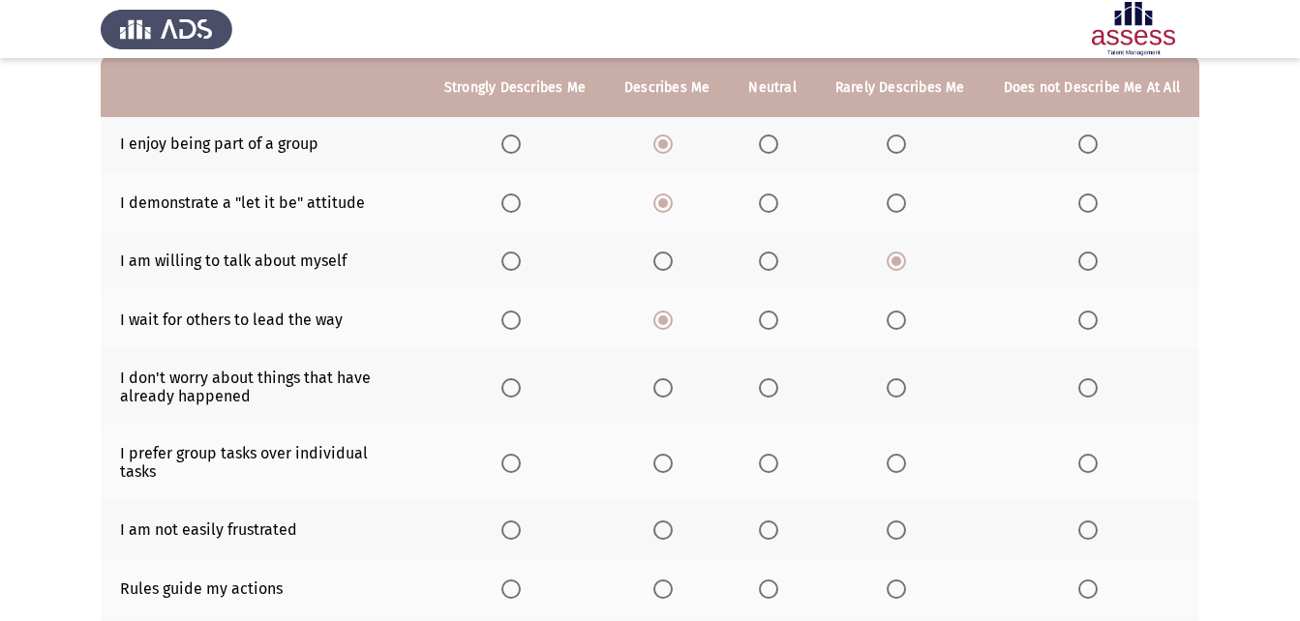
click at [680, 389] on label "Select an option" at bounding box center [666, 387] width 27 height 19
click at [673, 389] on input "Select an option" at bounding box center [662, 387] width 19 height 19
click at [673, 455] on span "Select an option" at bounding box center [662, 463] width 19 height 19
click at [673, 455] on input "Select an option" at bounding box center [662, 463] width 19 height 19
click at [771, 521] on span "Select an option" at bounding box center [768, 530] width 19 height 19
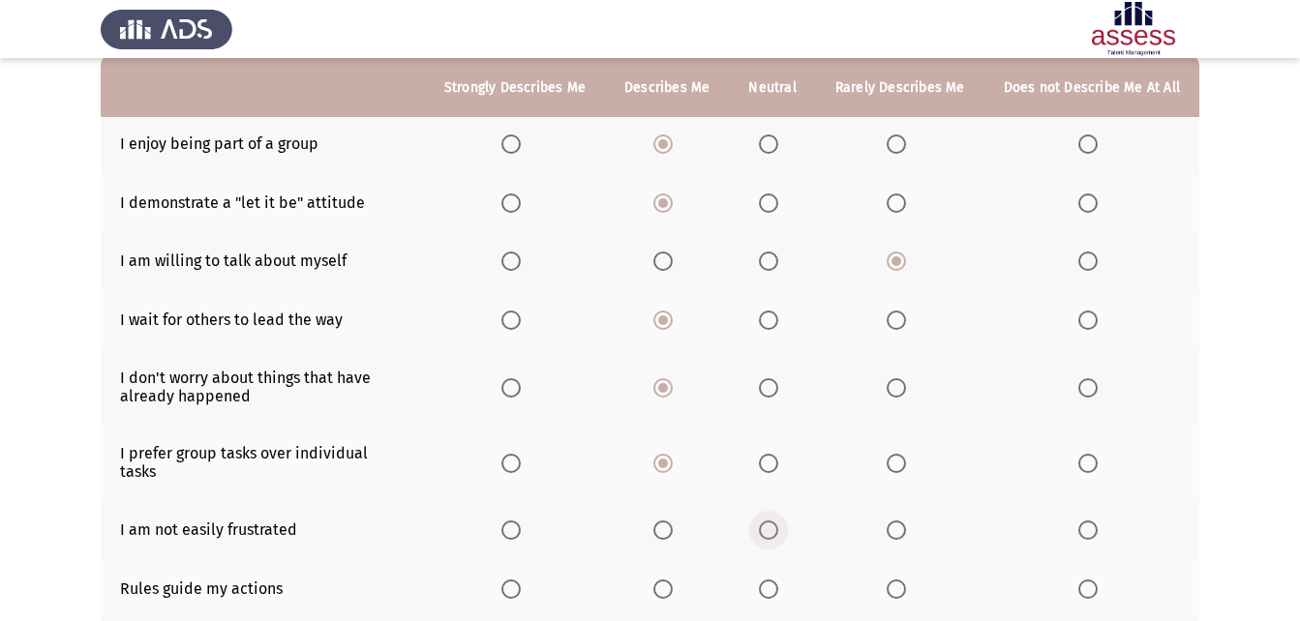
click at [771, 521] on input "Select an option" at bounding box center [768, 530] width 19 height 19
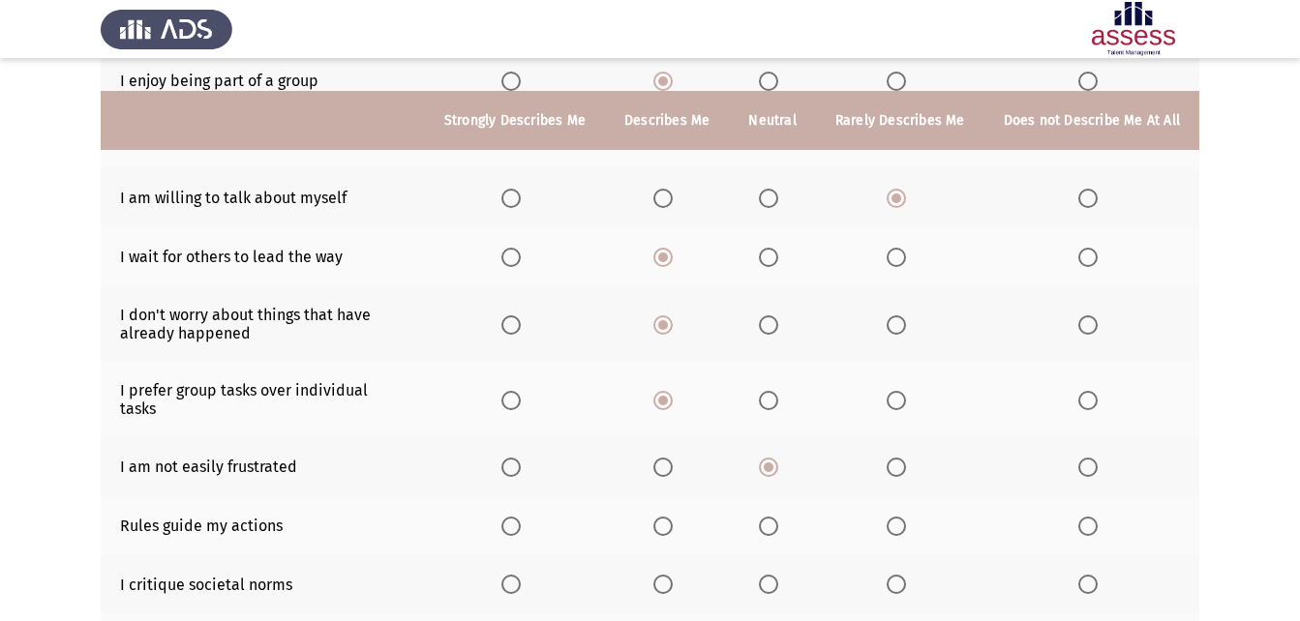
scroll to position [290, 0]
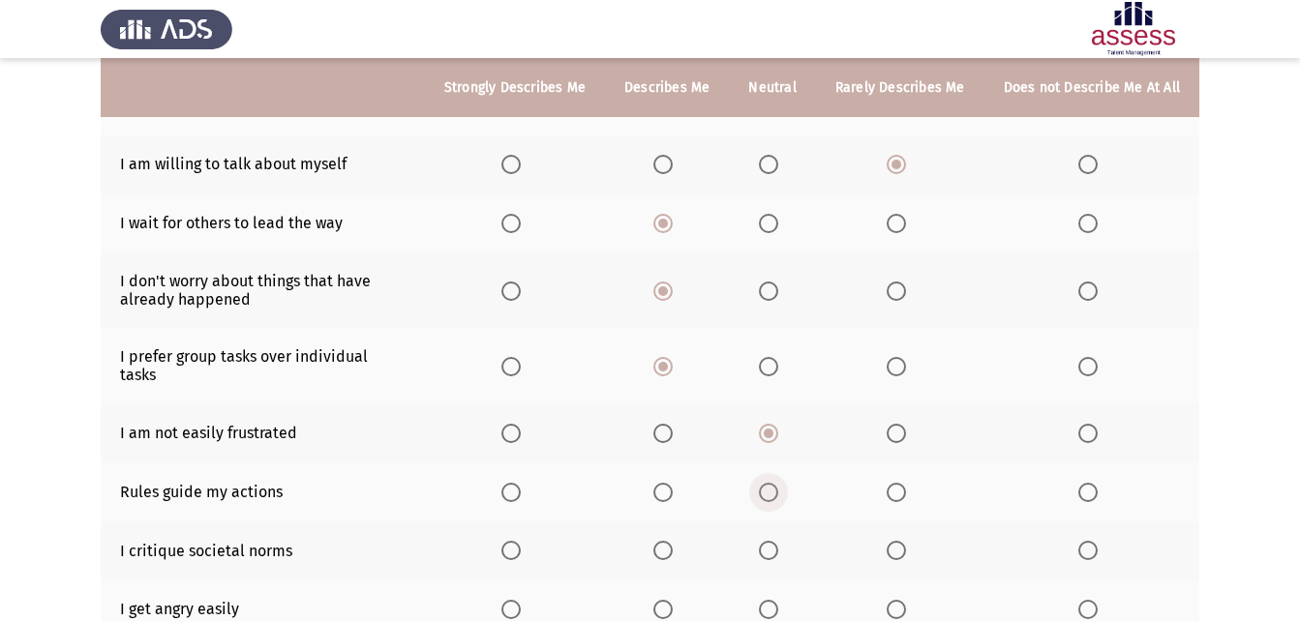
click at [772, 483] on span "Select an option" at bounding box center [768, 492] width 19 height 19
click at [772, 483] on input "Select an option" at bounding box center [768, 492] width 19 height 19
click at [667, 541] on span "Select an option" at bounding box center [662, 550] width 19 height 19
click at [667, 541] on input "Select an option" at bounding box center [662, 550] width 19 height 19
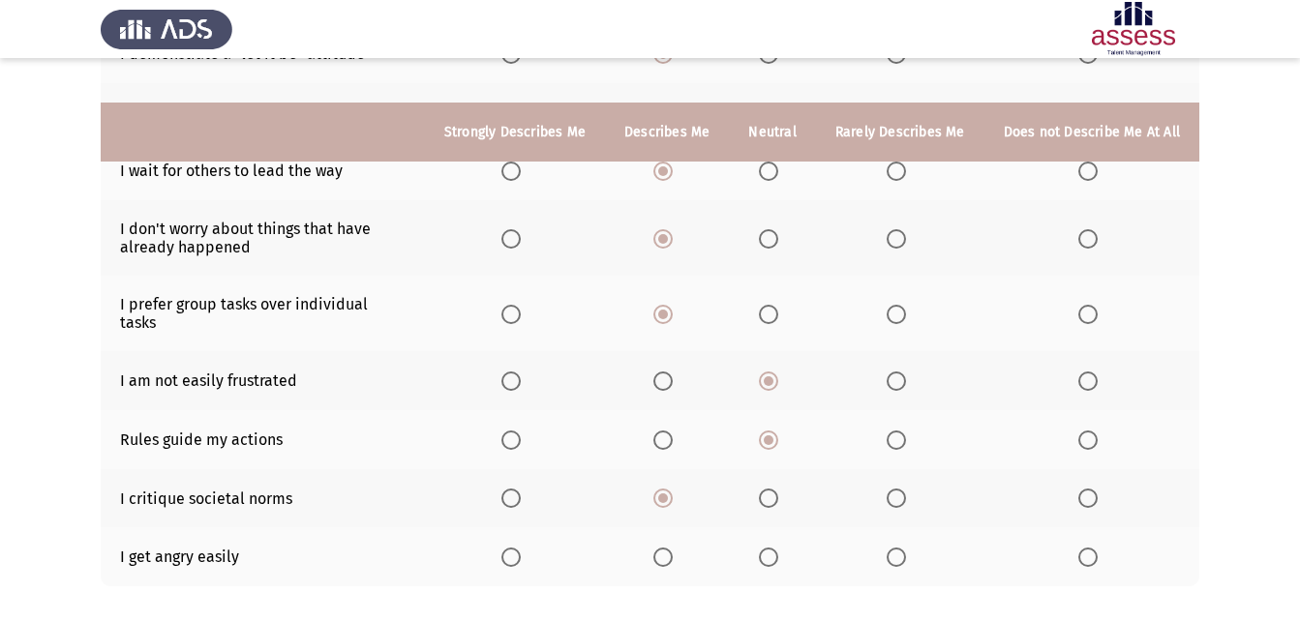
scroll to position [387, 0]
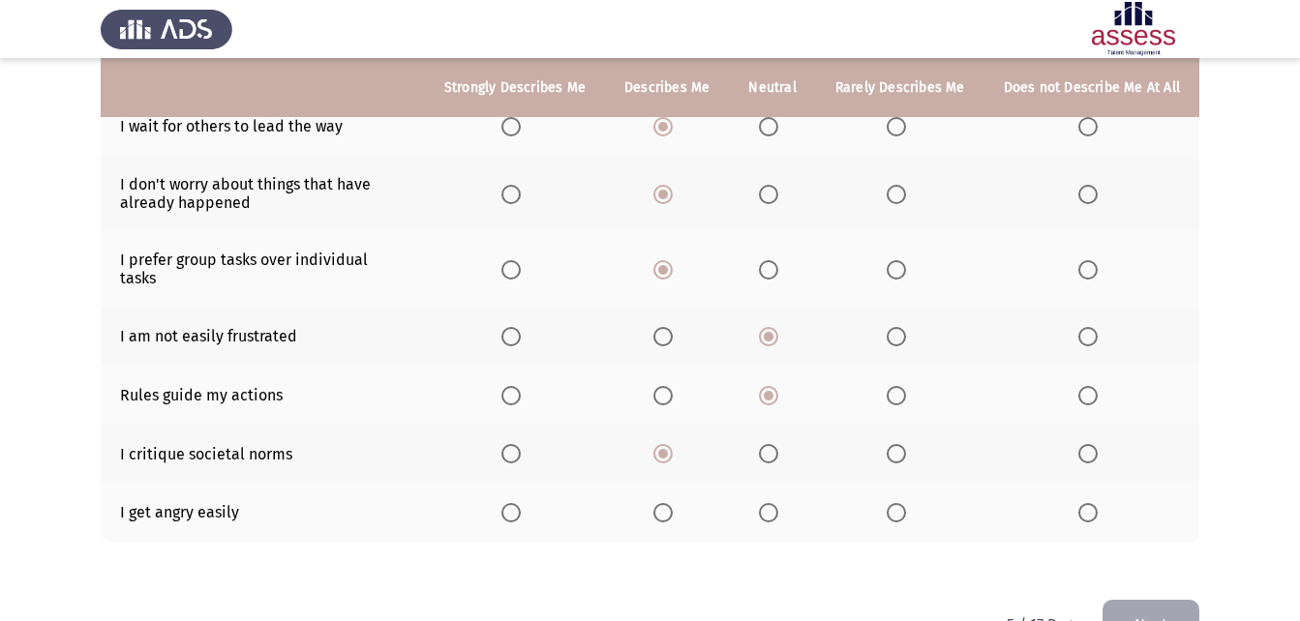
click at [778, 503] on span "Select an option" at bounding box center [768, 512] width 19 height 19
click at [778, 503] on input "Select an option" at bounding box center [768, 512] width 19 height 19
click at [1154, 607] on button "Next" at bounding box center [1150, 624] width 97 height 49
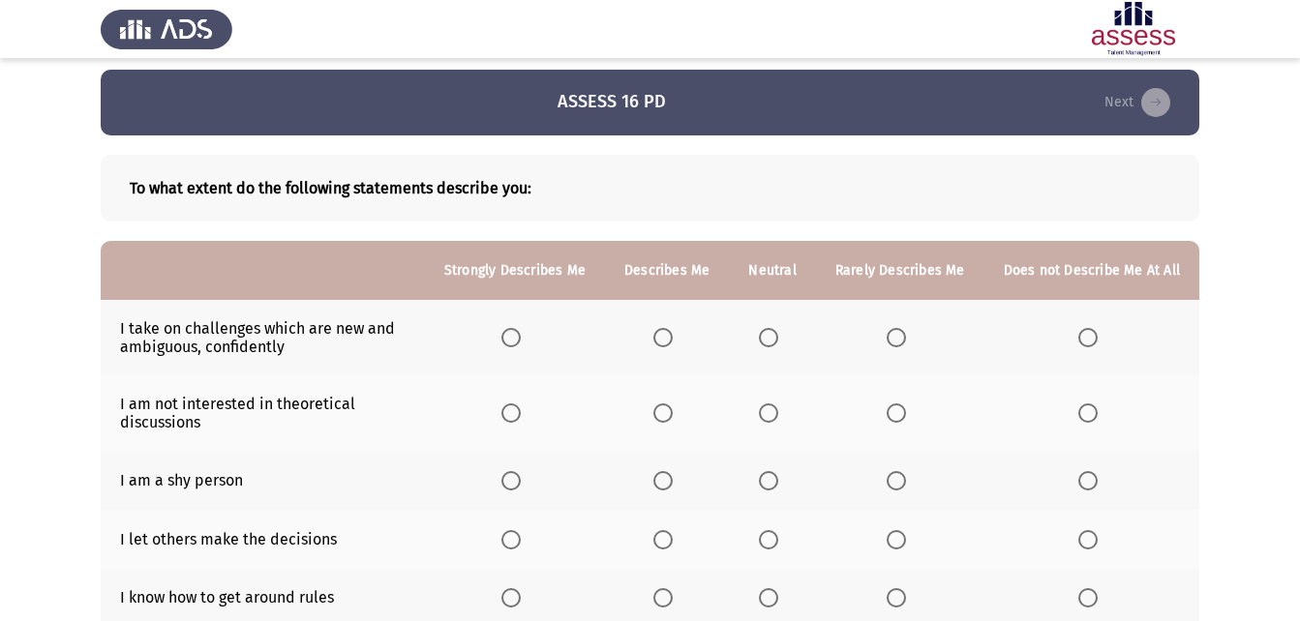
scroll to position [0, 0]
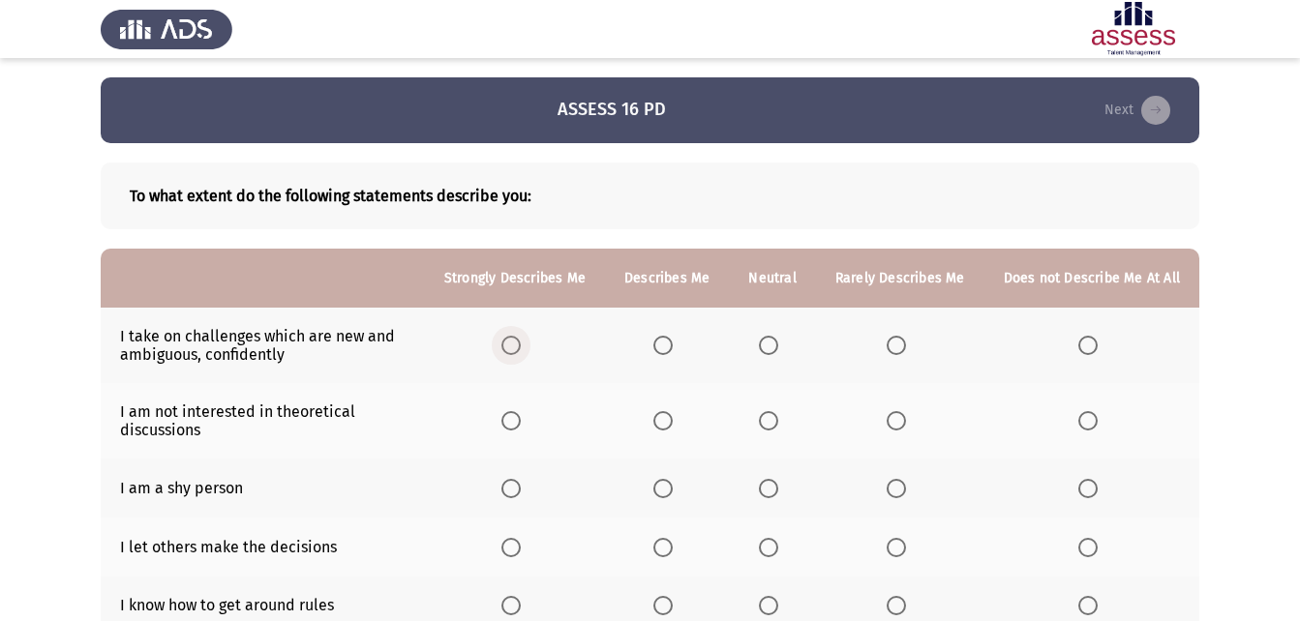
click at [518, 347] on span "Select an option" at bounding box center [510, 345] width 19 height 19
click at [518, 347] on input "Select an option" at bounding box center [510, 345] width 19 height 19
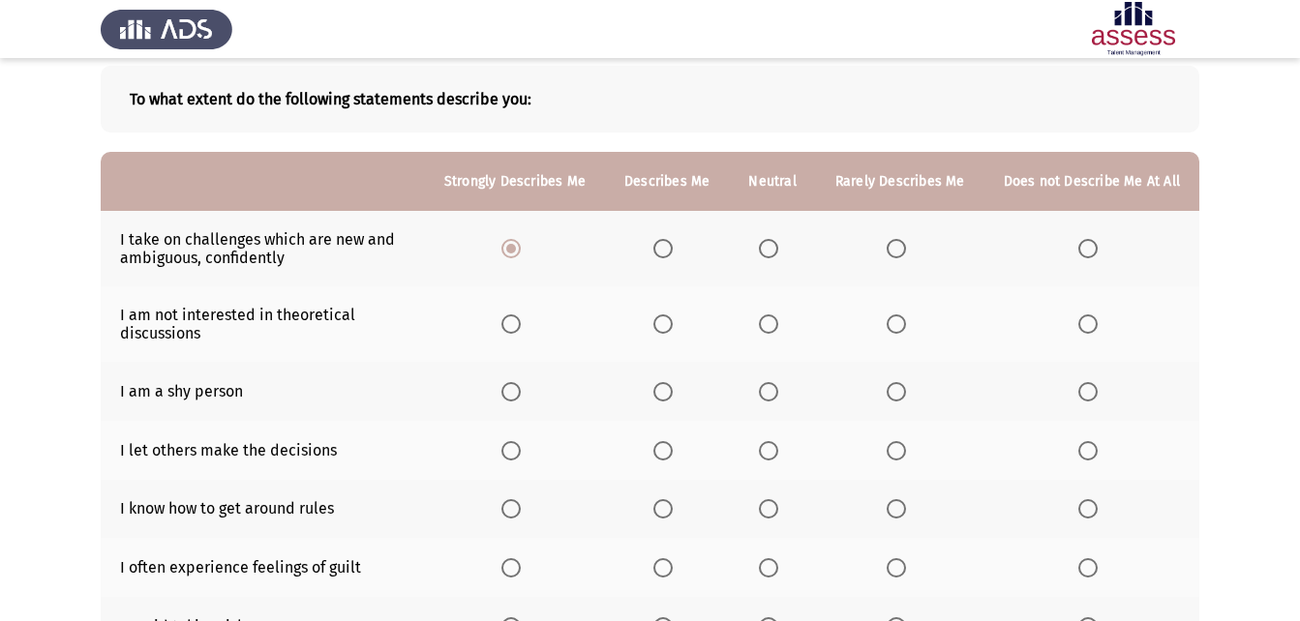
click at [1087, 315] on span "Select an option" at bounding box center [1087, 324] width 19 height 19
click at [1087, 315] on input "Select an option" at bounding box center [1087, 324] width 19 height 19
click at [770, 400] on span "Select an option" at bounding box center [768, 391] width 19 height 19
click at [770, 400] on input "Select an option" at bounding box center [768, 391] width 19 height 19
click at [680, 448] on label "Select an option" at bounding box center [666, 450] width 27 height 19
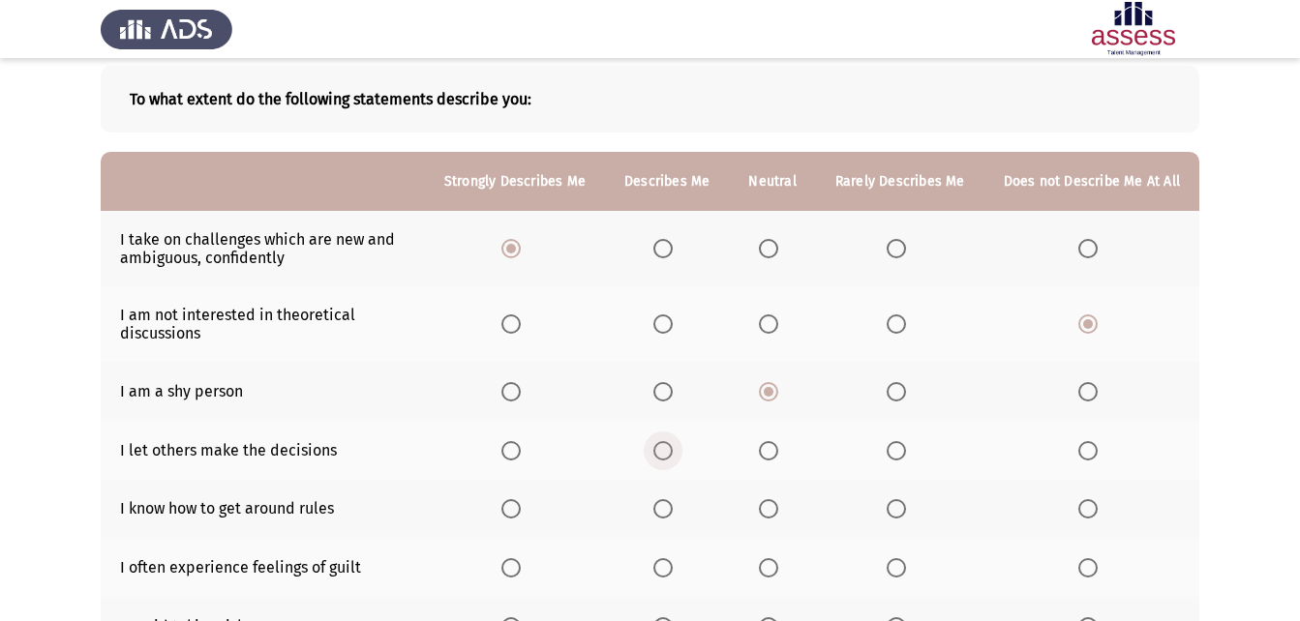
click at [673, 448] on input "Select an option" at bounding box center [662, 450] width 19 height 19
click at [521, 503] on span "Select an option" at bounding box center [510, 508] width 19 height 19
click at [521, 503] on input "Select an option" at bounding box center [510, 508] width 19 height 19
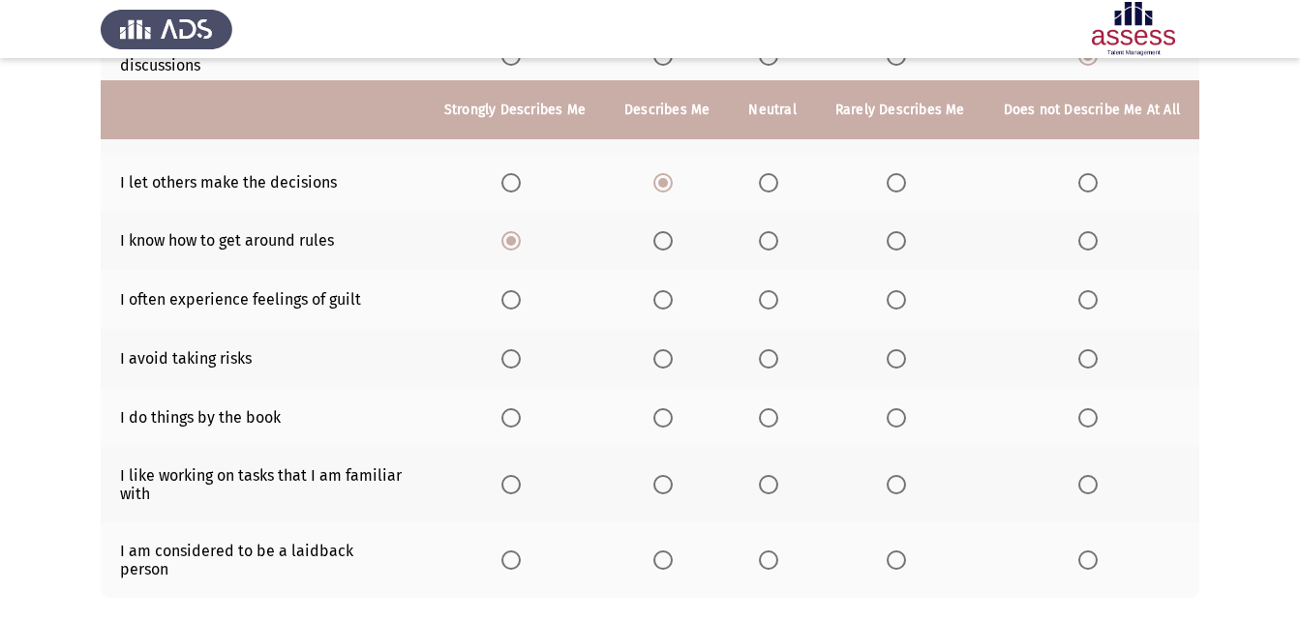
scroll to position [387, 0]
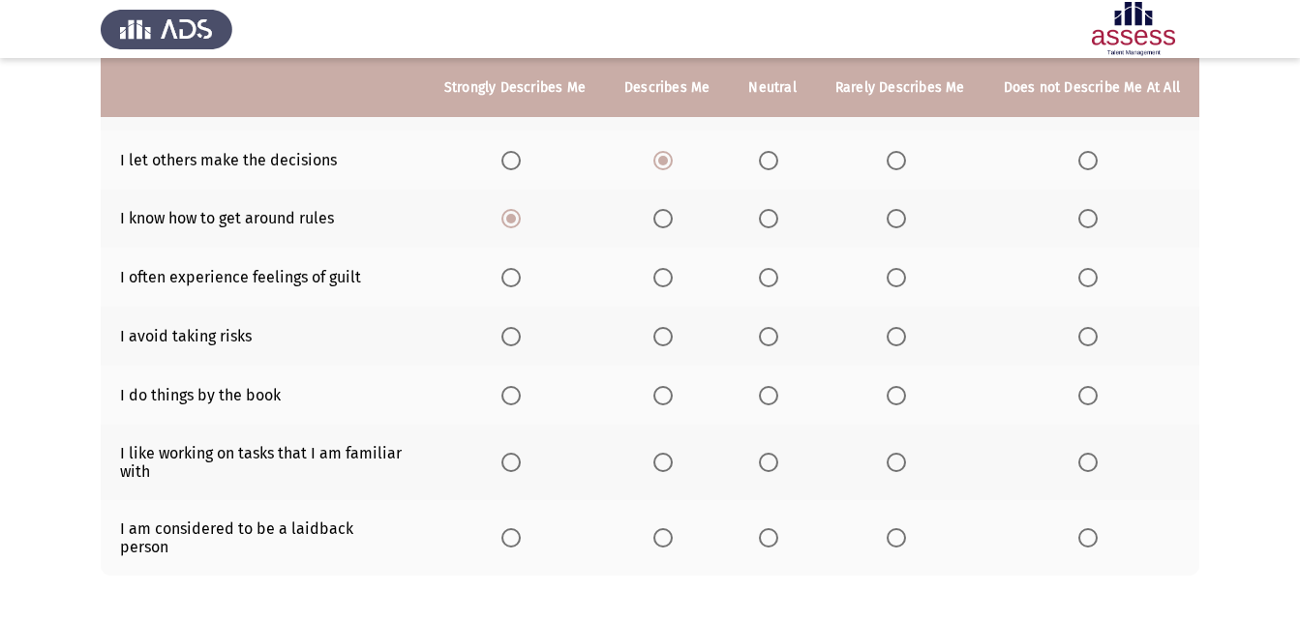
click at [669, 286] on span "Select an option" at bounding box center [662, 277] width 19 height 19
click at [669, 286] on input "Select an option" at bounding box center [662, 277] width 19 height 19
click at [894, 347] on th at bounding box center [900, 336] width 168 height 59
click at [887, 342] on th at bounding box center [900, 336] width 168 height 59
click at [890, 338] on span "Select an option" at bounding box center [895, 336] width 19 height 19
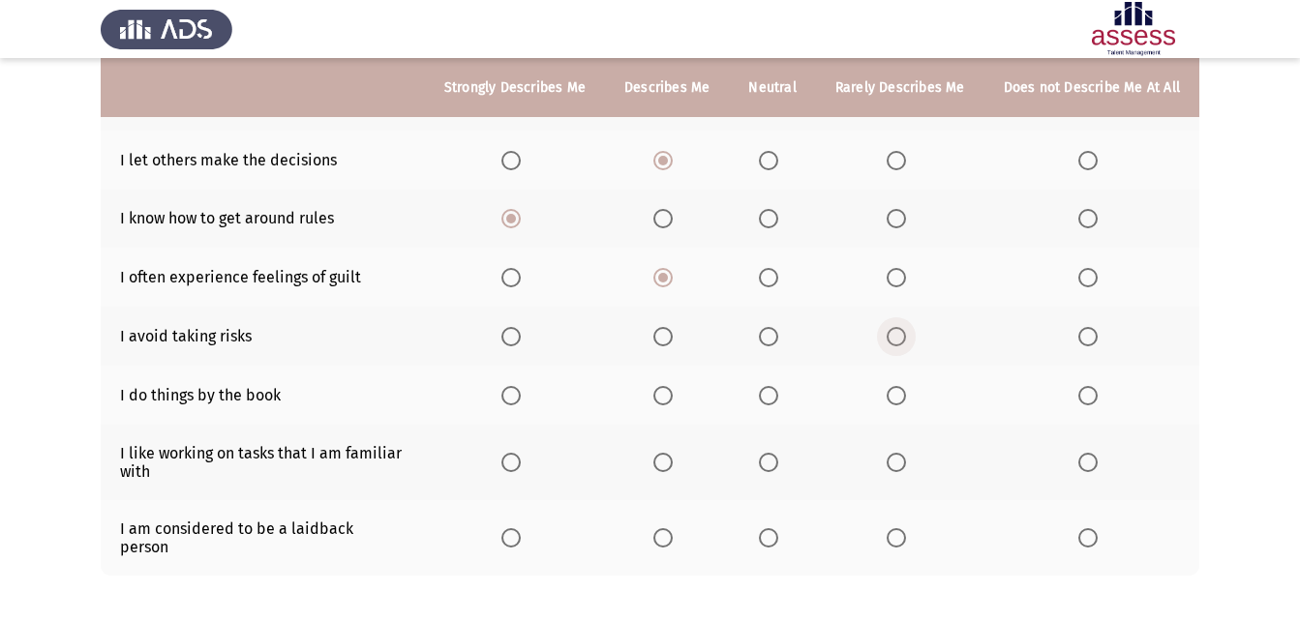
click at [890, 338] on input "Select an option" at bounding box center [895, 336] width 19 height 19
click at [520, 393] on span "Select an option" at bounding box center [510, 395] width 19 height 19
click at [520, 393] on input "Select an option" at bounding box center [510, 395] width 19 height 19
click at [514, 463] on span "Select an option" at bounding box center [510, 462] width 19 height 19
click at [514, 463] on input "Select an option" at bounding box center [510, 462] width 19 height 19
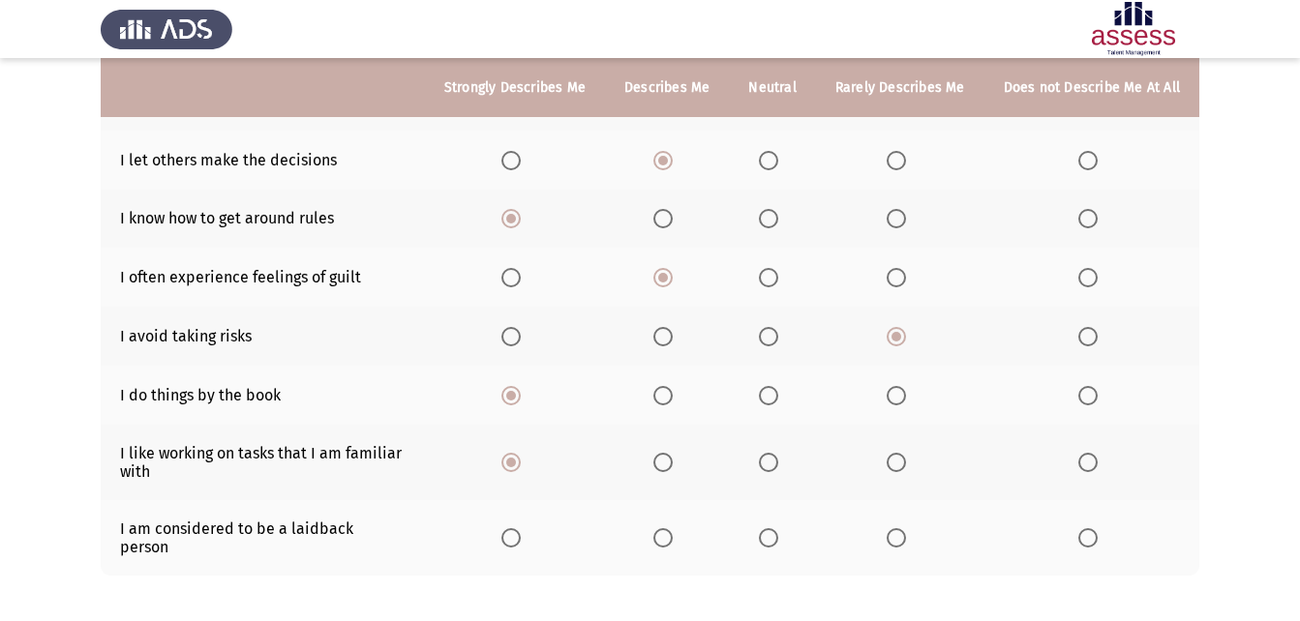
click at [768, 538] on span "Select an option" at bounding box center [768, 538] width 0 height 0
click at [774, 528] on input "Select an option" at bounding box center [768, 537] width 19 height 19
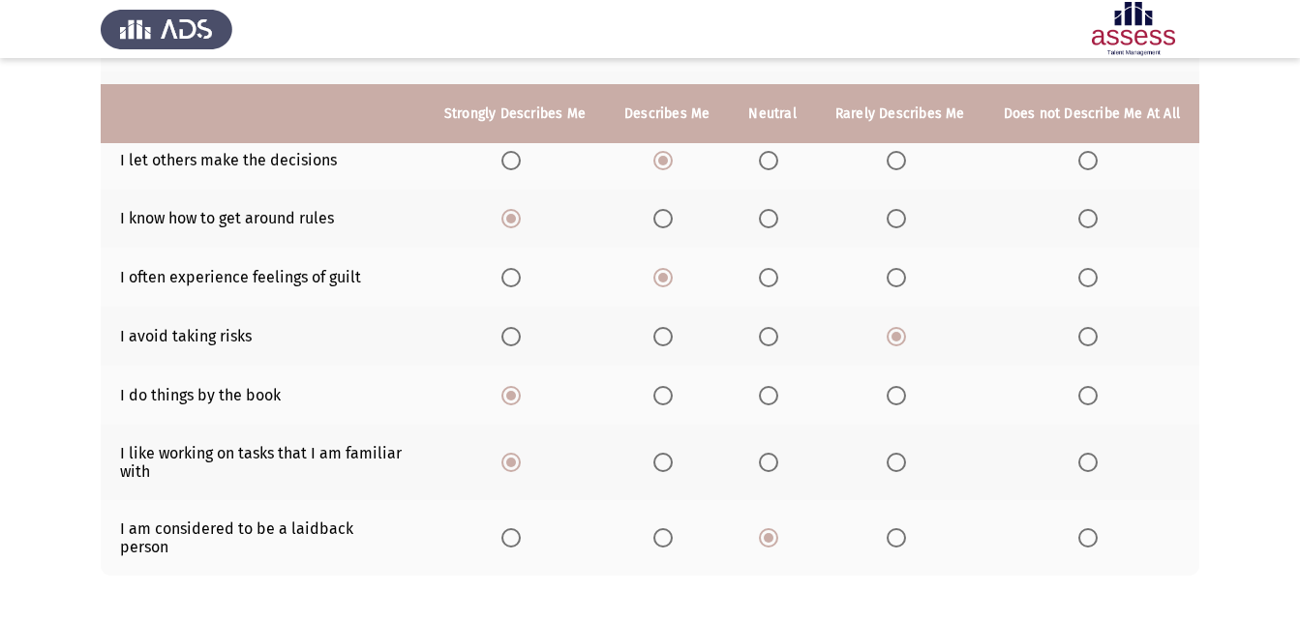
scroll to position [460, 0]
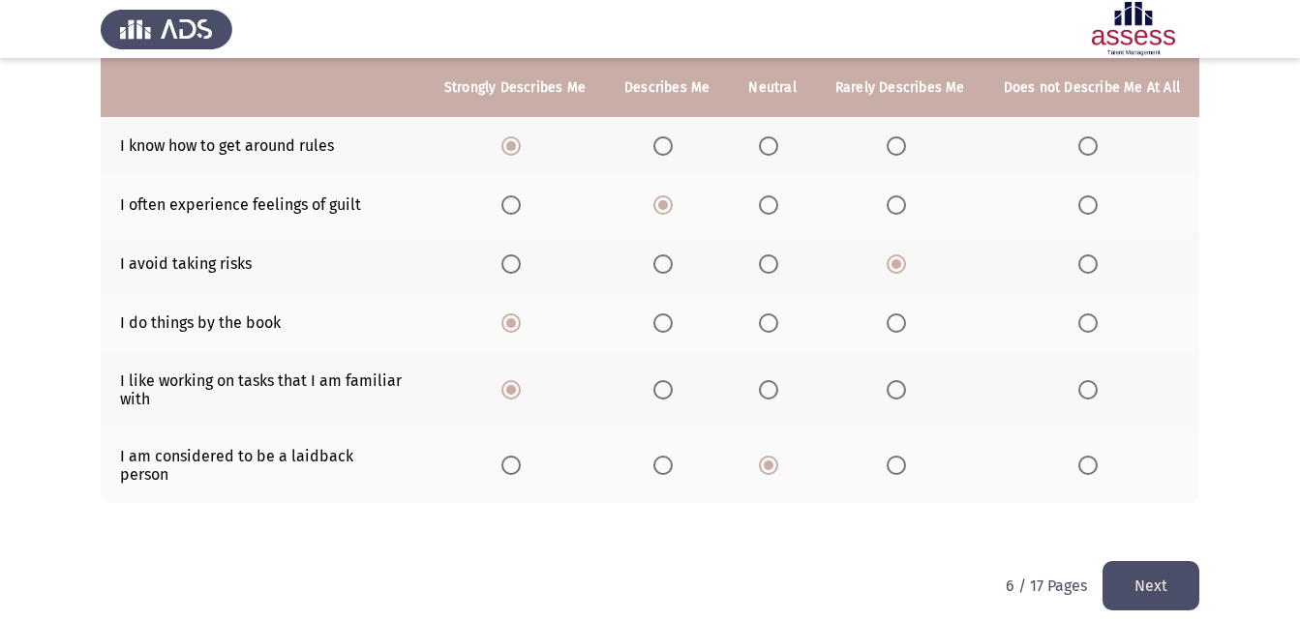
click at [1171, 576] on button "Next" at bounding box center [1150, 585] width 97 height 49
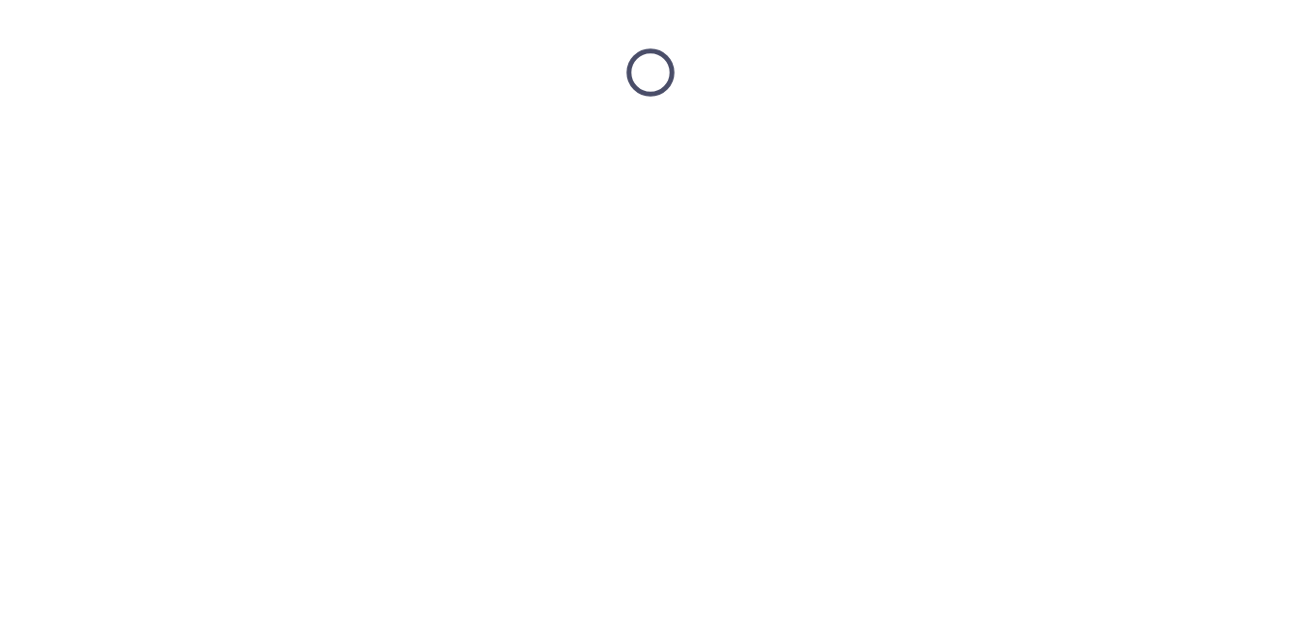
scroll to position [0, 0]
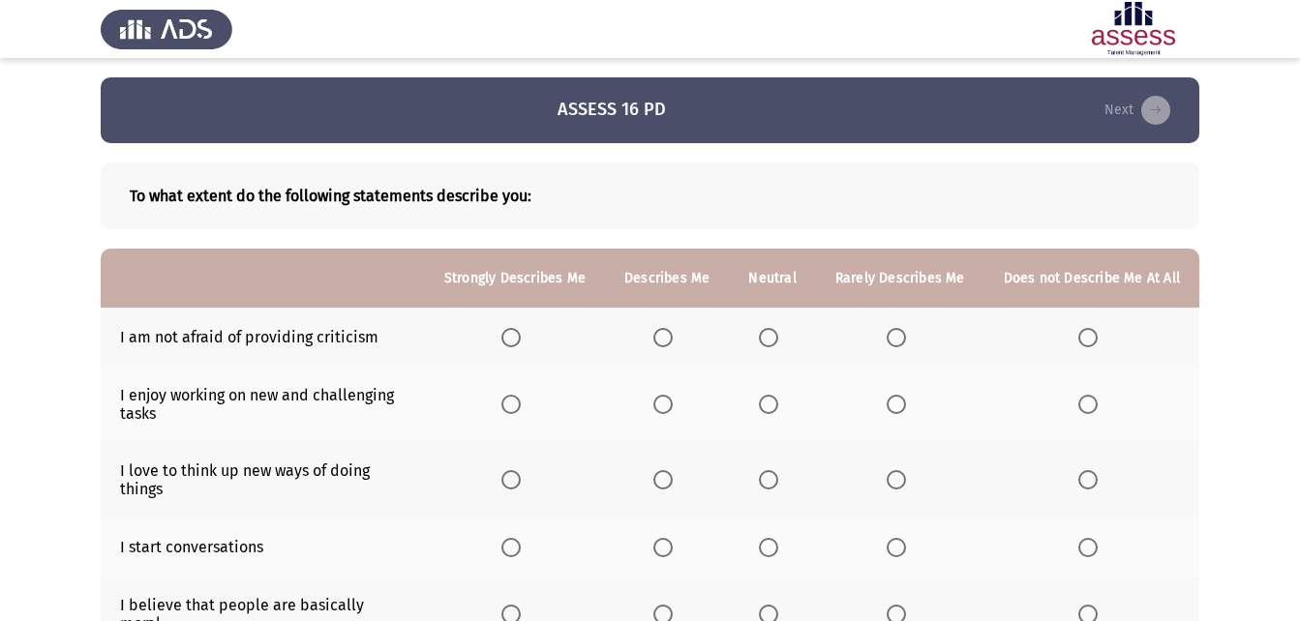
click at [776, 338] on span "Select an option" at bounding box center [768, 337] width 19 height 19
click at [776, 338] on input "Select an option" at bounding box center [768, 337] width 19 height 19
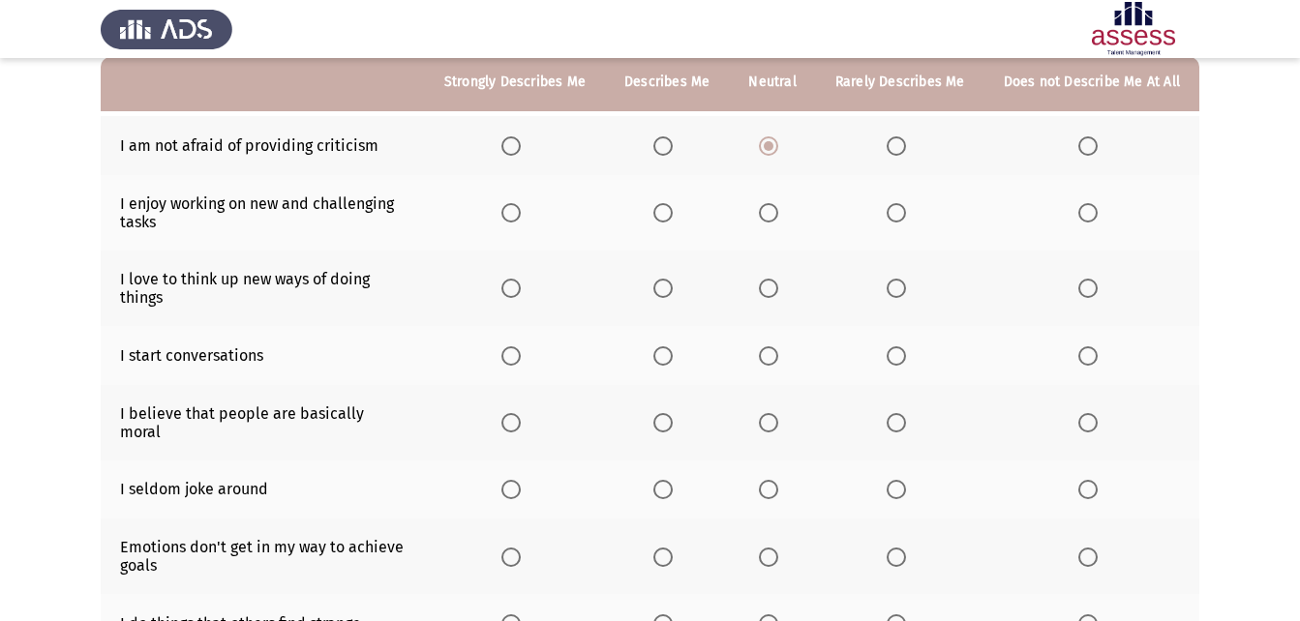
scroll to position [194, 0]
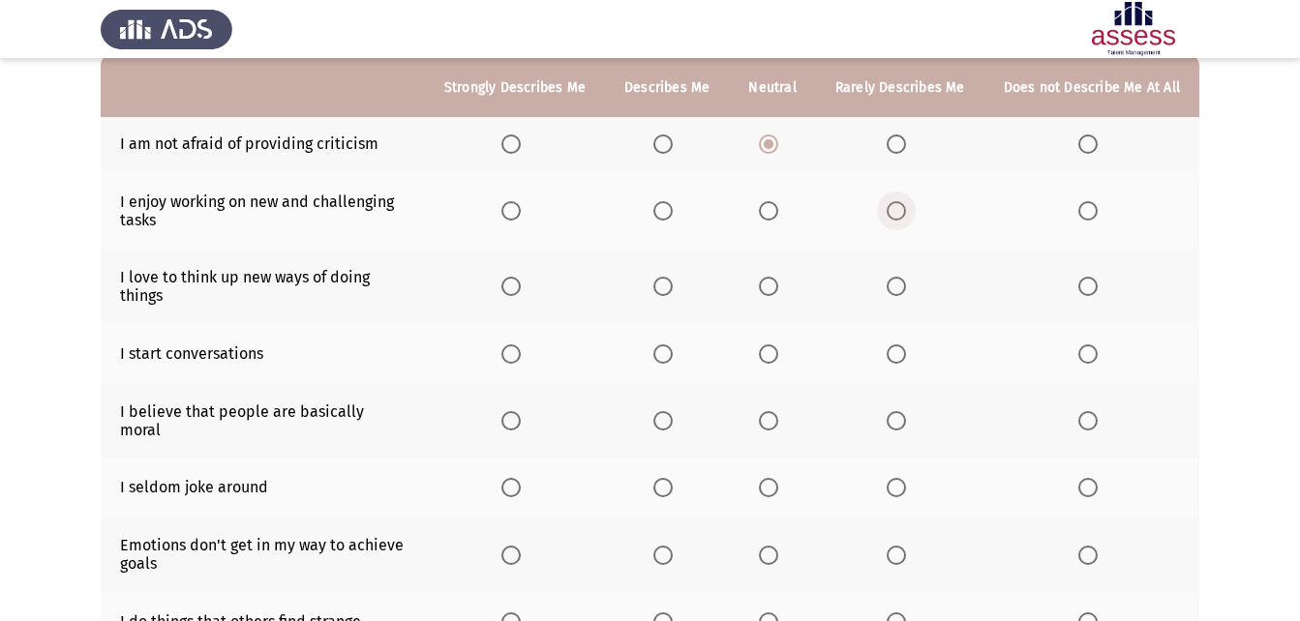
click at [898, 218] on span "Select an option" at bounding box center [895, 210] width 19 height 19
click at [898, 218] on input "Select an option" at bounding box center [895, 210] width 19 height 19
click at [520, 289] on span "Select an option" at bounding box center [510, 286] width 19 height 19
click at [520, 289] on input "Select an option" at bounding box center [510, 286] width 19 height 19
click at [663, 356] on span "Select an option" at bounding box center [662, 354] width 19 height 19
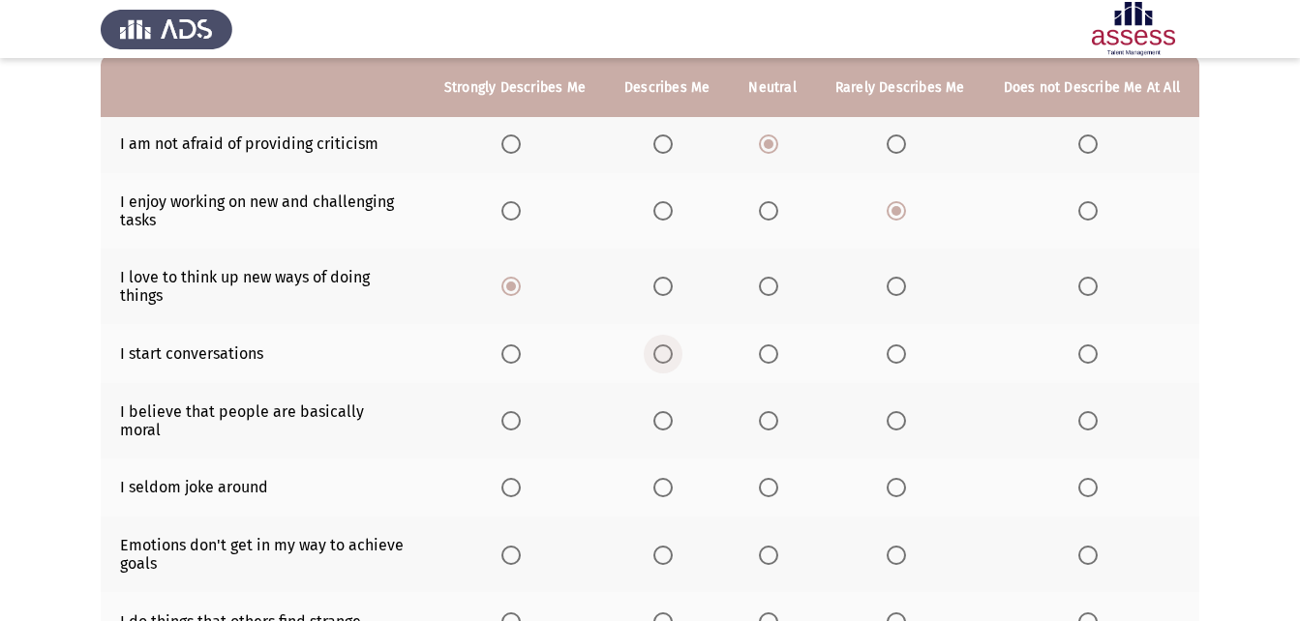
click at [663, 356] on input "Select an option" at bounding box center [662, 354] width 19 height 19
click at [518, 411] on span "Select an option" at bounding box center [510, 420] width 19 height 19
click at [518, 411] on input "Select an option" at bounding box center [510, 420] width 19 height 19
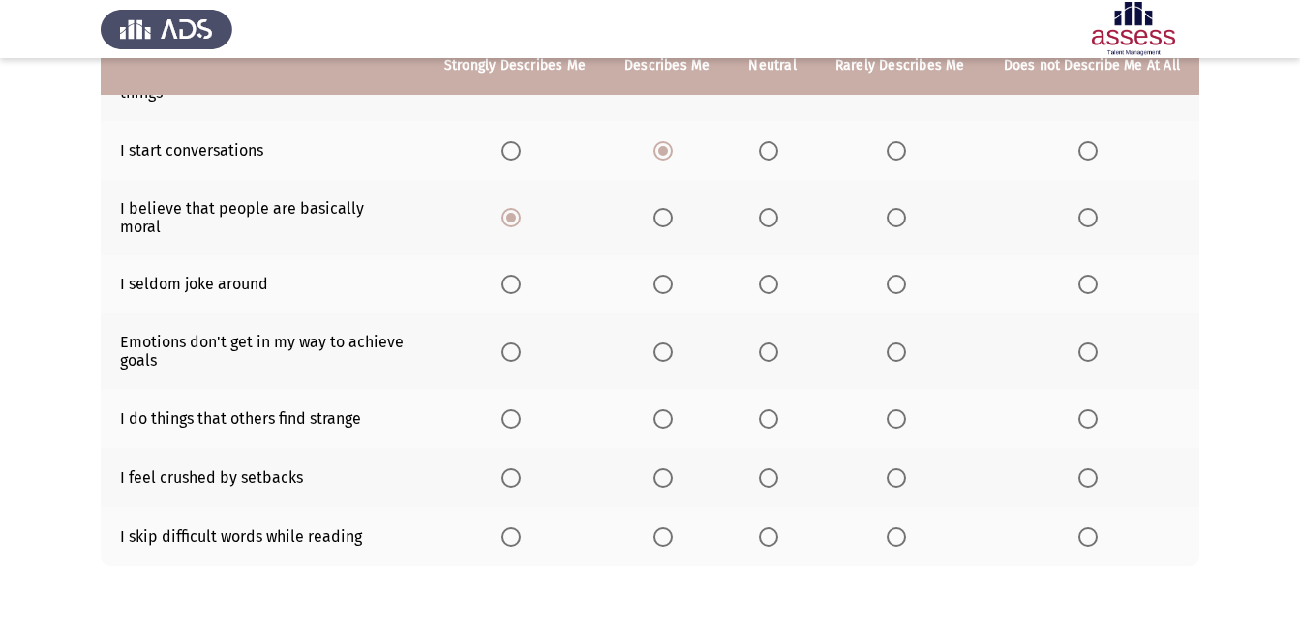
scroll to position [363, 0]
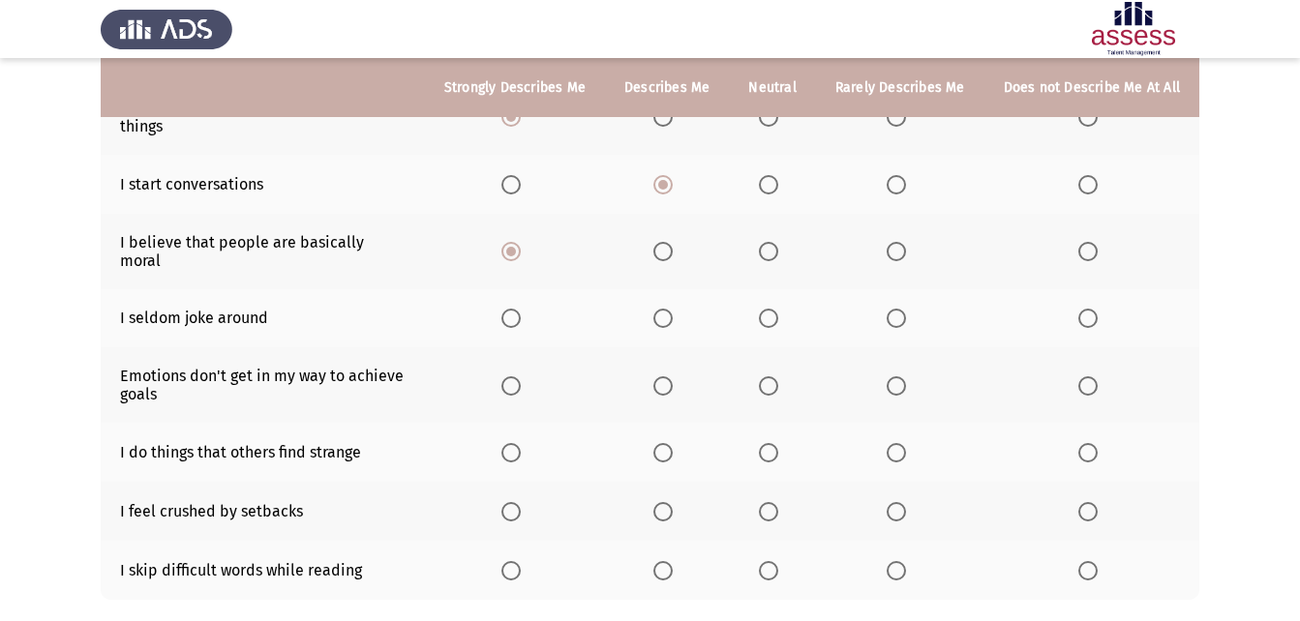
click at [528, 309] on label "Select an option" at bounding box center [514, 318] width 27 height 19
click at [521, 309] on input "Select an option" at bounding box center [510, 318] width 19 height 19
click at [906, 376] on span "Select an option" at bounding box center [895, 385] width 19 height 19
click at [906, 376] on input "Select an option" at bounding box center [895, 385] width 19 height 19
drag, startPoint x: 529, startPoint y: 433, endPoint x: 635, endPoint y: 444, distance: 106.1
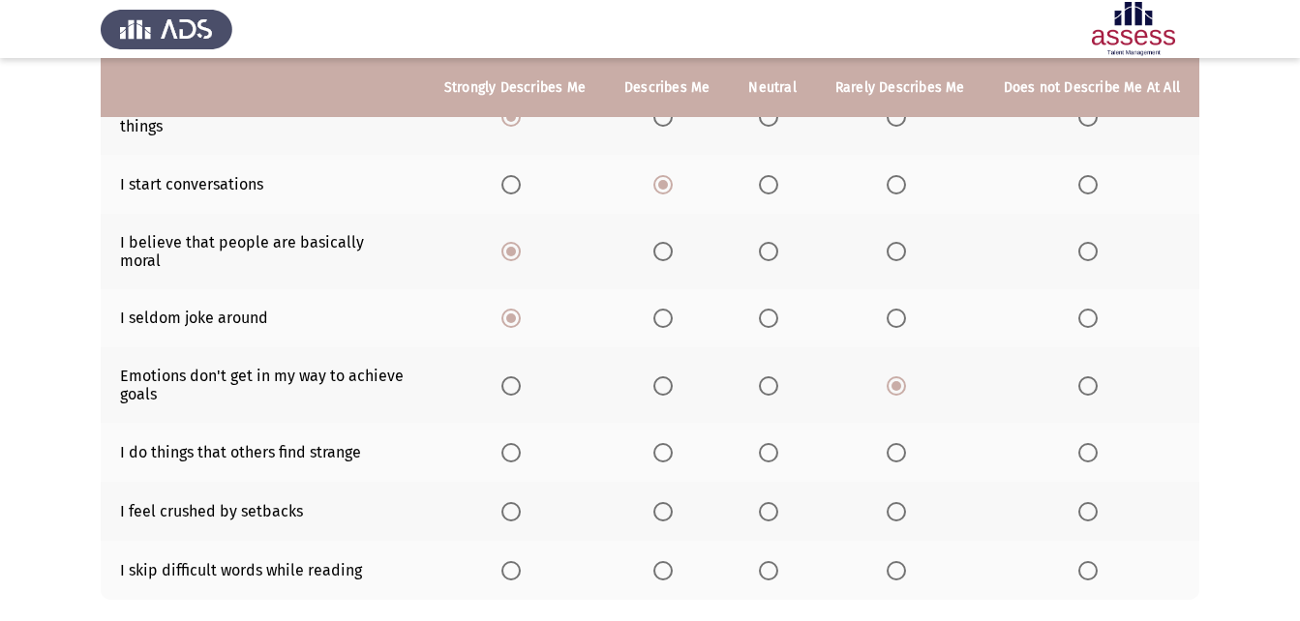
click at [619, 445] on tr "I do things that others find strange" at bounding box center [650, 452] width 1098 height 59
click at [673, 443] on span "Select an option" at bounding box center [662, 452] width 19 height 19
click at [673, 443] on input "Select an option" at bounding box center [662, 452] width 19 height 19
click at [767, 502] on span "Select an option" at bounding box center [768, 511] width 19 height 19
click at [767, 502] on input "Select an option" at bounding box center [768, 511] width 19 height 19
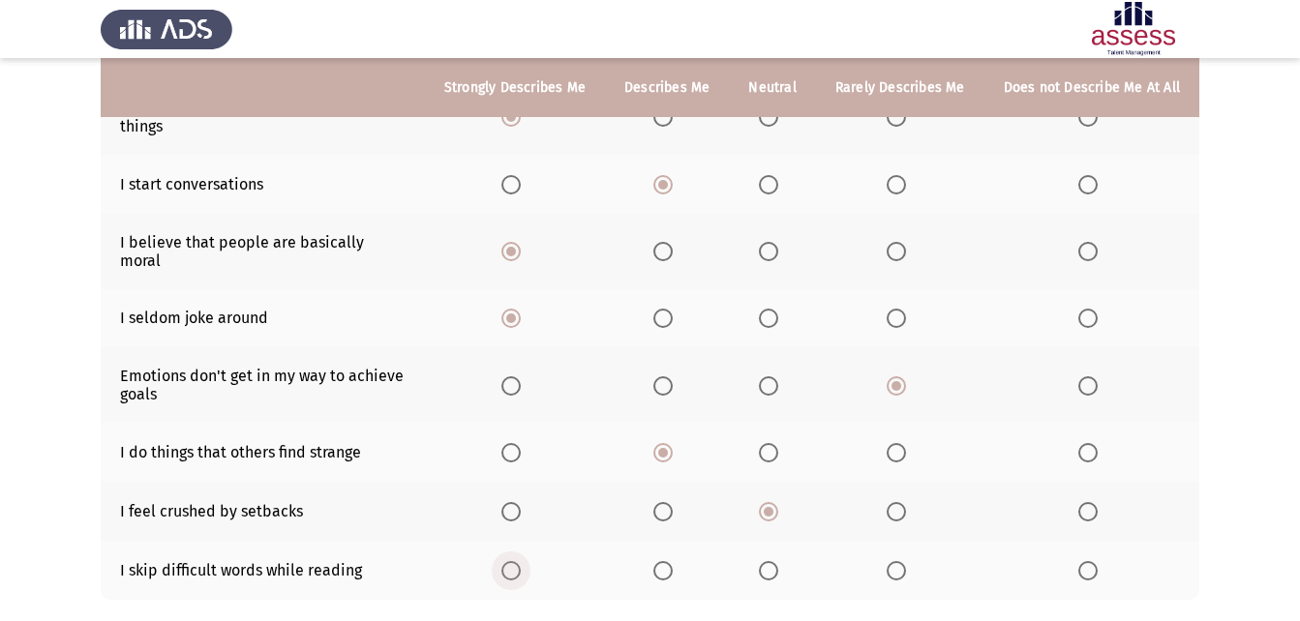
click at [528, 561] on label "Select an option" at bounding box center [514, 570] width 27 height 19
click at [521, 561] on input "Select an option" at bounding box center [510, 570] width 19 height 19
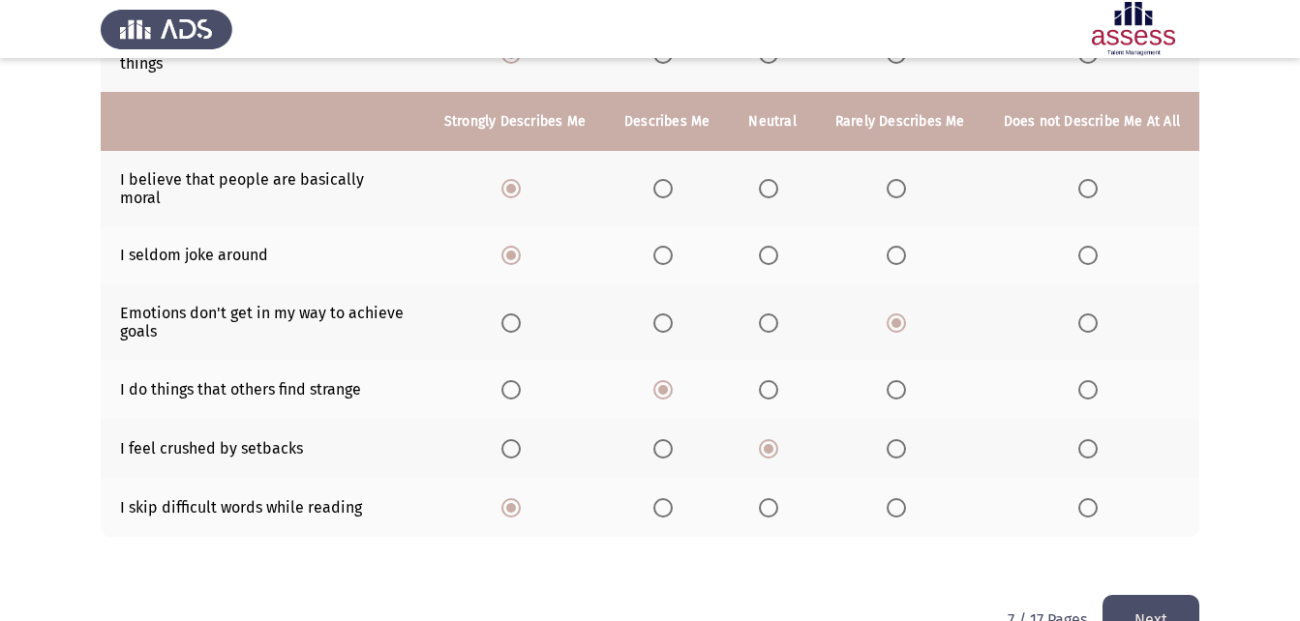
scroll to position [460, 0]
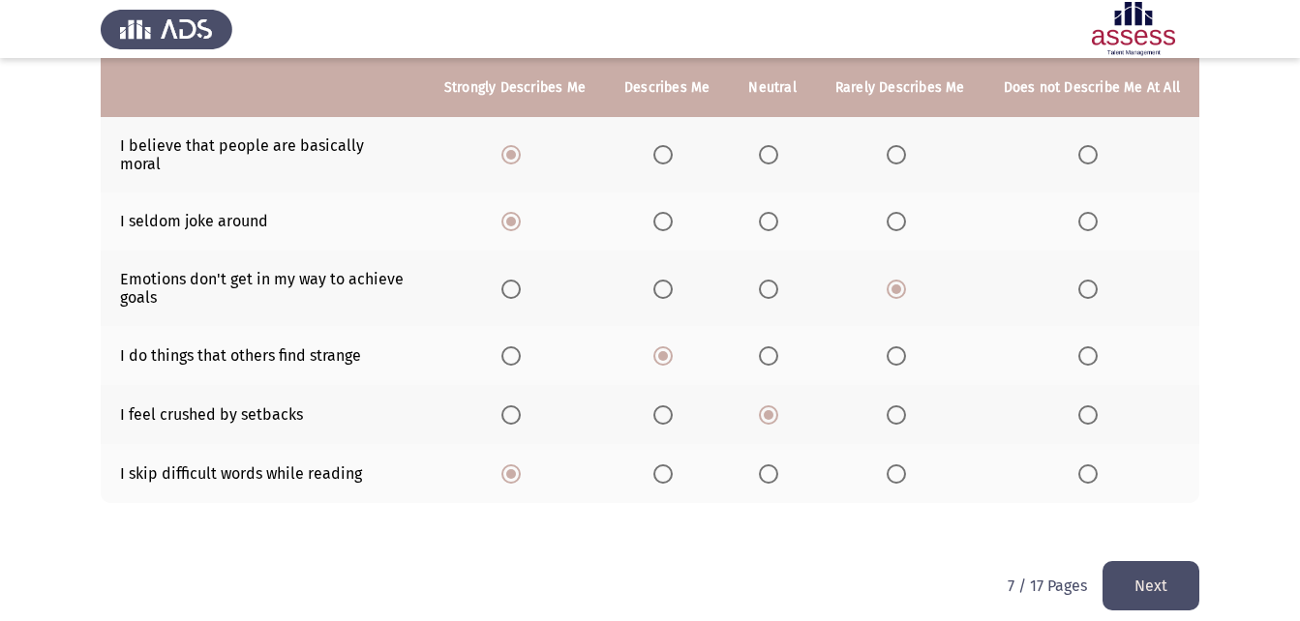
click at [1141, 561] on button "Next" at bounding box center [1150, 585] width 97 height 49
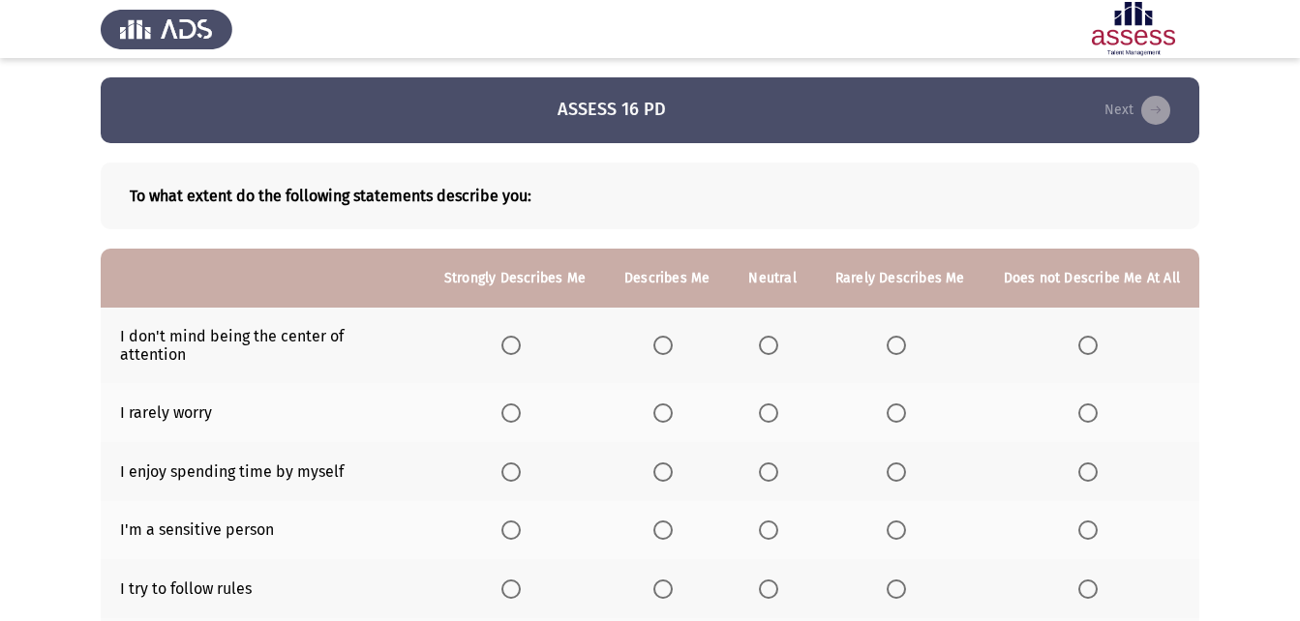
click at [776, 404] on span "Select an option" at bounding box center [768, 413] width 19 height 19
click at [776, 404] on input "Select an option" at bounding box center [768, 413] width 19 height 19
click at [669, 463] on span "Select an option" at bounding box center [662, 472] width 19 height 19
click at [669, 463] on input "Select an option" at bounding box center [662, 472] width 19 height 19
click at [673, 521] on span "Select an option" at bounding box center [662, 530] width 19 height 19
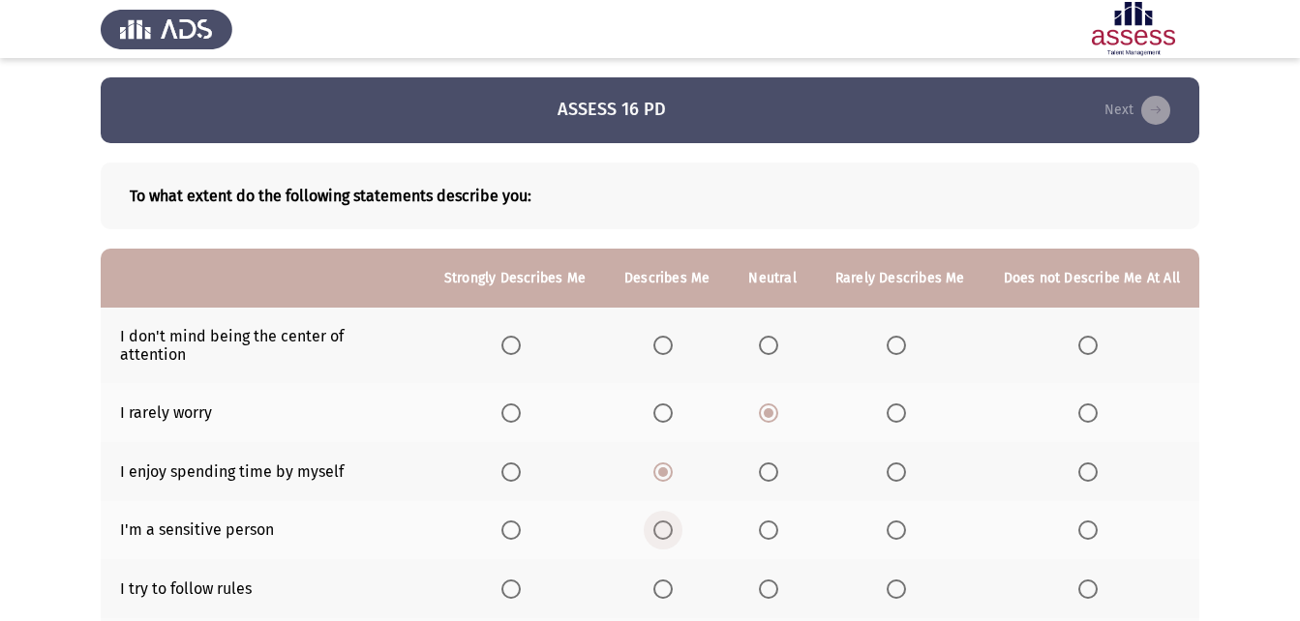
click at [673, 521] on input "Select an option" at bounding box center [662, 530] width 19 height 19
click at [778, 580] on span "Select an option" at bounding box center [768, 589] width 19 height 19
click at [778, 580] on input "Select an option" at bounding box center [768, 589] width 19 height 19
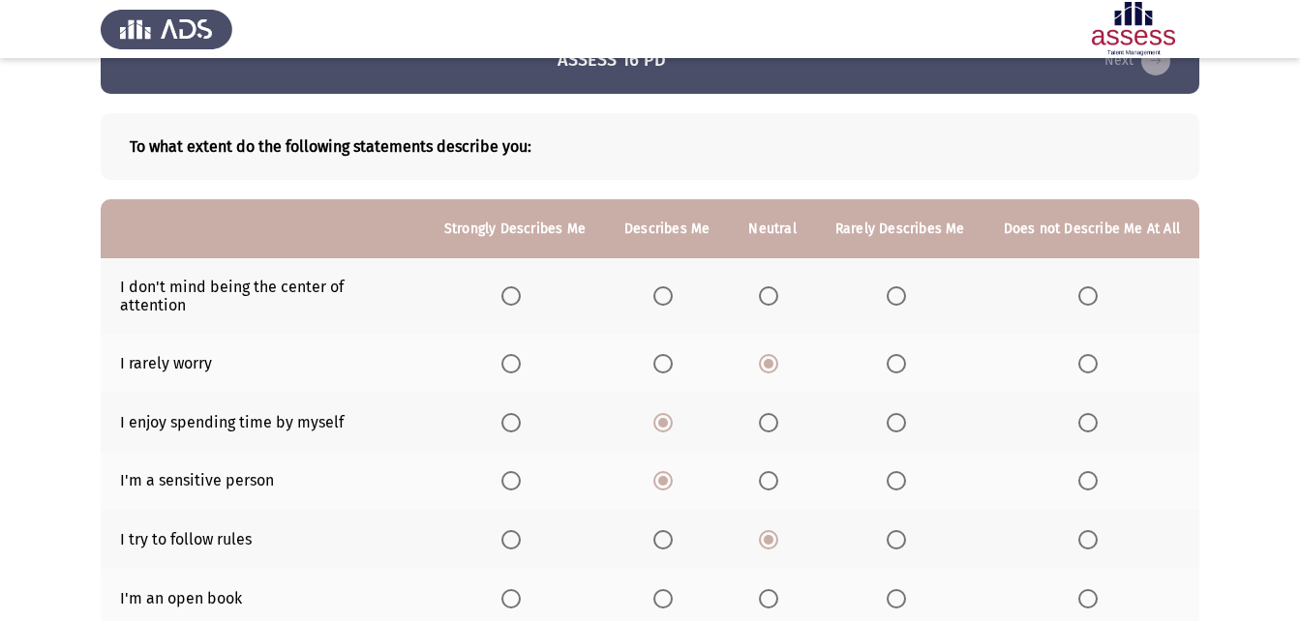
scroll to position [97, 0]
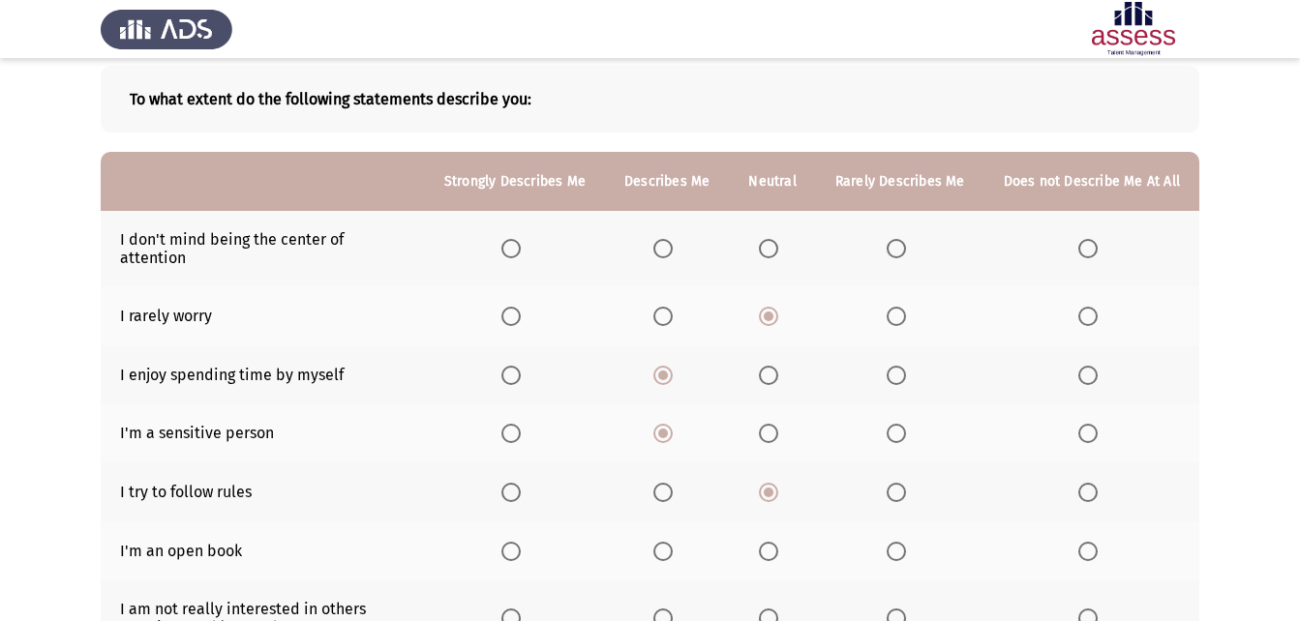
click at [668, 483] on span "Select an option" at bounding box center [662, 492] width 19 height 19
click at [668, 483] on input "Select an option" at bounding box center [662, 492] width 19 height 19
click at [673, 542] on span "Select an option" at bounding box center [662, 551] width 19 height 19
click at [673, 542] on input "Select an option" at bounding box center [662, 551] width 19 height 19
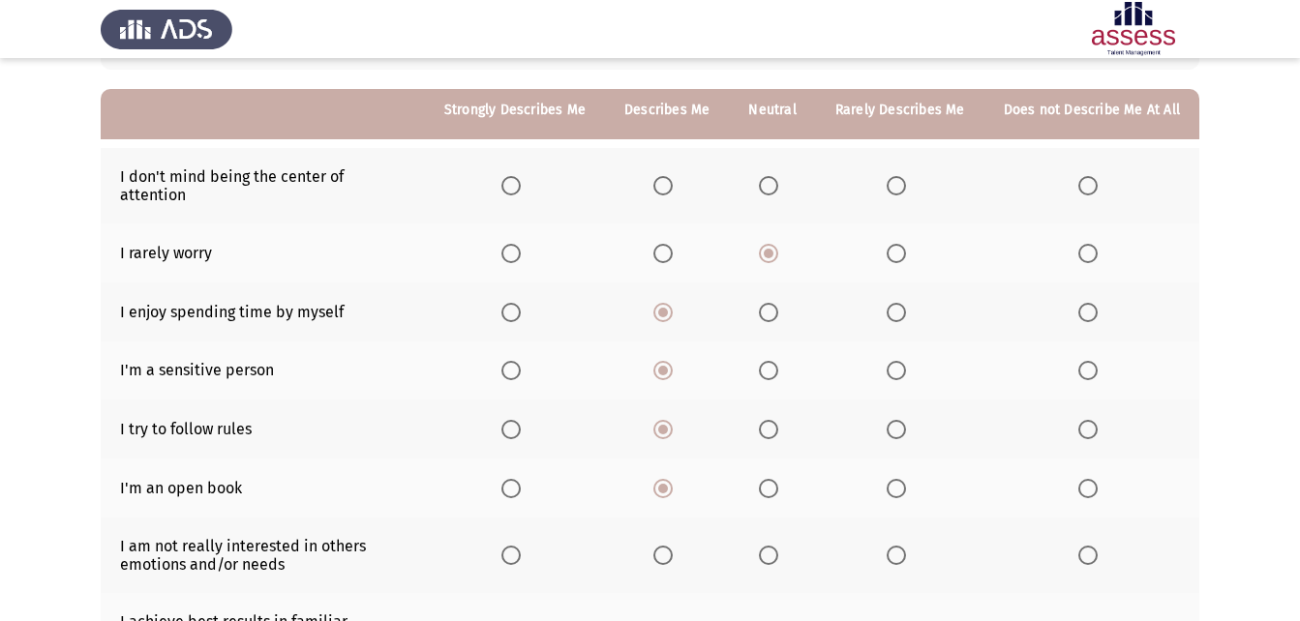
scroll to position [194, 0]
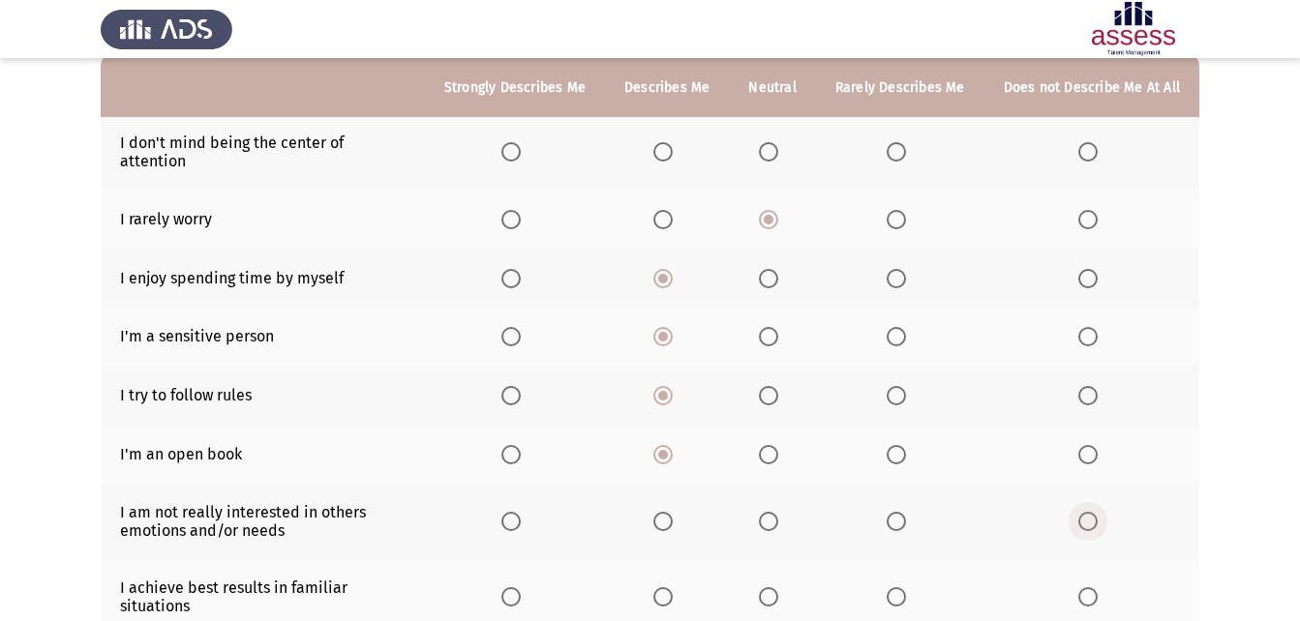
click at [1095, 512] on span "Select an option" at bounding box center [1087, 521] width 19 height 19
click at [1095, 512] on input "Select an option" at bounding box center [1087, 521] width 19 height 19
click at [521, 587] on span "Select an option" at bounding box center [510, 596] width 19 height 19
click at [521, 587] on input "Select an option" at bounding box center [510, 596] width 19 height 19
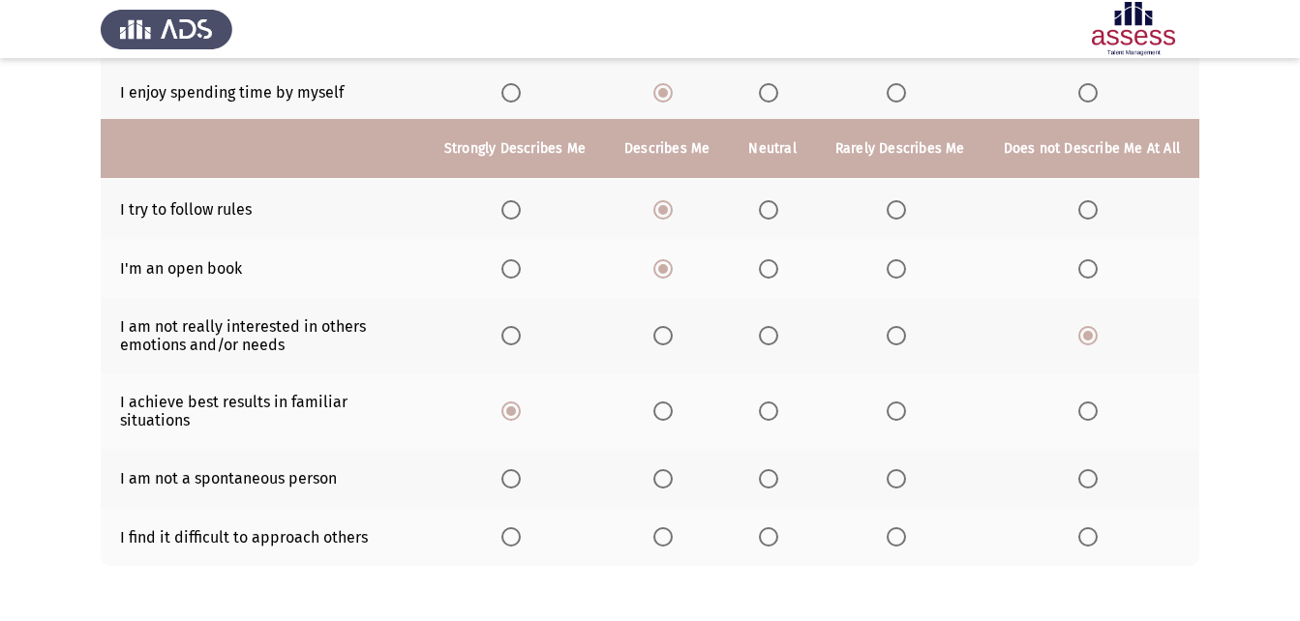
scroll to position [443, 0]
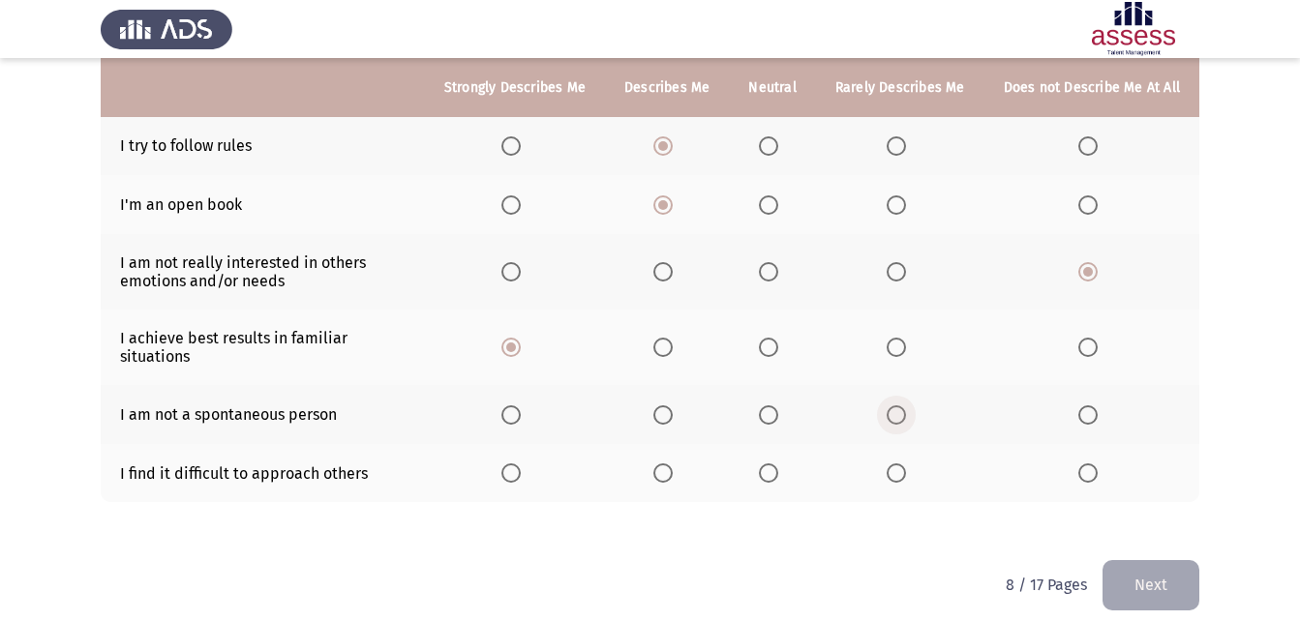
click at [904, 405] on span "Select an option" at bounding box center [895, 414] width 19 height 19
click at [904, 405] on input "Select an option" at bounding box center [895, 414] width 19 height 19
click at [891, 464] on span "Select an option" at bounding box center [895, 473] width 19 height 19
click at [891, 464] on input "Select an option" at bounding box center [895, 473] width 19 height 19
click at [1094, 464] on span "Select an option" at bounding box center [1087, 473] width 19 height 19
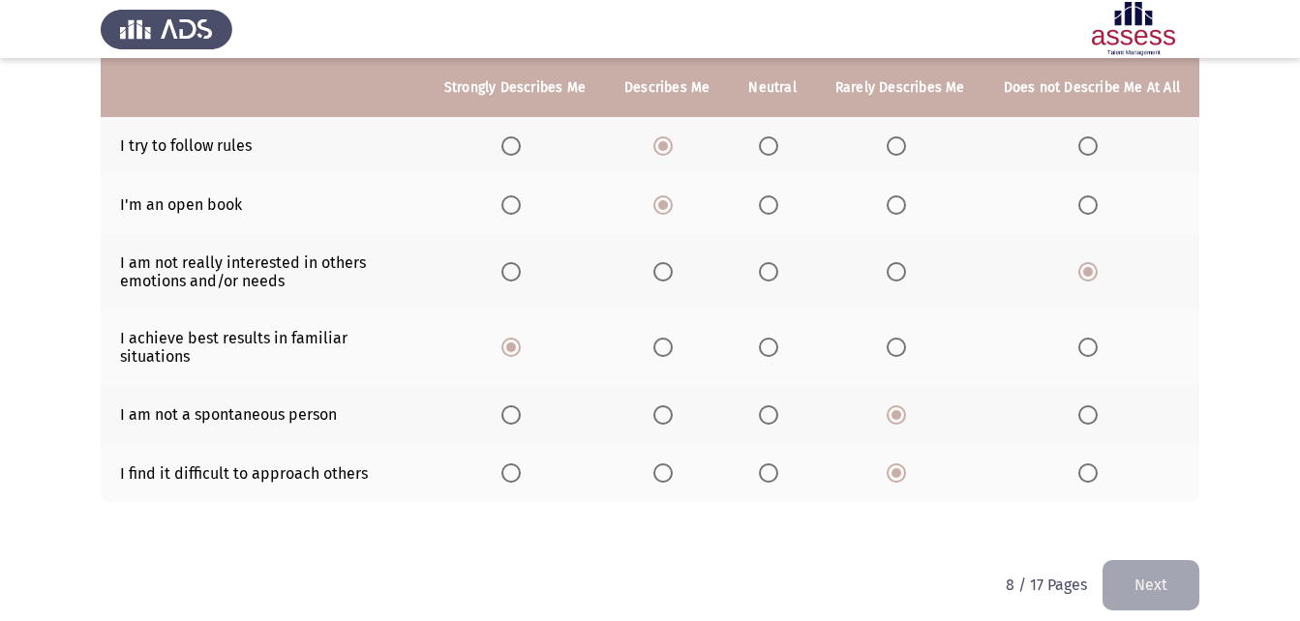
click at [1094, 464] on input "Select an option" at bounding box center [1087, 473] width 19 height 19
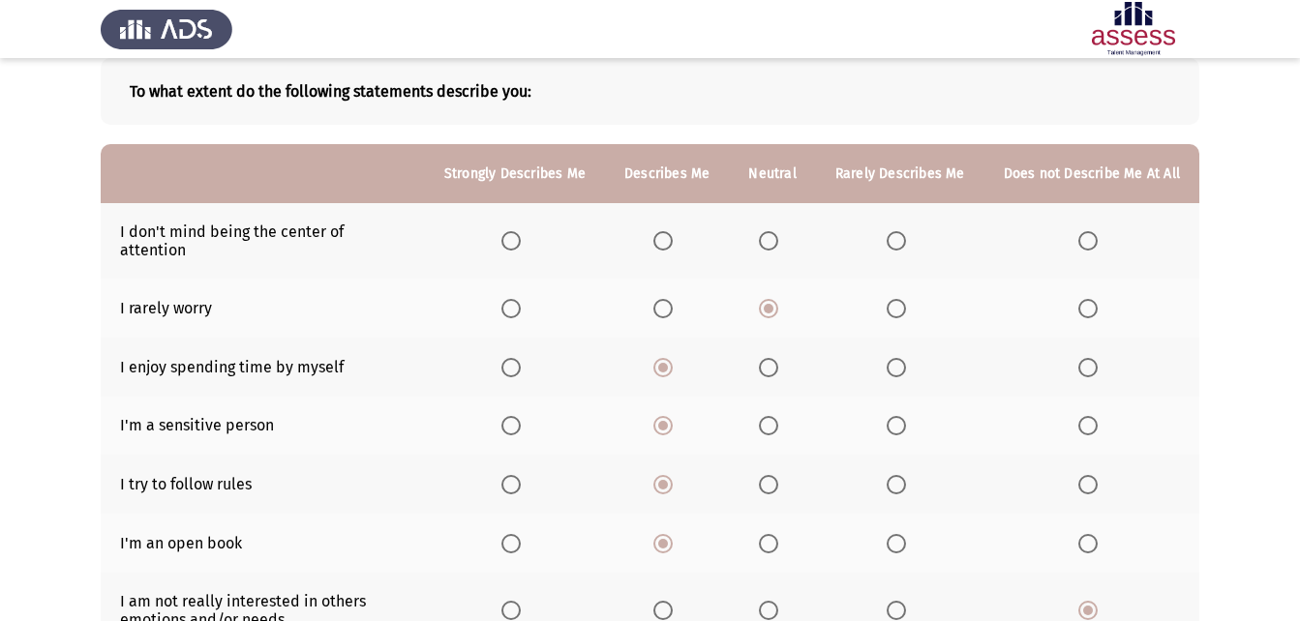
scroll to position [56, 0]
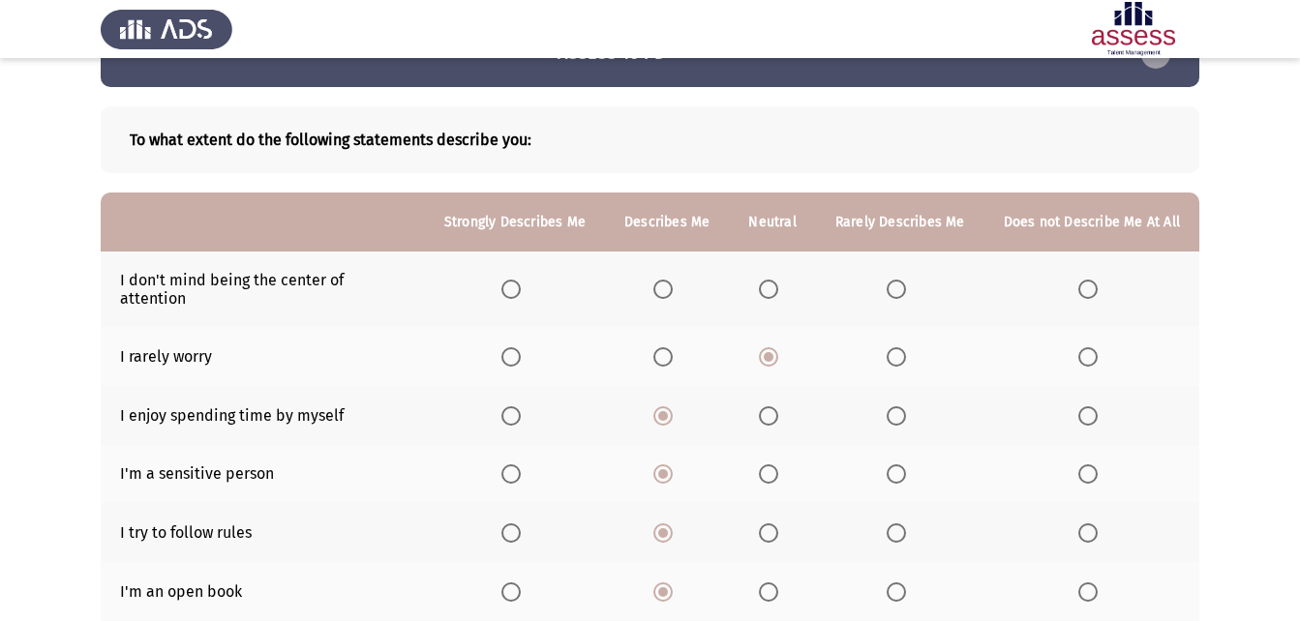
click at [515, 281] on span "Select an option" at bounding box center [510, 289] width 19 height 19
click at [515, 281] on input "Select an option" at bounding box center [510, 289] width 19 height 19
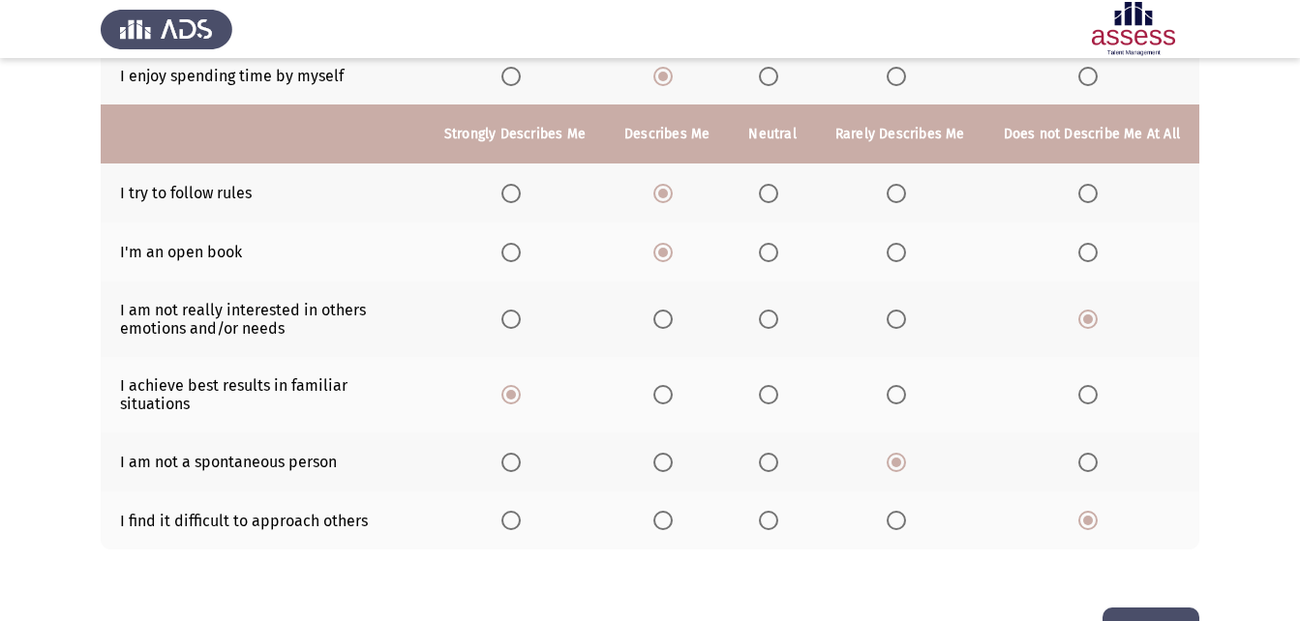
scroll to position [443, 0]
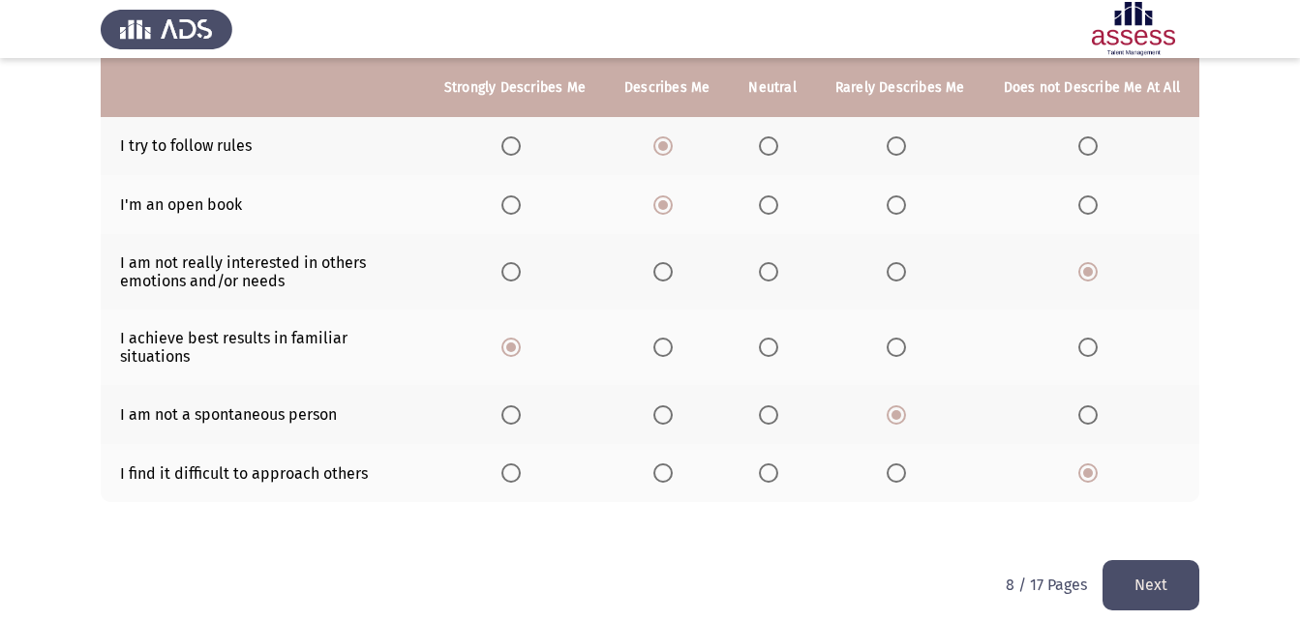
click at [1177, 569] on button "Next" at bounding box center [1150, 584] width 97 height 49
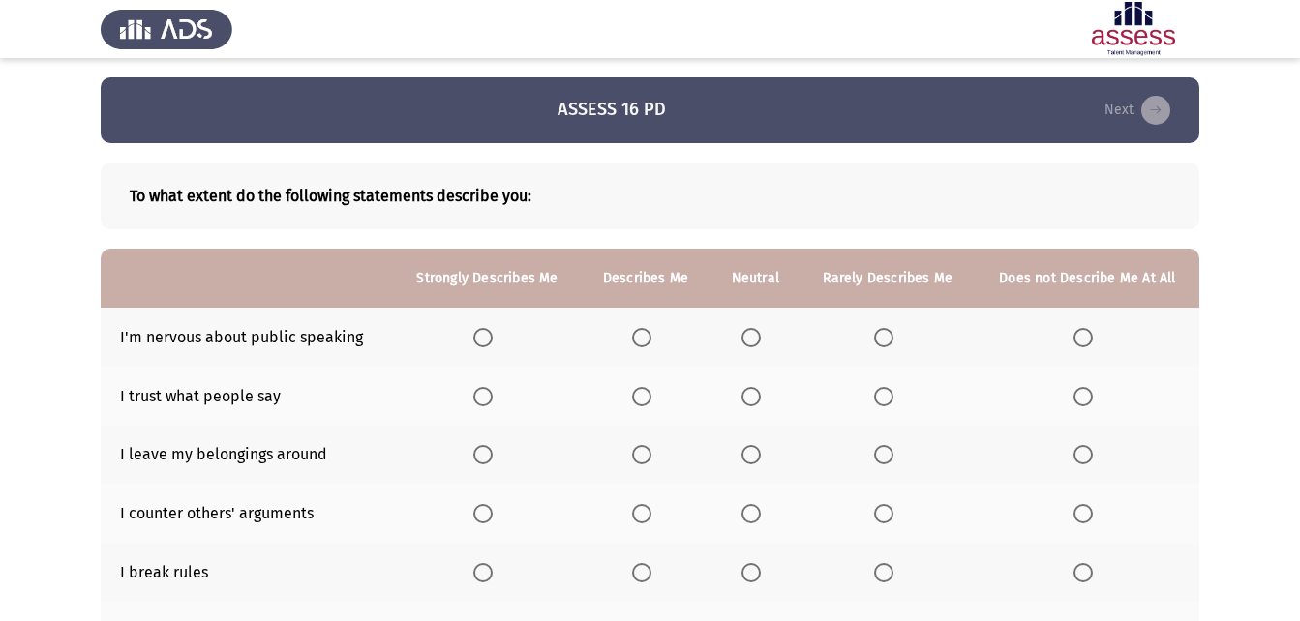
click at [487, 342] on span "Select an option" at bounding box center [482, 337] width 19 height 19
click at [487, 342] on input "Select an option" at bounding box center [482, 337] width 19 height 19
click at [647, 340] on span "Select an option" at bounding box center [641, 337] width 19 height 19
click at [647, 340] on input "Select an option" at bounding box center [641, 337] width 19 height 19
click at [883, 405] on span "Select an option" at bounding box center [883, 396] width 19 height 19
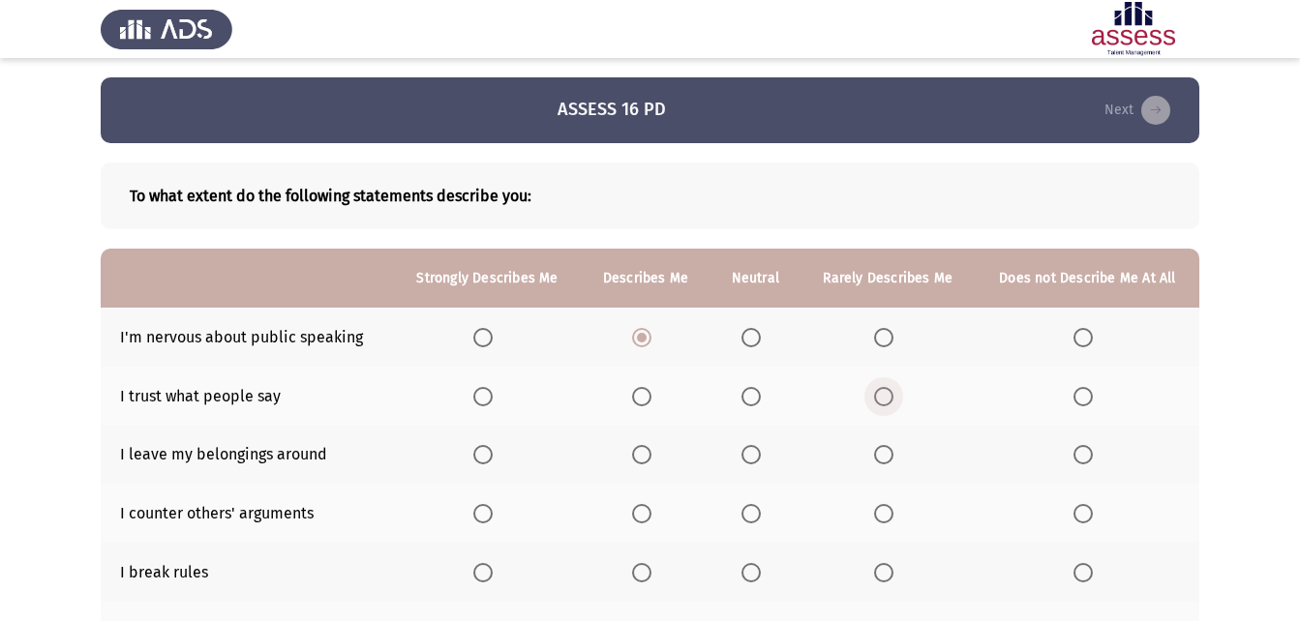
click at [883, 405] on input "Select an option" at bounding box center [883, 396] width 19 height 19
click at [645, 449] on span "Select an option" at bounding box center [641, 454] width 19 height 19
click at [645, 449] on input "Select an option" at bounding box center [641, 454] width 19 height 19
click at [647, 510] on span "Select an option" at bounding box center [641, 513] width 19 height 19
click at [647, 510] on input "Select an option" at bounding box center [641, 513] width 19 height 19
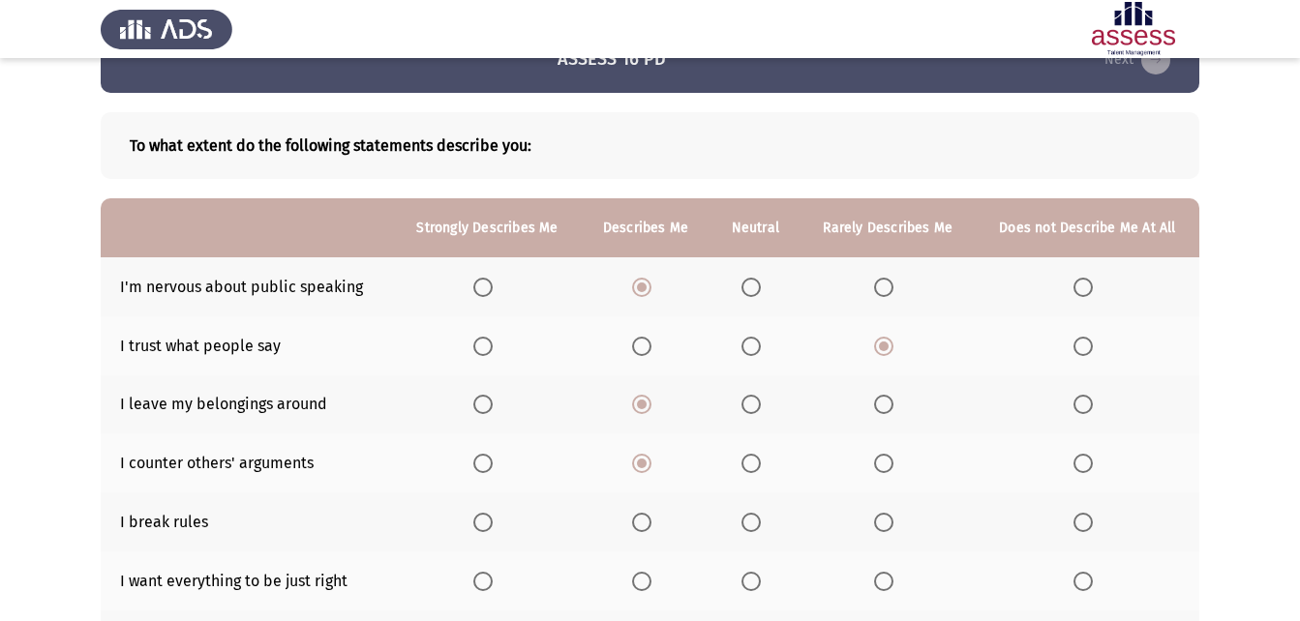
scroll to position [97, 0]
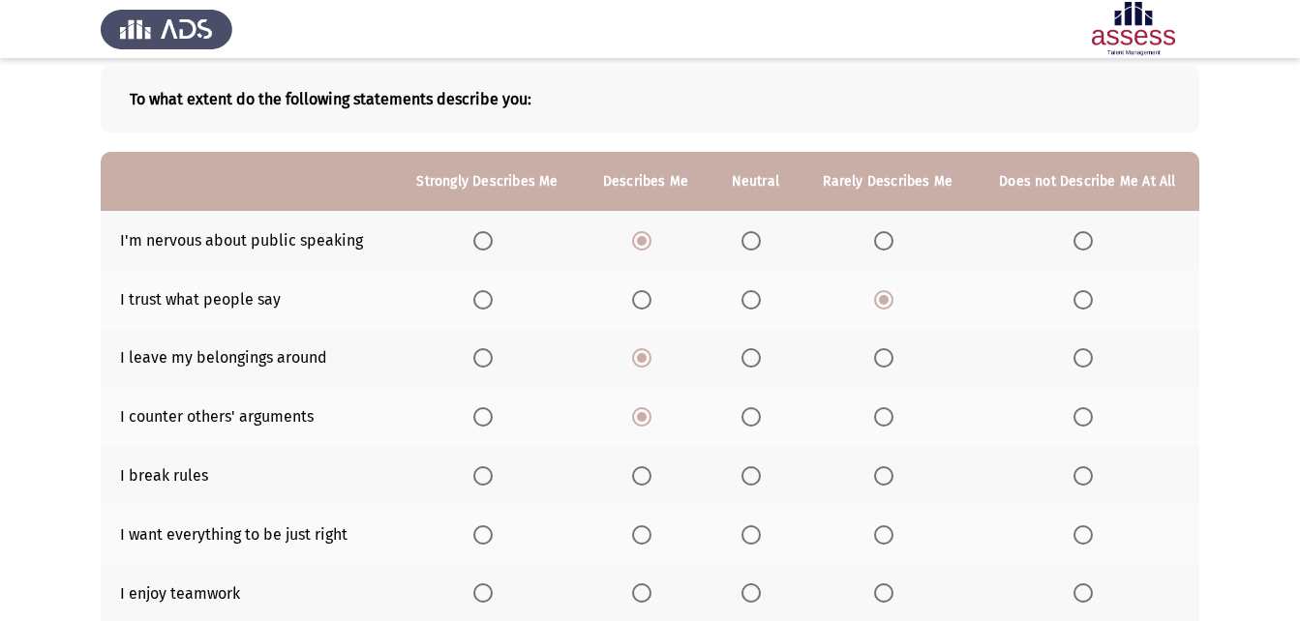
click at [882, 478] on span "Select an option" at bounding box center [883, 475] width 19 height 19
click at [882, 478] on input "Select an option" at bounding box center [883, 475] width 19 height 19
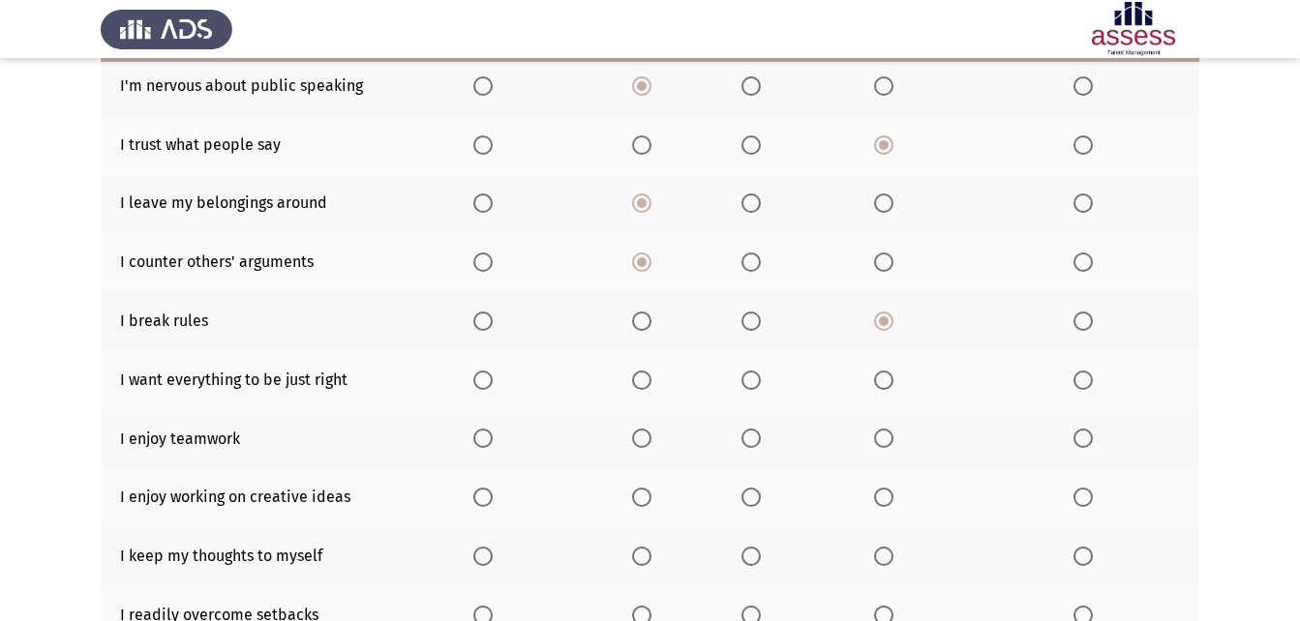
scroll to position [290, 0]
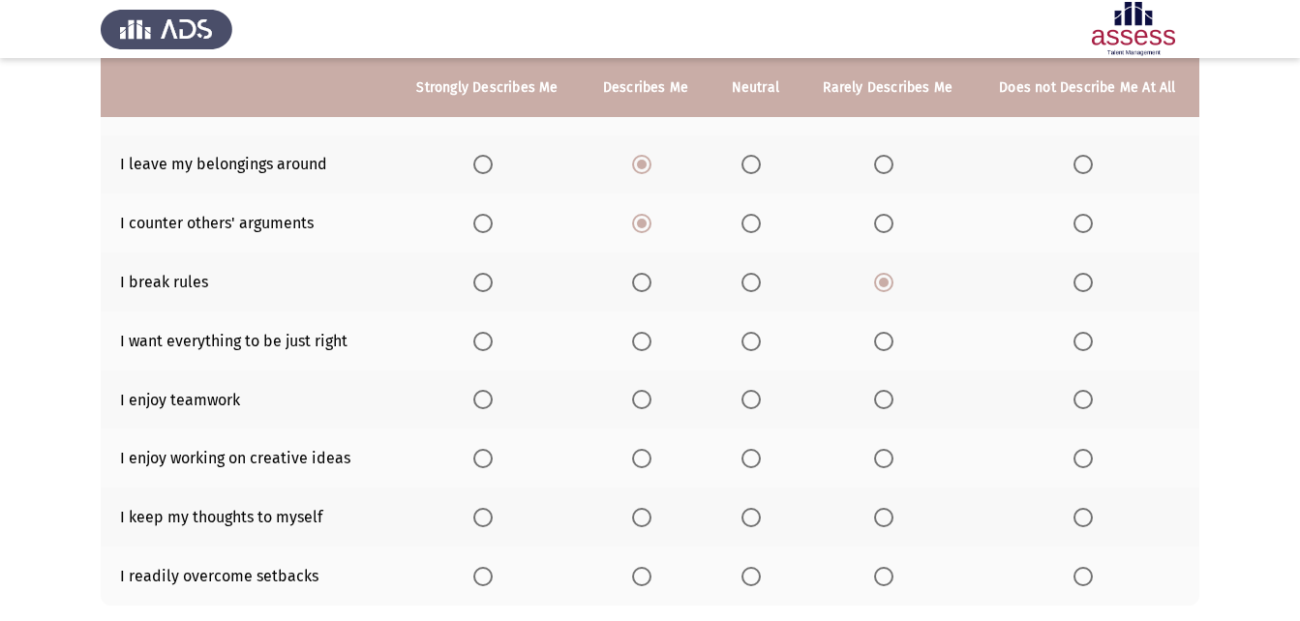
click at [492, 344] on span "Select an option" at bounding box center [482, 341] width 19 height 19
click at [492, 344] on input "Select an option" at bounding box center [482, 341] width 19 height 19
click at [641, 405] on span "Select an option" at bounding box center [641, 399] width 19 height 19
click at [641, 405] on input "Select an option" at bounding box center [641, 399] width 19 height 19
click at [479, 453] on span "Select an option" at bounding box center [482, 458] width 19 height 19
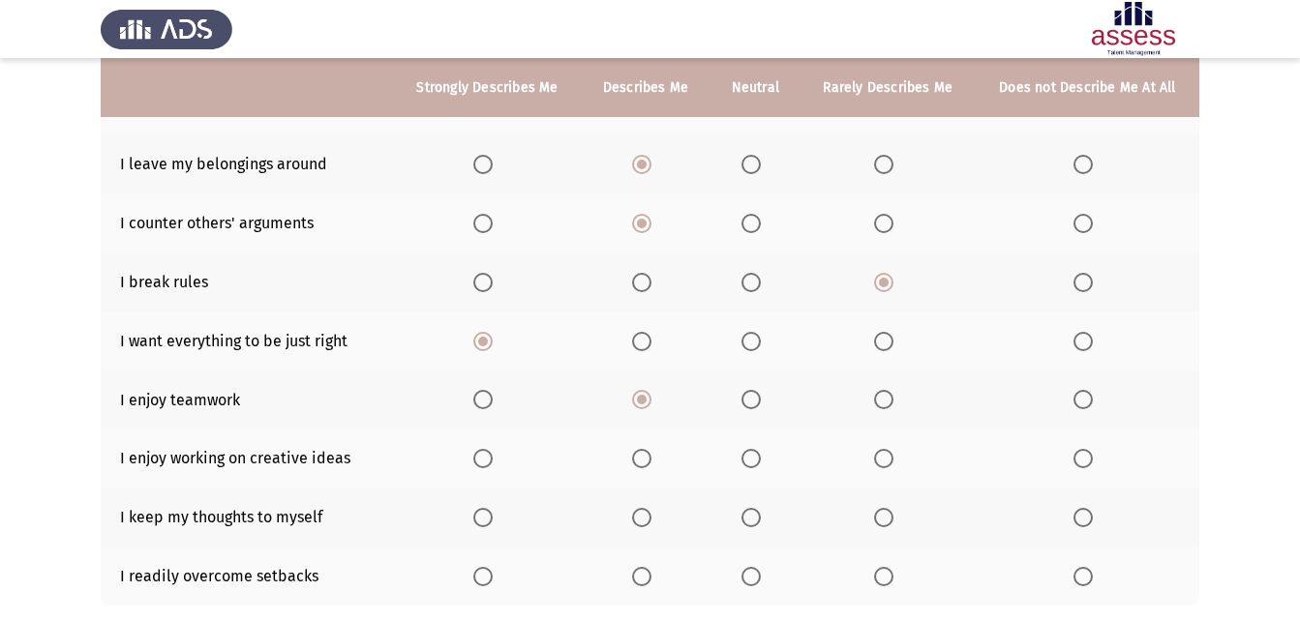
click at [479, 453] on input "Select an option" at bounding box center [482, 458] width 19 height 19
click at [879, 515] on span "Select an option" at bounding box center [883, 517] width 19 height 19
click at [879, 515] on input "Select an option" at bounding box center [883, 517] width 19 height 19
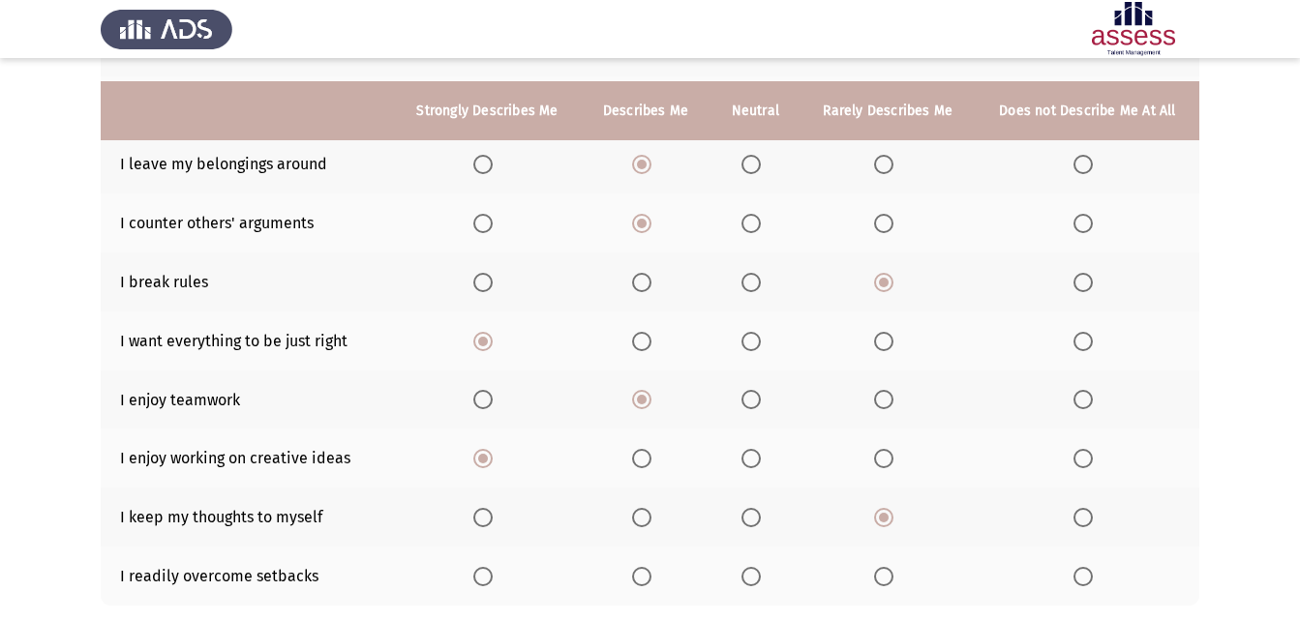
scroll to position [387, 0]
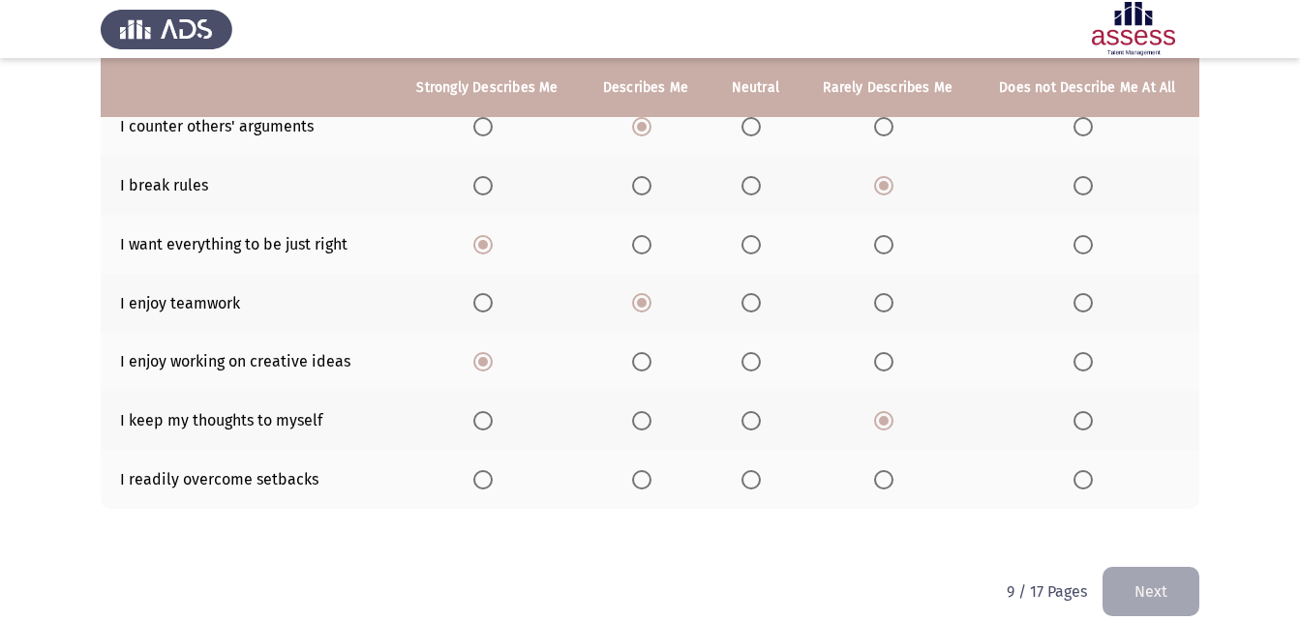
click at [644, 480] on span "Select an option" at bounding box center [641, 479] width 19 height 19
click at [644, 480] on input "Select an option" at bounding box center [641, 479] width 19 height 19
click at [1137, 579] on button "Next" at bounding box center [1150, 591] width 97 height 49
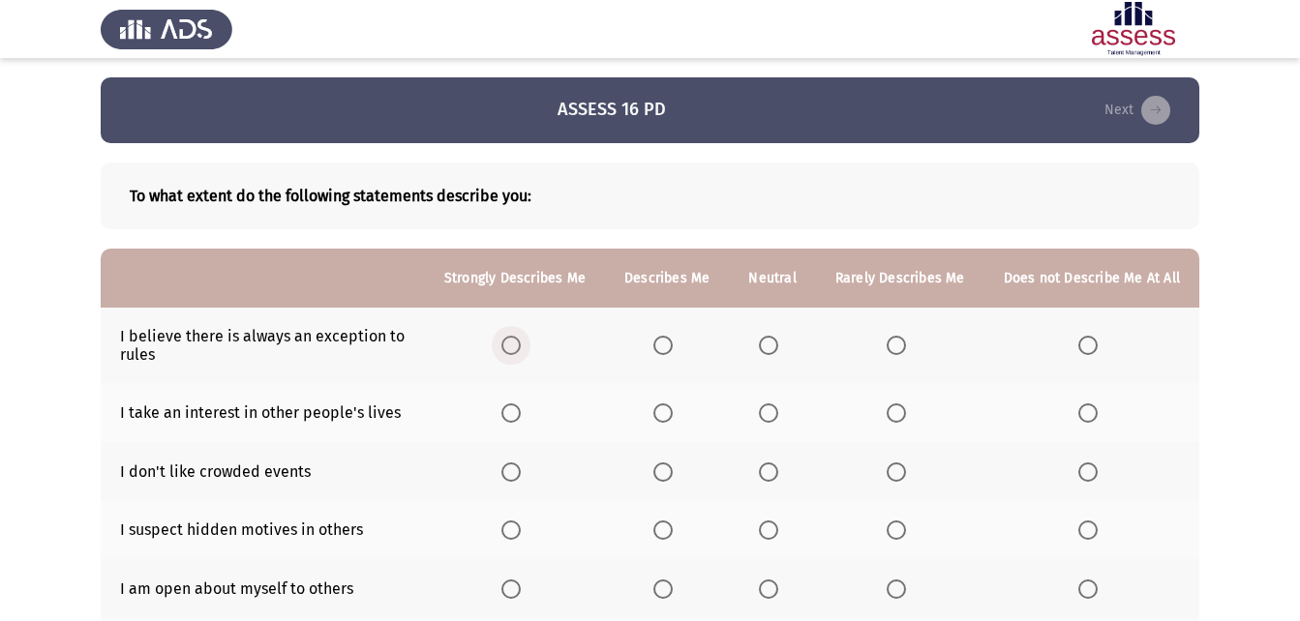
click at [521, 348] on span "Select an option" at bounding box center [510, 345] width 19 height 19
click at [521, 348] on input "Select an option" at bounding box center [510, 345] width 19 height 19
click at [672, 424] on th at bounding box center [667, 412] width 124 height 59
click at [667, 413] on span "Select an option" at bounding box center [662, 413] width 19 height 19
click at [667, 413] on input "Select an option" at bounding box center [662, 413] width 19 height 19
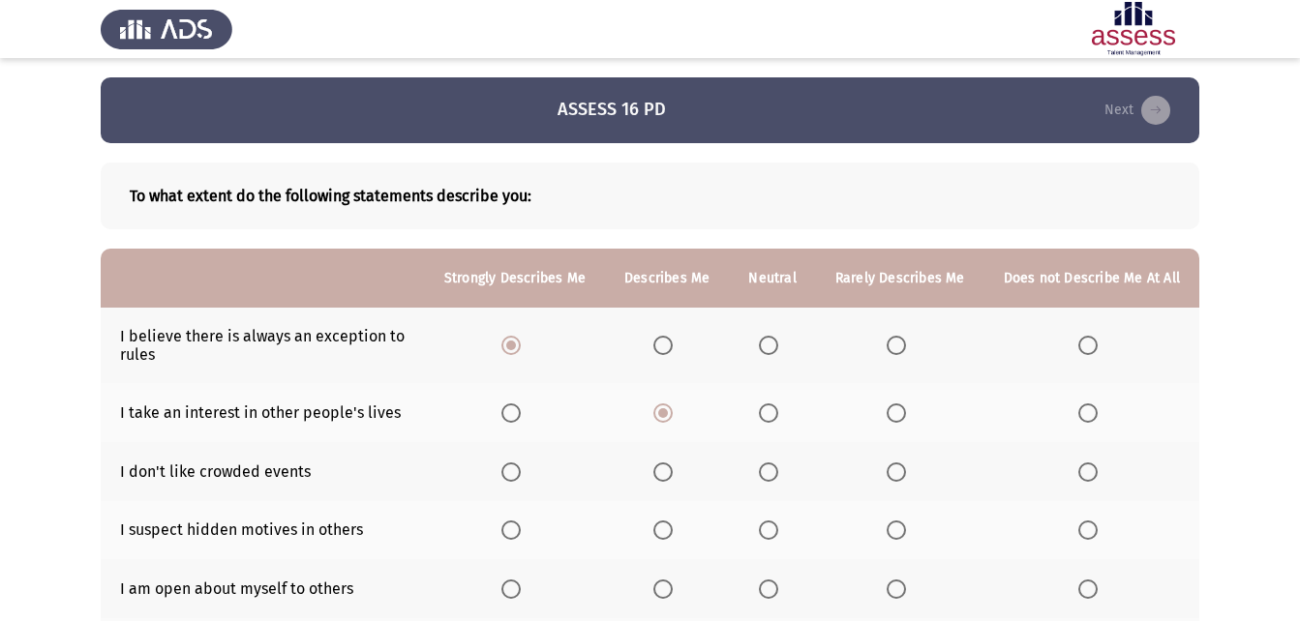
click at [512, 471] on span "Select an option" at bounding box center [510, 472] width 19 height 19
click at [512, 471] on input "Select an option" at bounding box center [510, 472] width 19 height 19
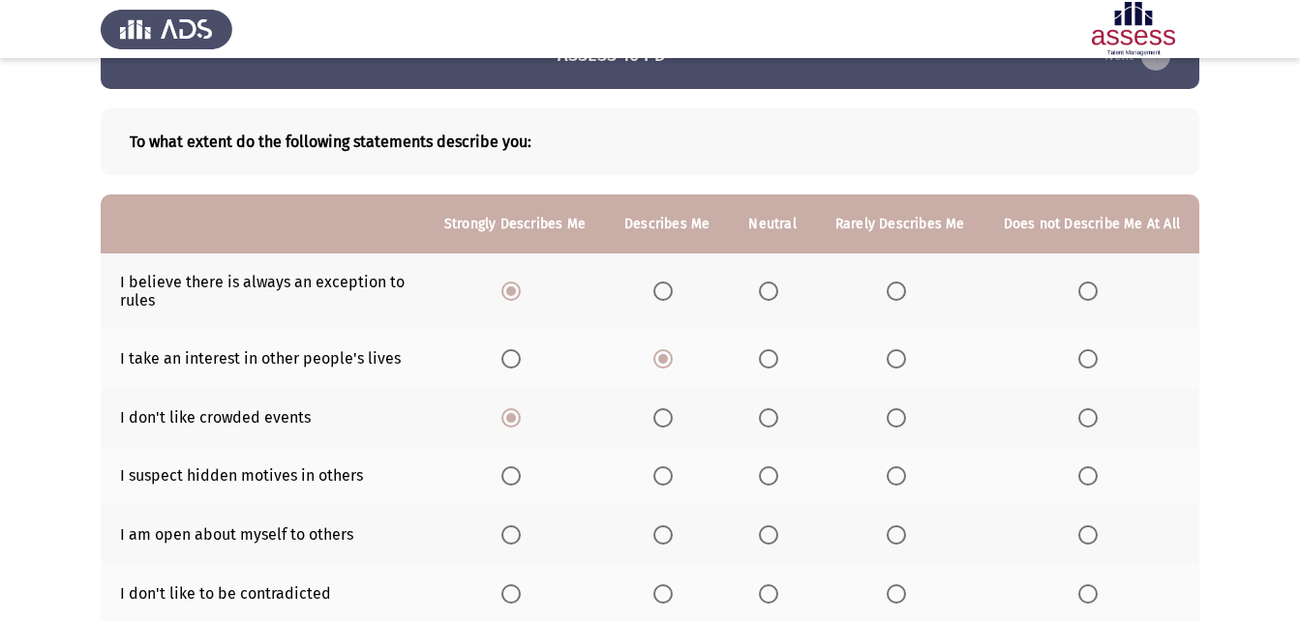
scroll to position [97, 0]
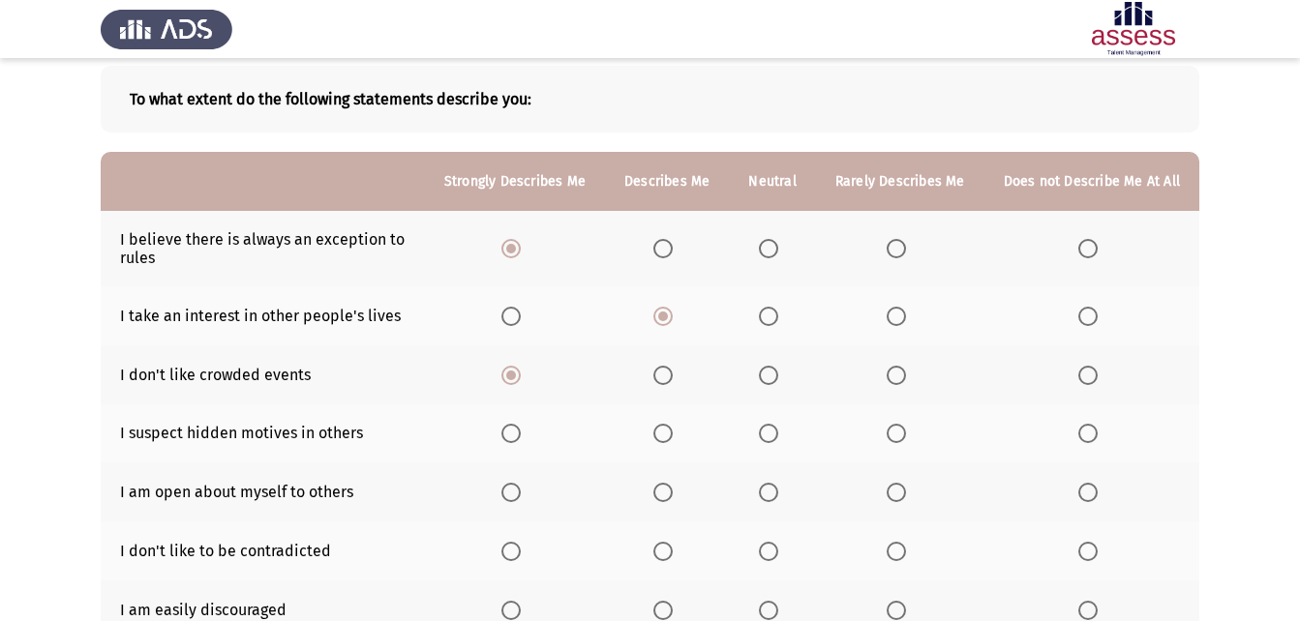
click at [778, 440] on span "Select an option" at bounding box center [768, 433] width 19 height 19
click at [778, 440] on input "Select an option" at bounding box center [768, 433] width 19 height 19
click at [521, 486] on span "Select an option" at bounding box center [510, 492] width 19 height 19
click at [521, 486] on input "Select an option" at bounding box center [510, 492] width 19 height 19
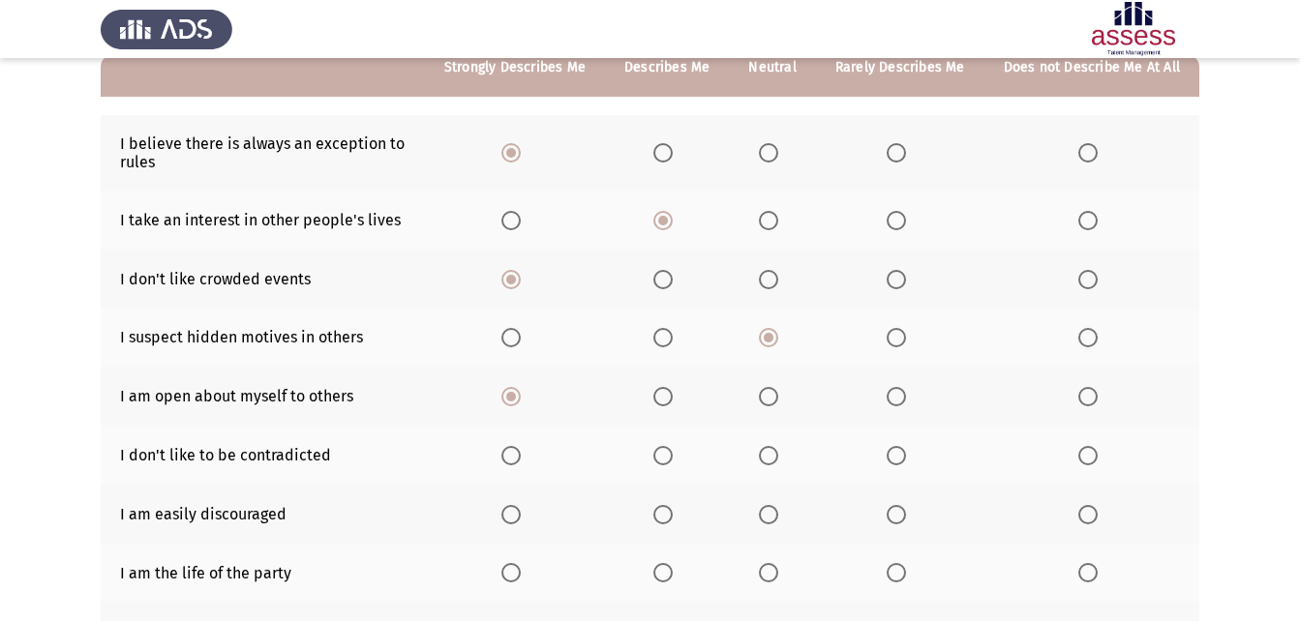
scroll to position [194, 0]
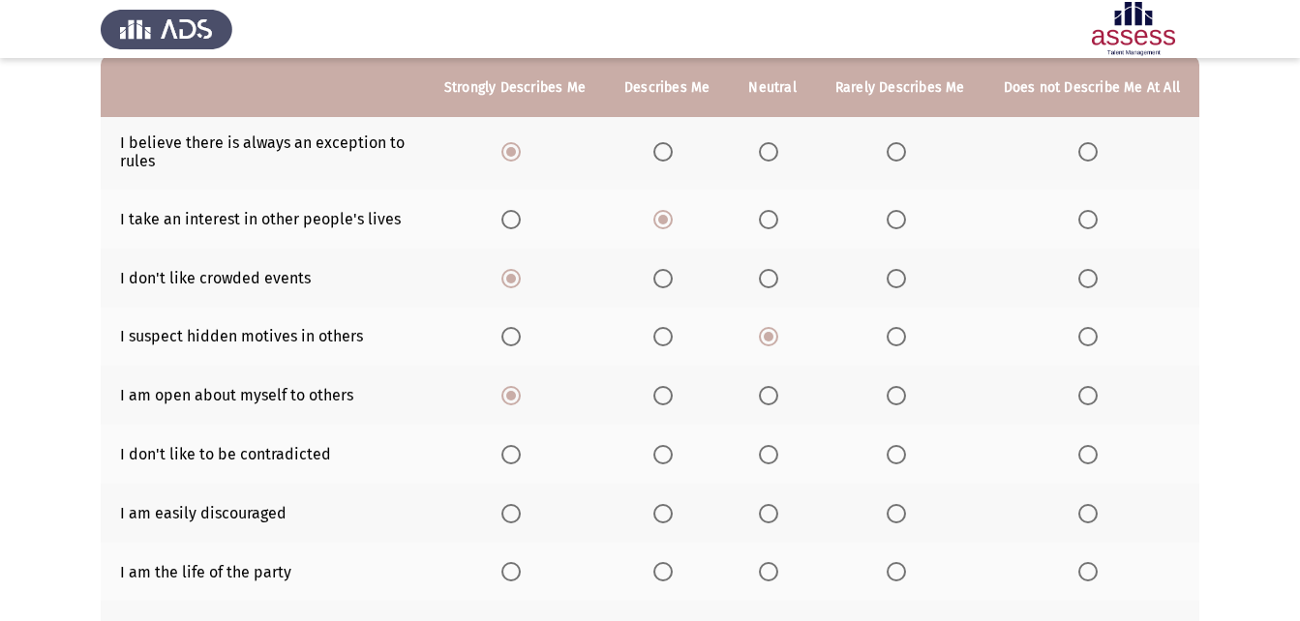
click at [651, 455] on th at bounding box center [667, 454] width 124 height 59
click at [664, 456] on span "Select an option" at bounding box center [662, 454] width 19 height 19
click at [664, 456] on input "Select an option" at bounding box center [662, 454] width 19 height 19
click at [757, 515] on th at bounding box center [772, 513] width 86 height 59
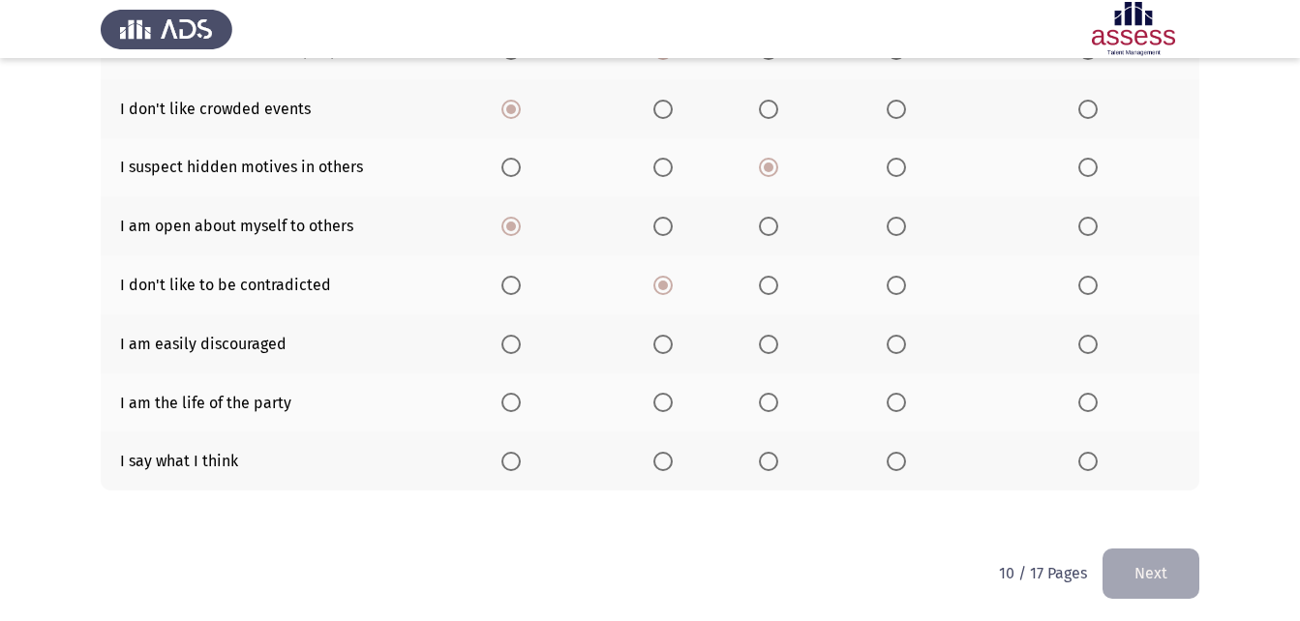
scroll to position [368, 0]
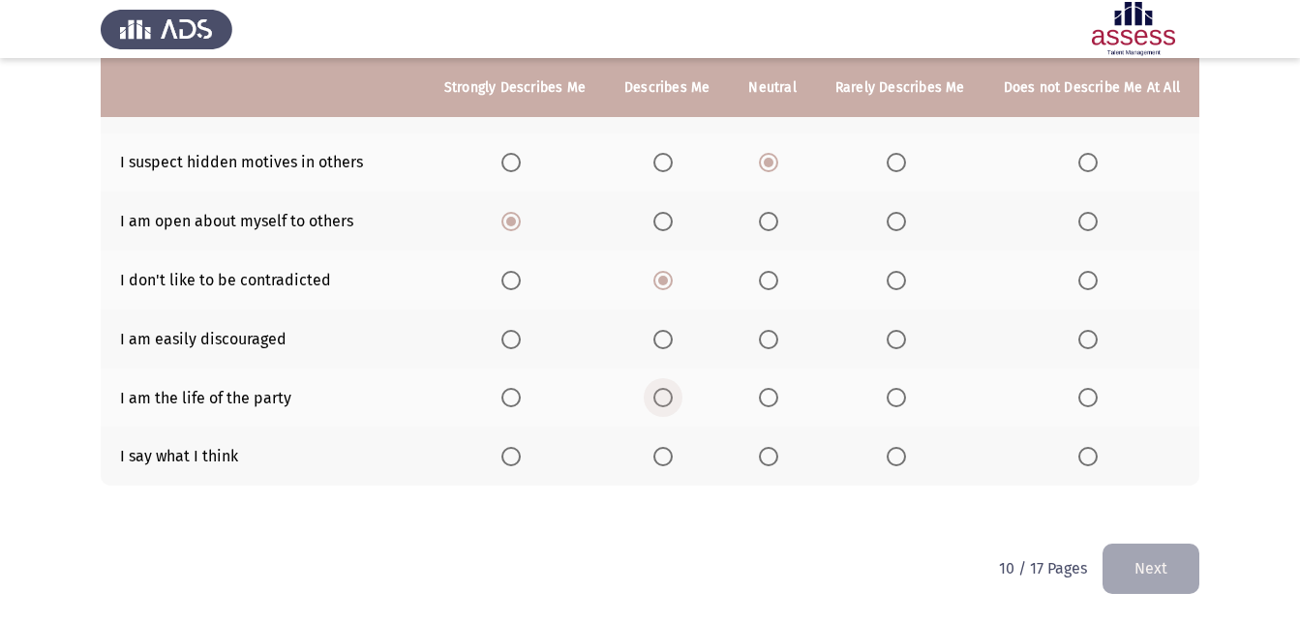
click at [673, 388] on span "Select an option" at bounding box center [662, 397] width 19 height 19
click at [673, 388] on input "Select an option" at bounding box center [662, 397] width 19 height 19
click at [804, 320] on th at bounding box center [772, 339] width 86 height 59
click at [778, 338] on span "Select an option" at bounding box center [768, 339] width 19 height 19
click at [778, 338] on input "Select an option" at bounding box center [768, 339] width 19 height 19
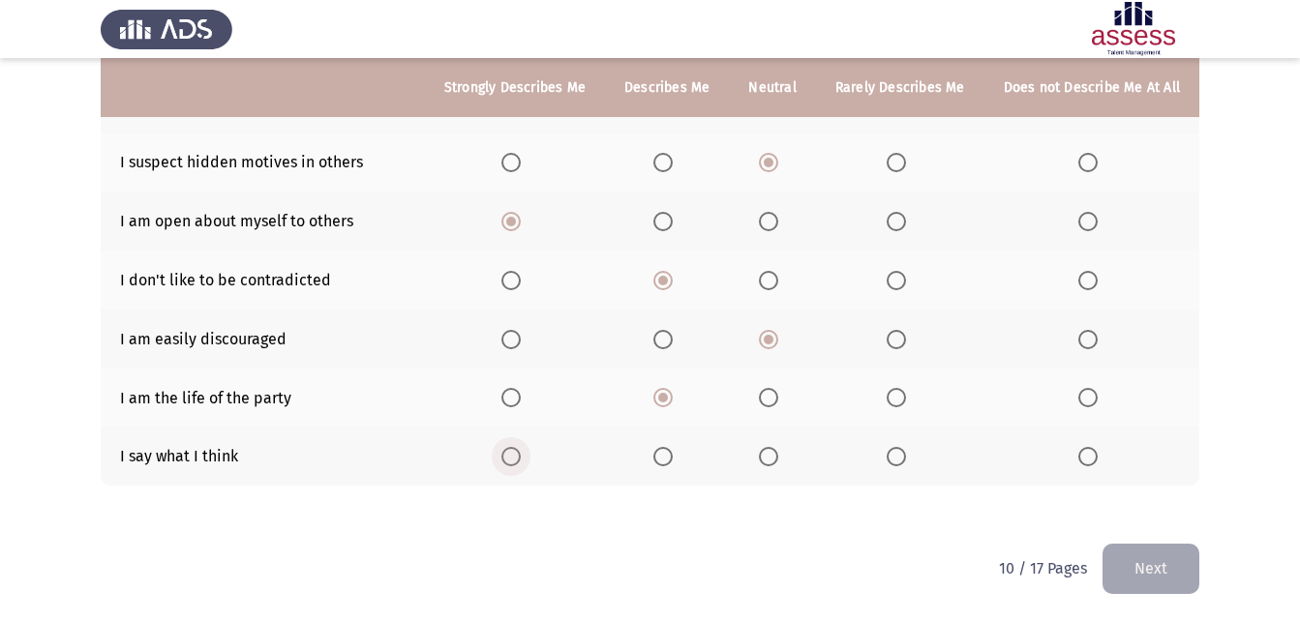
click at [512, 458] on span "Select an option" at bounding box center [510, 456] width 19 height 19
click at [512, 458] on input "Select an option" at bounding box center [510, 456] width 19 height 19
click at [1173, 590] on button "Next" at bounding box center [1150, 568] width 97 height 49
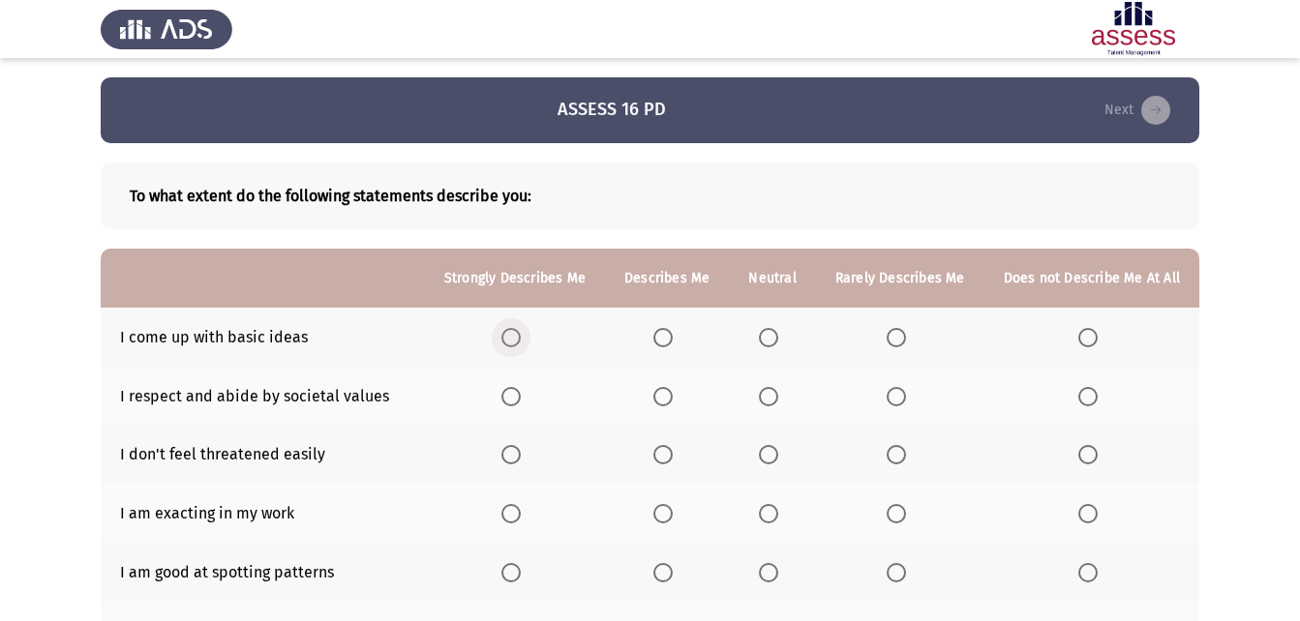
click at [514, 345] on span "Select an option" at bounding box center [510, 337] width 19 height 19
click at [514, 345] on input "Select an option" at bounding box center [510, 337] width 19 height 19
click at [661, 396] on span "Select an option" at bounding box center [662, 396] width 19 height 19
click at [661, 396] on input "Select an option" at bounding box center [662, 396] width 19 height 19
click at [763, 461] on th at bounding box center [772, 455] width 86 height 59
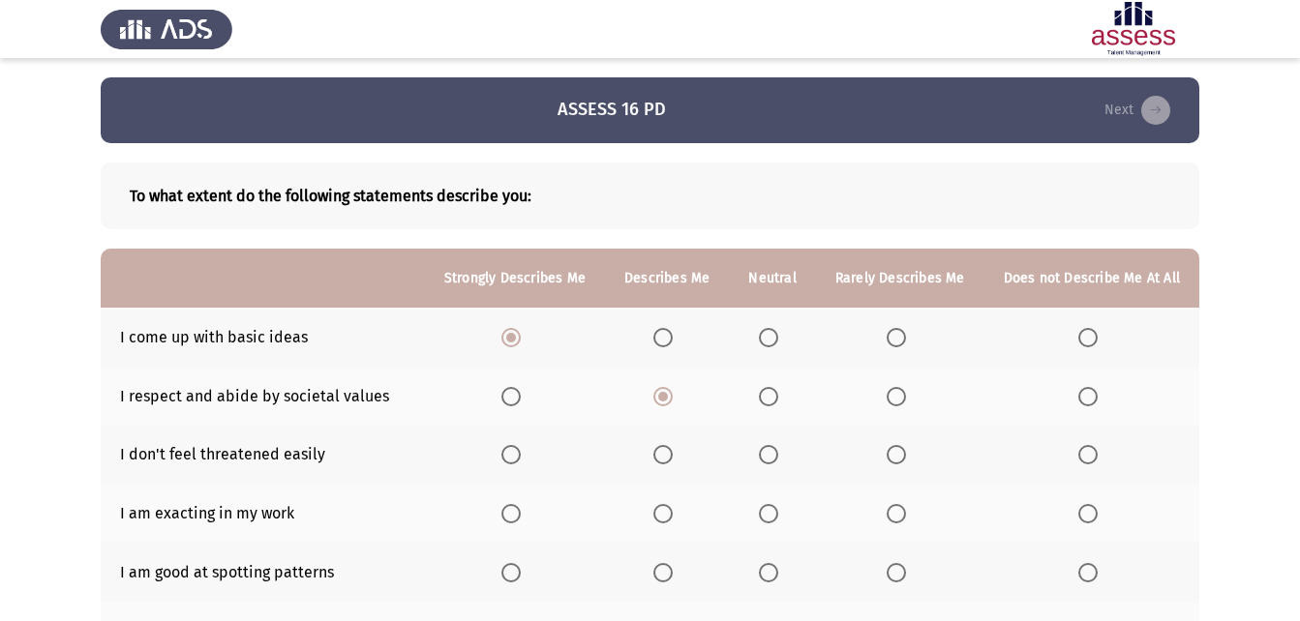
scroll to position [97, 0]
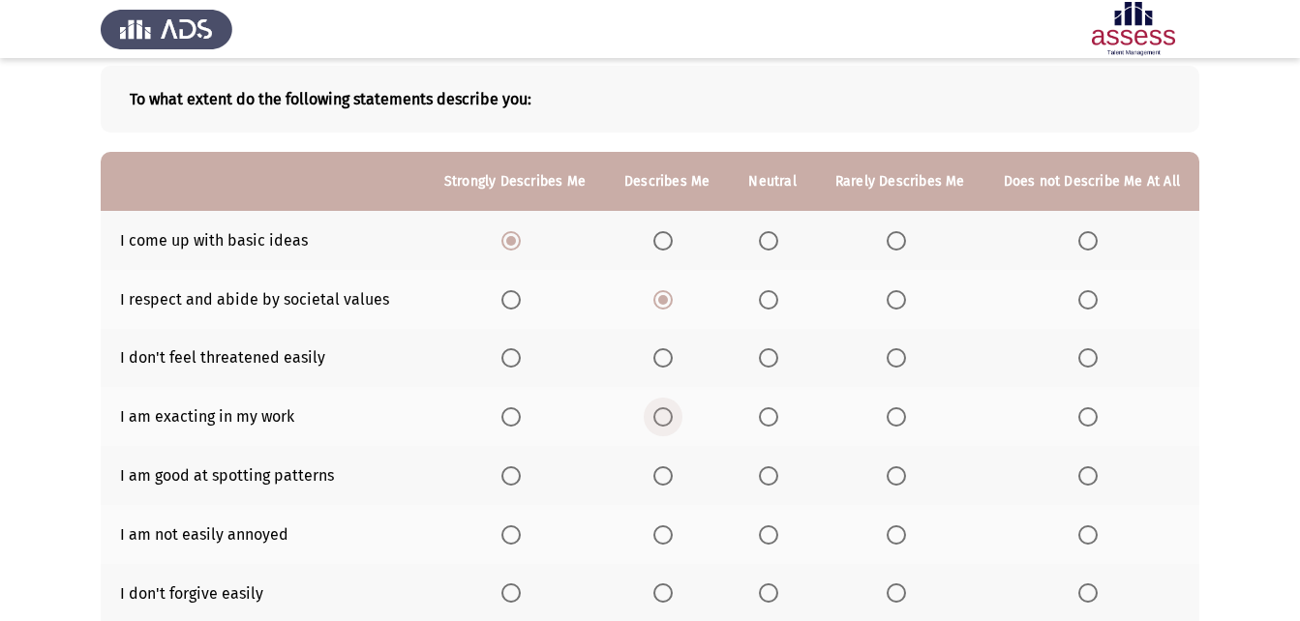
click at [663, 415] on span "Select an option" at bounding box center [662, 416] width 19 height 19
click at [663, 415] on input "Select an option" at bounding box center [662, 416] width 19 height 19
click at [771, 364] on span "Select an option" at bounding box center [768, 357] width 19 height 19
click at [771, 364] on input "Select an option" at bounding box center [768, 357] width 19 height 19
click at [680, 484] on label "Select an option" at bounding box center [666, 475] width 27 height 19
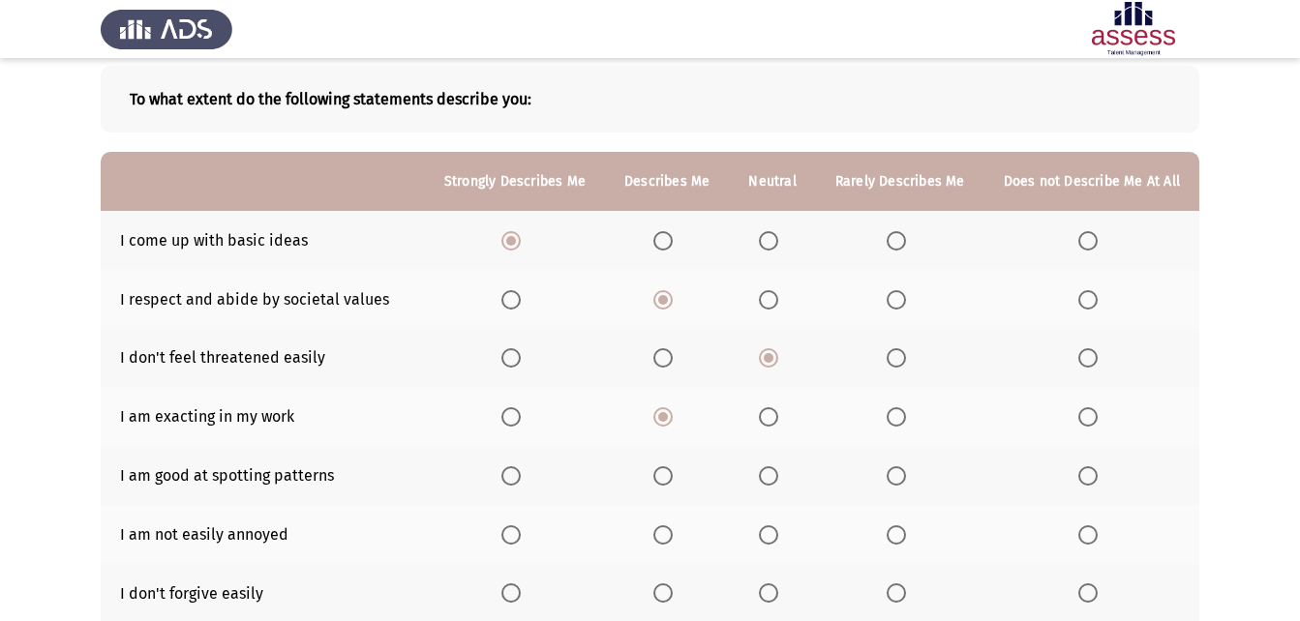
click at [673, 484] on input "Select an option" at bounding box center [662, 475] width 19 height 19
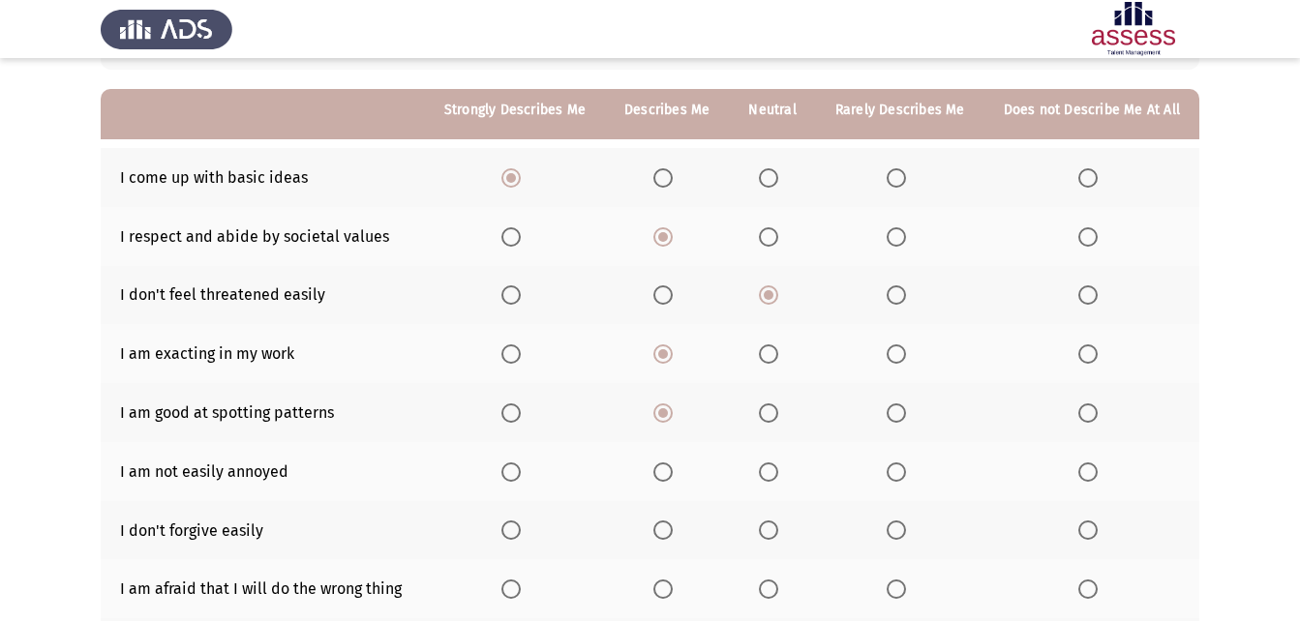
scroll to position [194, 0]
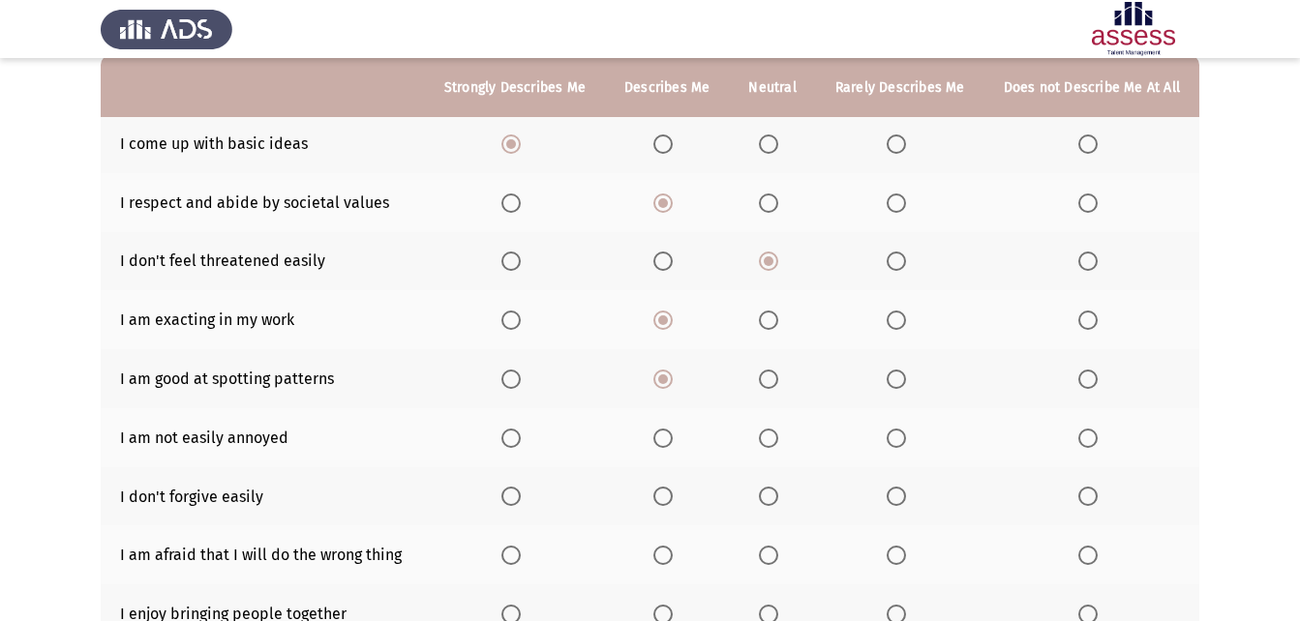
click at [778, 439] on span "Select an option" at bounding box center [768, 438] width 19 height 19
click at [778, 439] on input "Select an option" at bounding box center [768, 438] width 19 height 19
click at [673, 494] on span "Select an option" at bounding box center [662, 496] width 19 height 19
click at [673, 494] on input "Select an option" at bounding box center [662, 496] width 19 height 19
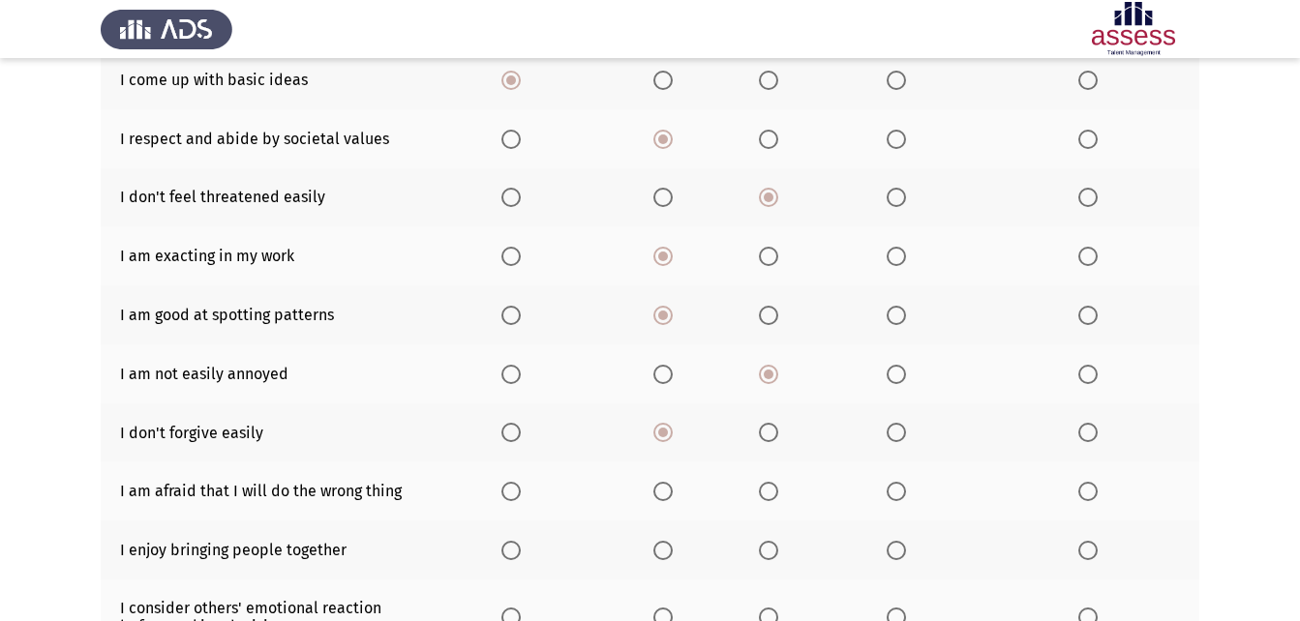
scroll to position [290, 0]
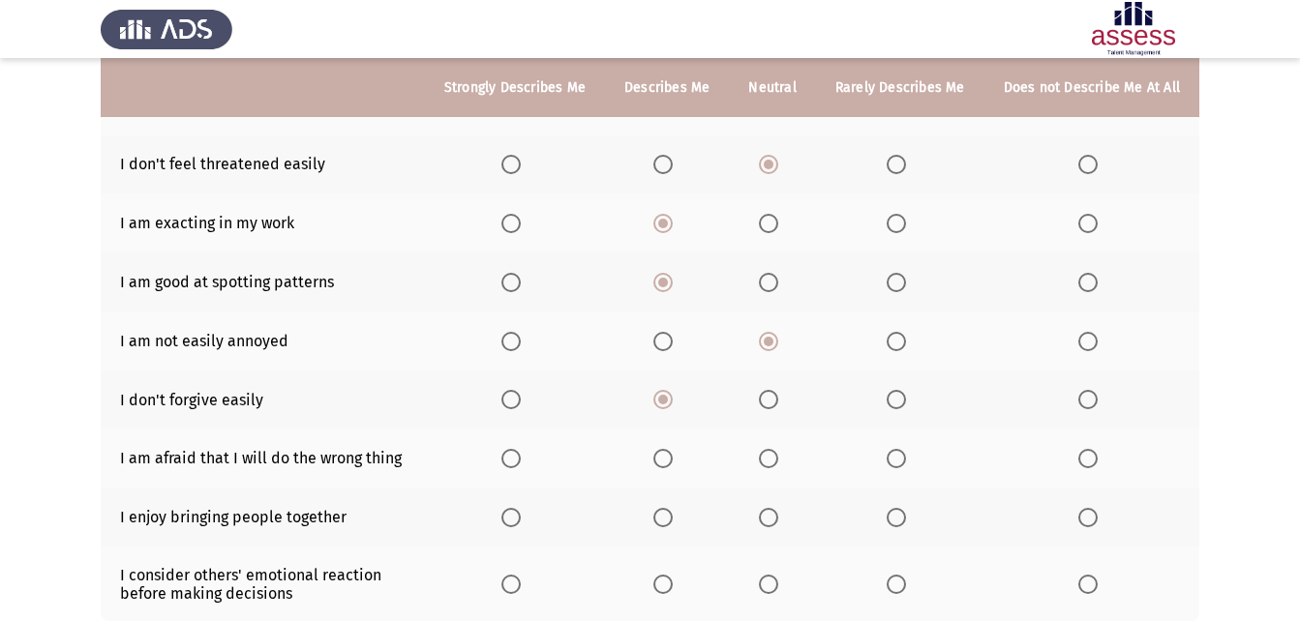
click at [680, 461] on label "Select an option" at bounding box center [666, 458] width 27 height 19
click at [673, 461] on input "Select an option" at bounding box center [662, 458] width 19 height 19
click at [515, 459] on span "Select an option" at bounding box center [510, 458] width 19 height 19
click at [515, 459] on input "Select an option" at bounding box center [510, 458] width 19 height 19
click at [521, 513] on span "Select an option" at bounding box center [510, 517] width 19 height 19
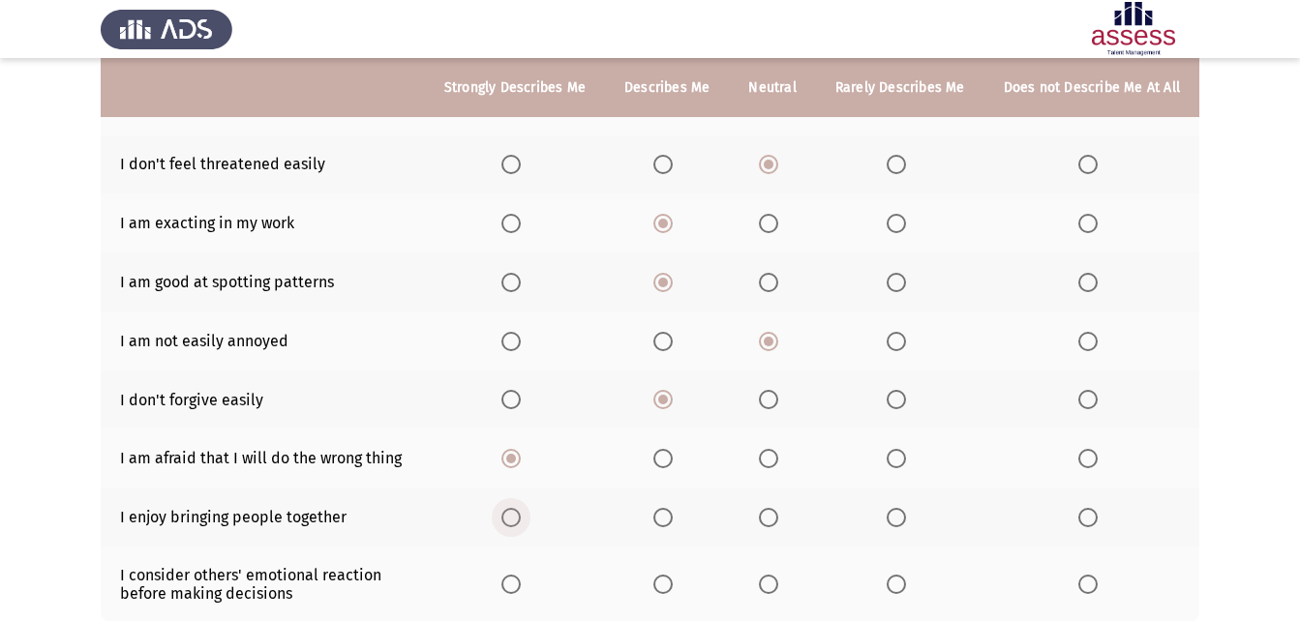
click at [521, 513] on input "Select an option" at bounding box center [510, 517] width 19 height 19
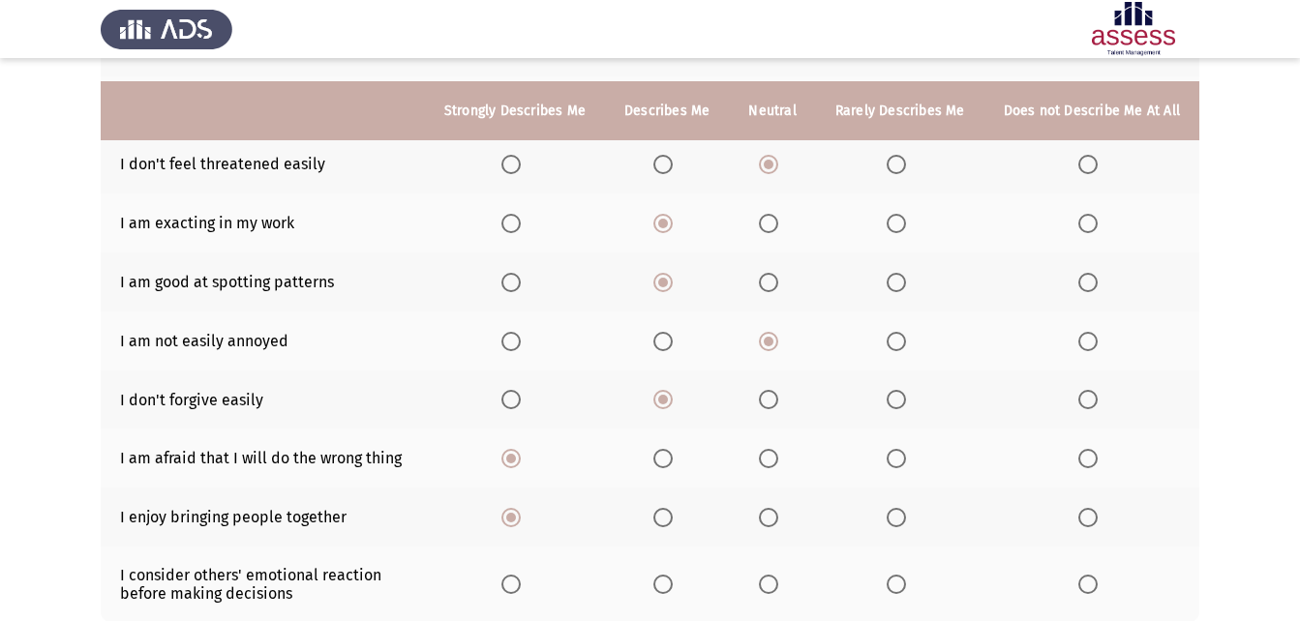
scroll to position [387, 0]
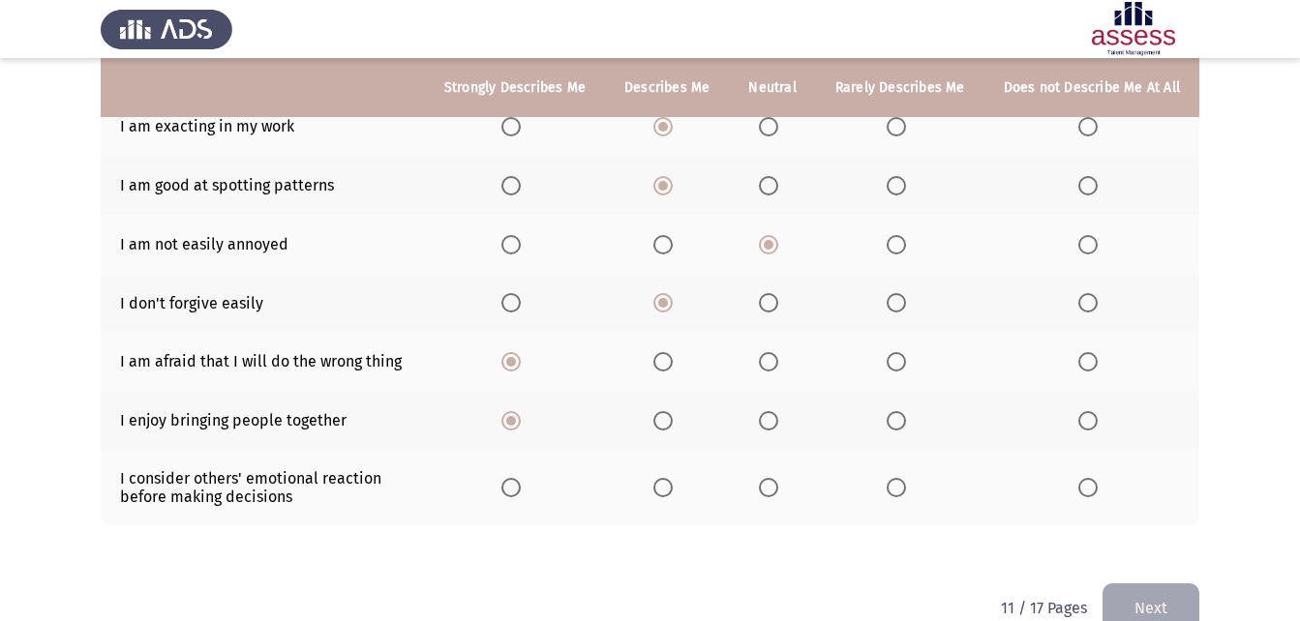
click at [511, 485] on span "Select an option" at bounding box center [510, 487] width 19 height 19
click at [511, 485] on input "Select an option" at bounding box center [510, 487] width 19 height 19
click at [1175, 607] on button "Next" at bounding box center [1150, 608] width 97 height 49
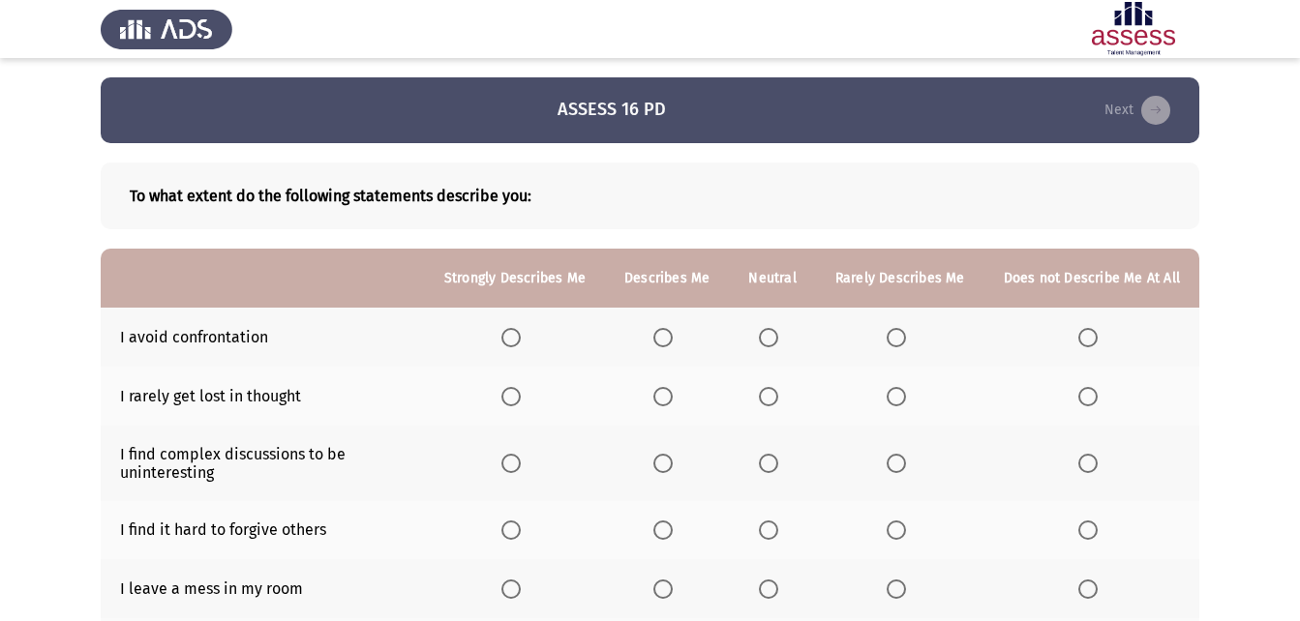
click at [670, 340] on span "Select an option" at bounding box center [662, 337] width 19 height 19
click at [670, 340] on input "Select an option" at bounding box center [662, 337] width 19 height 19
click at [668, 401] on span "Select an option" at bounding box center [662, 396] width 19 height 19
click at [668, 401] on input "Select an option" at bounding box center [662, 396] width 19 height 19
click at [670, 465] on span "Select an option" at bounding box center [662, 463] width 19 height 19
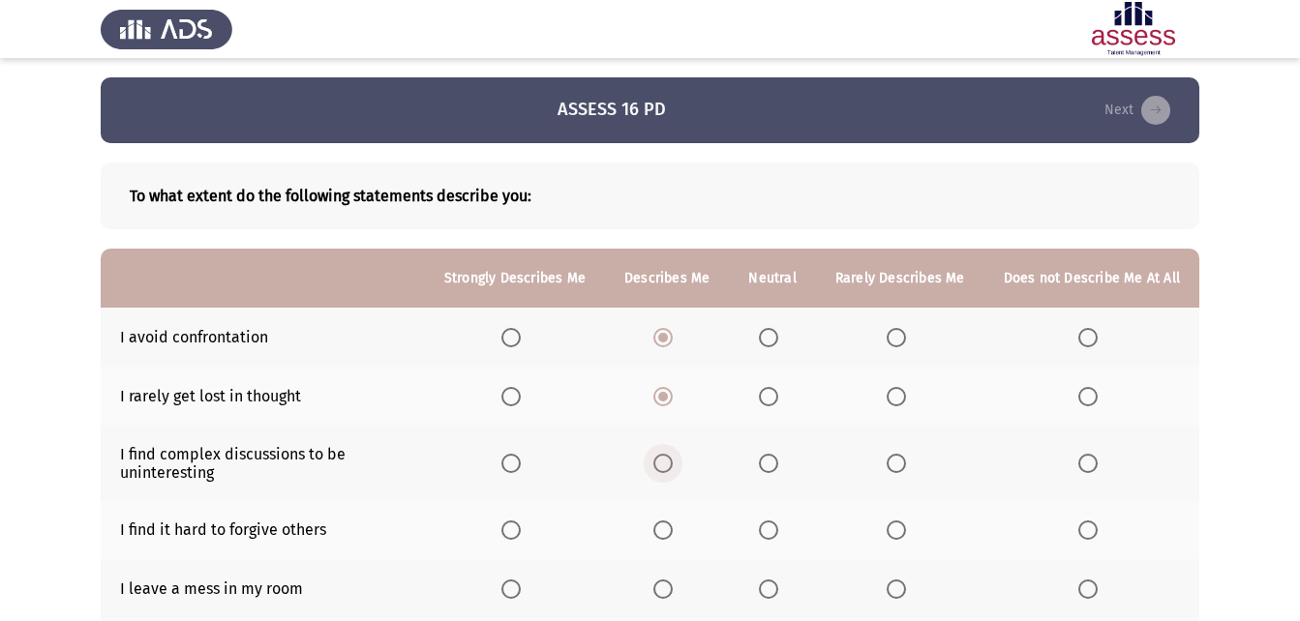
click at [670, 465] on input "Select an option" at bounding box center [662, 463] width 19 height 19
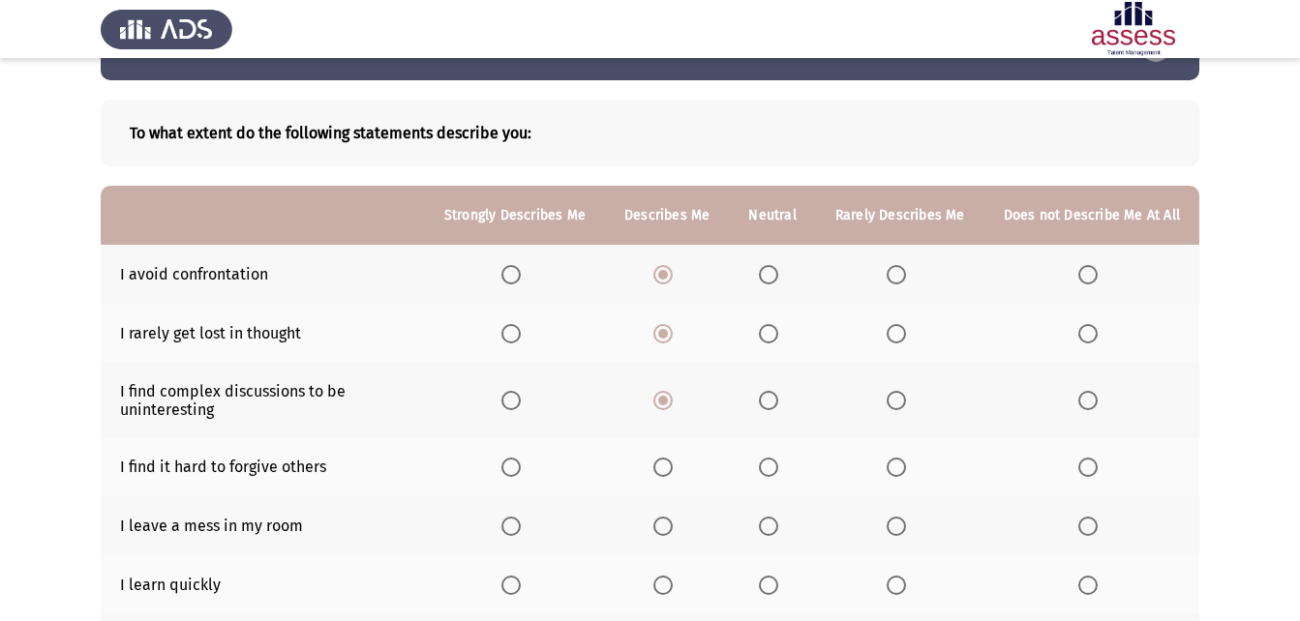
scroll to position [97, 0]
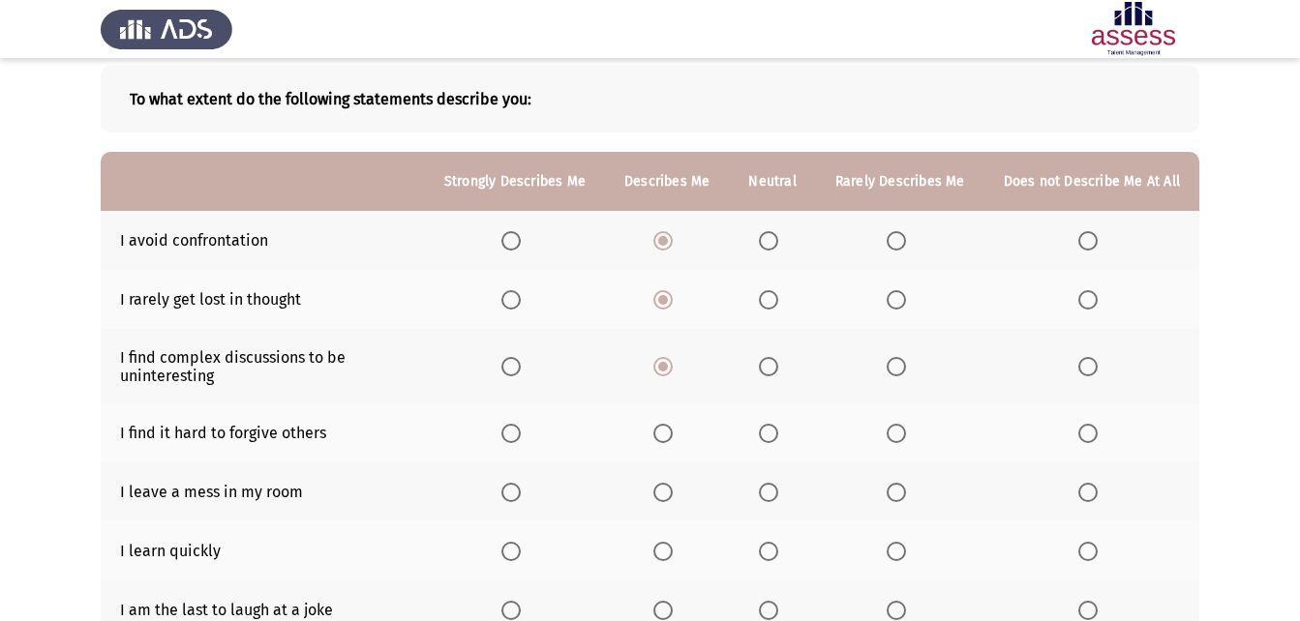
click at [765, 440] on span "Select an option" at bounding box center [768, 433] width 19 height 19
click at [765, 440] on input "Select an option" at bounding box center [768, 433] width 19 height 19
click at [518, 494] on span "Select an option" at bounding box center [510, 492] width 19 height 19
click at [518, 494] on input "Select an option" at bounding box center [510, 492] width 19 height 19
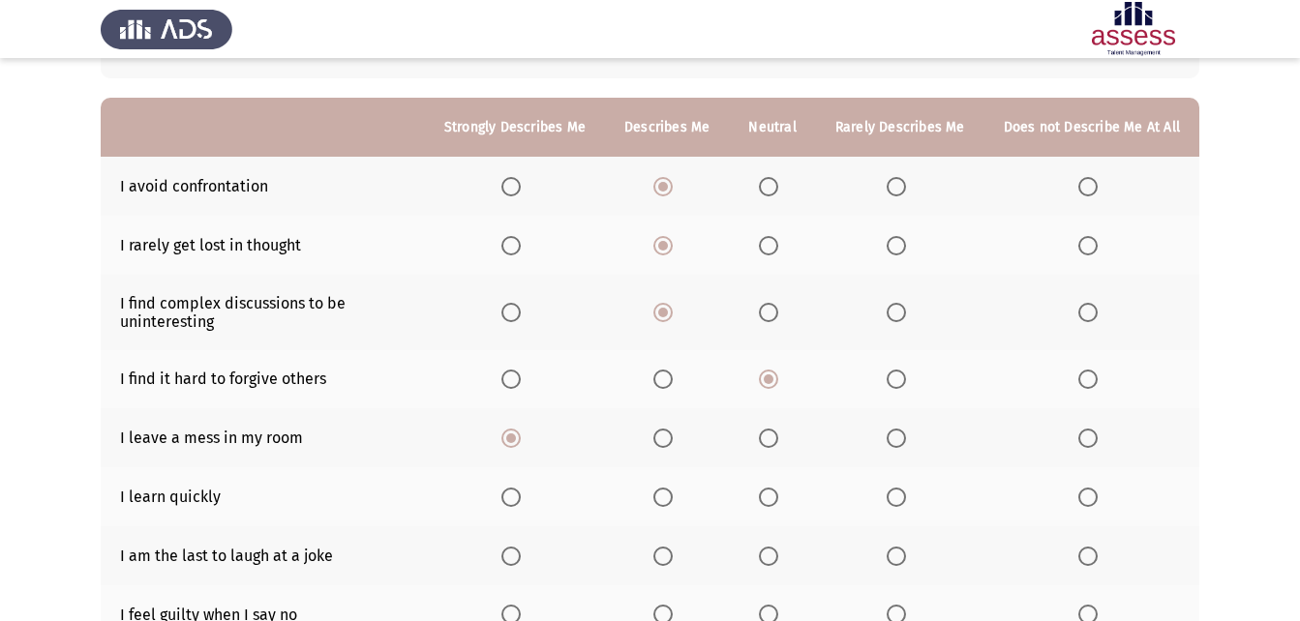
scroll to position [194, 0]
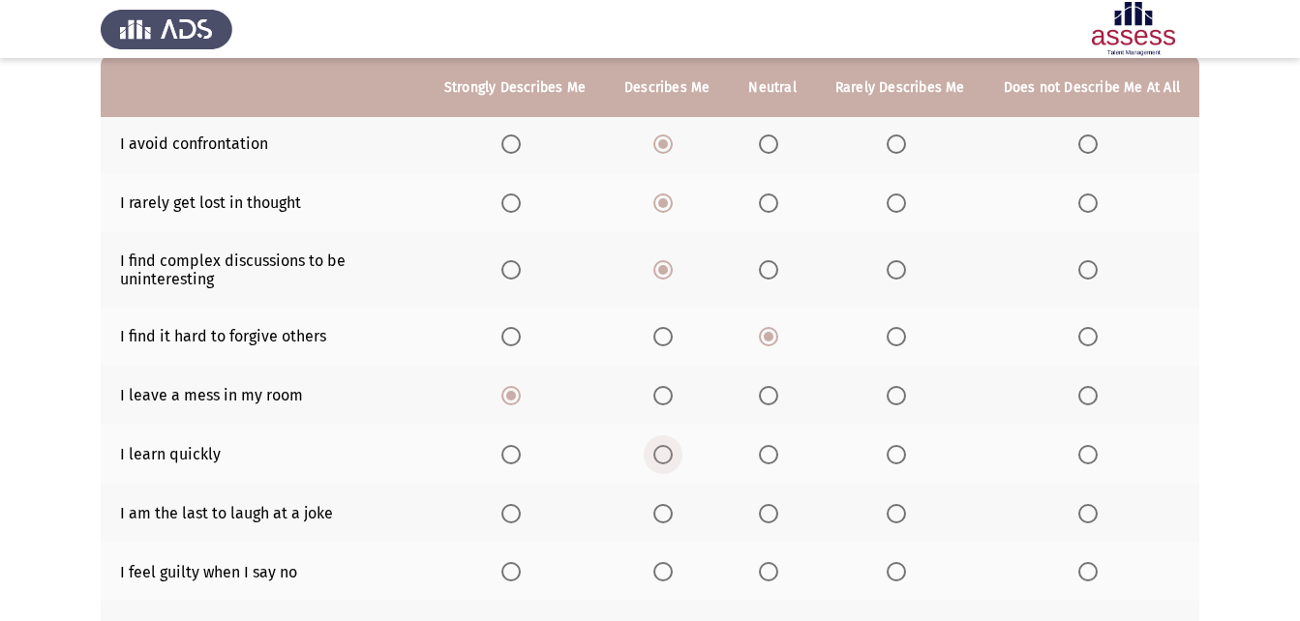
click at [667, 445] on span "Select an option" at bounding box center [662, 454] width 19 height 19
click at [667, 445] on input "Select an option" at bounding box center [662, 454] width 19 height 19
click at [899, 520] on span "Select an option" at bounding box center [895, 513] width 19 height 19
click at [899, 520] on input "Select an option" at bounding box center [895, 513] width 19 height 19
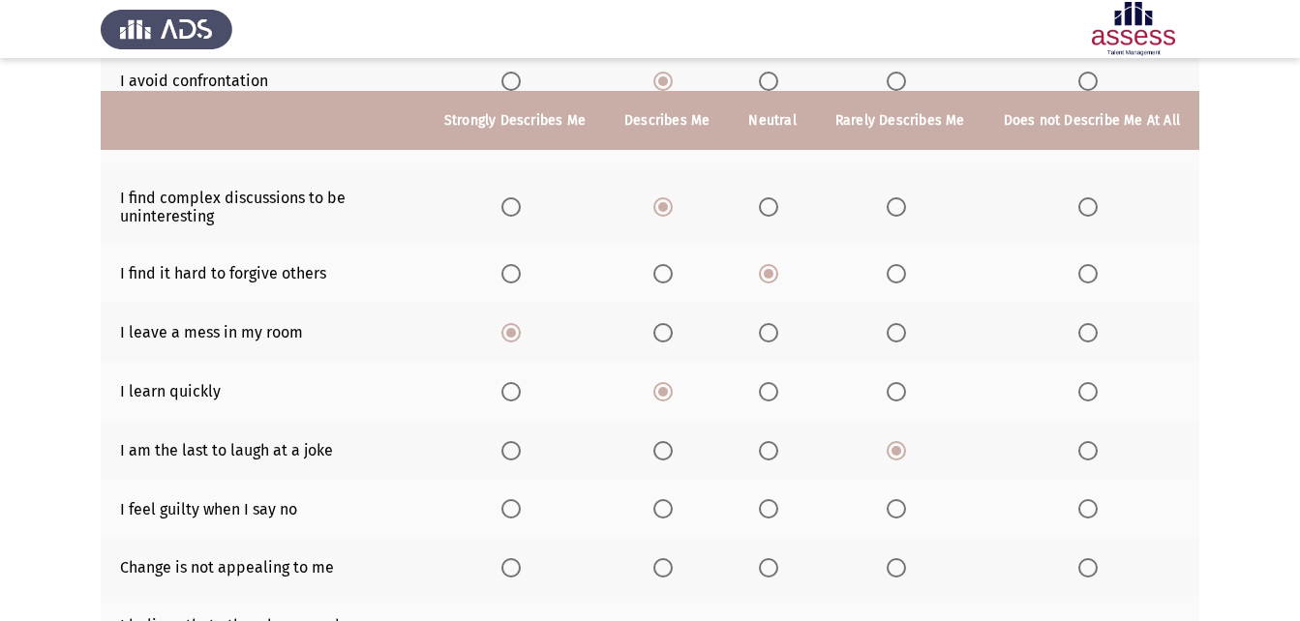
scroll to position [290, 0]
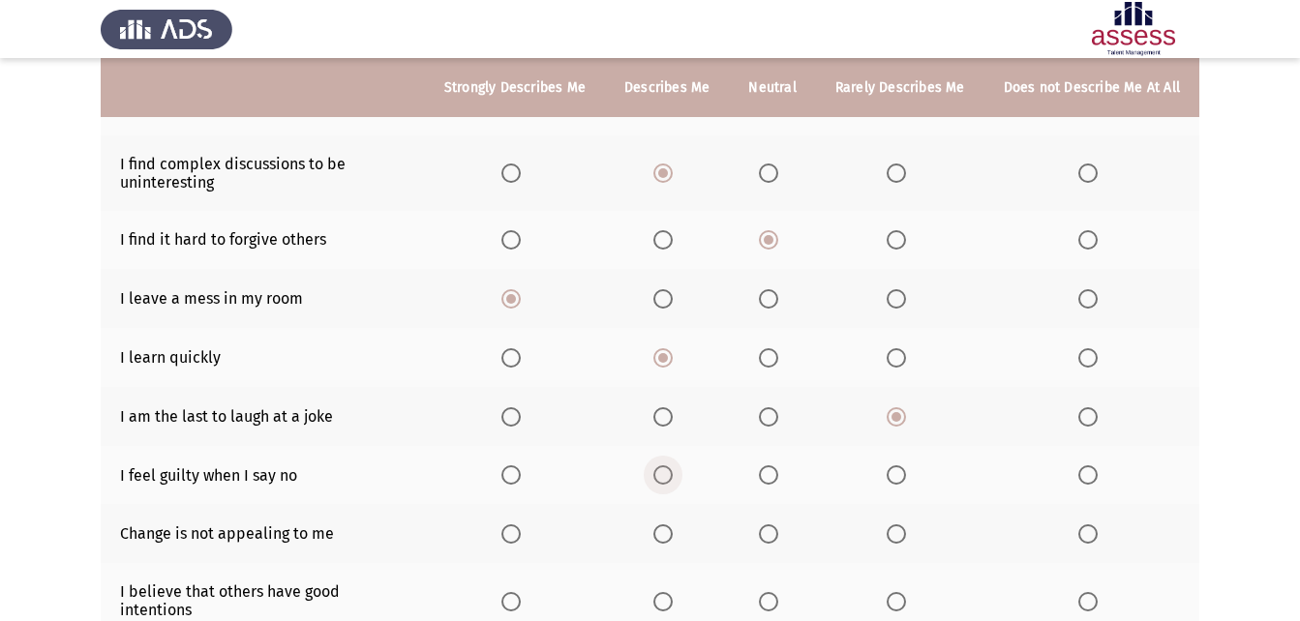
click at [670, 479] on span "Select an option" at bounding box center [662, 474] width 19 height 19
click at [670, 479] on input "Select an option" at bounding box center [662, 474] width 19 height 19
click at [517, 538] on span "Select an option" at bounding box center [510, 533] width 19 height 19
click at [517, 538] on input "Select an option" at bounding box center [510, 533] width 19 height 19
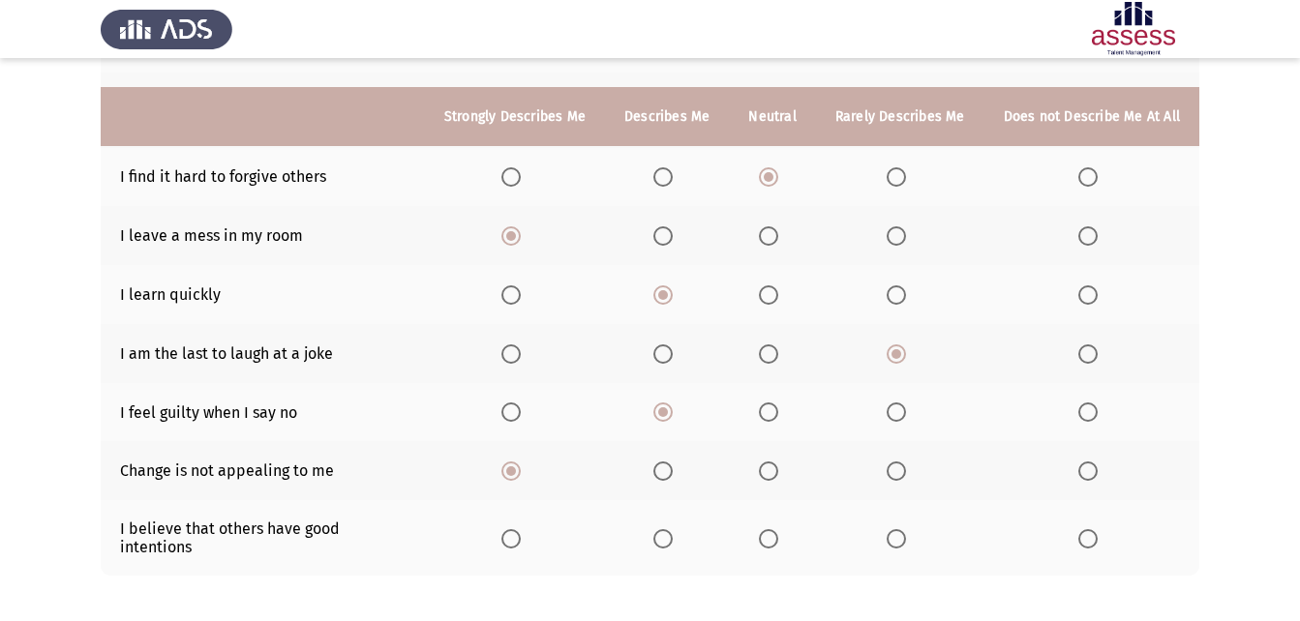
scroll to position [387, 0]
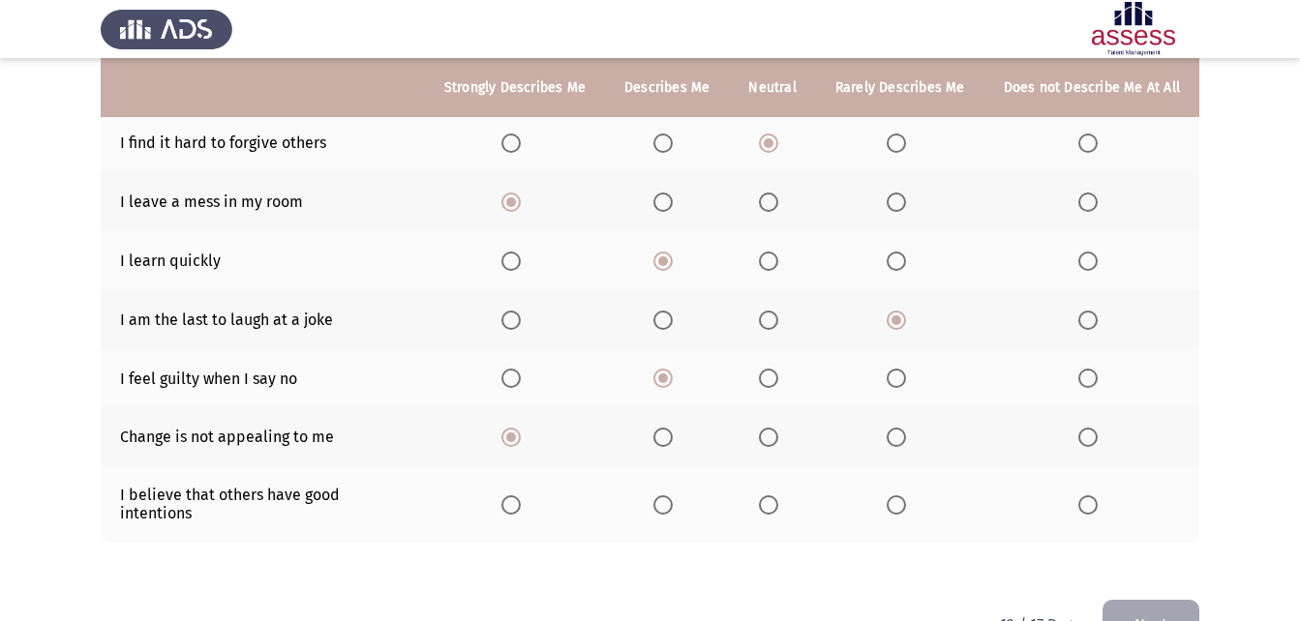
click at [511, 505] on span "Select an option" at bounding box center [511, 505] width 0 height 0
click at [520, 496] on input "Select an option" at bounding box center [510, 504] width 19 height 19
click at [1131, 600] on button "Next" at bounding box center [1150, 624] width 97 height 49
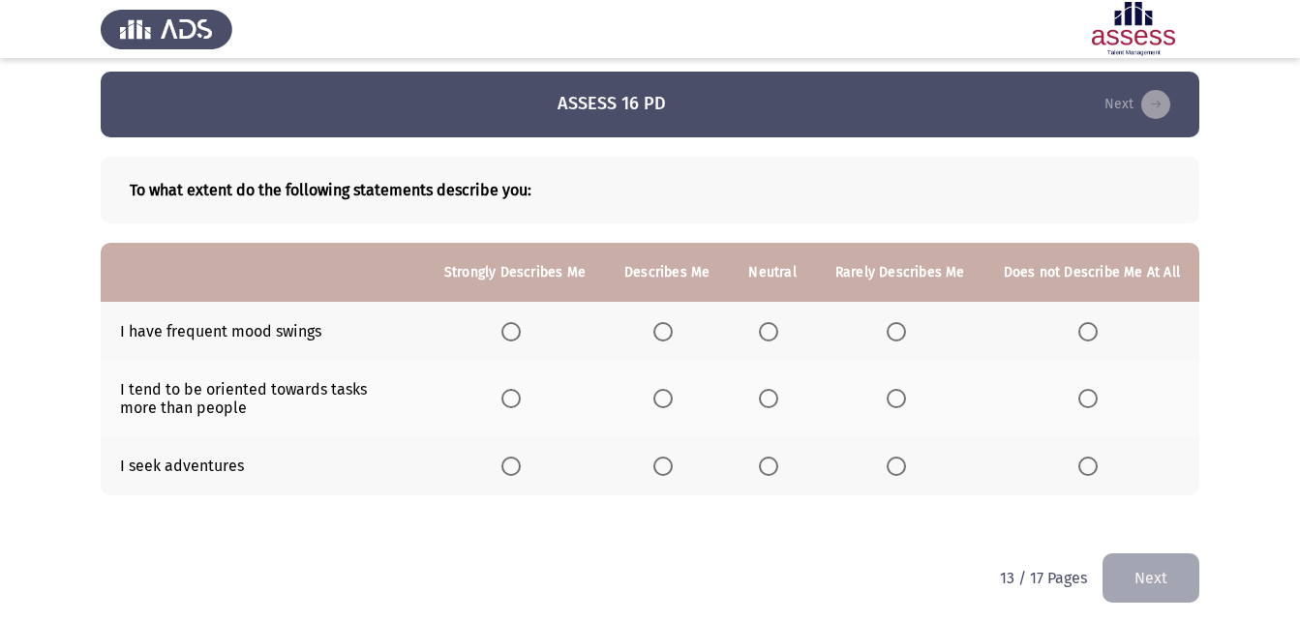
scroll to position [15, 0]
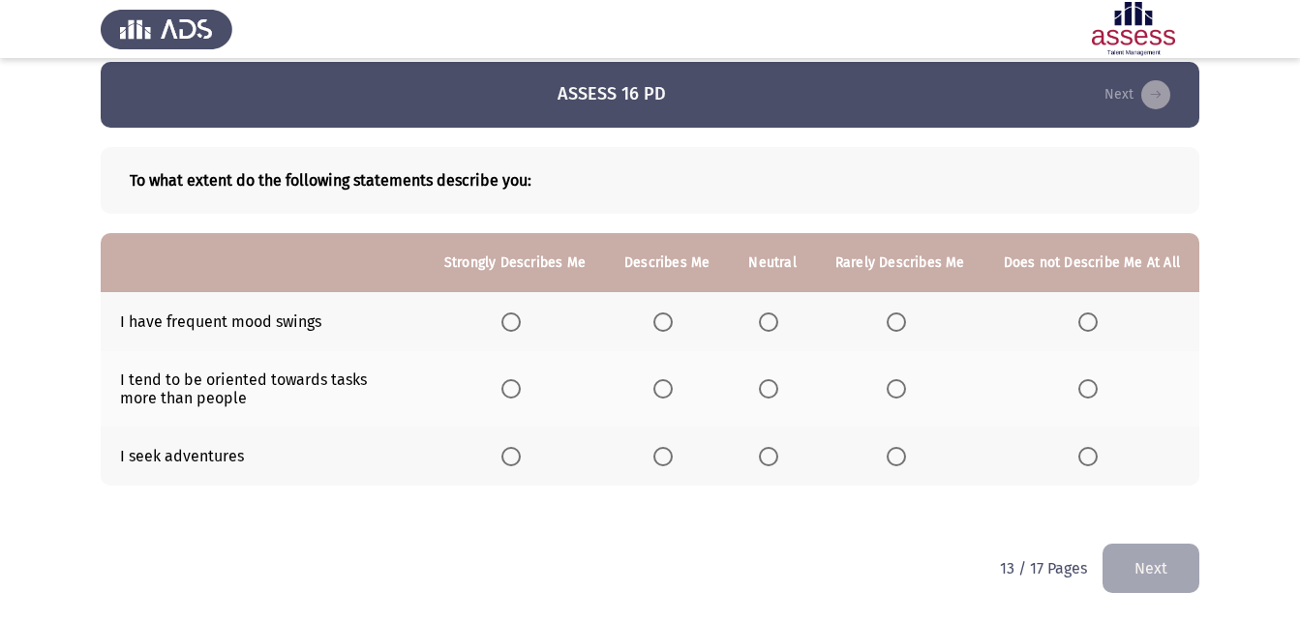
click at [673, 323] on span "Select an option" at bounding box center [662, 322] width 19 height 19
click at [673, 323] on input "Select an option" at bounding box center [662, 322] width 19 height 19
click at [662, 387] on span "Select an option" at bounding box center [662, 388] width 19 height 19
click at [662, 387] on input "Select an option" at bounding box center [662, 388] width 19 height 19
click at [778, 466] on th at bounding box center [772, 456] width 86 height 59
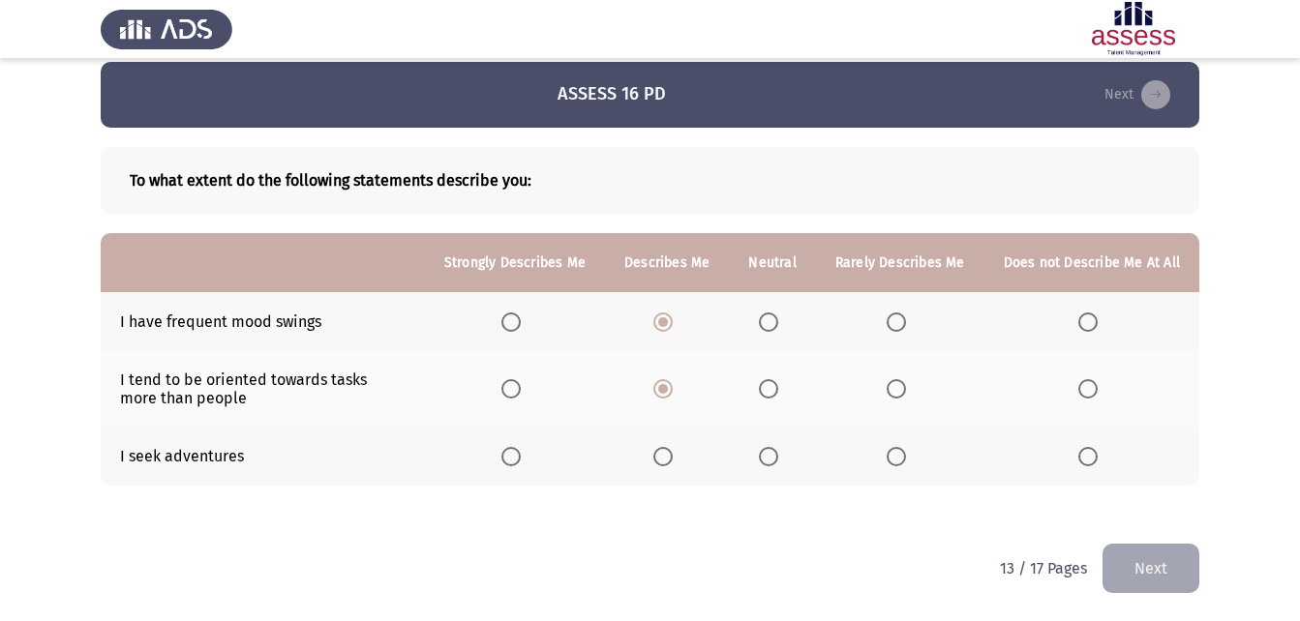
click at [778, 465] on span "Select an option" at bounding box center [768, 456] width 19 height 19
click at [778, 465] on input "Select an option" at bounding box center [768, 456] width 19 height 19
click at [1120, 567] on button "Next" at bounding box center [1150, 568] width 97 height 49
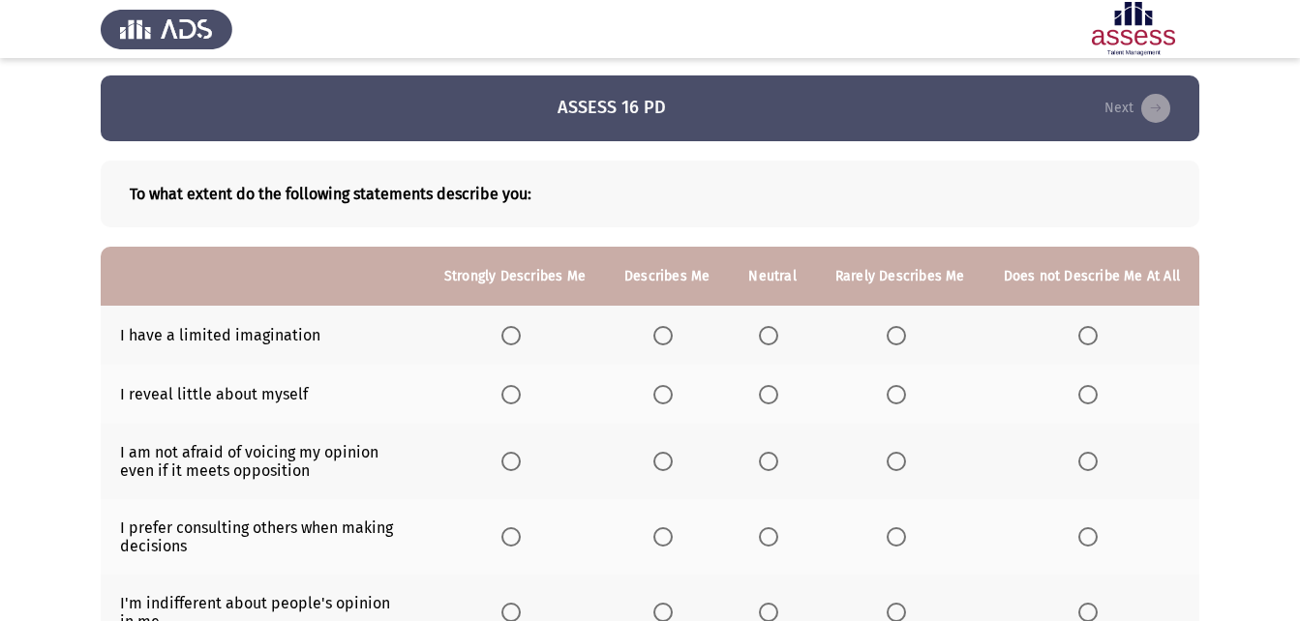
scroll to position [0, 0]
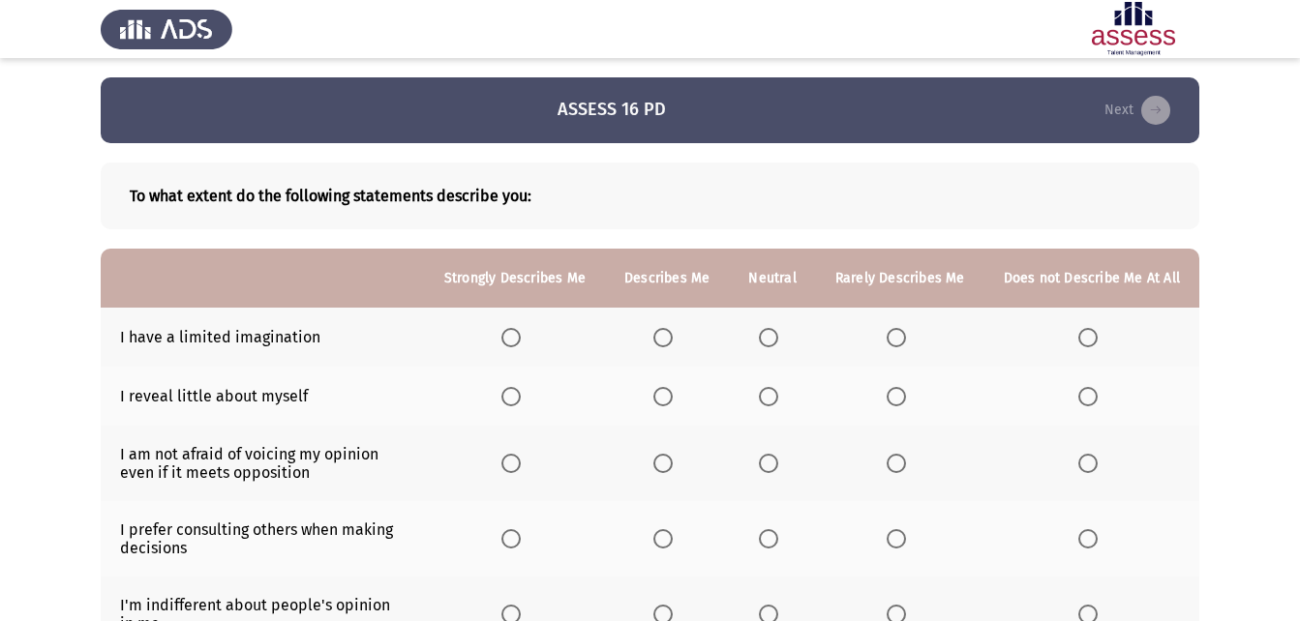
click at [670, 345] on span "Select an option" at bounding box center [662, 337] width 19 height 19
click at [670, 345] on input "Select an option" at bounding box center [662, 337] width 19 height 19
click at [897, 336] on span "Select an option" at bounding box center [895, 337] width 19 height 19
click at [897, 336] on input "Select an option" at bounding box center [895, 337] width 19 height 19
click at [769, 398] on span "Select an option" at bounding box center [768, 396] width 19 height 19
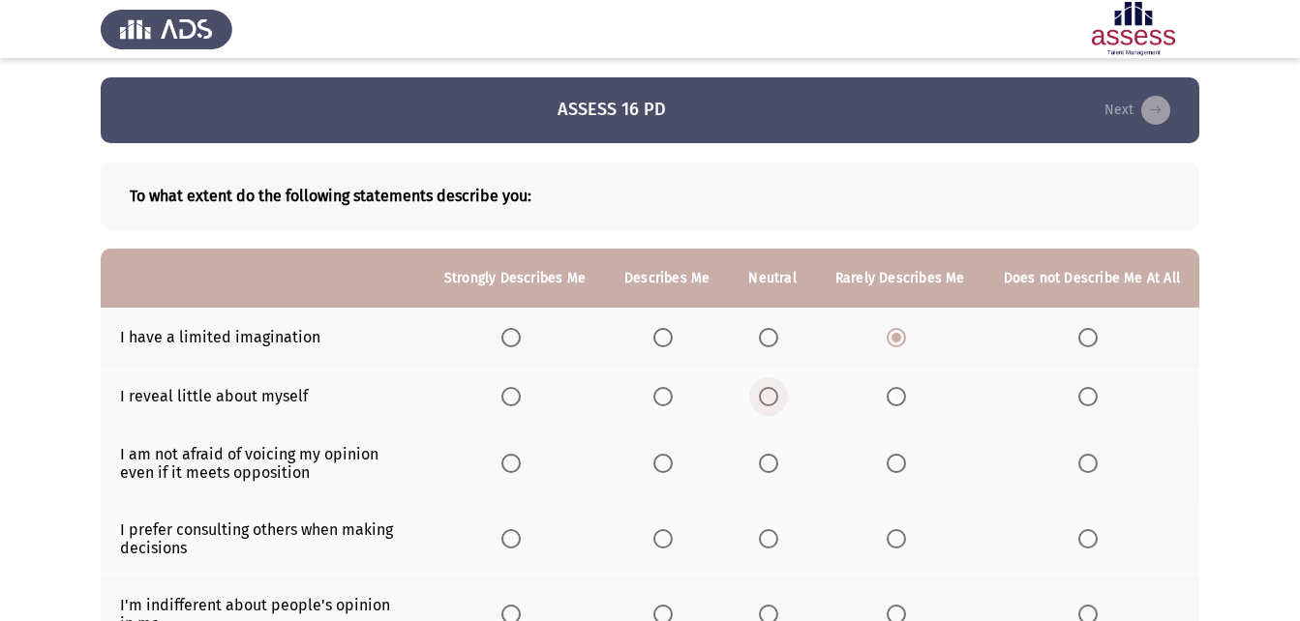
click at [769, 398] on input "Select an option" at bounding box center [768, 396] width 19 height 19
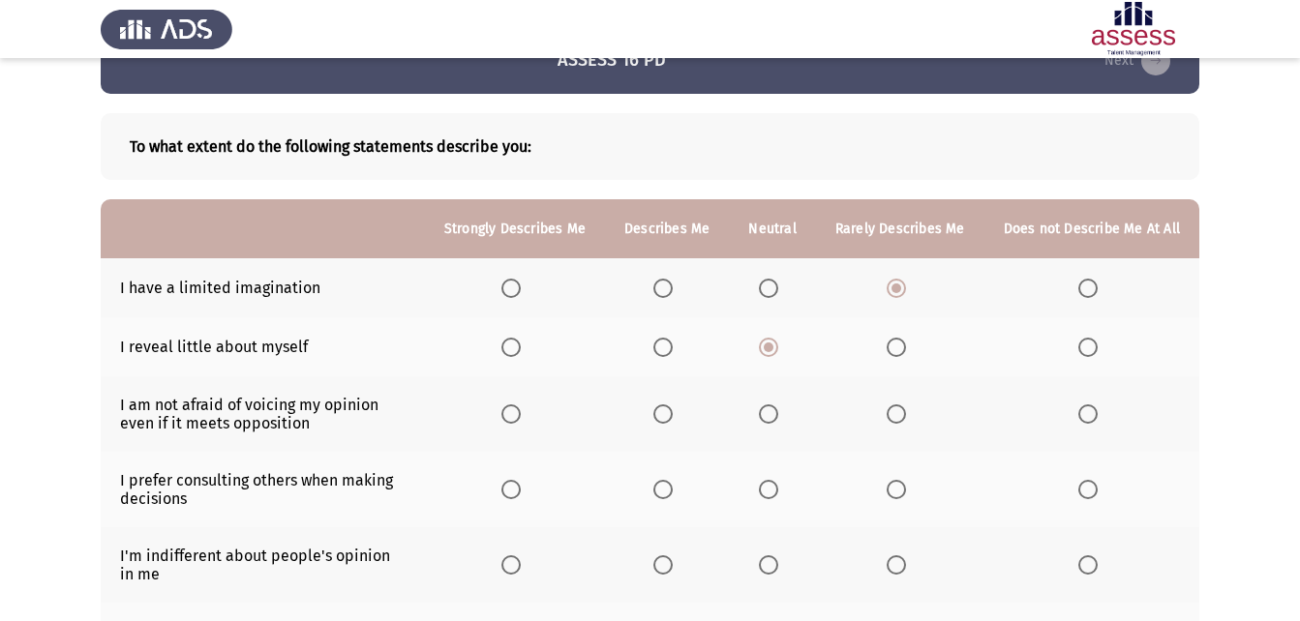
scroll to position [97, 0]
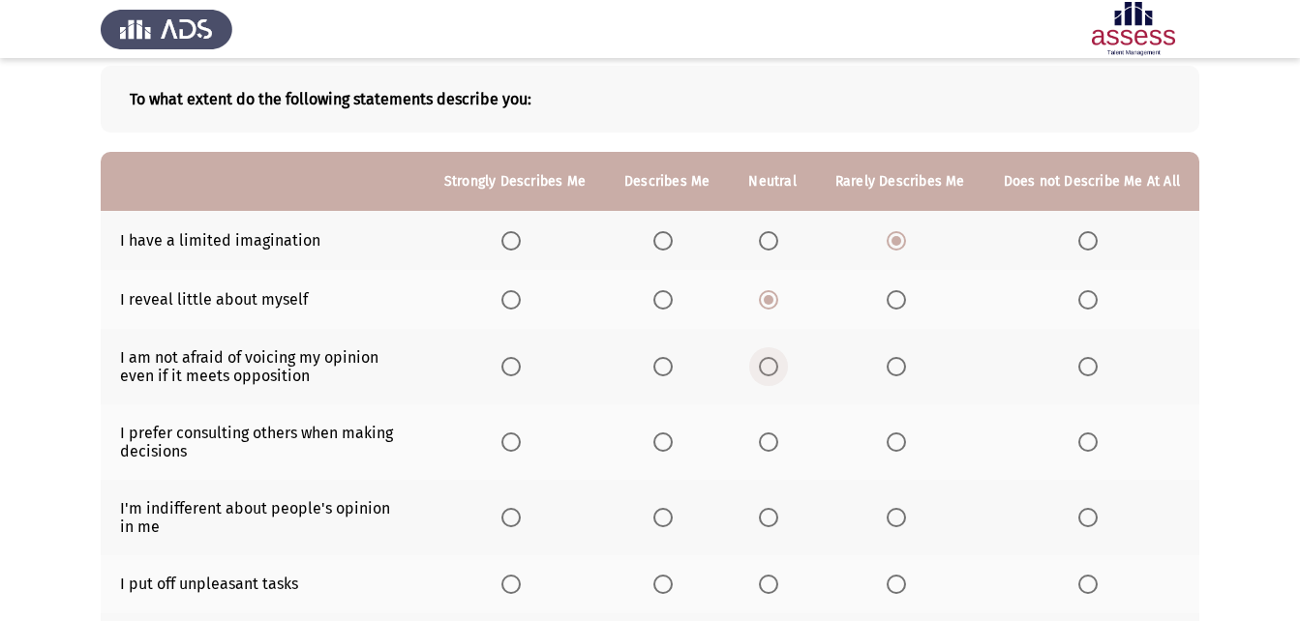
click at [770, 364] on span "Select an option" at bounding box center [768, 366] width 19 height 19
click at [770, 364] on input "Select an option" at bounding box center [768, 366] width 19 height 19
click at [521, 449] on span "Select an option" at bounding box center [510, 442] width 19 height 19
click at [521, 449] on input "Select an option" at bounding box center [510, 442] width 19 height 19
click at [523, 502] on th at bounding box center [515, 517] width 180 height 75
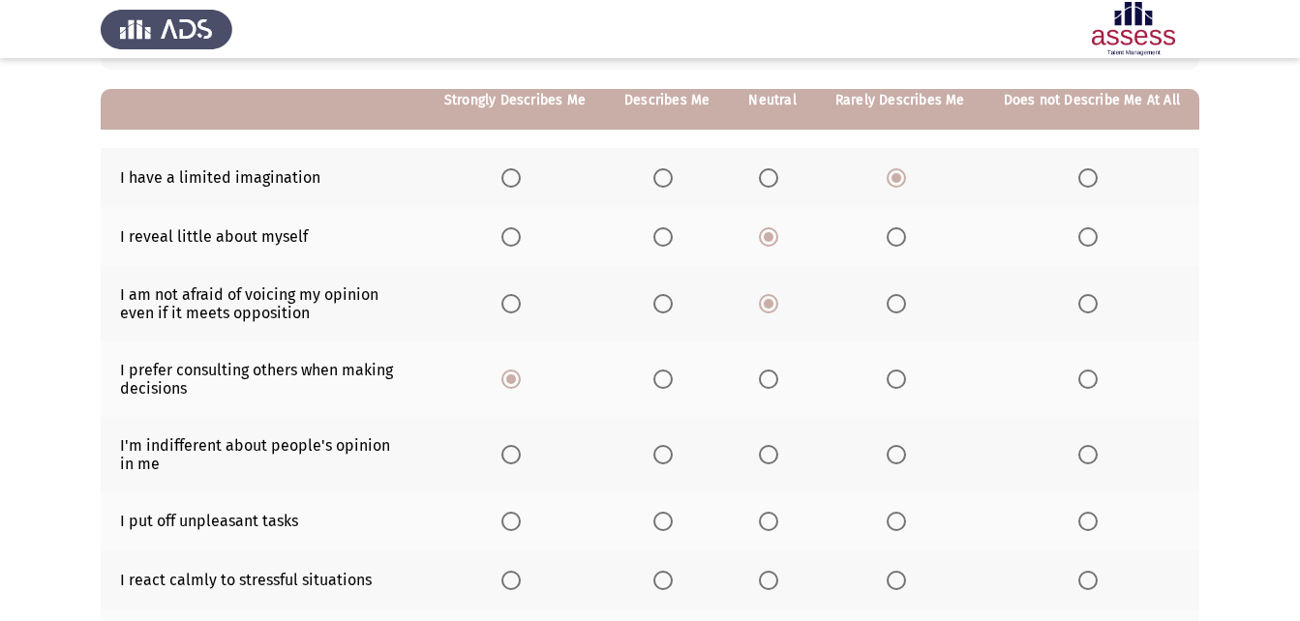
scroll to position [194, 0]
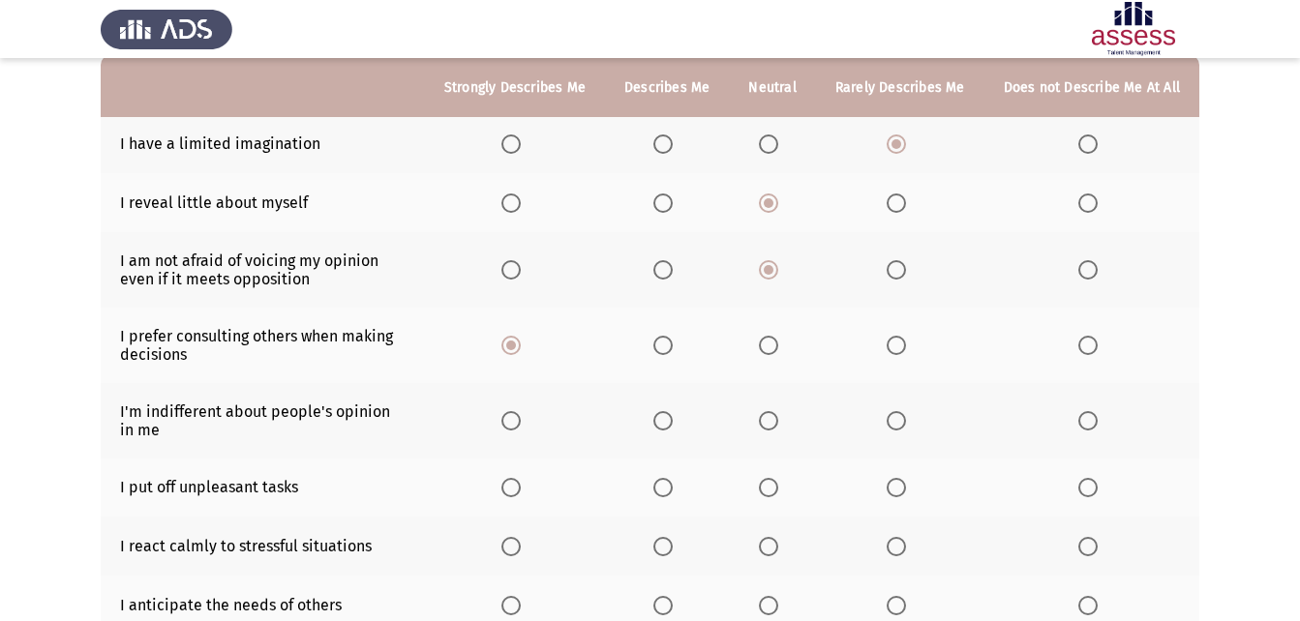
click at [528, 422] on label "Select an option" at bounding box center [514, 420] width 27 height 19
click at [521, 422] on input "Select an option" at bounding box center [510, 420] width 19 height 19
click at [673, 487] on span "Select an option" at bounding box center [662, 487] width 19 height 19
click at [673, 487] on input "Select an option" at bounding box center [662, 487] width 19 height 19
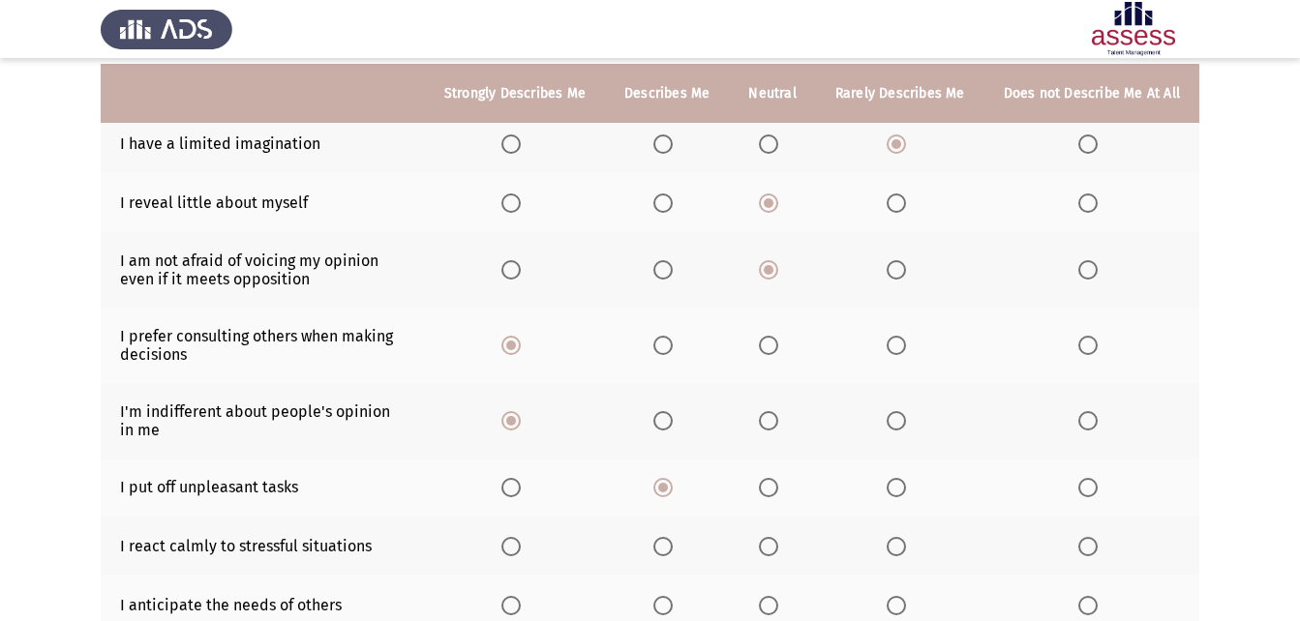
scroll to position [290, 0]
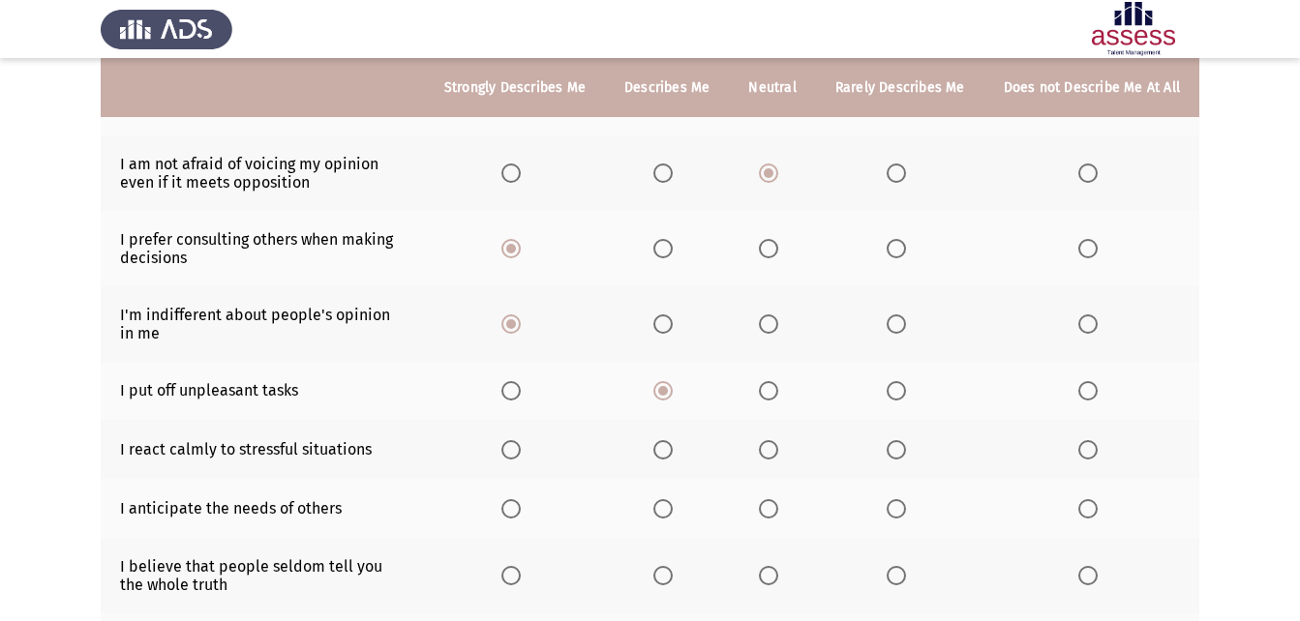
click at [658, 450] on th at bounding box center [667, 449] width 124 height 59
click at [680, 453] on label "Select an option" at bounding box center [666, 449] width 27 height 19
click at [673, 453] on input "Select an option" at bounding box center [662, 449] width 19 height 19
click at [676, 488] on th at bounding box center [667, 508] width 124 height 59
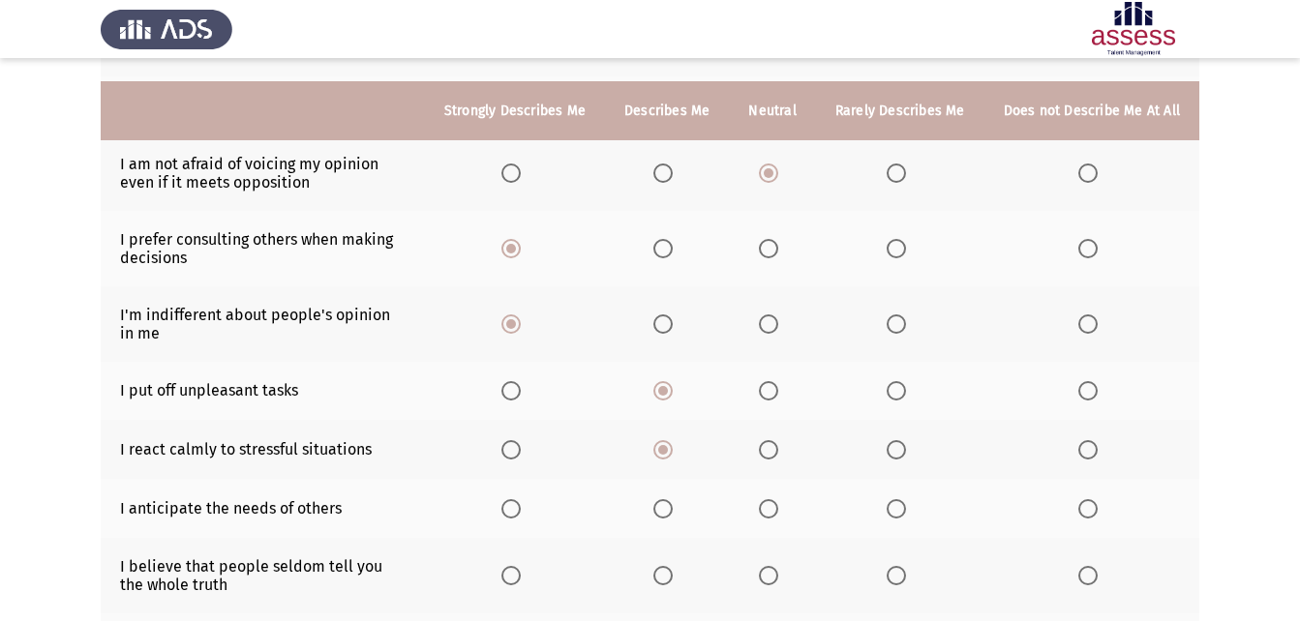
scroll to position [387, 0]
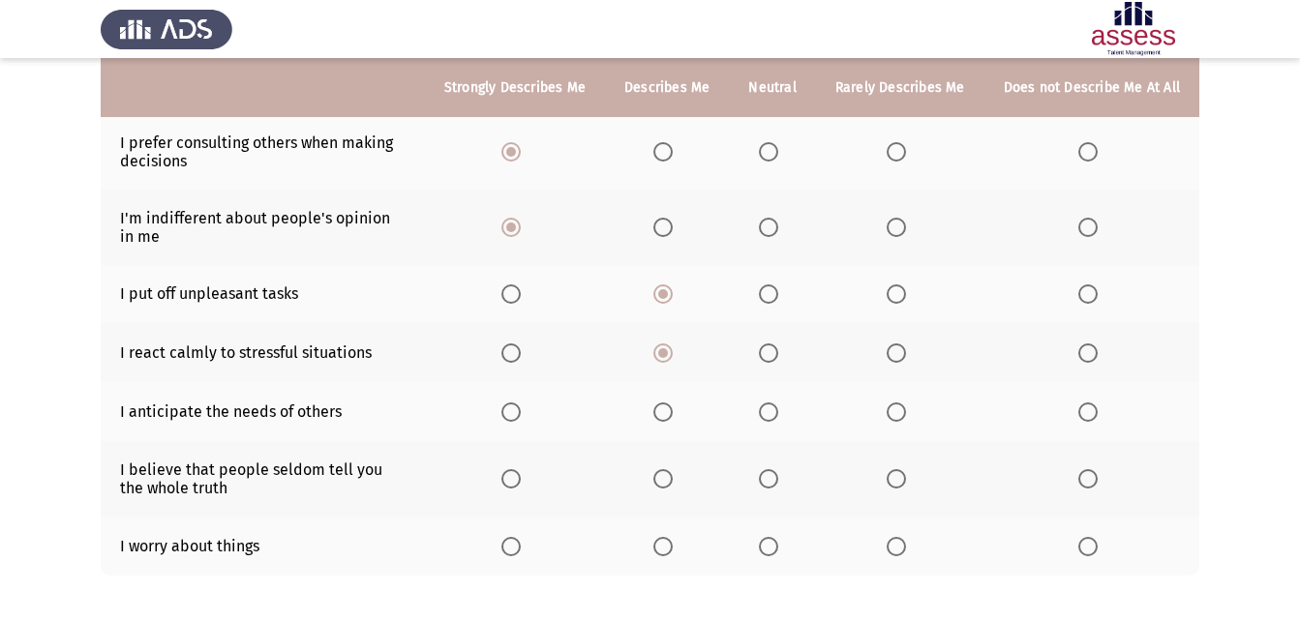
click at [770, 476] on span "Select an option" at bounding box center [768, 478] width 19 height 19
click at [770, 476] on input "Select an option" at bounding box center [768, 478] width 19 height 19
click at [666, 410] on span "Select an option" at bounding box center [662, 412] width 19 height 19
click at [666, 410] on input "Select an option" at bounding box center [662, 412] width 19 height 19
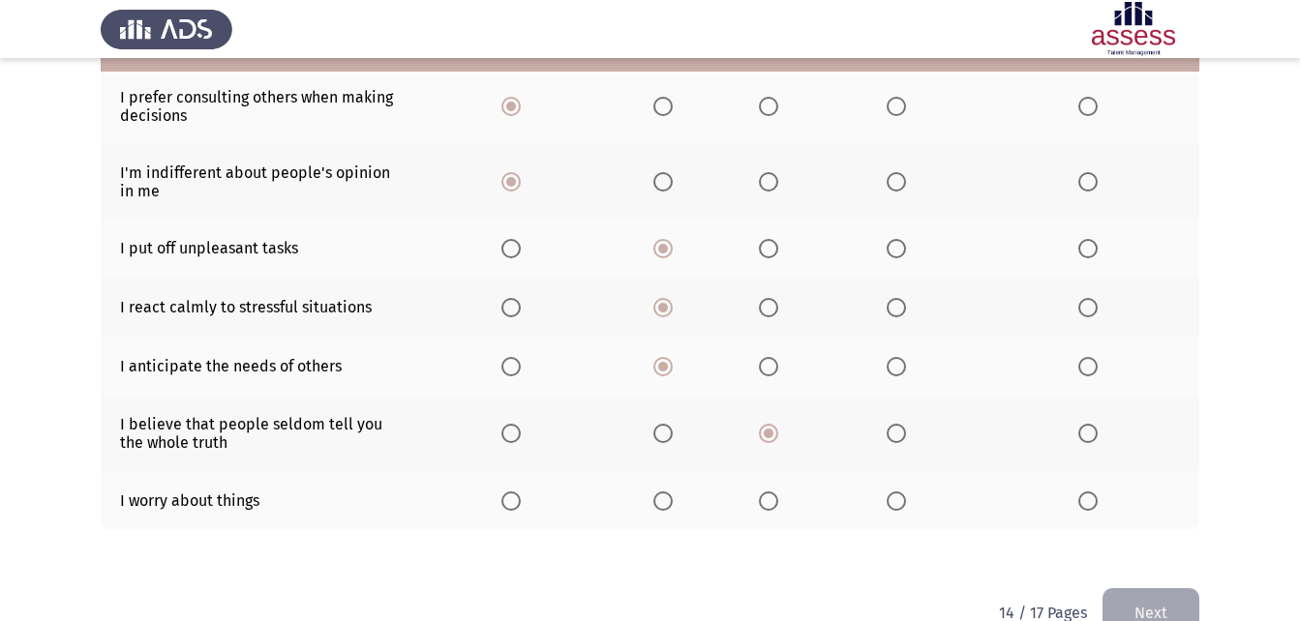
scroll to position [477, 0]
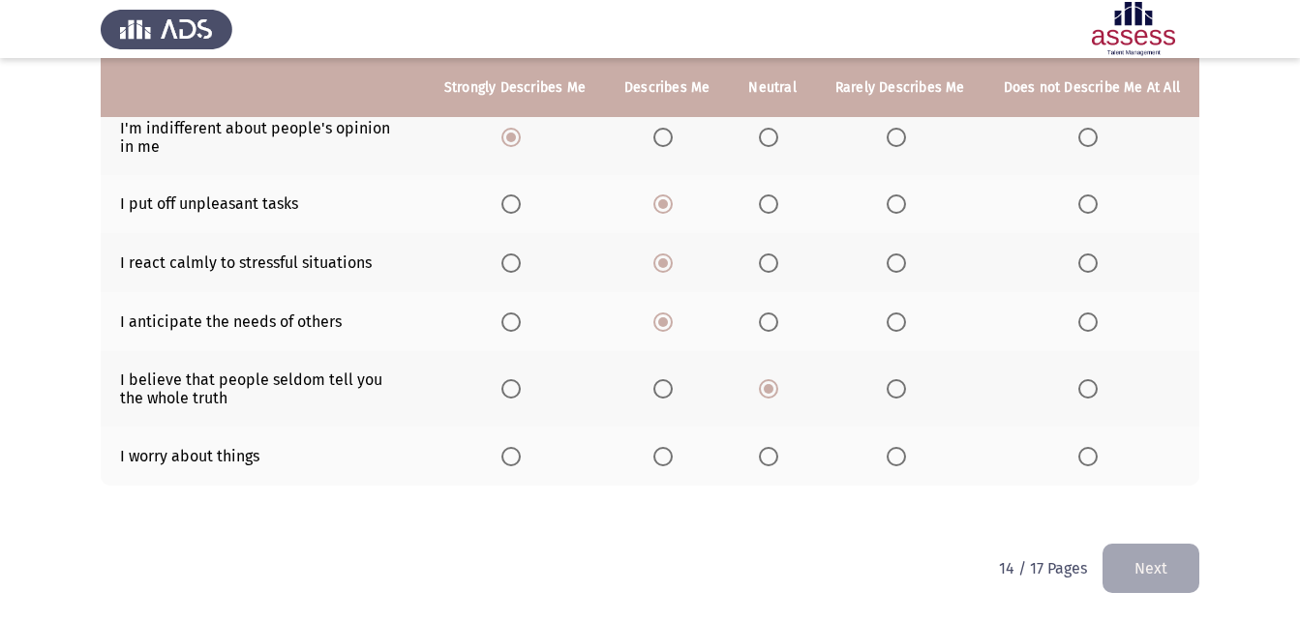
click at [778, 451] on span "Select an option" at bounding box center [768, 456] width 19 height 19
click at [778, 451] on input "Select an option" at bounding box center [768, 456] width 19 height 19
click at [1147, 546] on button "Next" at bounding box center [1150, 568] width 97 height 49
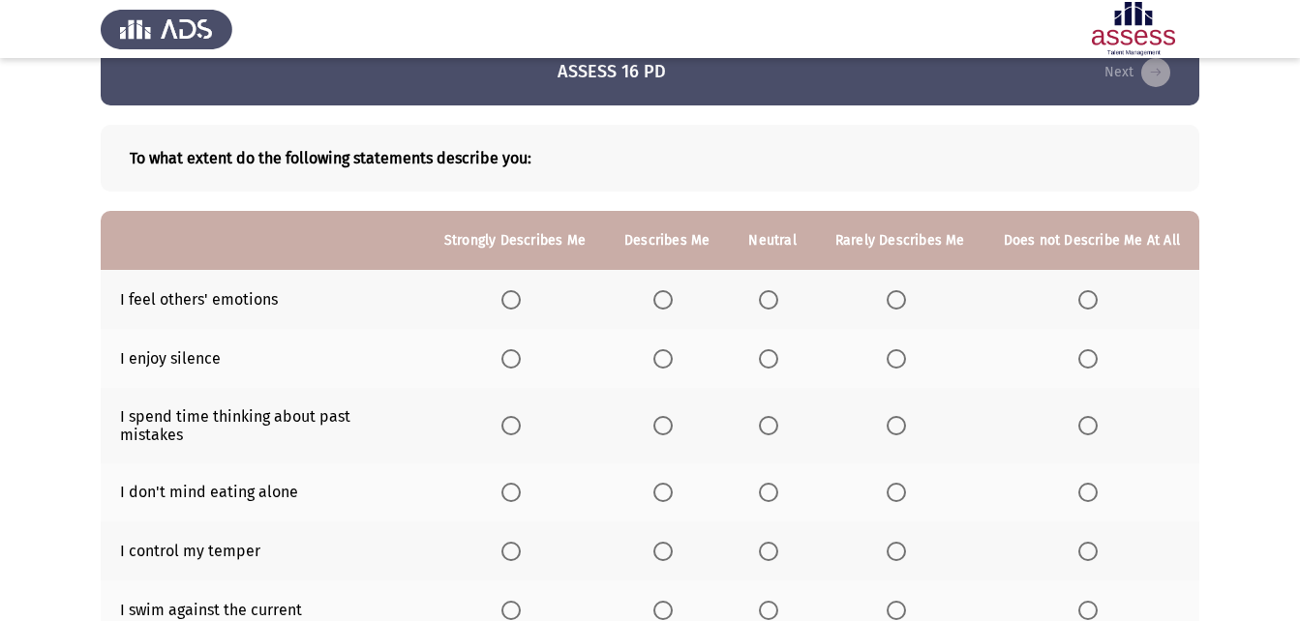
scroll to position [23, 0]
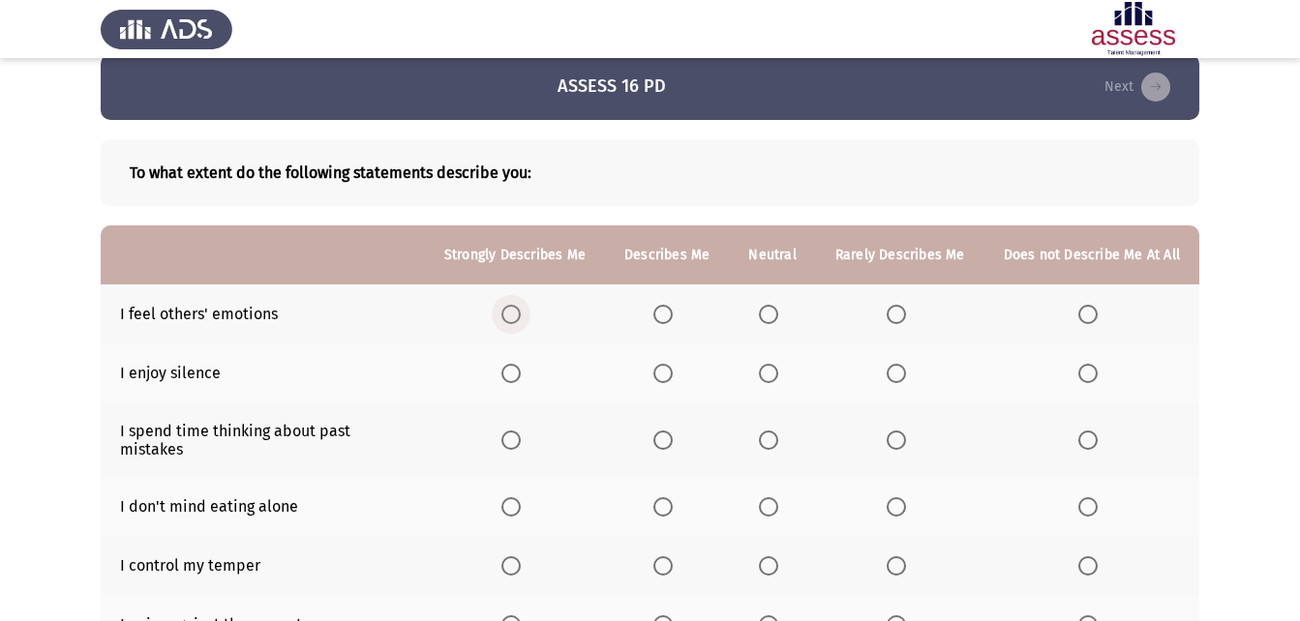
click at [521, 321] on span "Select an option" at bounding box center [510, 314] width 19 height 19
click at [521, 321] on input "Select an option" at bounding box center [510, 314] width 19 height 19
click at [518, 366] on span "Select an option" at bounding box center [510, 373] width 19 height 19
click at [518, 366] on input "Select an option" at bounding box center [510, 373] width 19 height 19
click at [673, 435] on span "Select an option" at bounding box center [662, 440] width 19 height 19
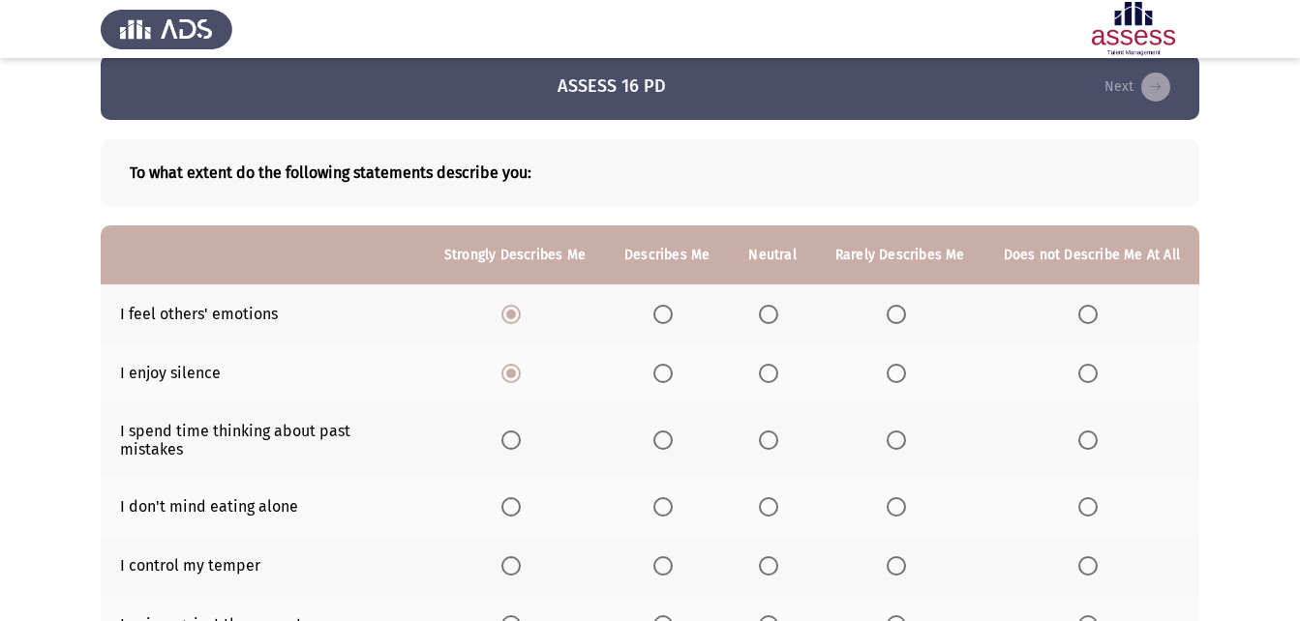
click at [673, 435] on input "Select an option" at bounding box center [662, 440] width 19 height 19
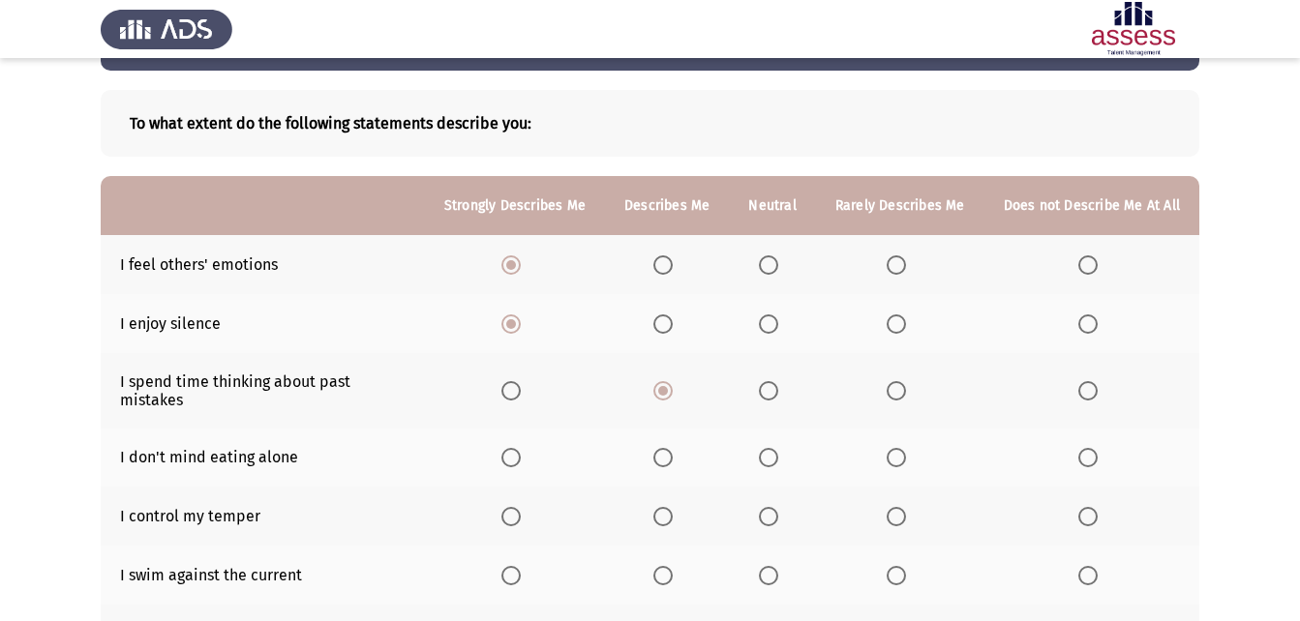
scroll to position [120, 0]
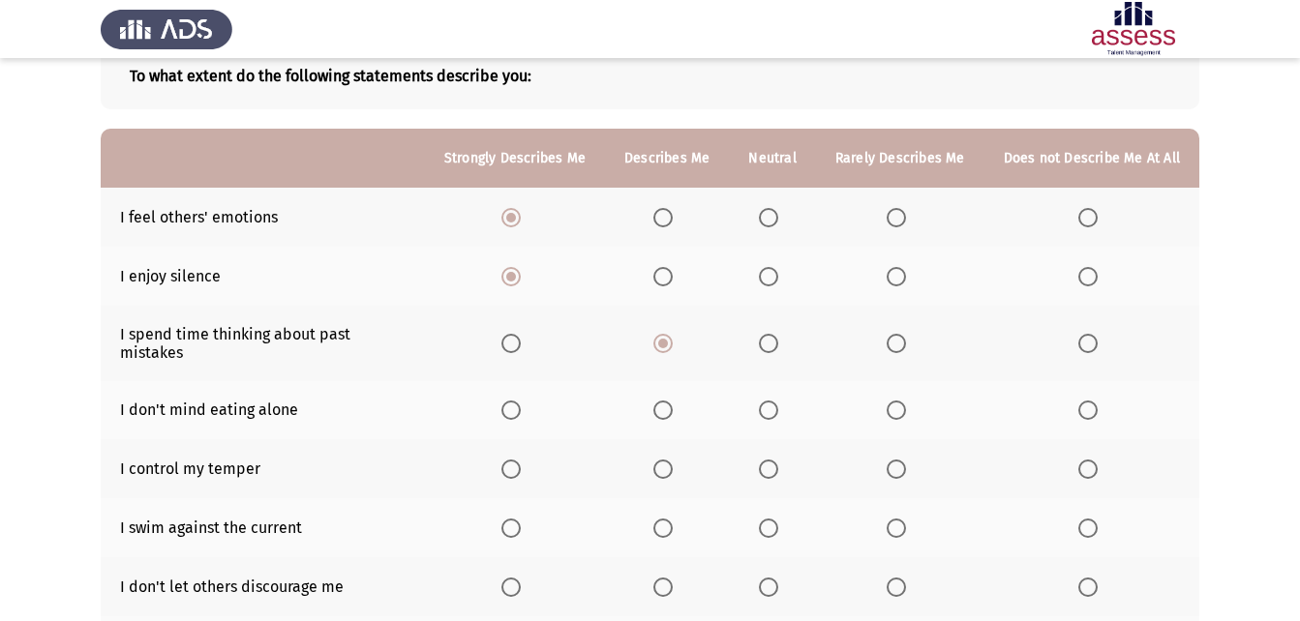
click at [891, 401] on span "Select an option" at bounding box center [895, 410] width 19 height 19
click at [891, 401] on input "Select an option" at bounding box center [895, 410] width 19 height 19
click at [778, 460] on span "Select an option" at bounding box center [768, 469] width 19 height 19
click at [778, 460] on input "Select an option" at bounding box center [768, 469] width 19 height 19
click at [901, 519] on span "Select an option" at bounding box center [895, 528] width 19 height 19
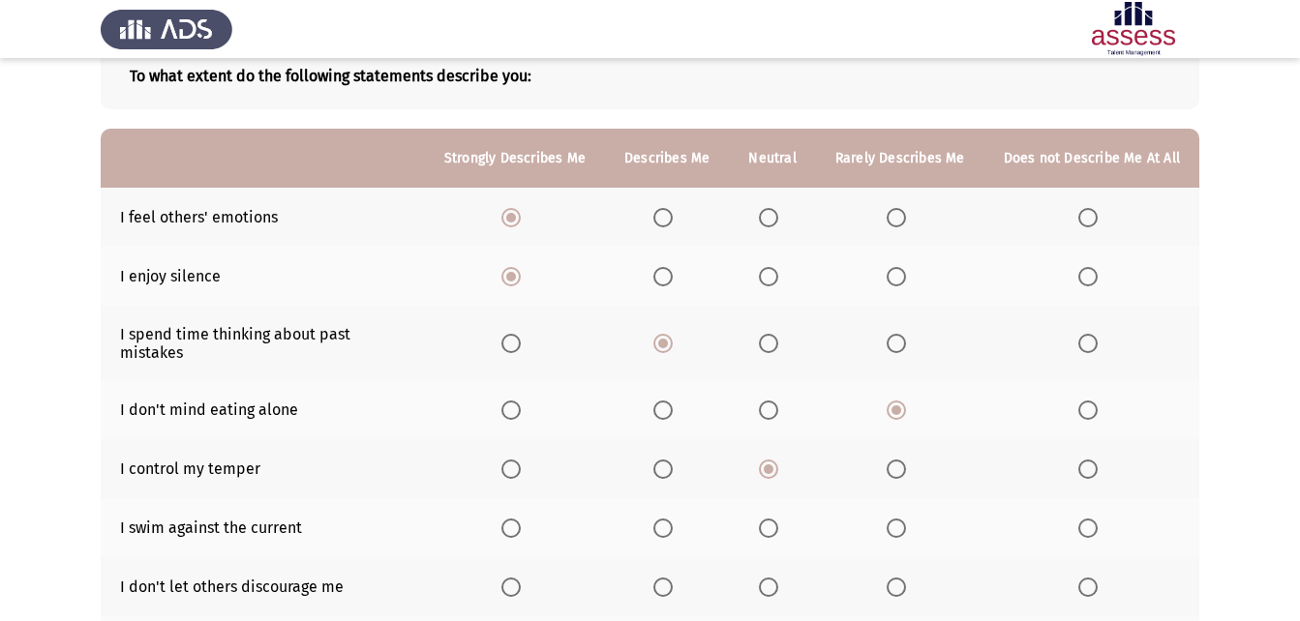
click at [901, 519] on input "Select an option" at bounding box center [895, 528] width 19 height 19
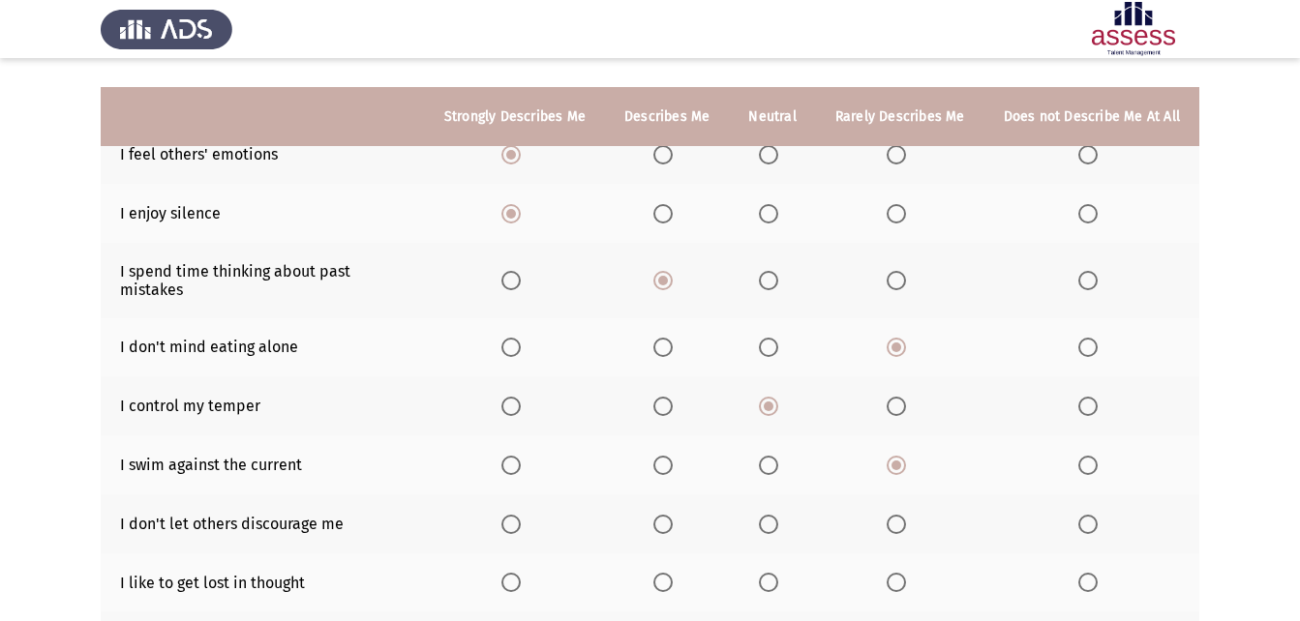
scroll to position [217, 0]
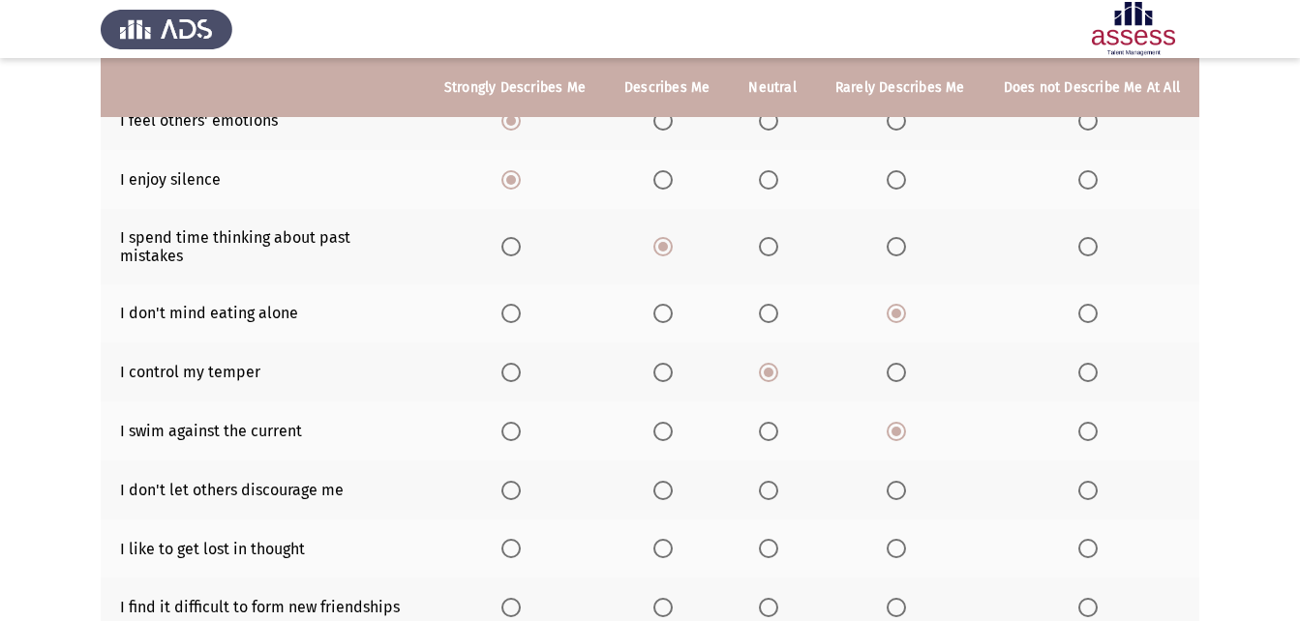
click at [528, 481] on label "Select an option" at bounding box center [514, 490] width 27 height 19
click at [521, 481] on input "Select an option" at bounding box center [510, 490] width 19 height 19
click at [673, 539] on span "Select an option" at bounding box center [662, 548] width 19 height 19
click at [673, 539] on input "Select an option" at bounding box center [662, 548] width 19 height 19
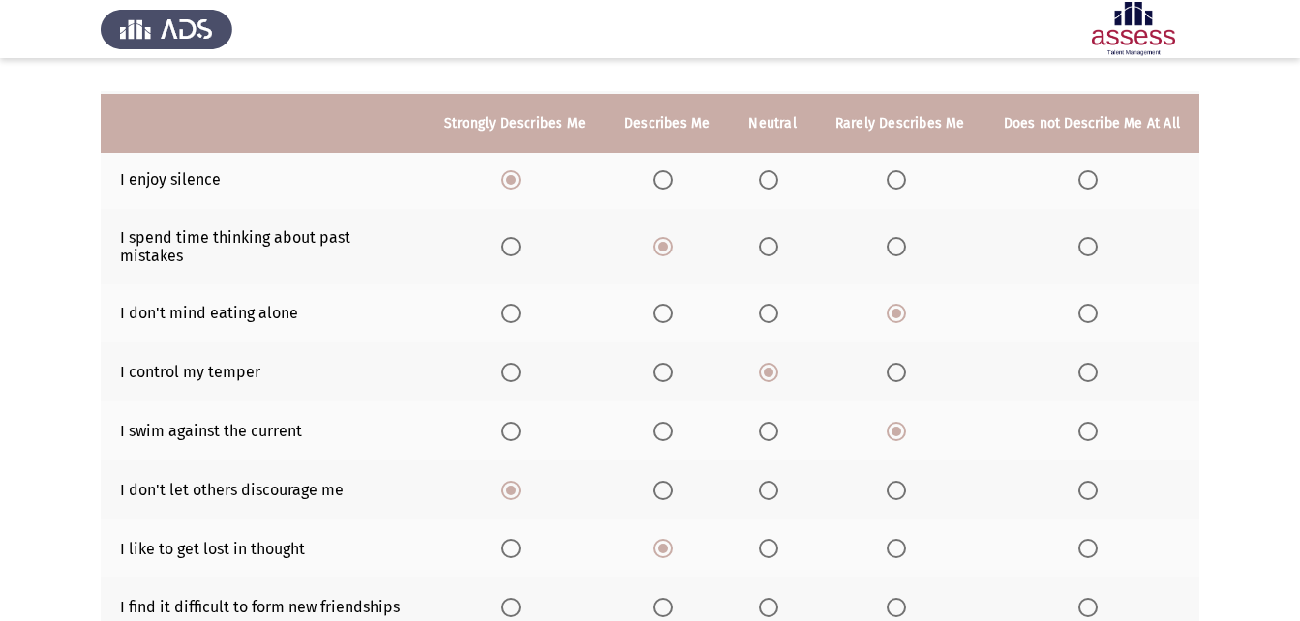
scroll to position [314, 0]
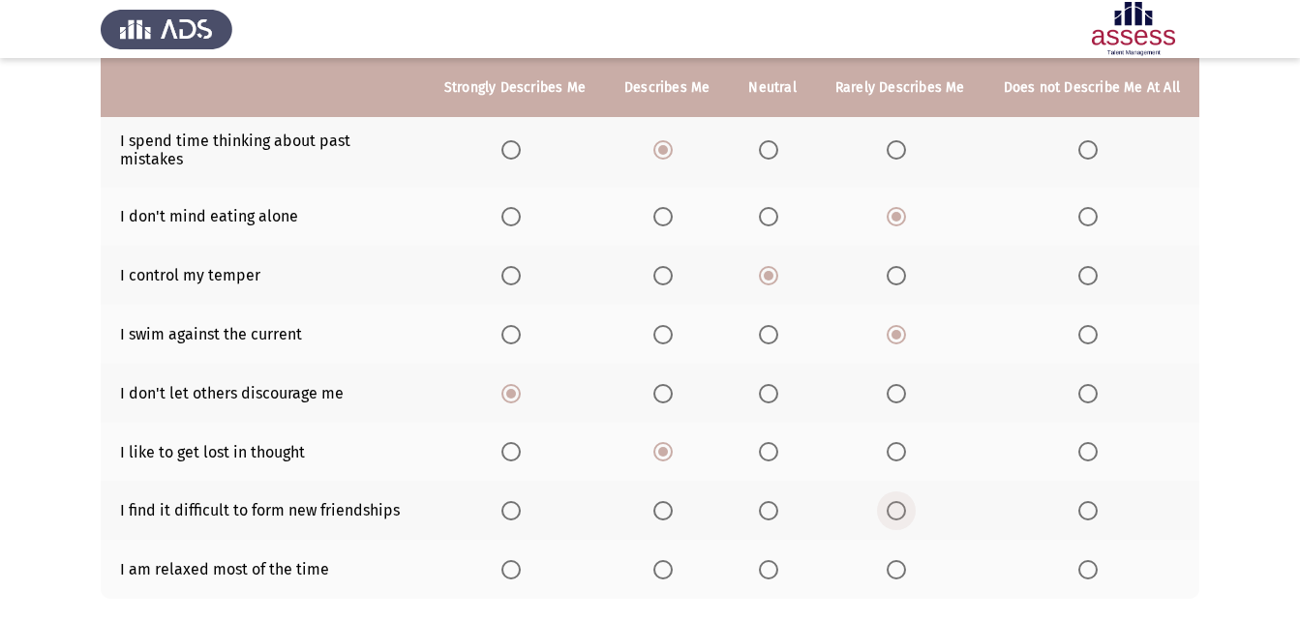
click at [905, 501] on span "Select an option" at bounding box center [895, 510] width 19 height 19
click at [905, 501] on input "Select an option" at bounding box center [895, 510] width 19 height 19
click at [668, 560] on span "Select an option" at bounding box center [662, 569] width 19 height 19
click at [668, 560] on input "Select an option" at bounding box center [662, 569] width 19 height 19
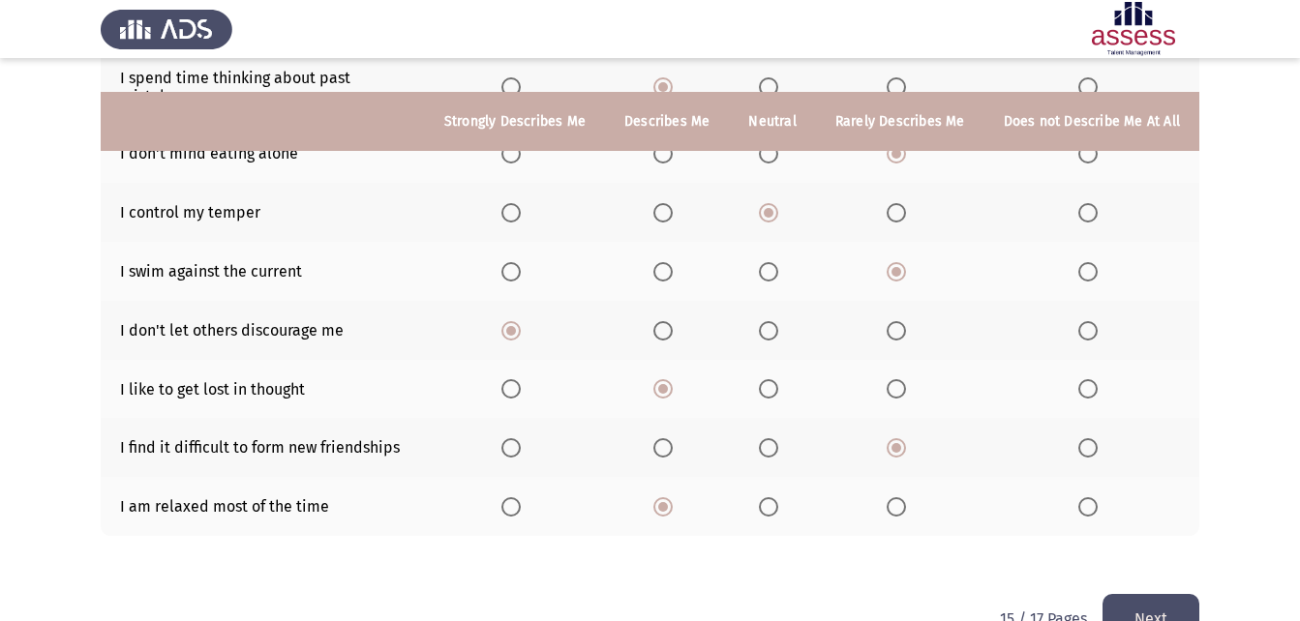
scroll to position [410, 0]
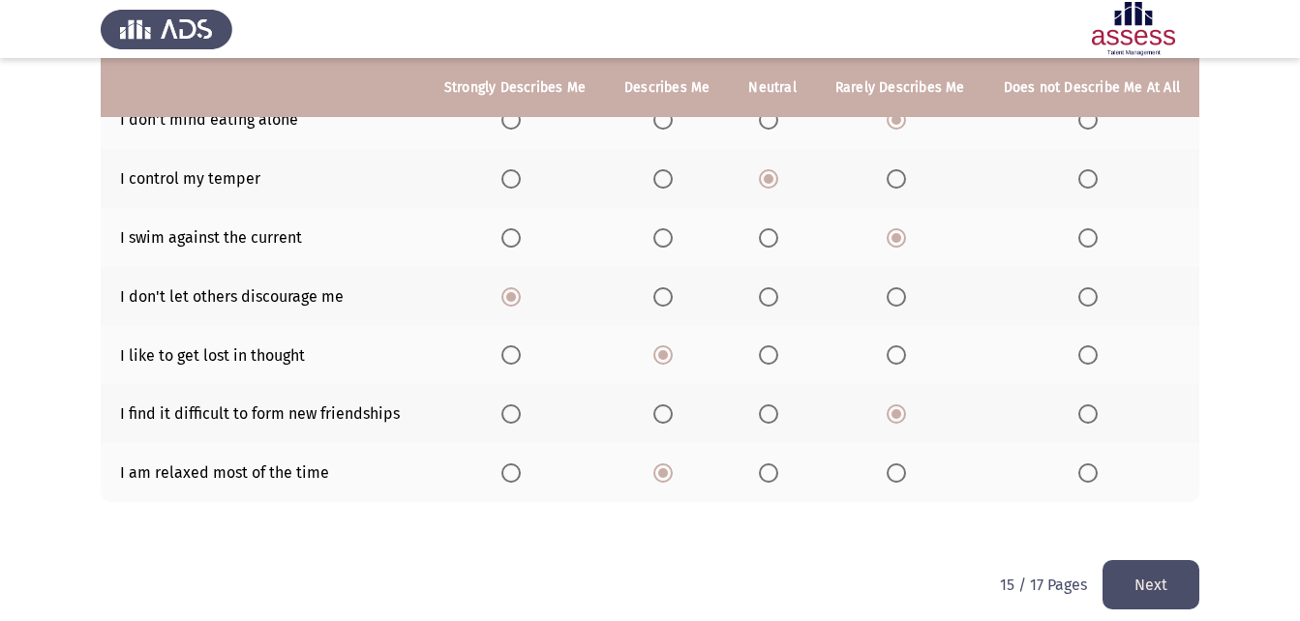
click at [1130, 582] on button "Next" at bounding box center [1150, 584] width 97 height 49
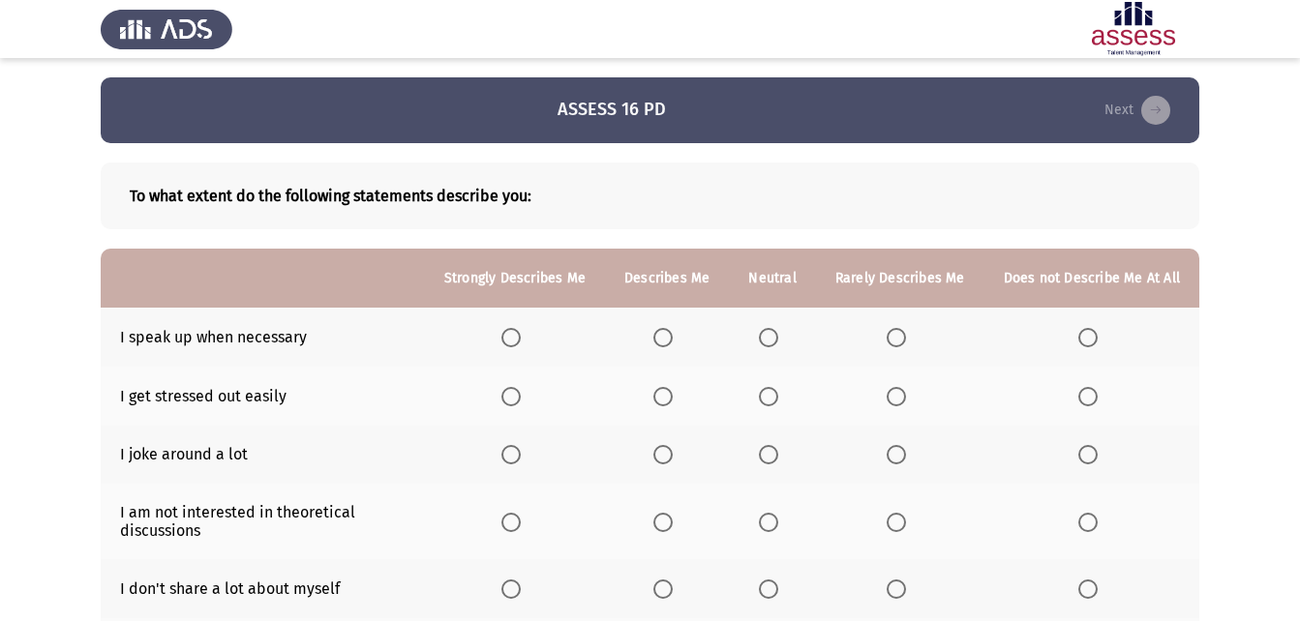
click at [673, 341] on span "Select an option" at bounding box center [662, 337] width 19 height 19
click at [673, 341] on input "Select an option" at bounding box center [662, 337] width 19 height 19
click at [671, 387] on span "Select an option" at bounding box center [662, 396] width 19 height 19
click at [671, 387] on input "Select an option" at bounding box center [662, 396] width 19 height 19
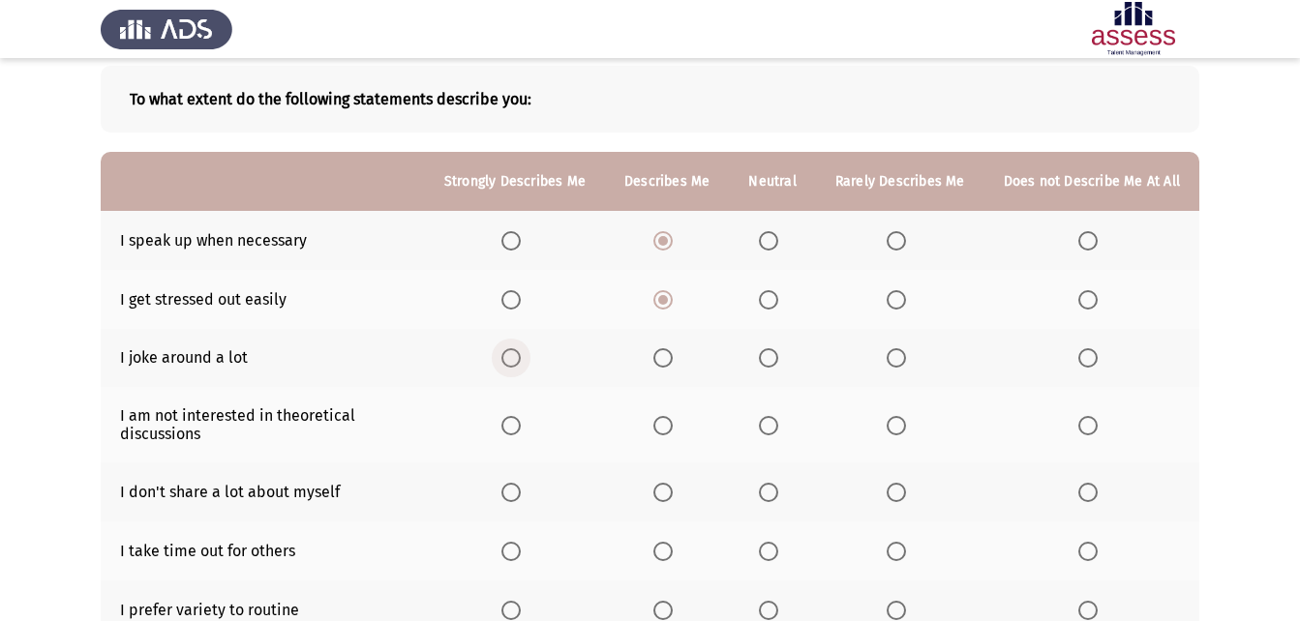
click at [515, 354] on span "Select an option" at bounding box center [510, 357] width 19 height 19
click at [515, 354] on input "Select an option" at bounding box center [510, 357] width 19 height 19
click at [1092, 434] on span "Select an option" at bounding box center [1087, 425] width 19 height 19
click at [1092, 434] on input "Select an option" at bounding box center [1087, 425] width 19 height 19
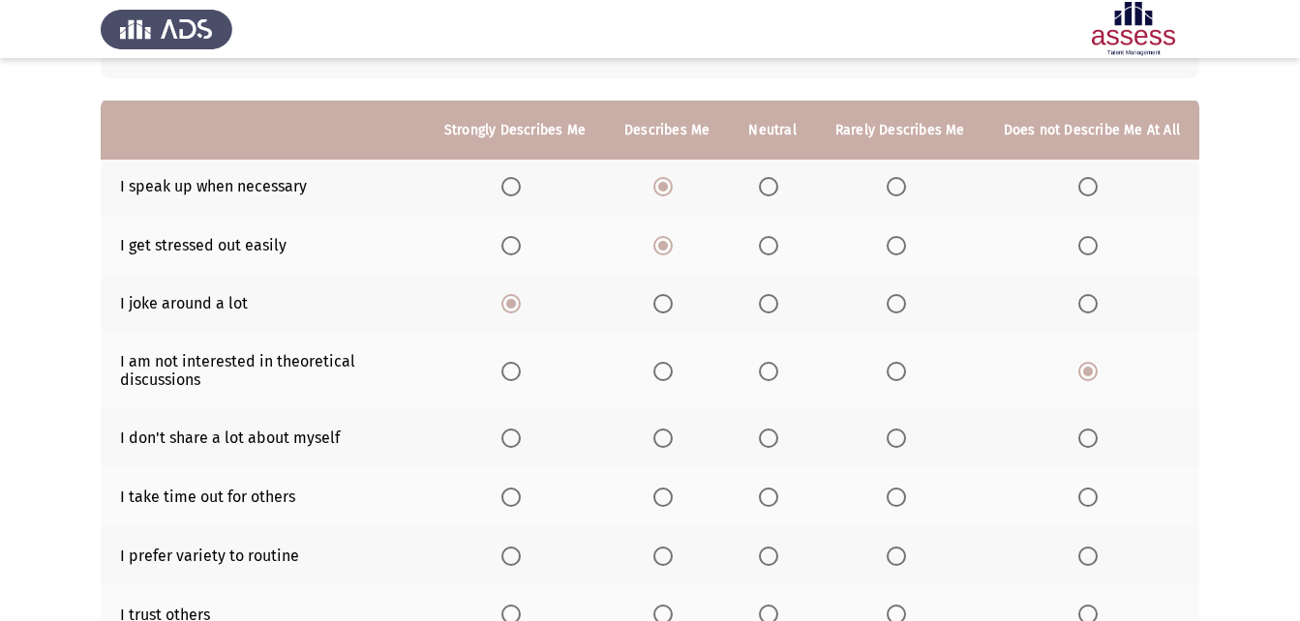
scroll to position [194, 0]
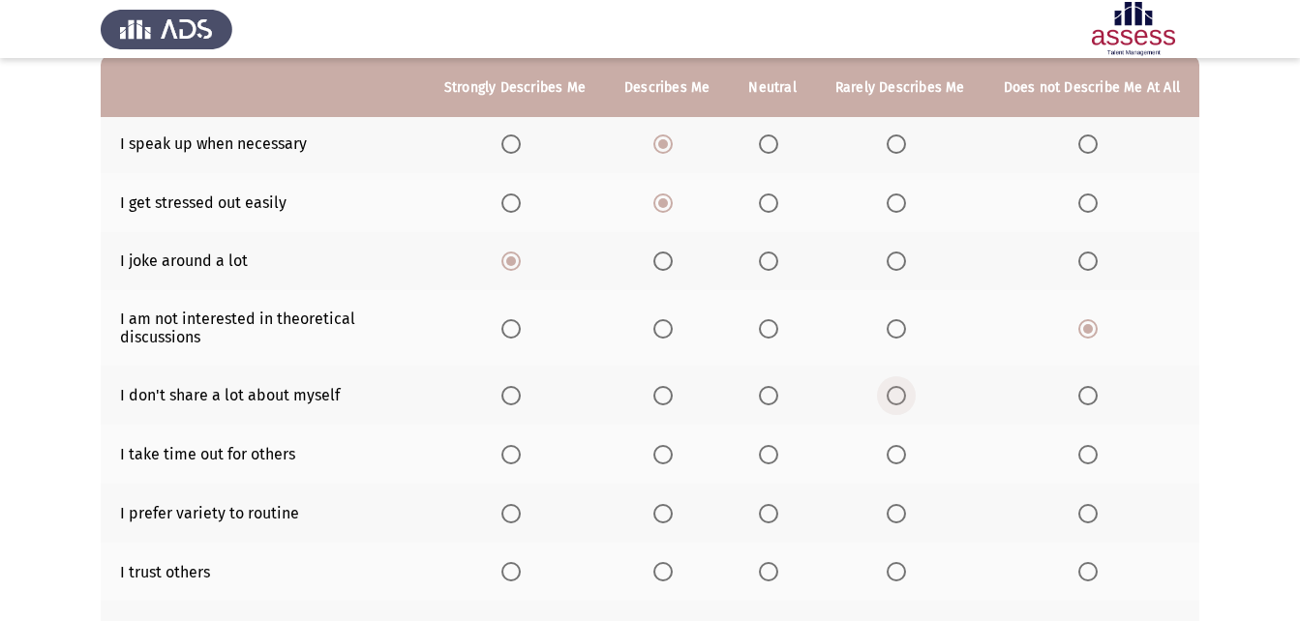
click at [904, 399] on span "Select an option" at bounding box center [895, 395] width 19 height 19
click at [904, 399] on input "Select an option" at bounding box center [895, 395] width 19 height 19
click at [906, 462] on span "Select an option" at bounding box center [895, 454] width 19 height 19
click at [906, 462] on input "Select an option" at bounding box center [895, 454] width 19 height 19
click at [671, 504] on span "Select an option" at bounding box center [662, 513] width 19 height 19
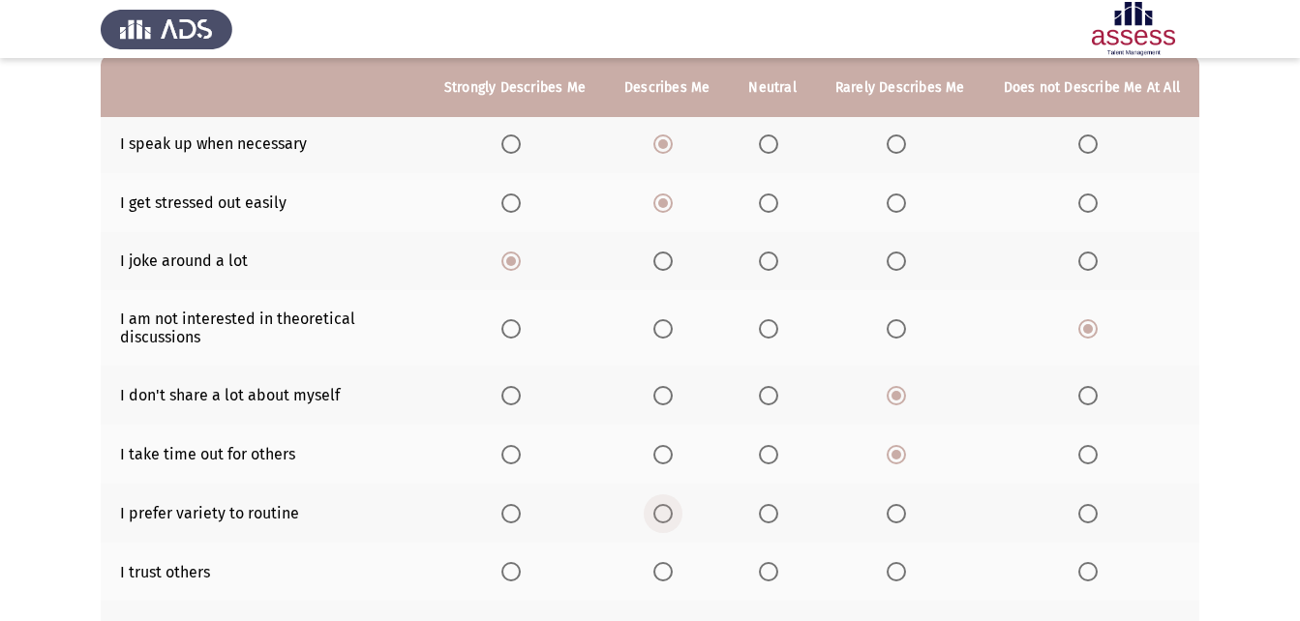
click at [671, 504] on input "Select an option" at bounding box center [662, 513] width 19 height 19
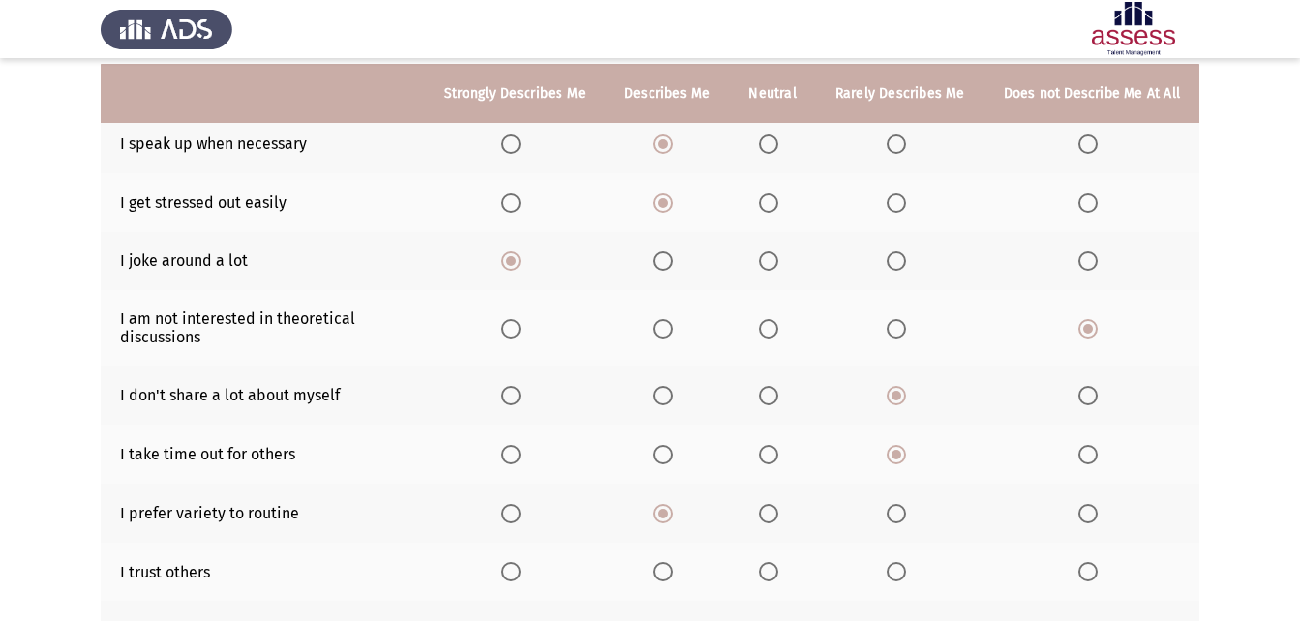
scroll to position [290, 0]
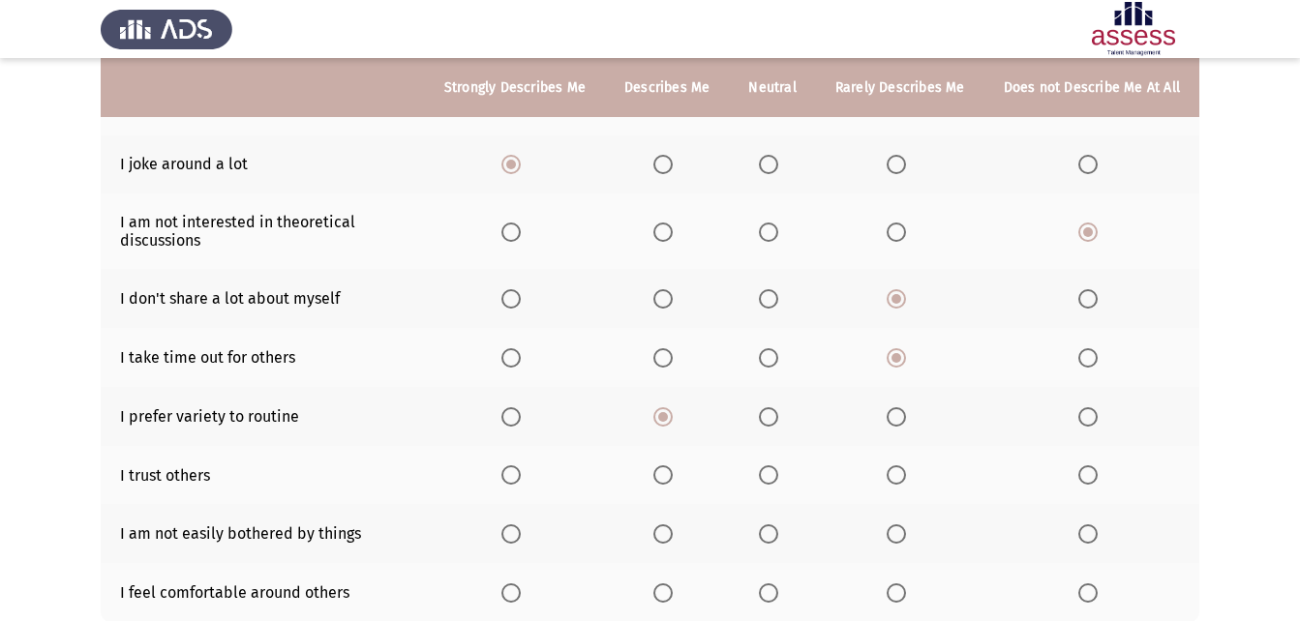
click at [673, 478] on span "Select an option" at bounding box center [662, 474] width 19 height 19
click at [673, 478] on input "Select an option" at bounding box center [662, 474] width 19 height 19
click at [1082, 531] on span "Select an option" at bounding box center [1087, 533] width 19 height 19
click at [1082, 531] on input "Select an option" at bounding box center [1087, 533] width 19 height 19
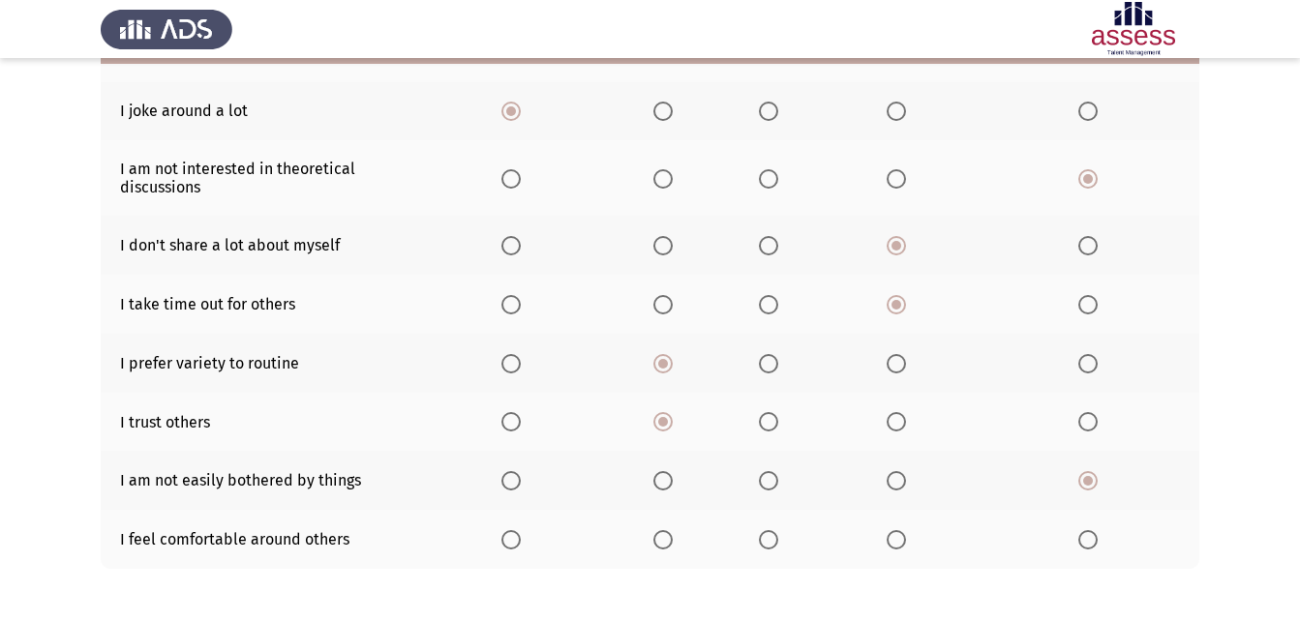
scroll to position [387, 0]
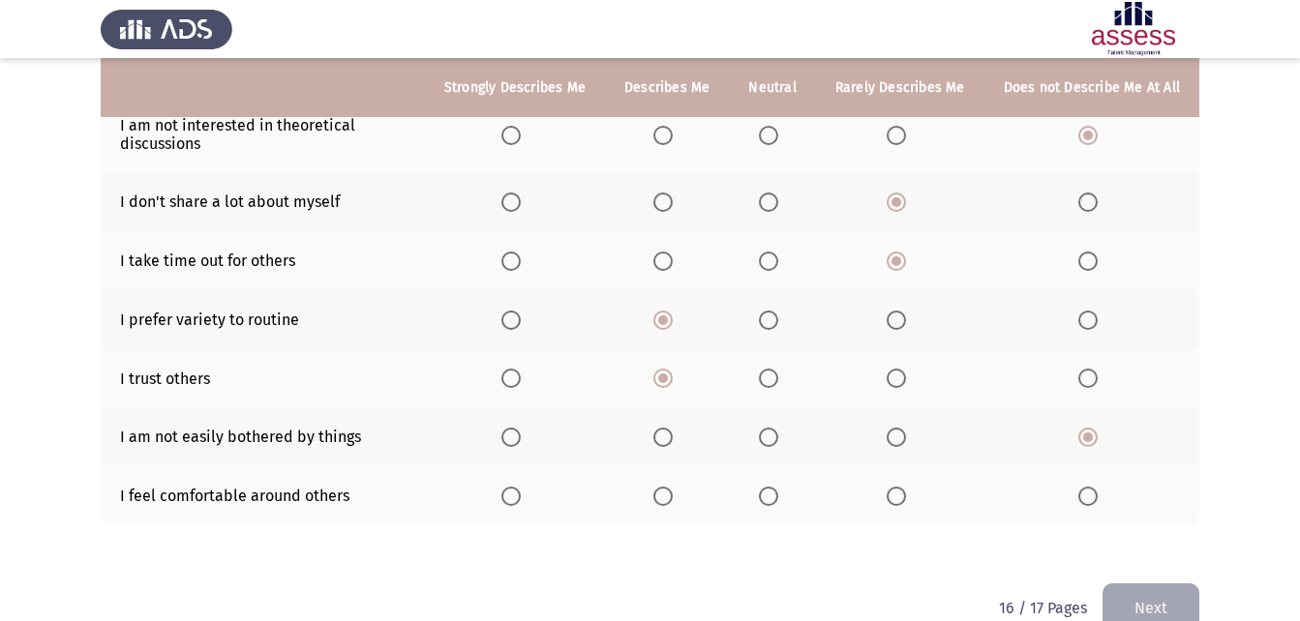
click at [521, 497] on span "Select an option" at bounding box center [510, 496] width 19 height 19
click at [521, 497] on input "Select an option" at bounding box center [510, 496] width 19 height 19
click at [671, 490] on span "Select an option" at bounding box center [662, 496] width 19 height 19
click at [671, 490] on input "Select an option" at bounding box center [662, 496] width 19 height 19
click at [1165, 596] on button "Next" at bounding box center [1150, 608] width 97 height 49
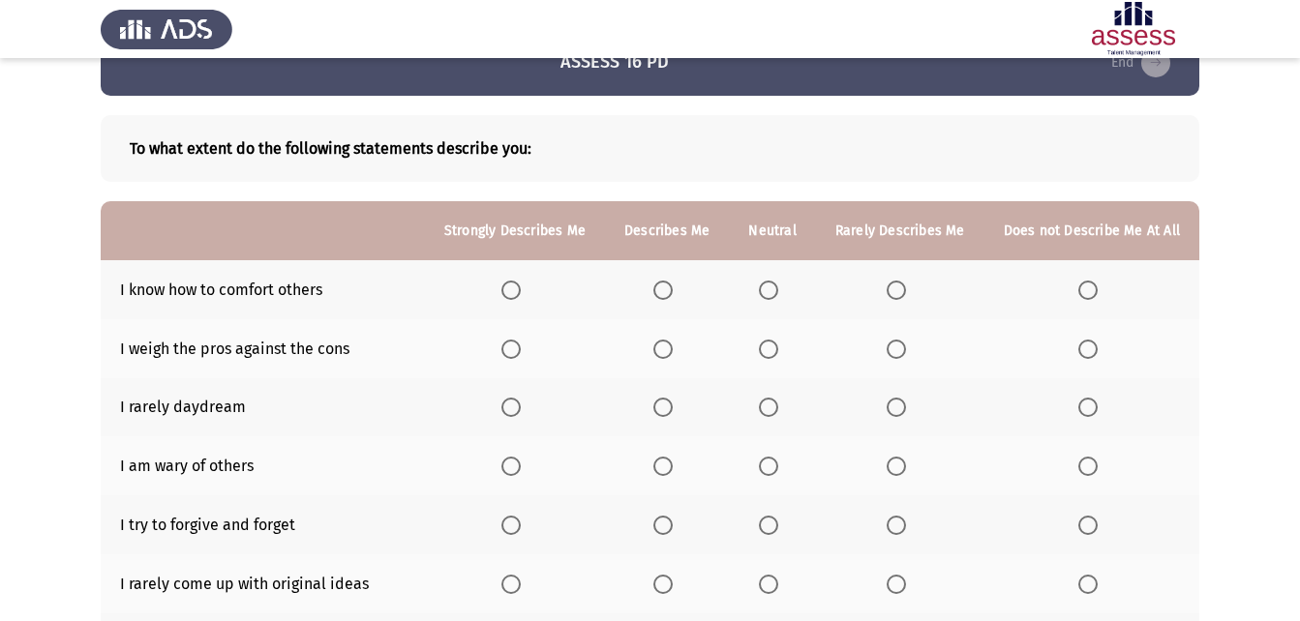
scroll to position [40, 0]
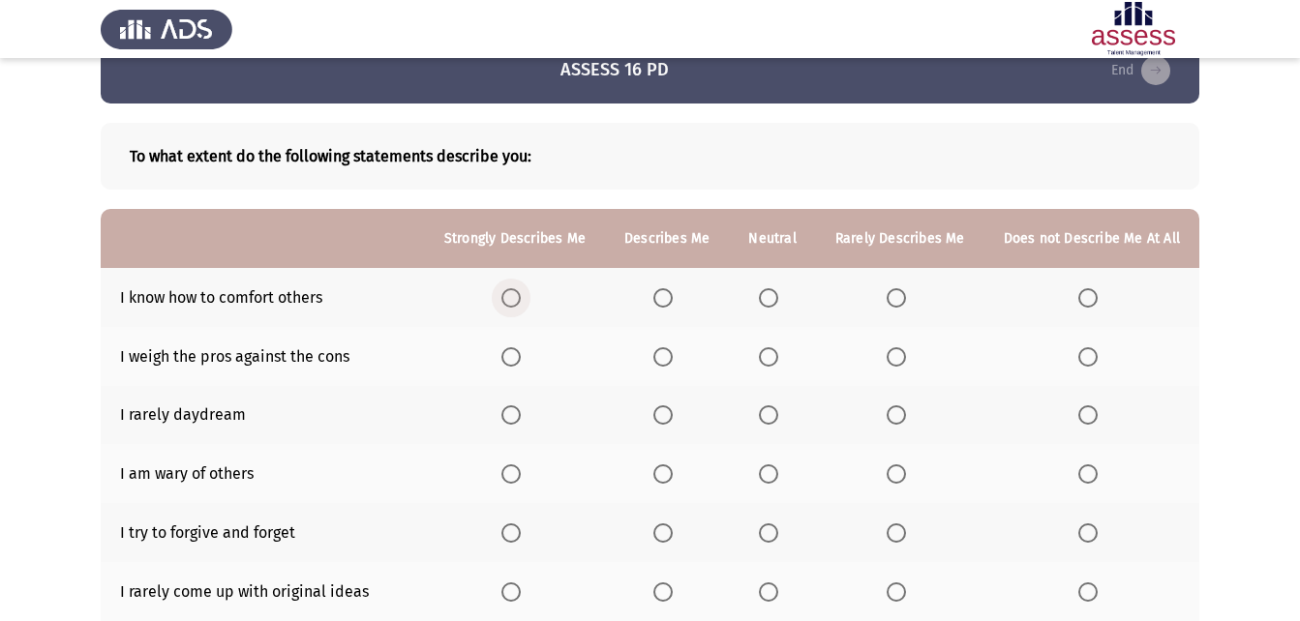
click at [521, 306] on span "Select an option" at bounding box center [510, 297] width 19 height 19
click at [521, 306] on input "Select an option" at bounding box center [510, 297] width 19 height 19
click at [670, 366] on span "Select an option" at bounding box center [662, 356] width 19 height 19
click at [670, 366] on input "Select an option" at bounding box center [662, 356] width 19 height 19
click at [778, 417] on span "Select an option" at bounding box center [768, 414] width 19 height 19
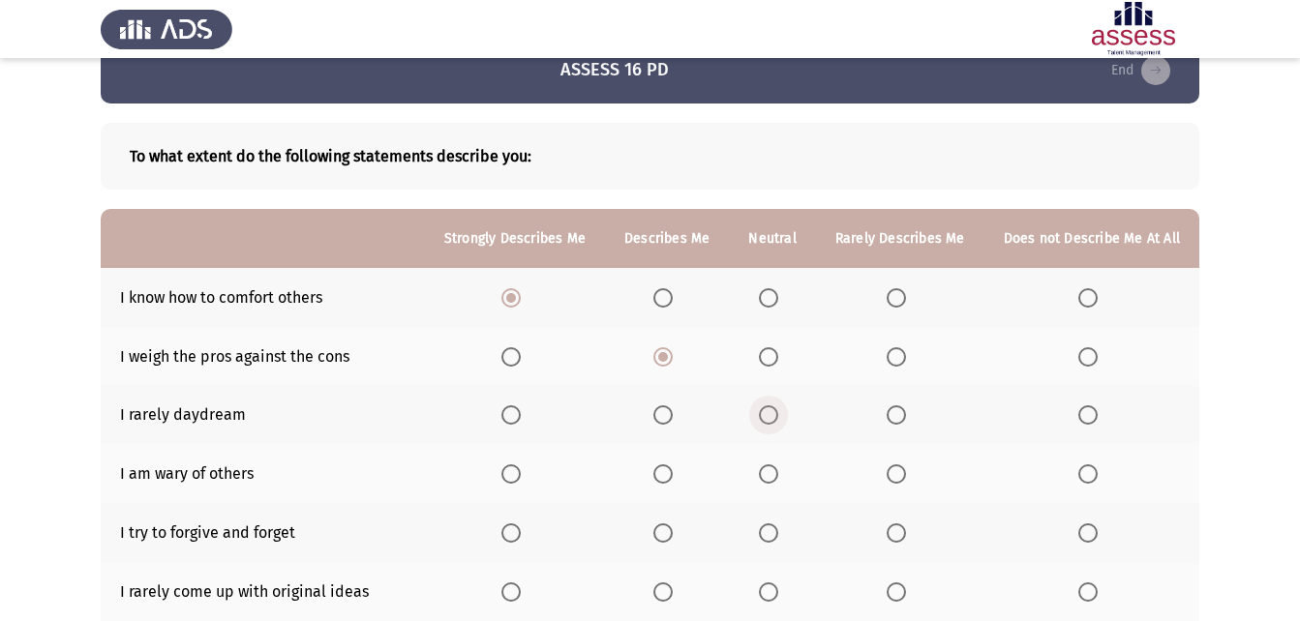
click at [778, 417] on input "Select an option" at bounding box center [768, 414] width 19 height 19
click at [778, 477] on span "Select an option" at bounding box center [768, 474] width 19 height 19
click at [778, 477] on input "Select an option" at bounding box center [768, 474] width 19 height 19
click at [521, 528] on span "Select an option" at bounding box center [510, 533] width 19 height 19
click at [521, 528] on input "Select an option" at bounding box center [510, 533] width 19 height 19
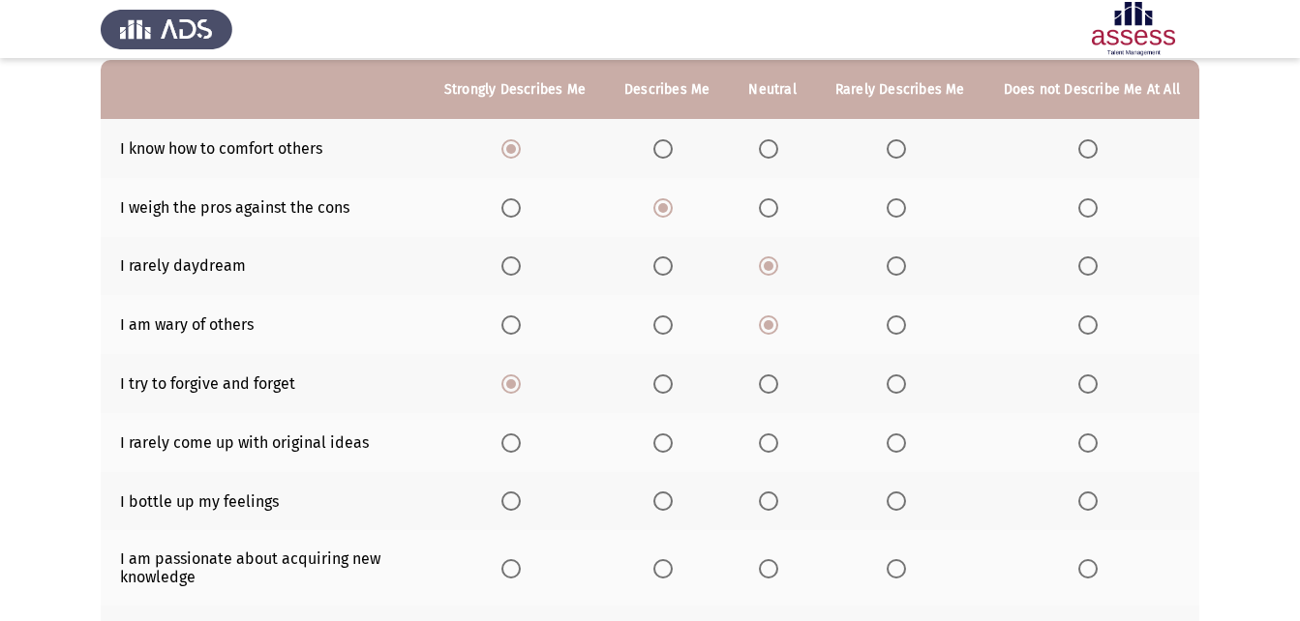
scroll to position [233, 0]
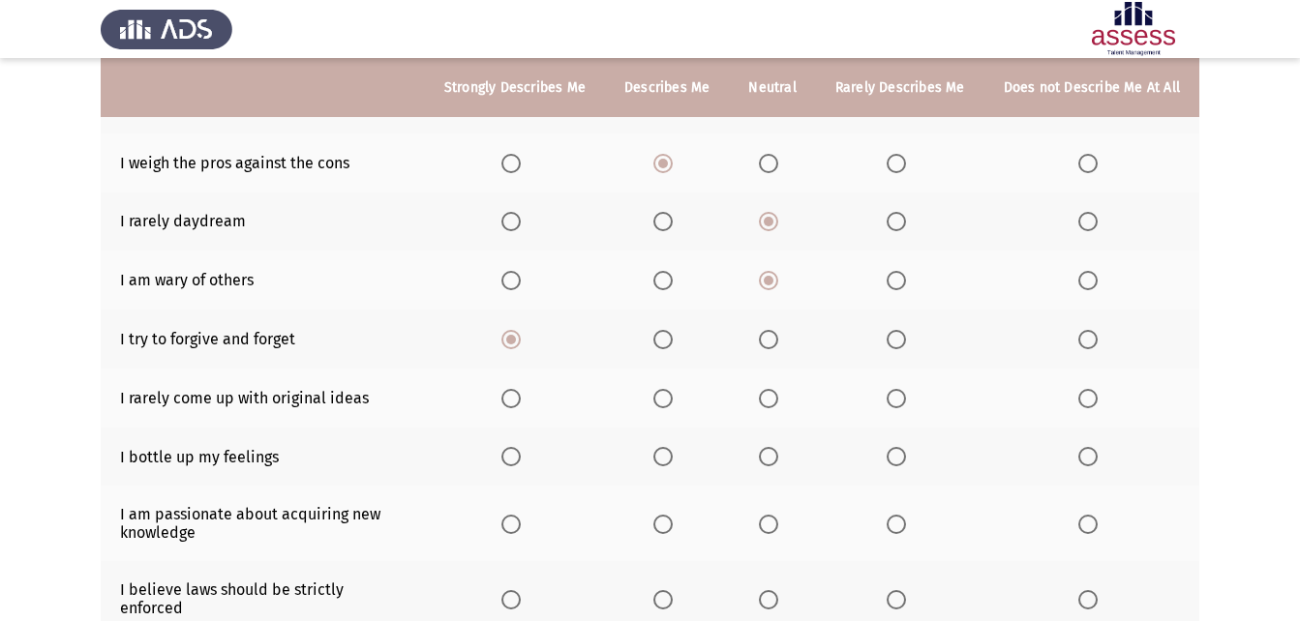
click at [673, 343] on span "Select an option" at bounding box center [662, 339] width 19 height 19
click at [673, 343] on input "Select an option" at bounding box center [662, 339] width 19 height 19
click at [673, 406] on span "Select an option" at bounding box center [662, 398] width 19 height 19
click at [673, 406] on input "Select an option" at bounding box center [662, 398] width 19 height 19
click at [776, 460] on span "Select an option" at bounding box center [768, 456] width 19 height 19
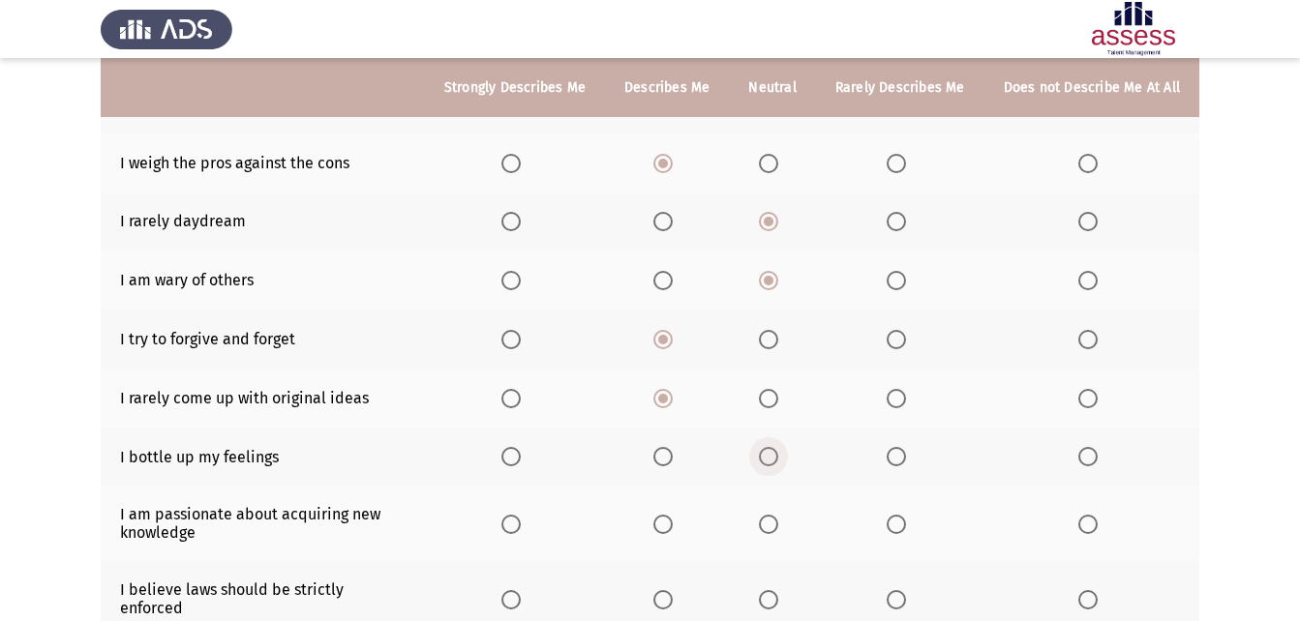
click at [776, 460] on input "Select an option" at bounding box center [768, 456] width 19 height 19
click at [519, 530] on span "Select an option" at bounding box center [510, 524] width 19 height 19
click at [519, 530] on input "Select an option" at bounding box center [510, 524] width 19 height 19
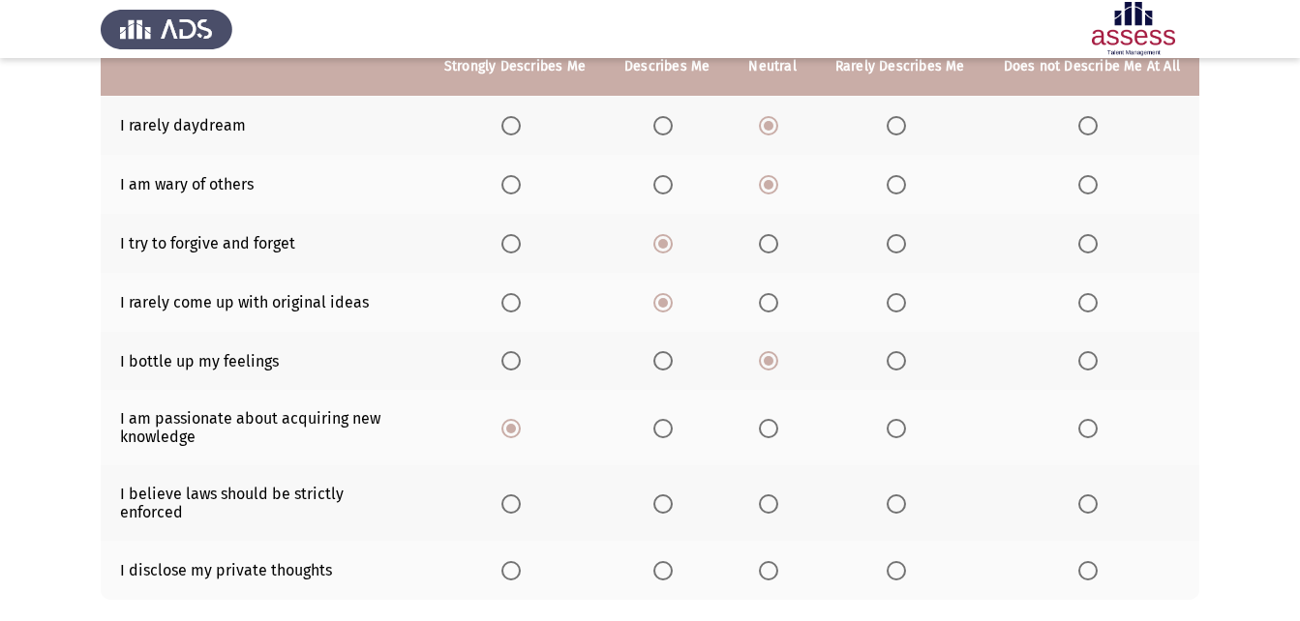
scroll to position [330, 0]
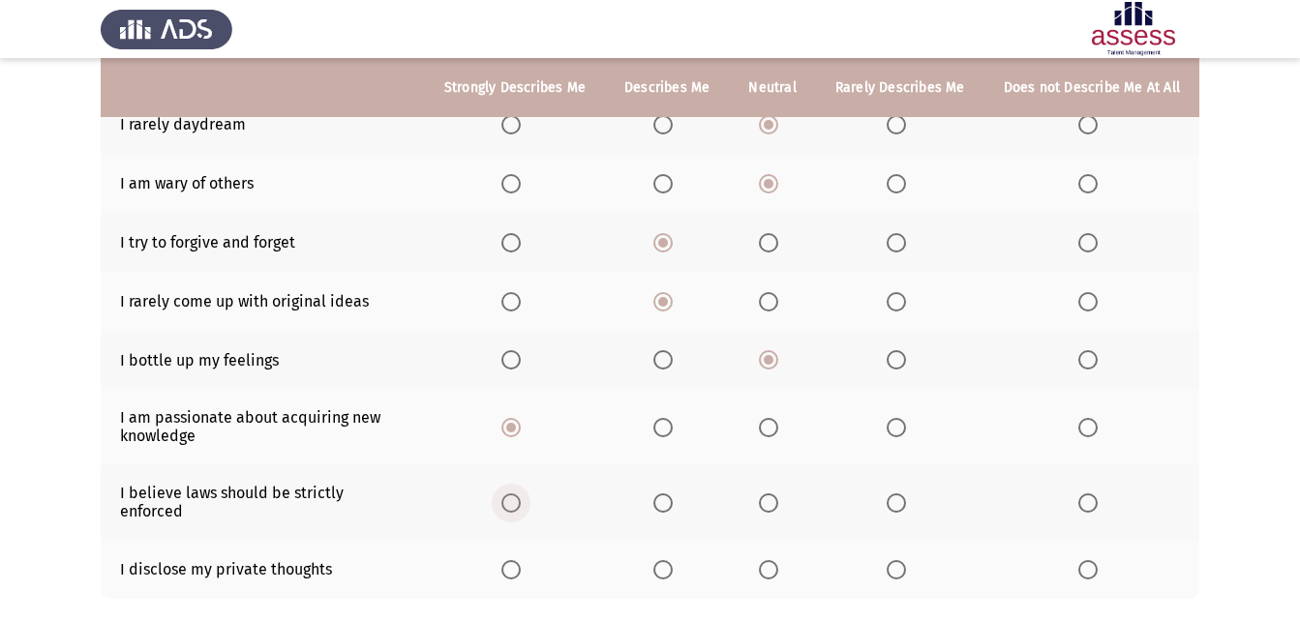
click at [521, 494] on span "Select an option" at bounding box center [510, 503] width 19 height 19
click at [521, 494] on input "Select an option" at bounding box center [510, 503] width 19 height 19
click at [672, 561] on span "Select an option" at bounding box center [662, 569] width 19 height 19
click at [672, 561] on input "Select an option" at bounding box center [662, 569] width 19 height 19
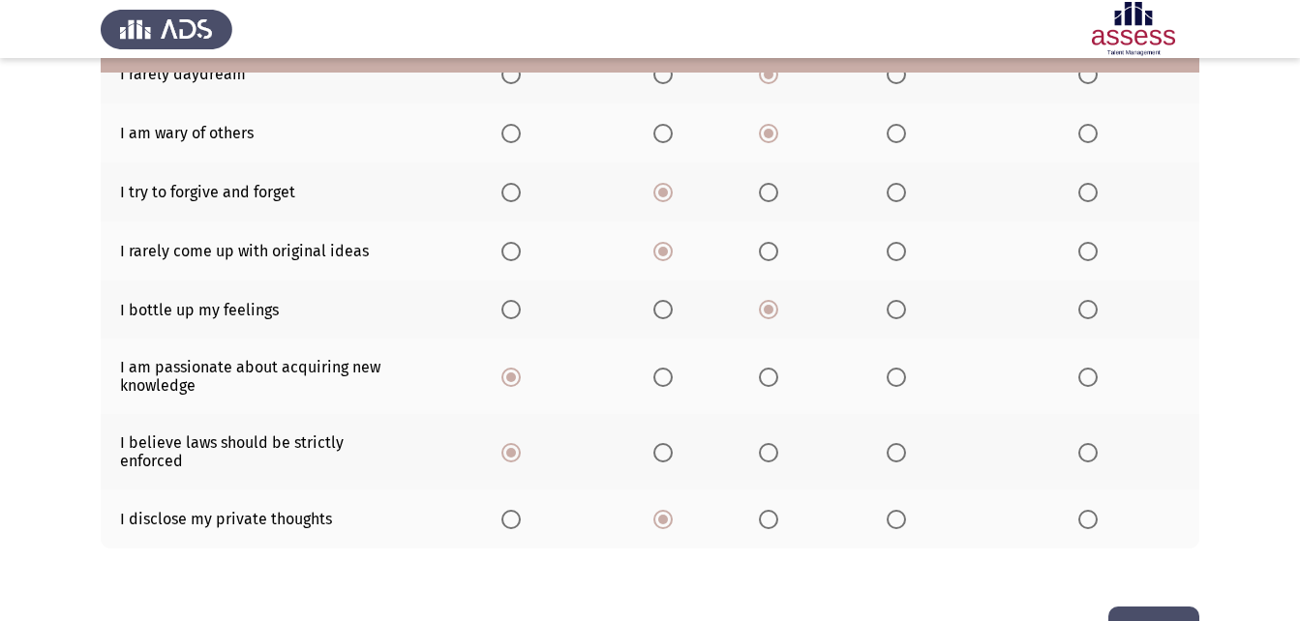
scroll to position [427, 0]
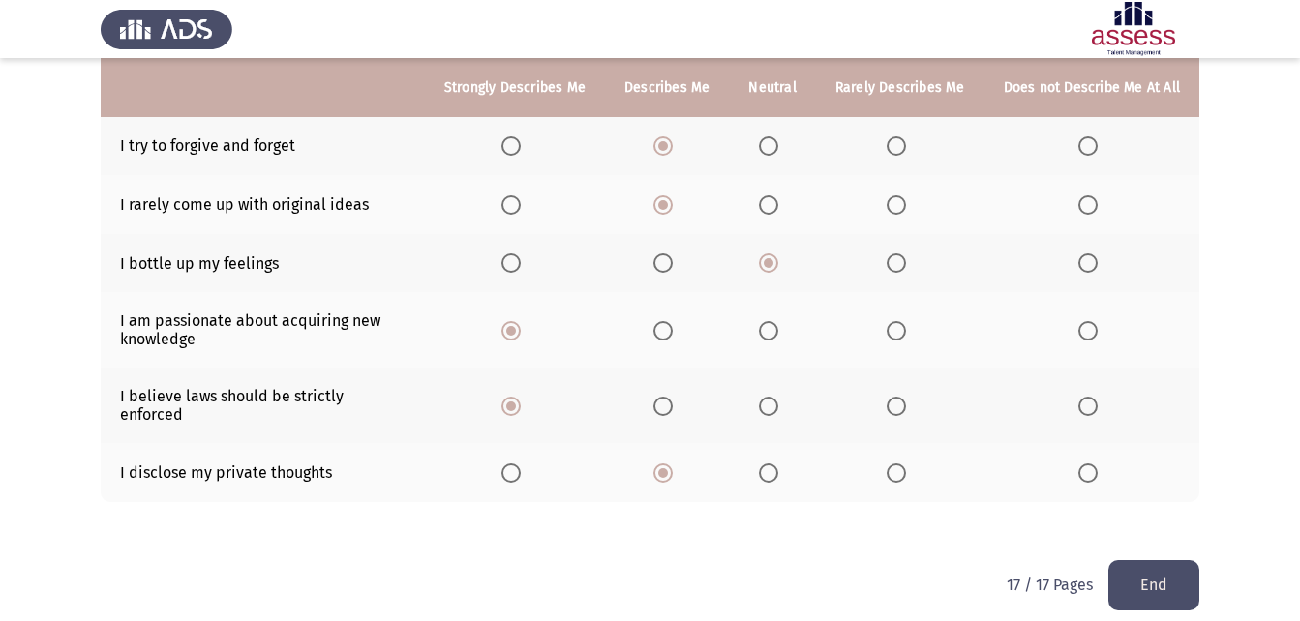
click at [1133, 532] on div "To what extent do the following statements describe you: Strongly Describes Me …" at bounding box center [650, 138] width 1098 height 844
click at [1163, 574] on button "End" at bounding box center [1153, 584] width 91 height 49
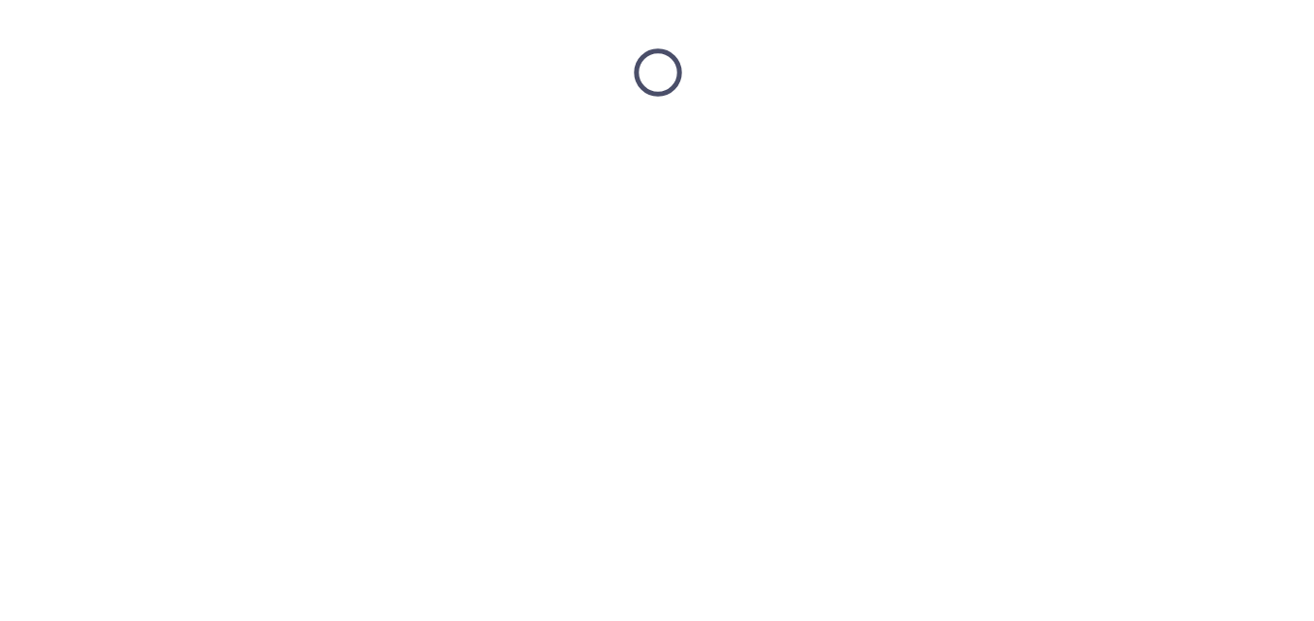
scroll to position [0, 0]
